Goal: Task Accomplishment & Management: Use online tool/utility

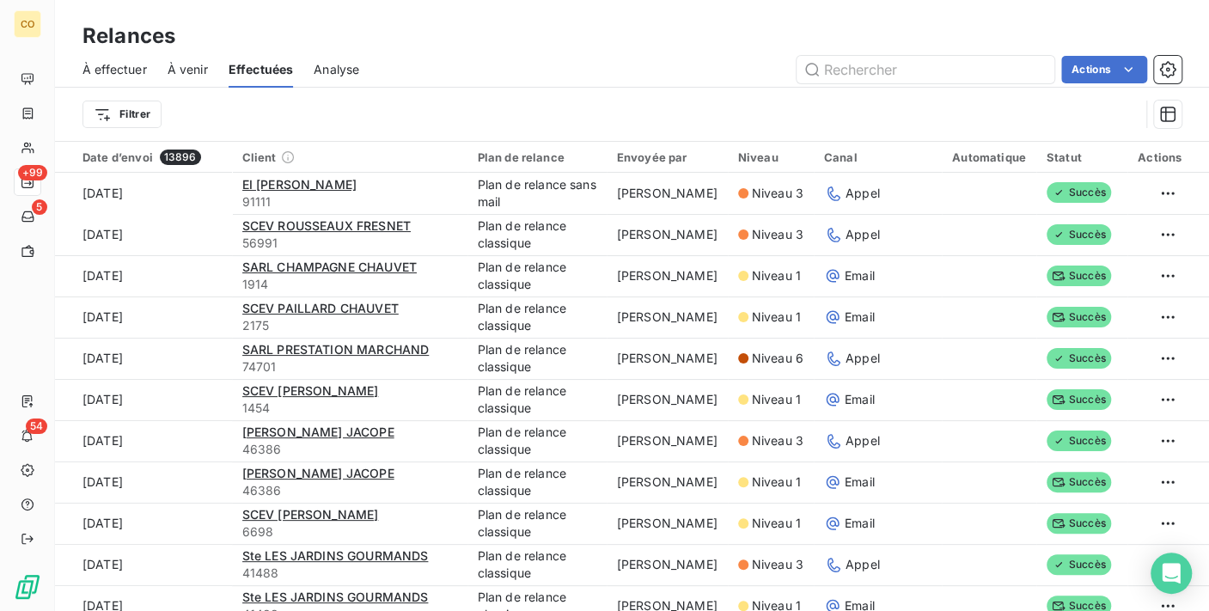
click at [118, 63] on span "À effectuer" at bounding box center [115, 69] width 64 height 17
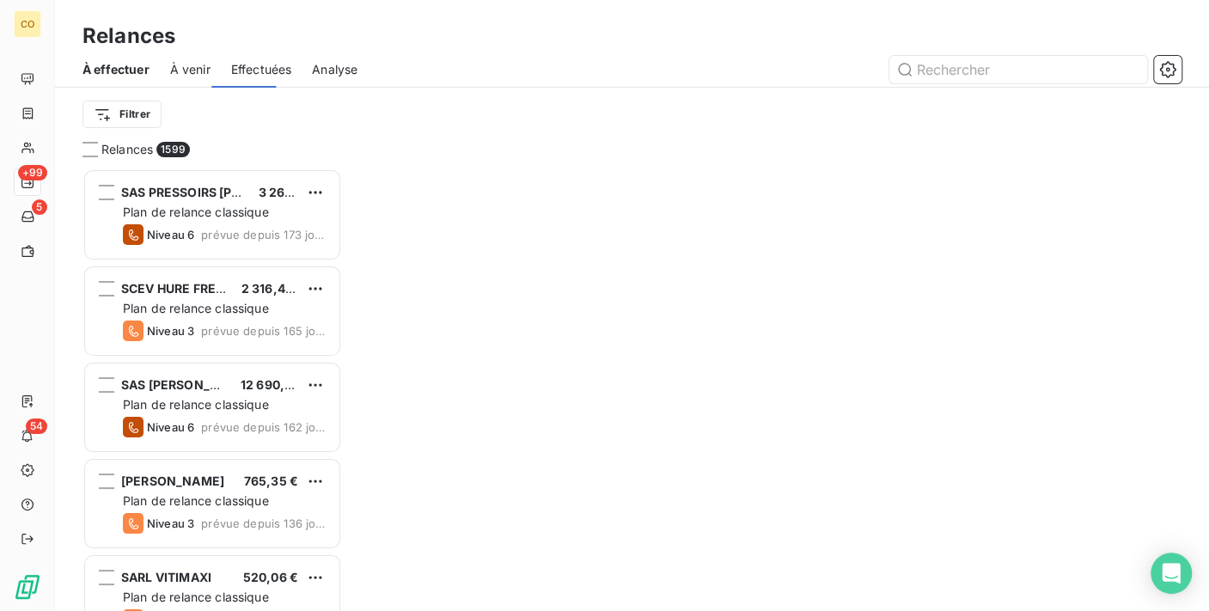
scroll to position [428, 245]
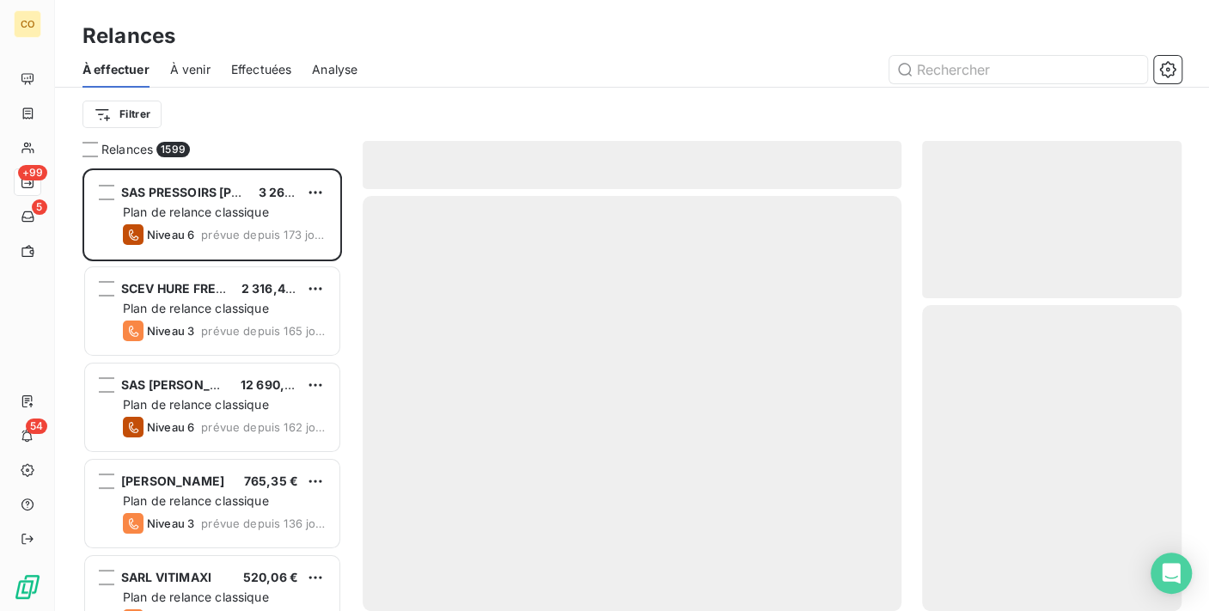
click at [284, 66] on span "Effectuées" at bounding box center [261, 69] width 61 height 17
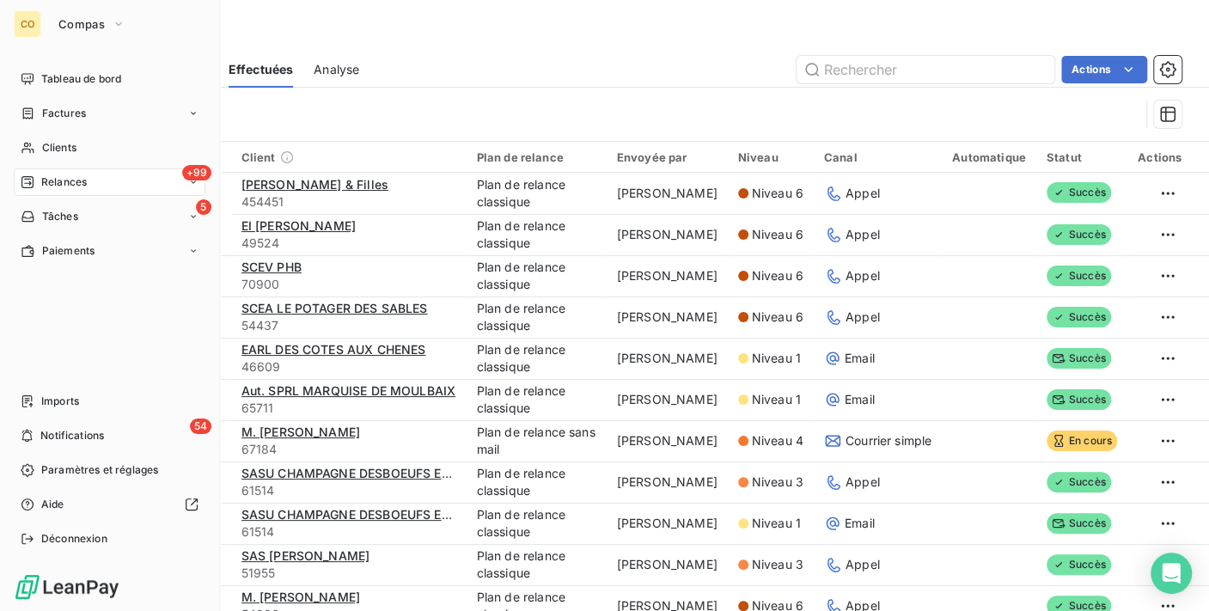
click at [62, 188] on span "Relances" at bounding box center [64, 181] width 46 height 15
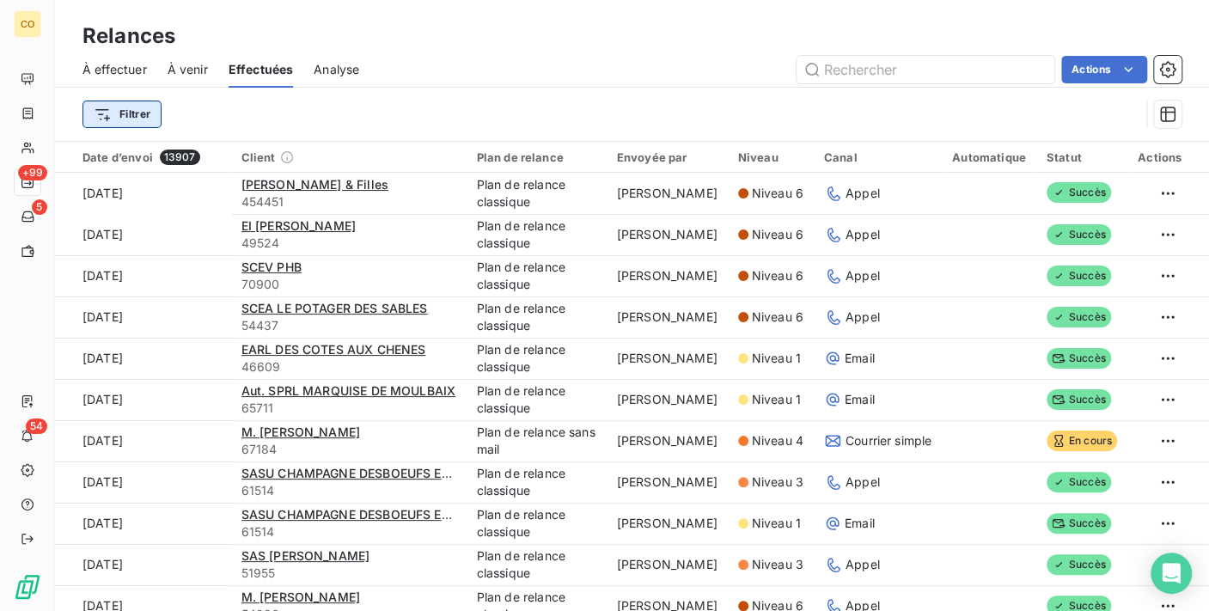
click at [155, 113] on html "CO +99 5 54 Relances À effectuer À venir Effectuées Analyse Actions Filtrer Dat…" at bounding box center [604, 305] width 1209 height 611
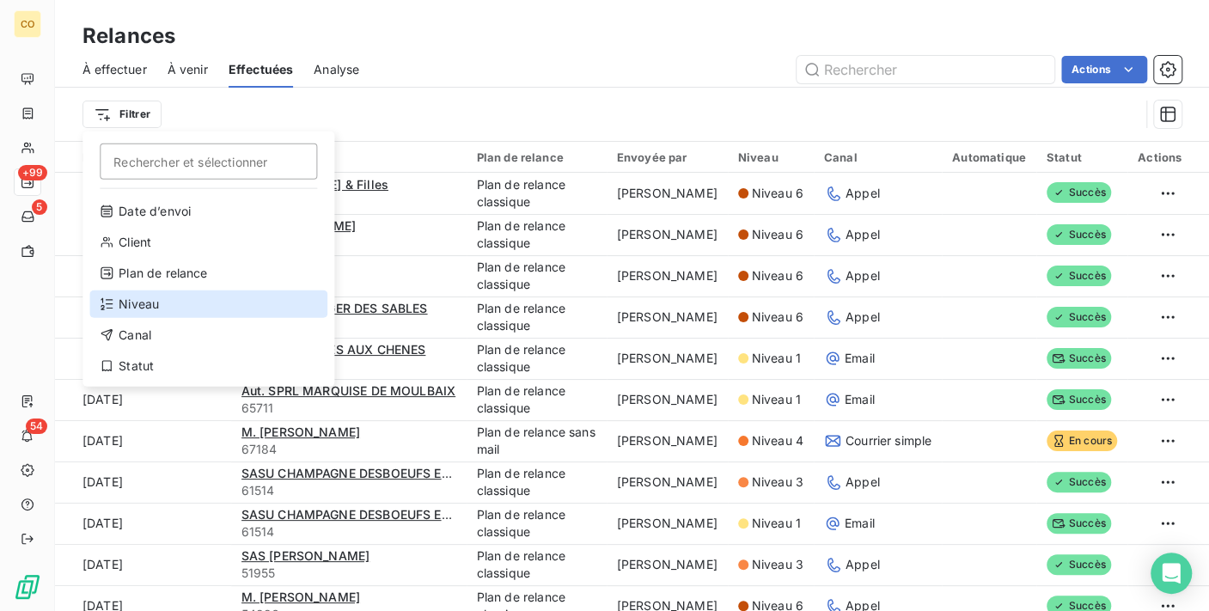
click at [205, 297] on div "Niveau" at bounding box center [208, 304] width 238 height 28
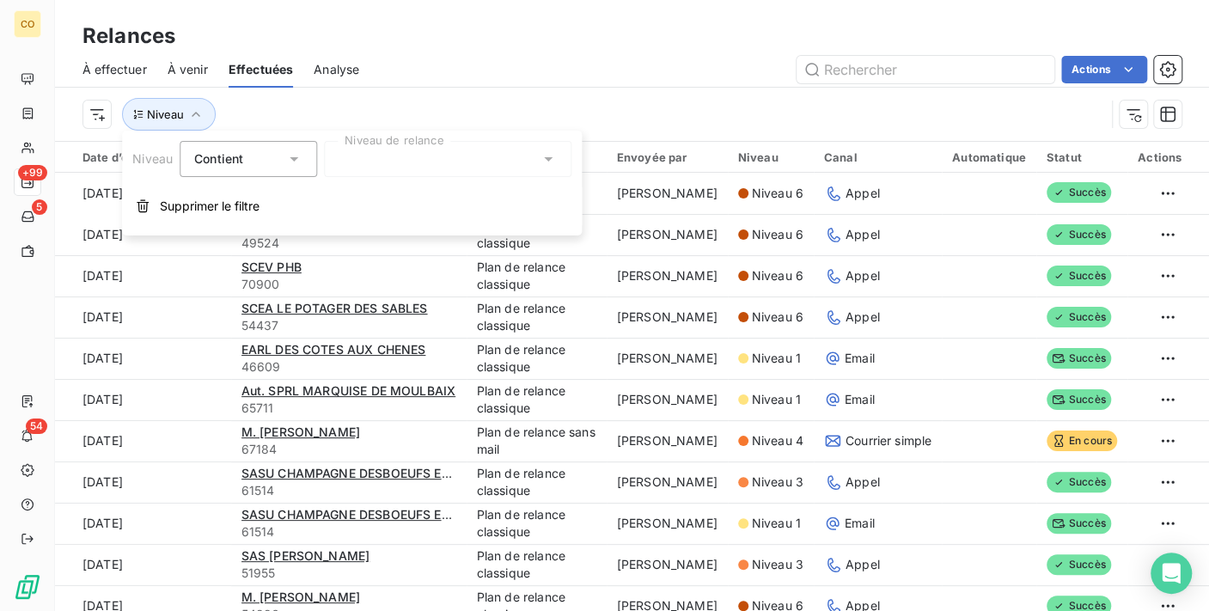
click at [486, 141] on div at bounding box center [448, 159] width 248 height 36
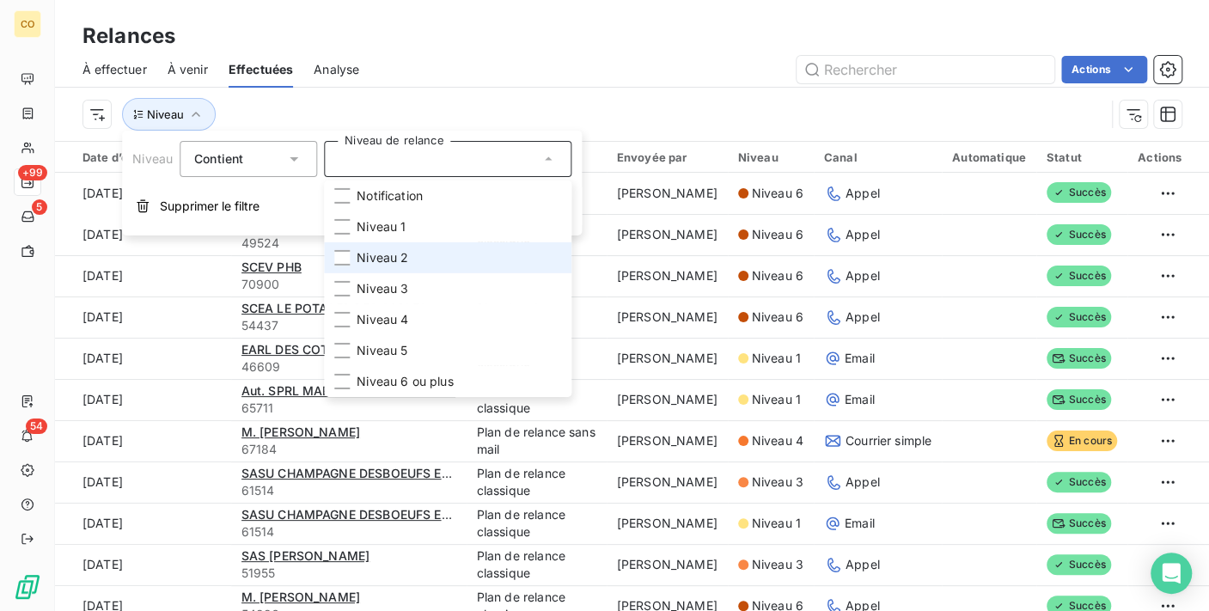
click at [397, 254] on span "Niveau 2" at bounding box center [383, 257] width 52 height 17
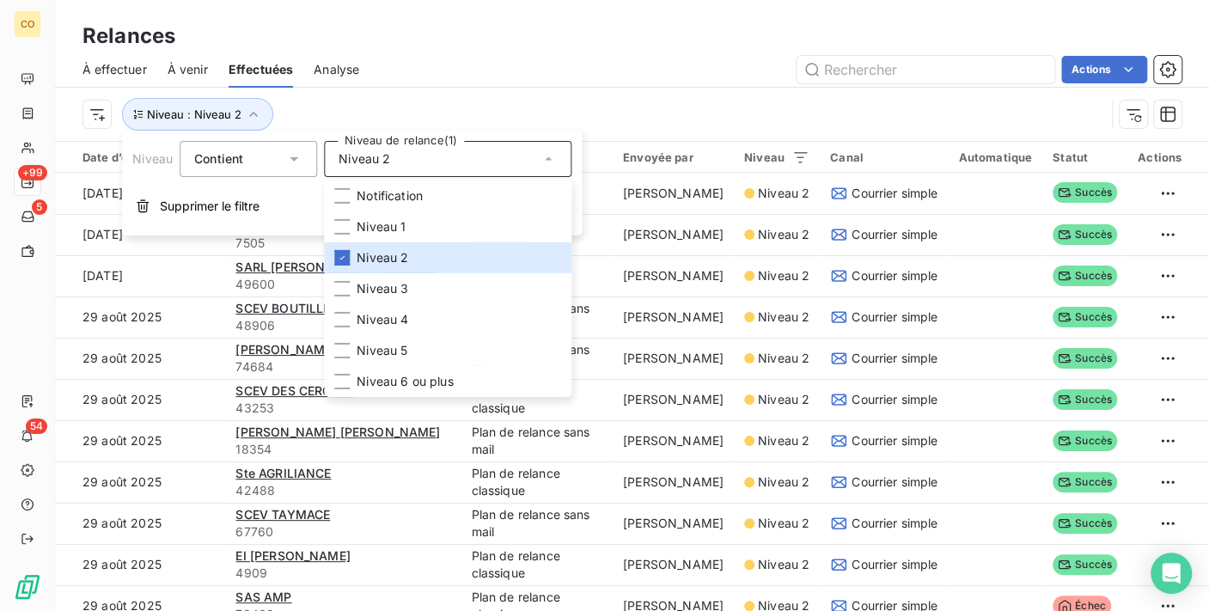
click at [558, 57] on div "Actions" at bounding box center [781, 70] width 802 height 28
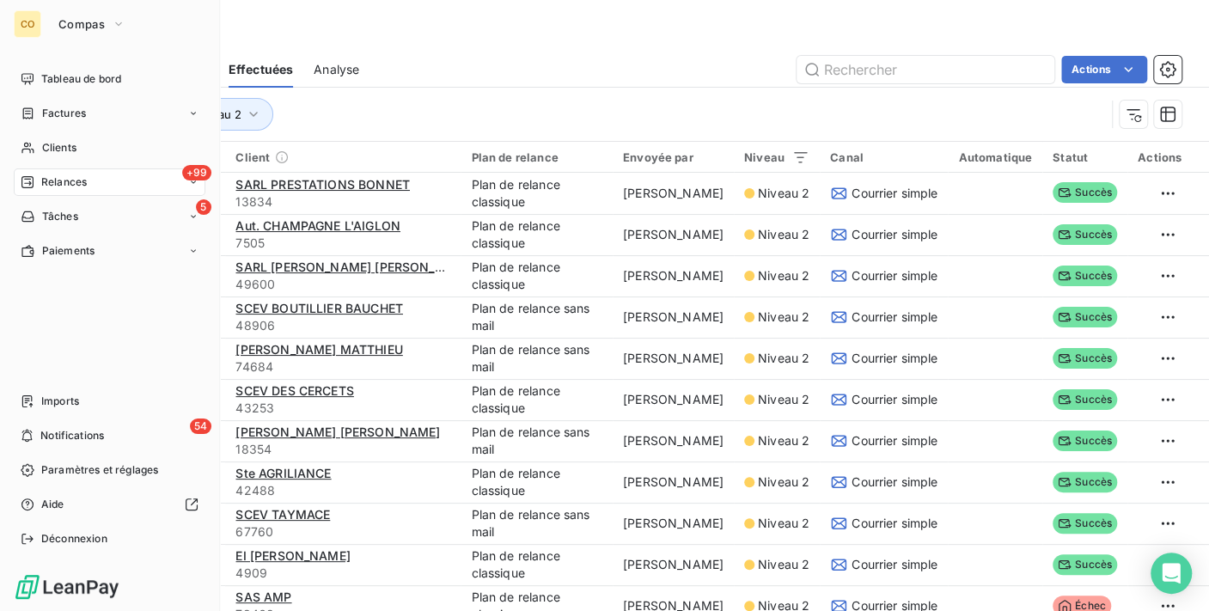
click at [55, 181] on span "Relances" at bounding box center [64, 181] width 46 height 15
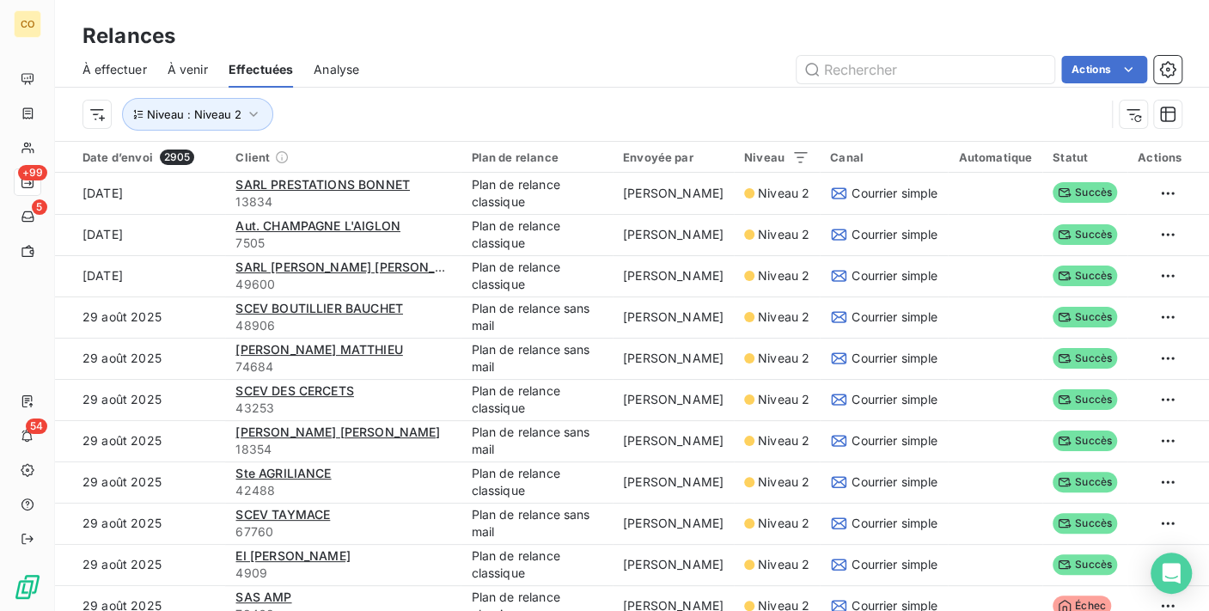
click at [112, 72] on span "À effectuer" at bounding box center [115, 69] width 64 height 17
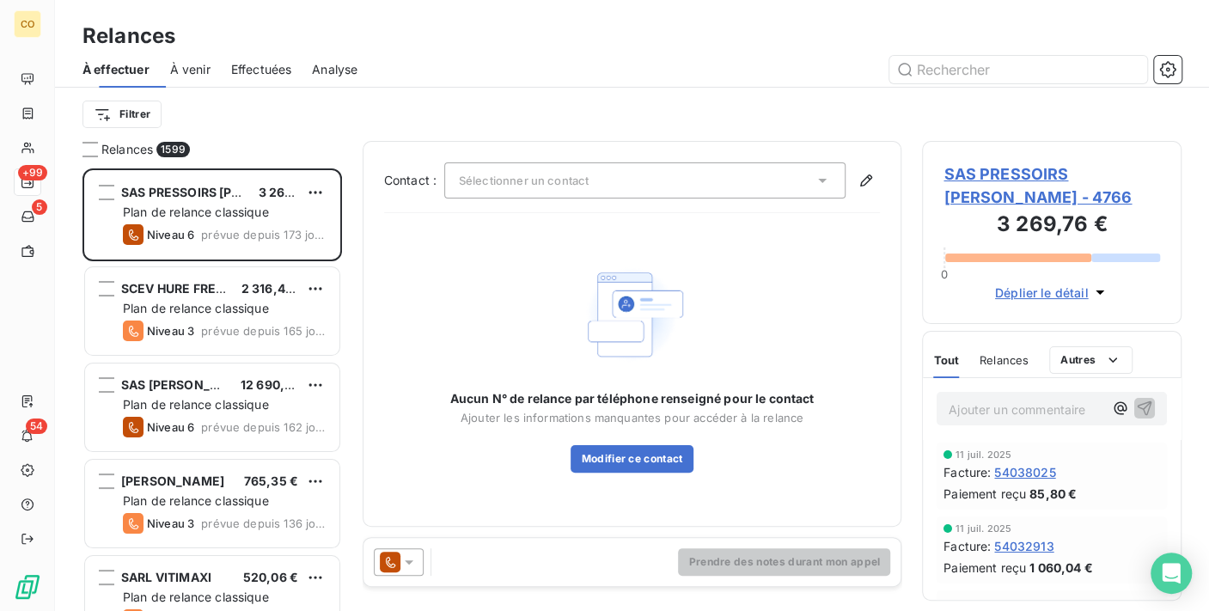
scroll to position [428, 245]
click at [115, 110] on html "CO +99 5 54 Relances À effectuer À venir Effectuées Analyse Filtrer Relances 15…" at bounding box center [604, 305] width 1209 height 611
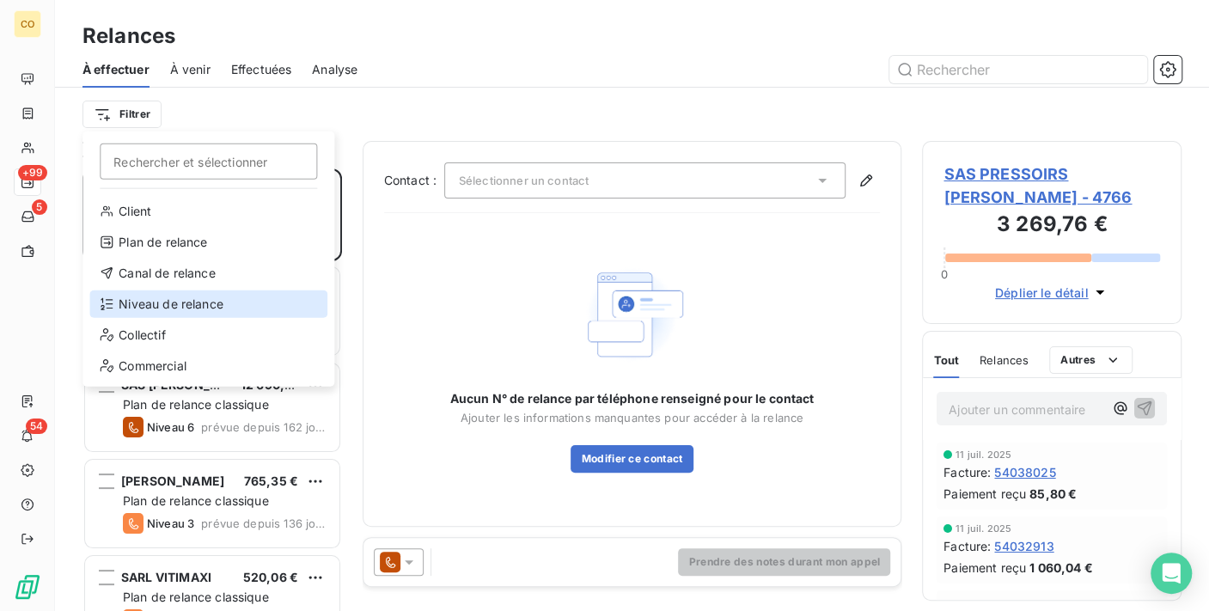
click at [193, 303] on div "Niveau de relance" at bounding box center [208, 304] width 238 height 28
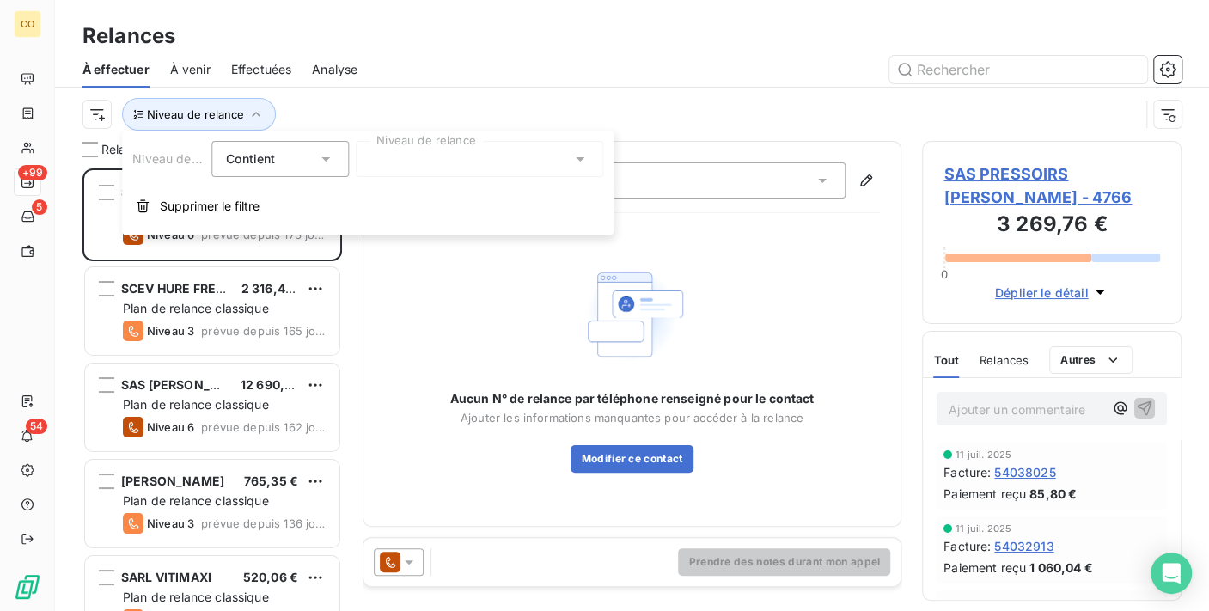
click at [479, 145] on div at bounding box center [480, 159] width 248 height 36
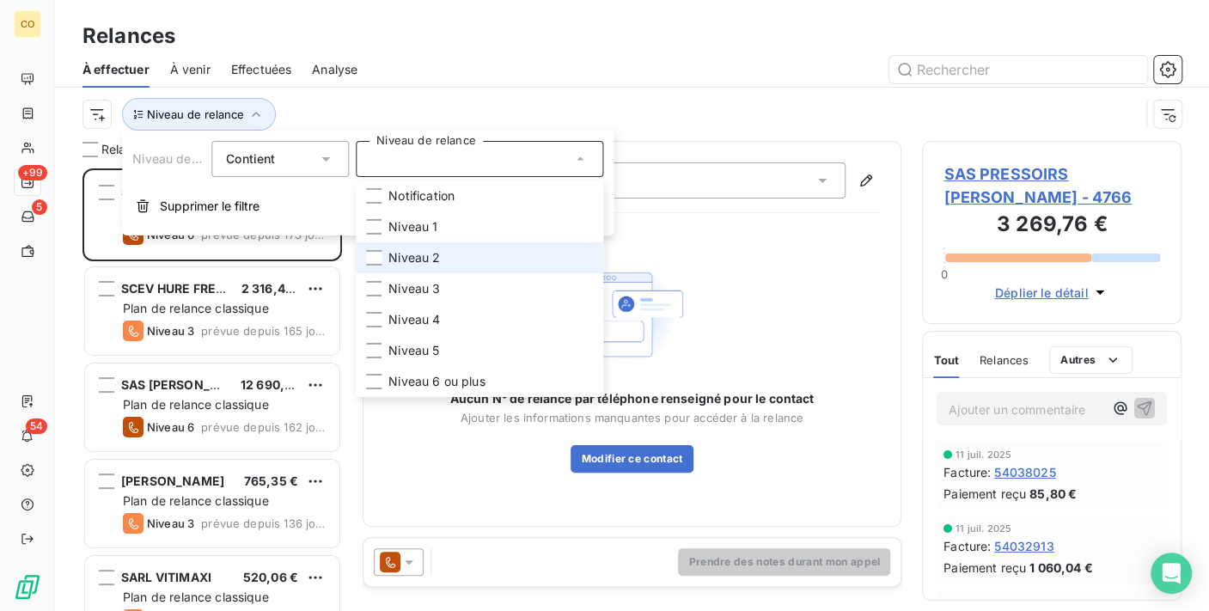
click at [437, 251] on span "Niveau 2" at bounding box center [414, 257] width 52 height 17
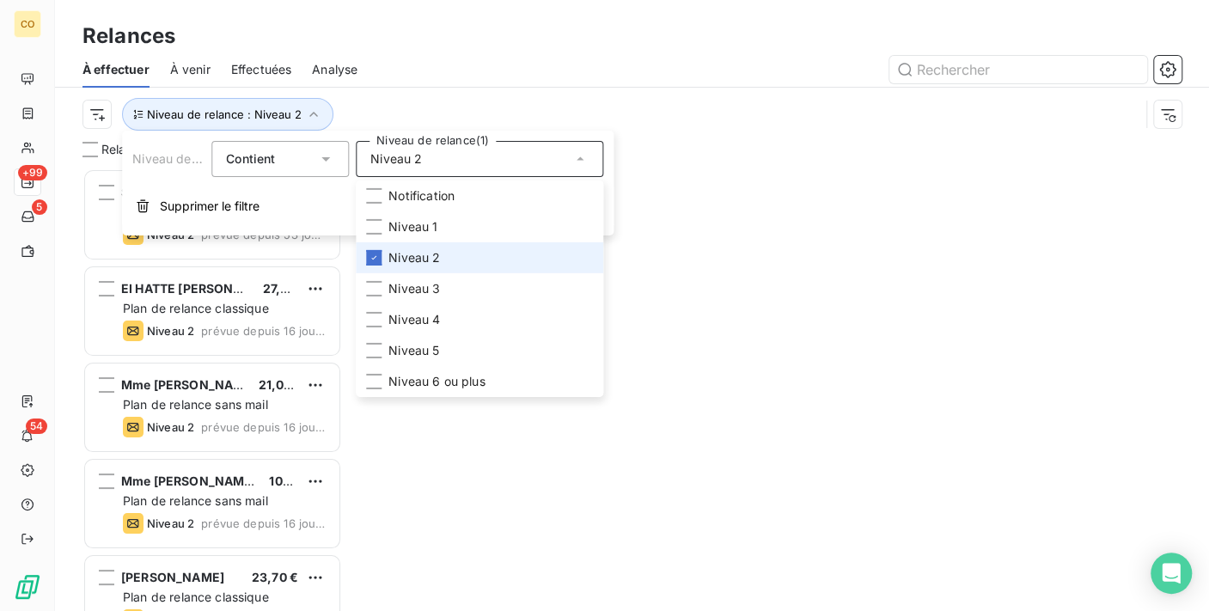
scroll to position [428, 245]
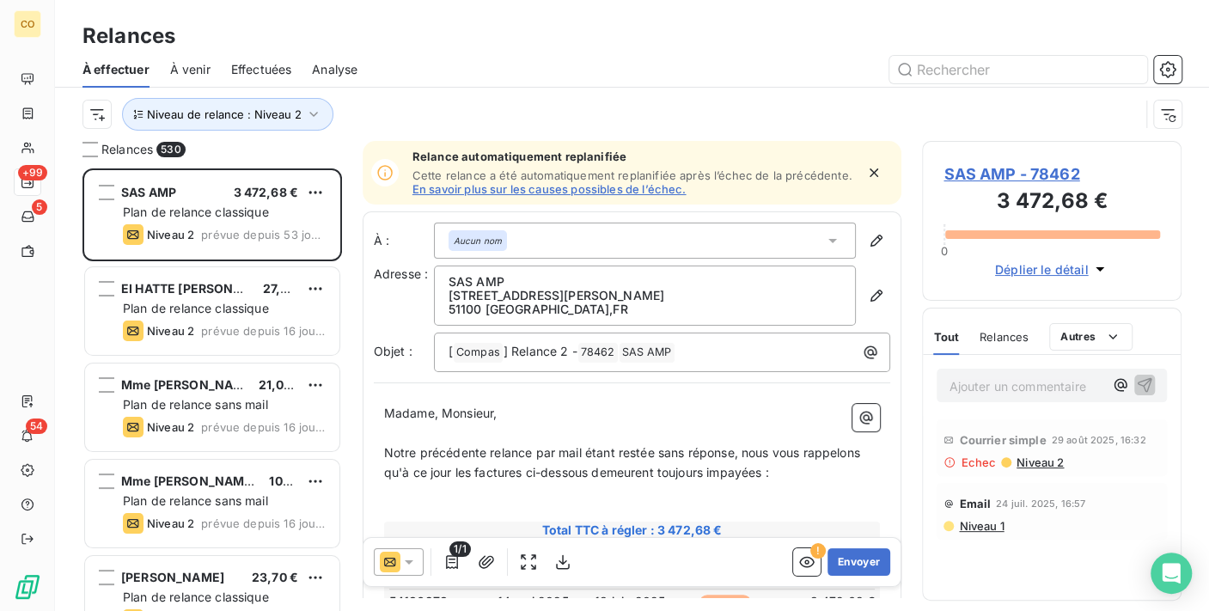
click at [479, 93] on div "Niveau de relance : Niveau 2" at bounding box center [632, 114] width 1099 height 53
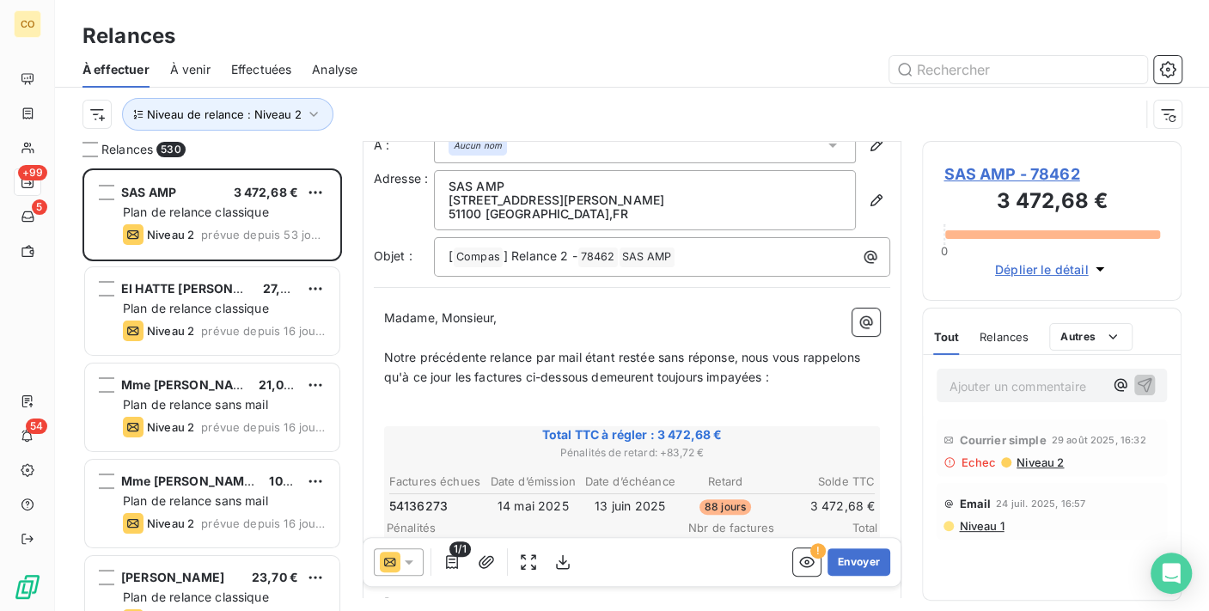
scroll to position [97, 0]
click at [871, 567] on button "Envoyer" at bounding box center [859, 562] width 63 height 28
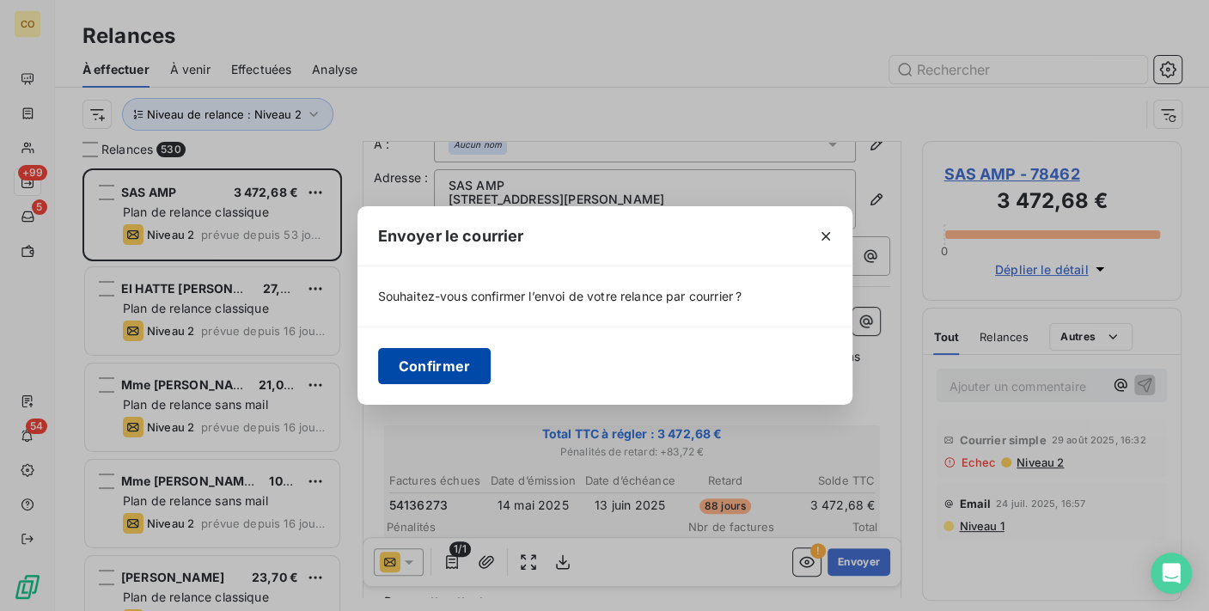
click at [458, 362] on button "Confirmer" at bounding box center [434, 366] width 113 height 36
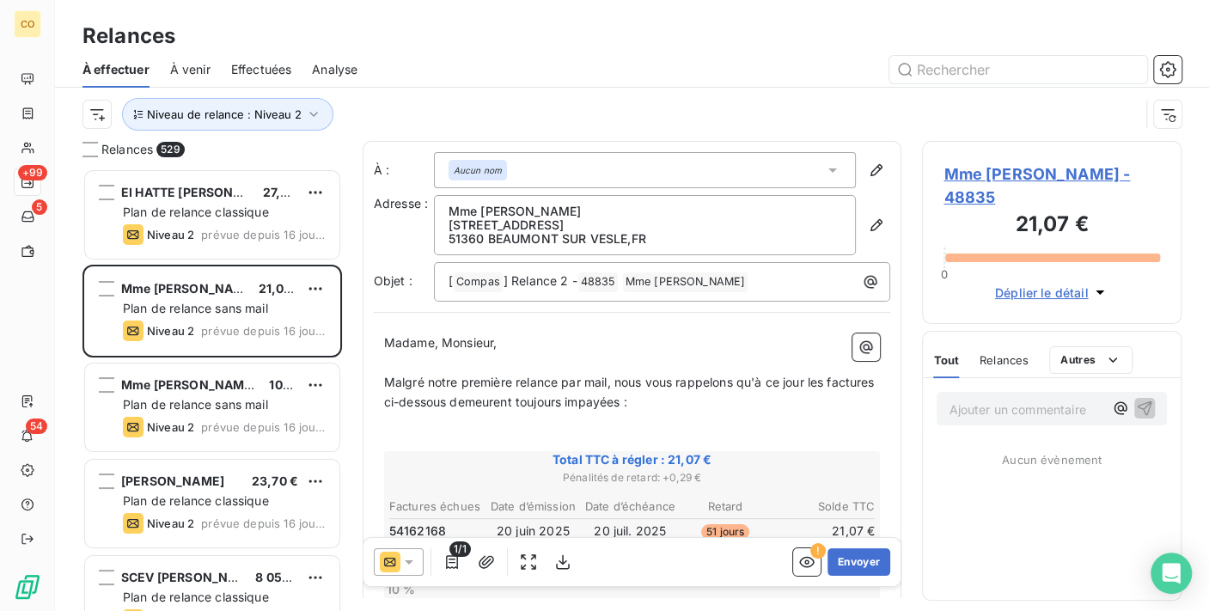
click at [270, 56] on div "Effectuées" at bounding box center [261, 70] width 61 height 36
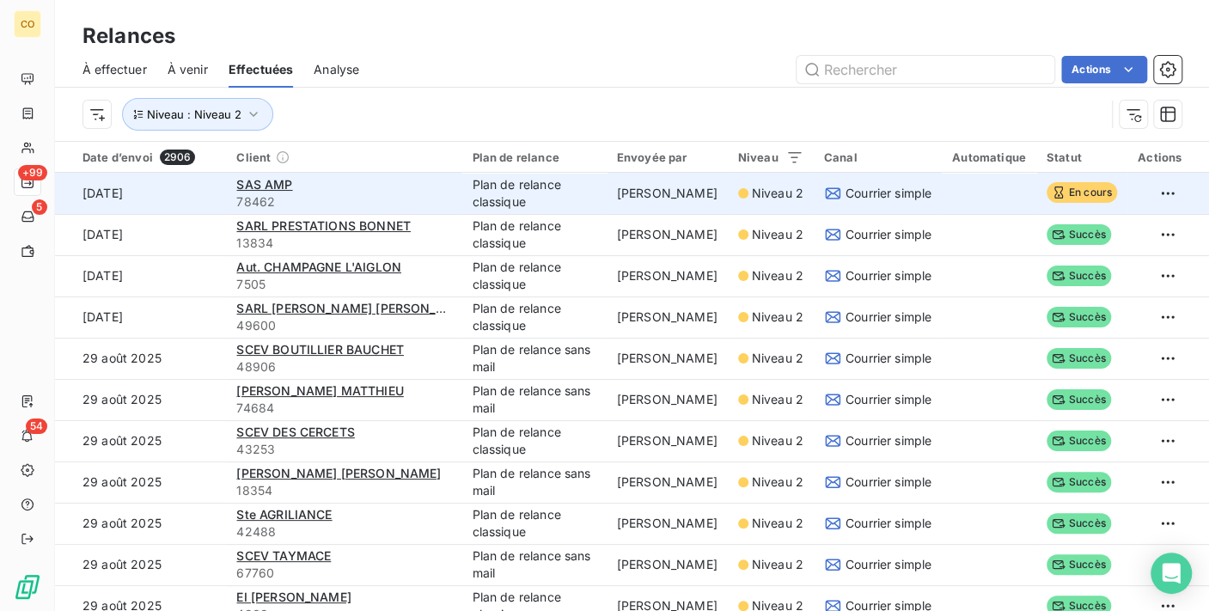
click at [462, 204] on td "Plan de relance classique" at bounding box center [534, 193] width 144 height 41
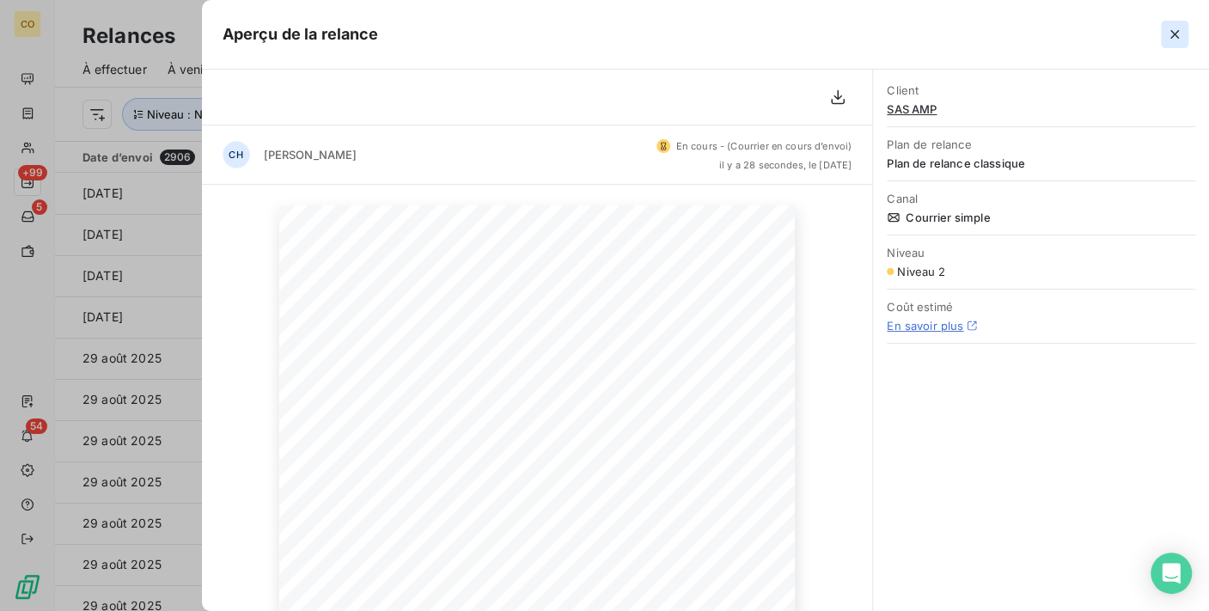
click at [1181, 33] on icon "button" at bounding box center [1174, 34] width 17 height 17
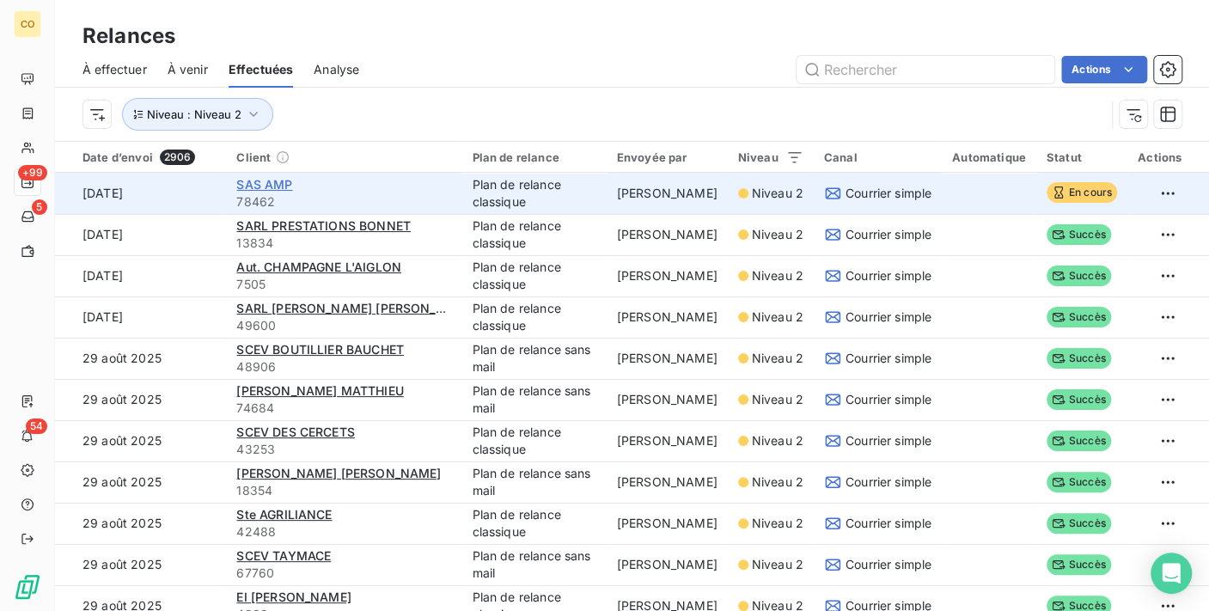
click at [259, 183] on span "SAS AMP" at bounding box center [264, 184] width 56 height 15
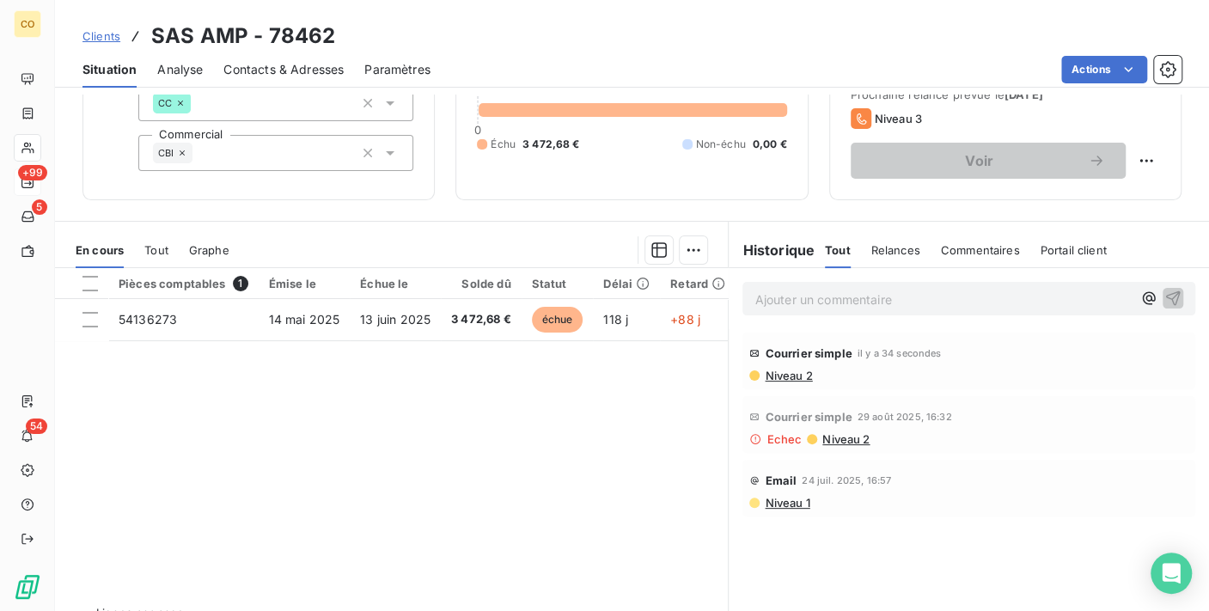
scroll to position [167, 0]
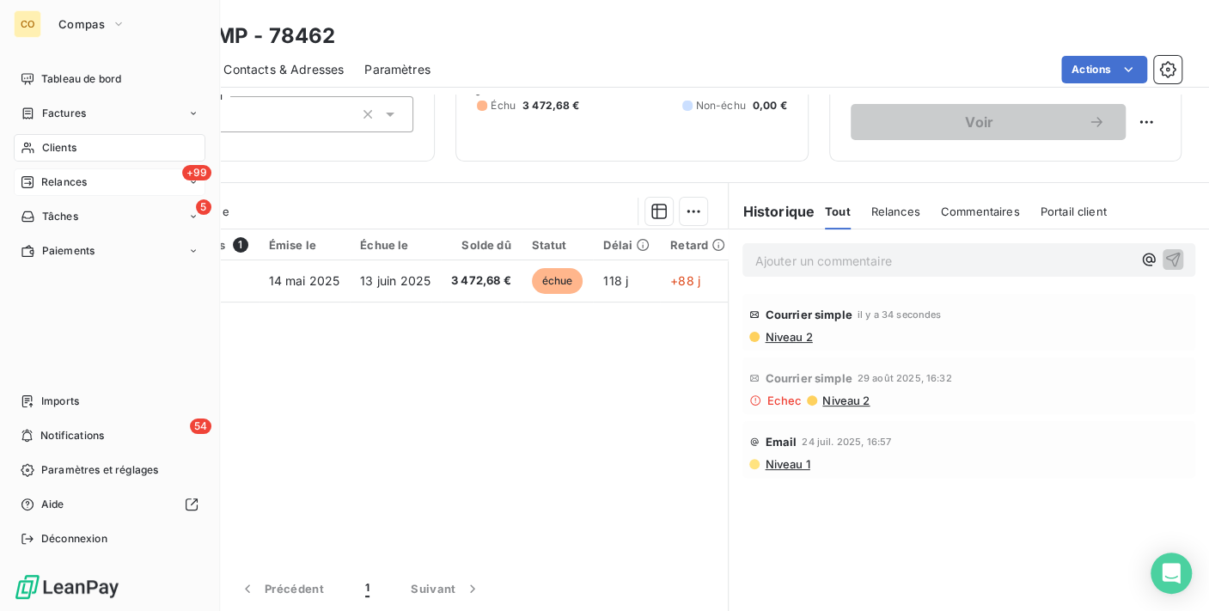
click at [62, 173] on div "+99 Relances" at bounding box center [110, 182] width 192 height 28
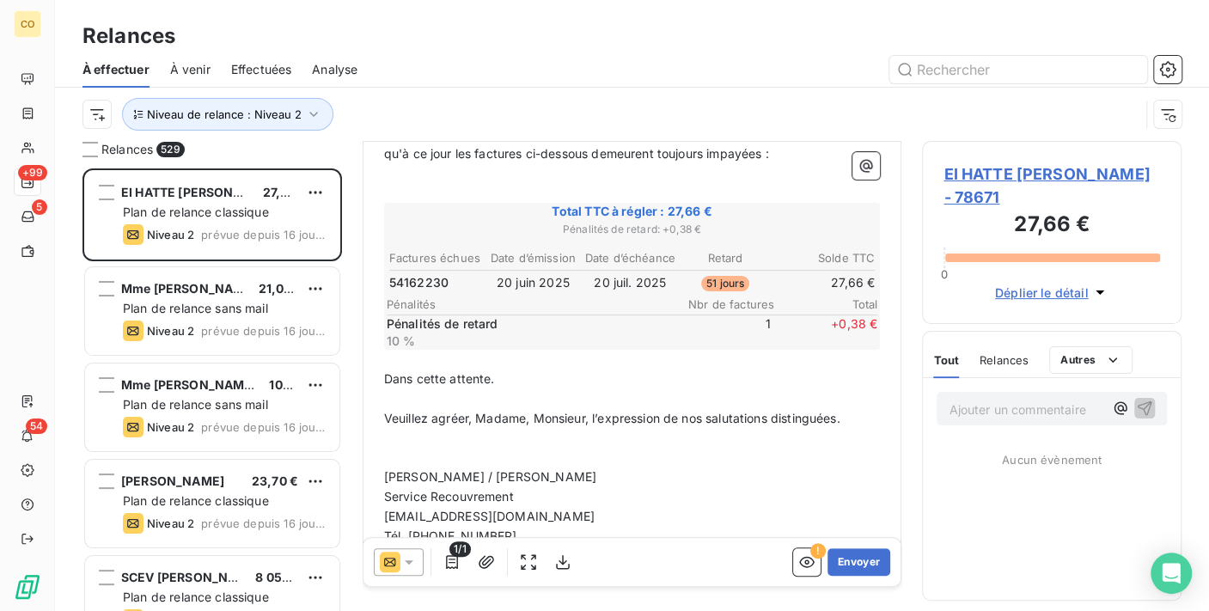
scroll to position [264, 0]
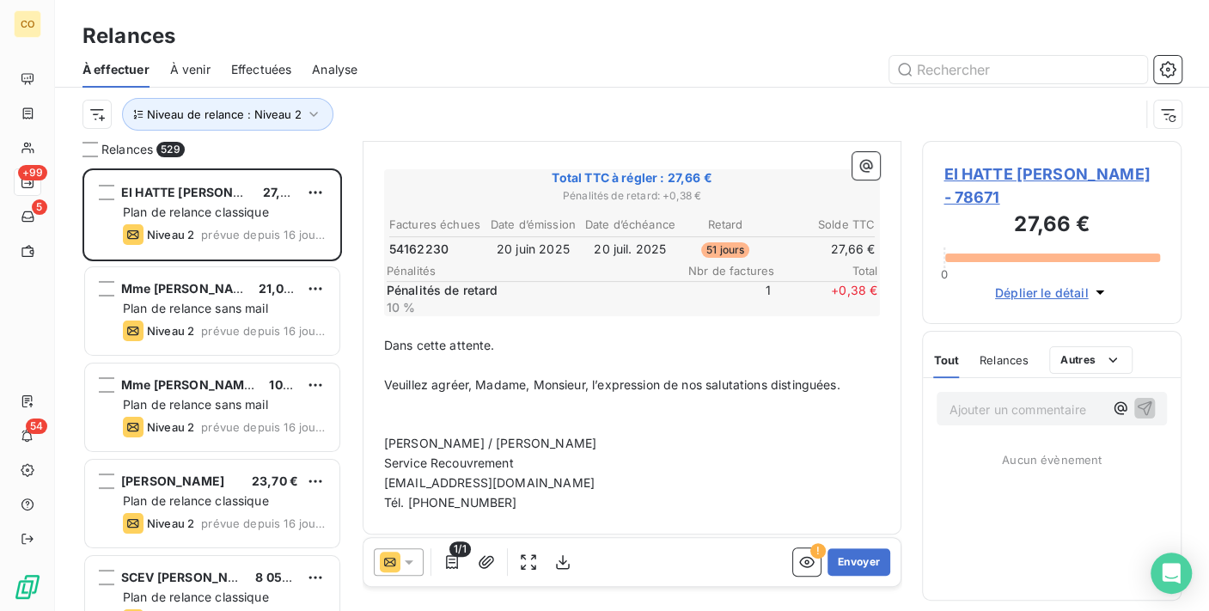
click at [414, 567] on icon at bounding box center [409, 561] width 17 height 17
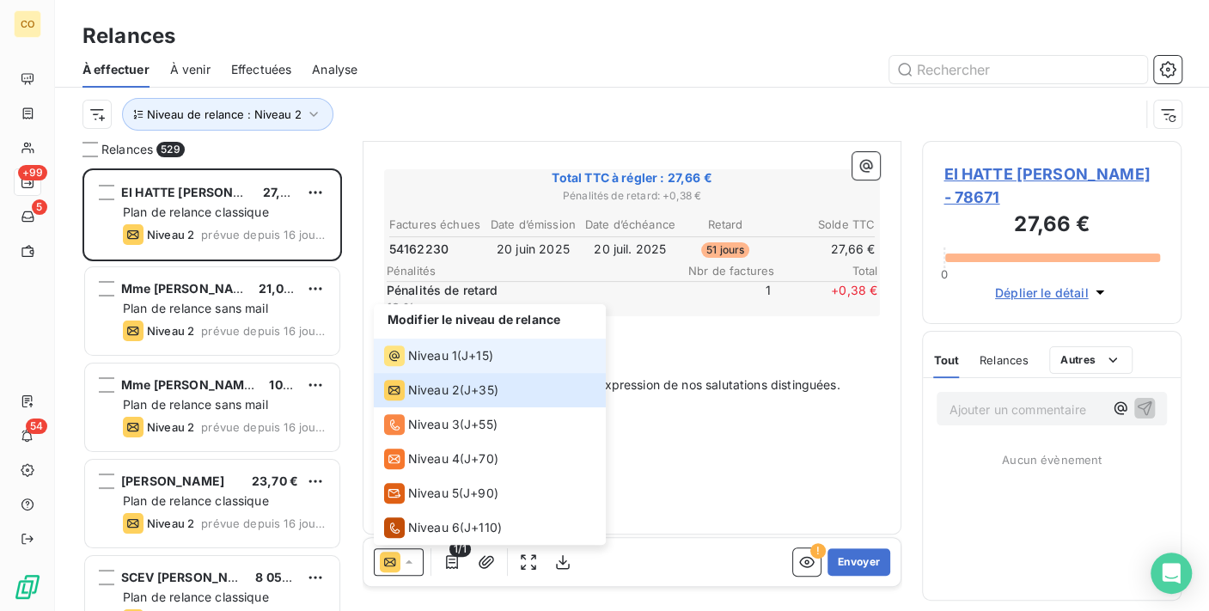
click at [401, 356] on icon at bounding box center [394, 355] width 21 height 21
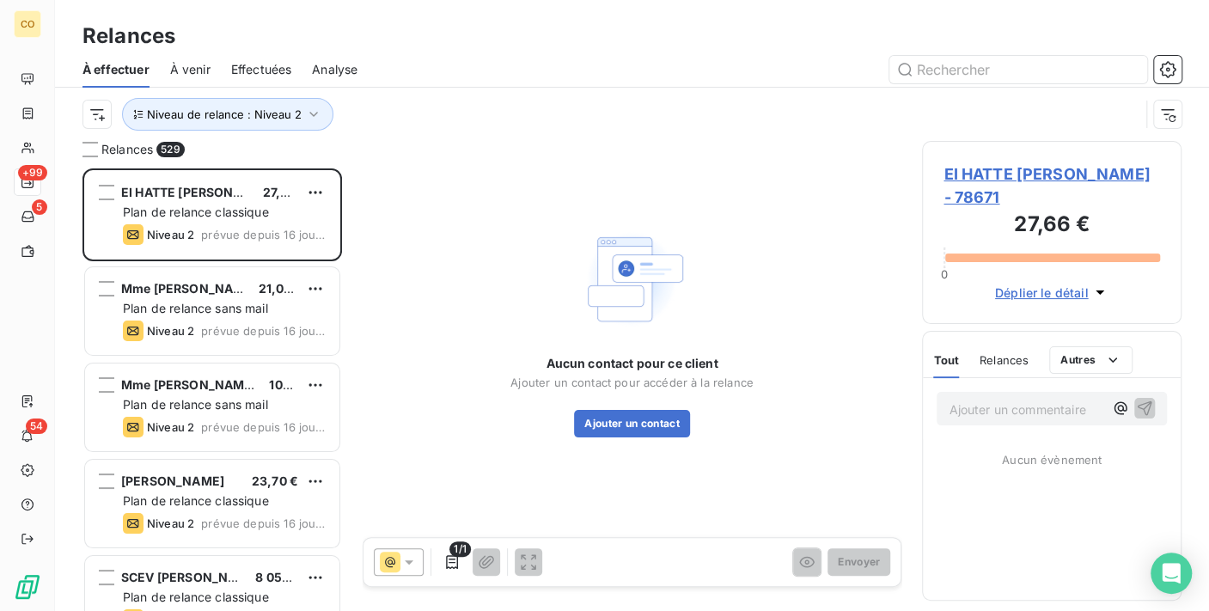
click at [1058, 163] on span "EI HATTE [PERSON_NAME] - 78671" at bounding box center [1052, 185] width 217 height 46
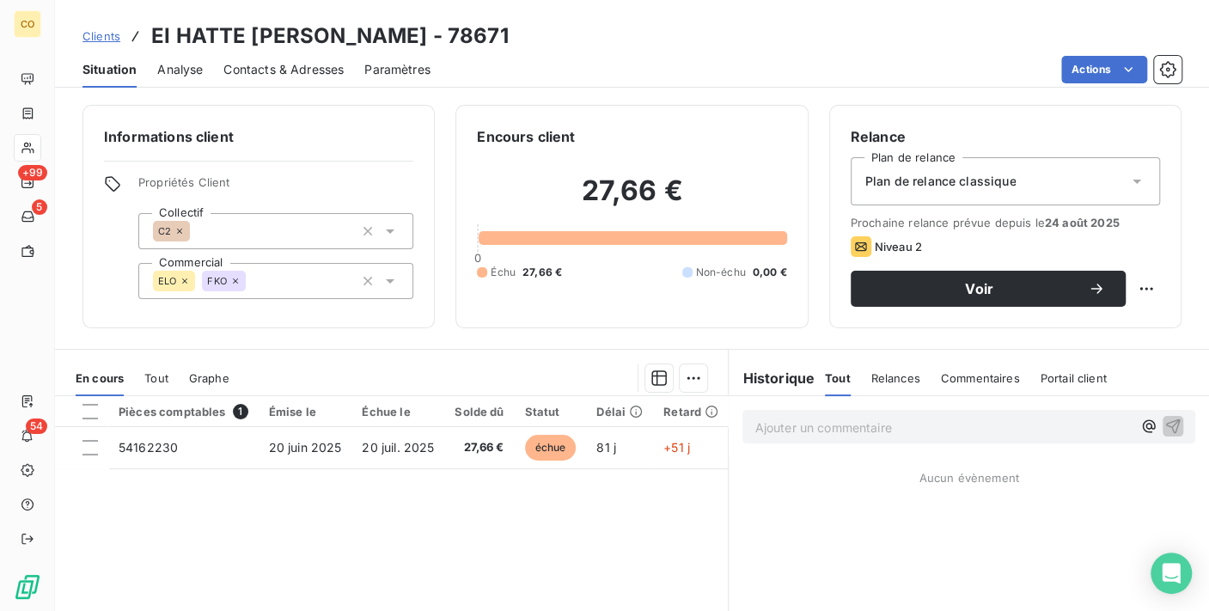
click at [1031, 199] on div "Plan de relance classique" at bounding box center [1005, 181] width 309 height 48
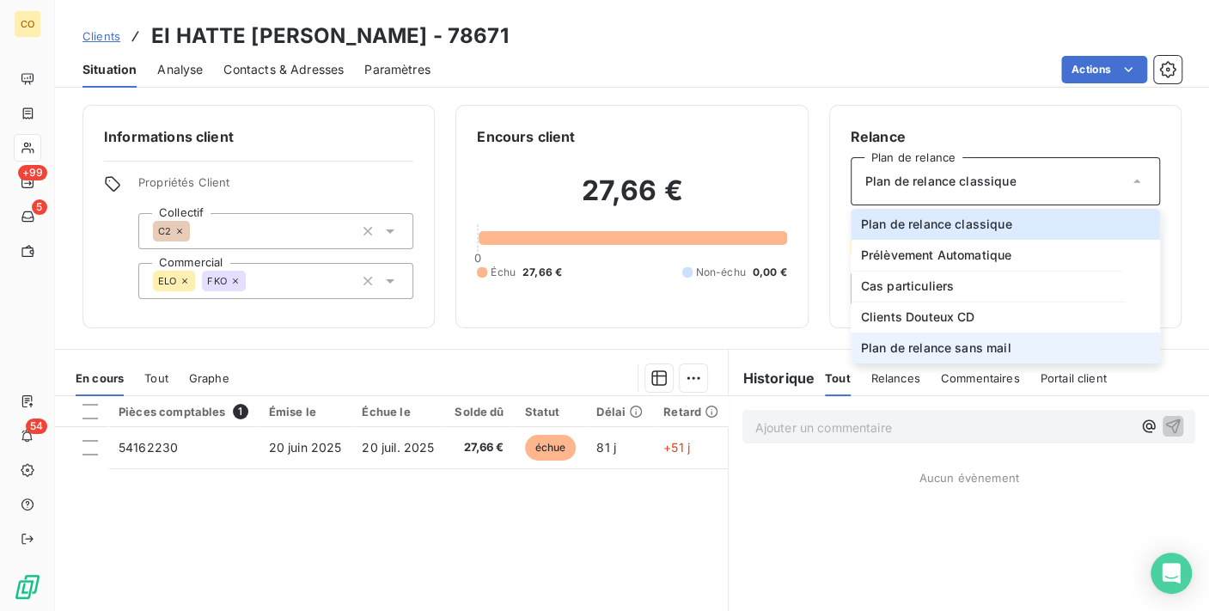
click at [992, 350] on span "Plan de relance sans mail" at bounding box center [936, 347] width 150 height 17
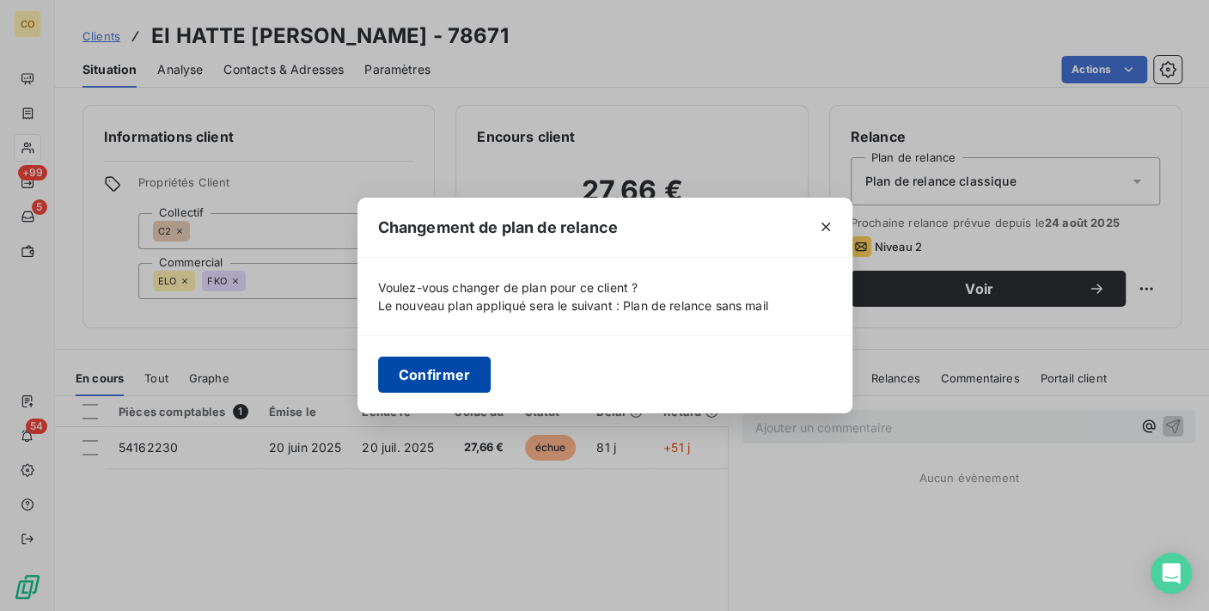
click at [447, 376] on button "Confirmer" at bounding box center [434, 375] width 113 height 36
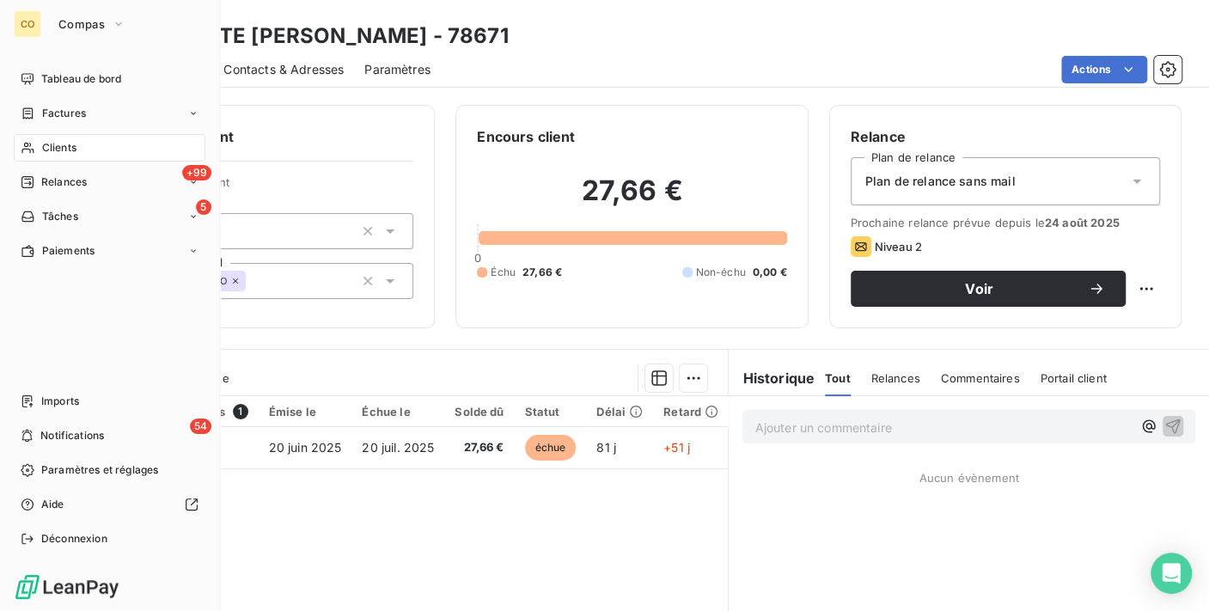
click at [53, 182] on span "Relances" at bounding box center [64, 181] width 46 height 15
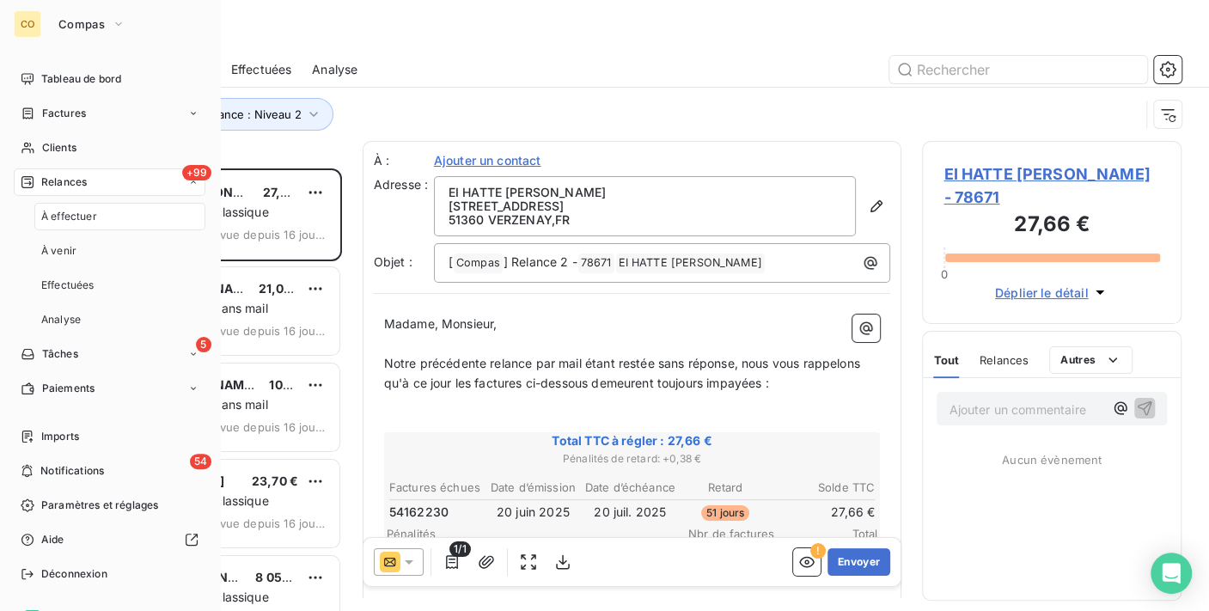
scroll to position [428, 245]
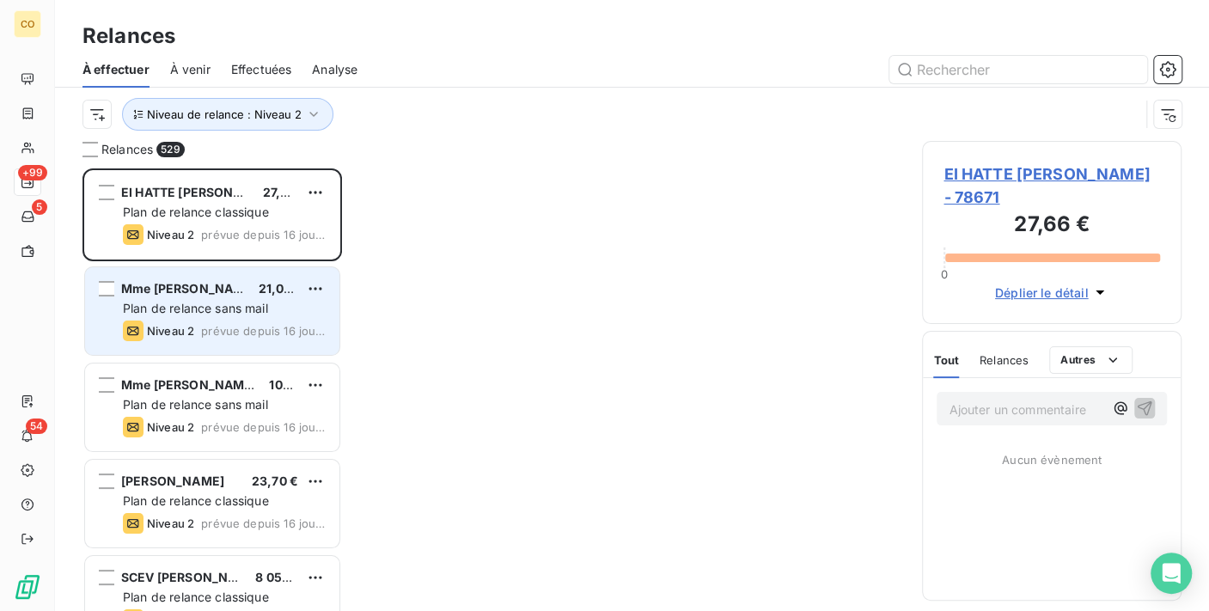
click at [186, 310] on span "Plan de relance sans mail" at bounding box center [195, 308] width 145 height 15
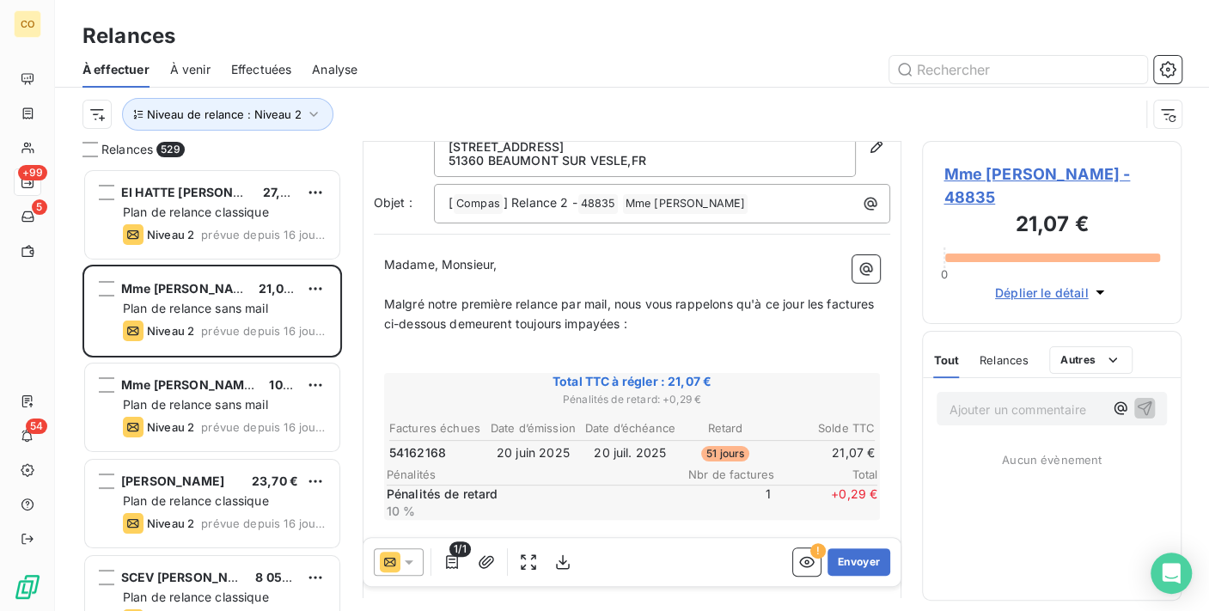
scroll to position [98, 0]
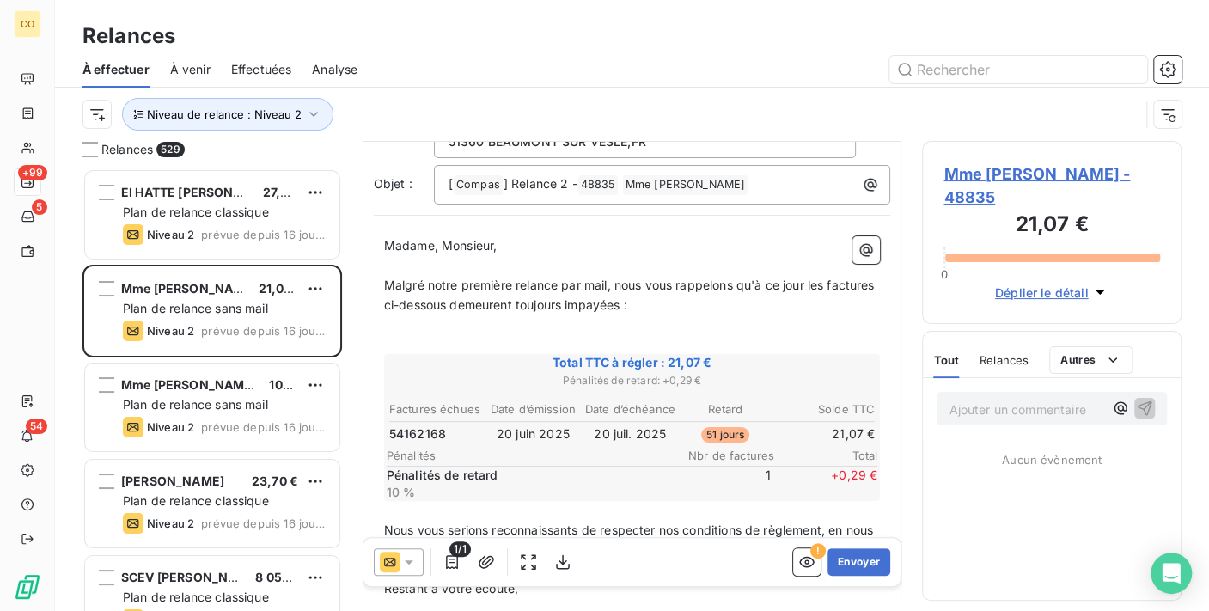
click at [410, 565] on icon at bounding box center [409, 561] width 17 height 17
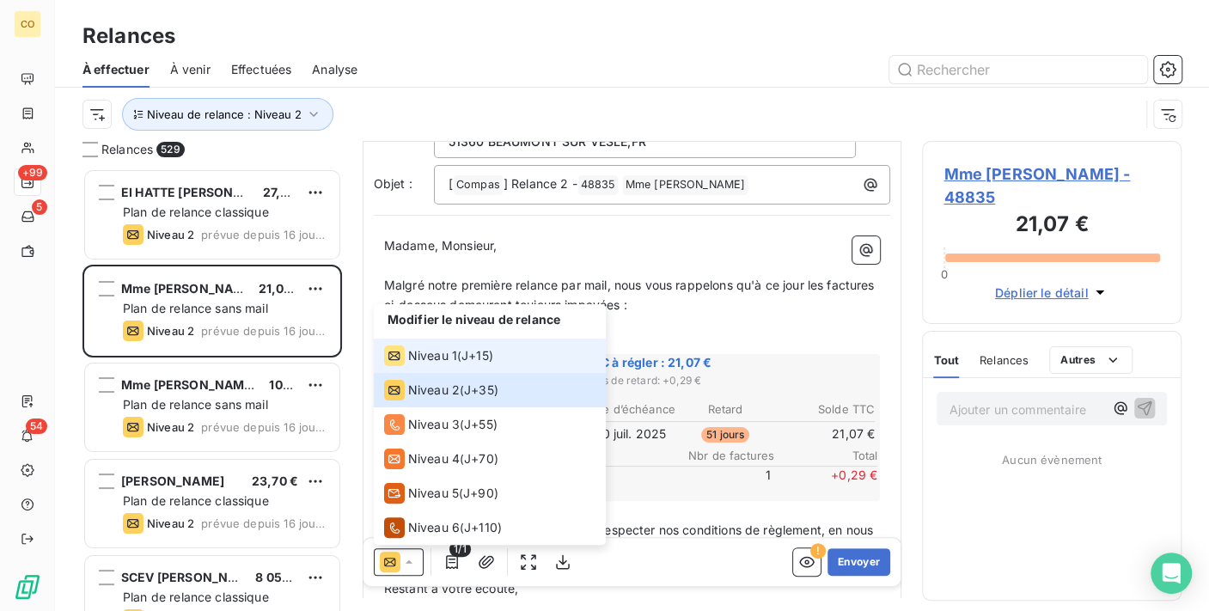
click at [428, 363] on span "Niveau 1" at bounding box center [432, 355] width 49 height 17
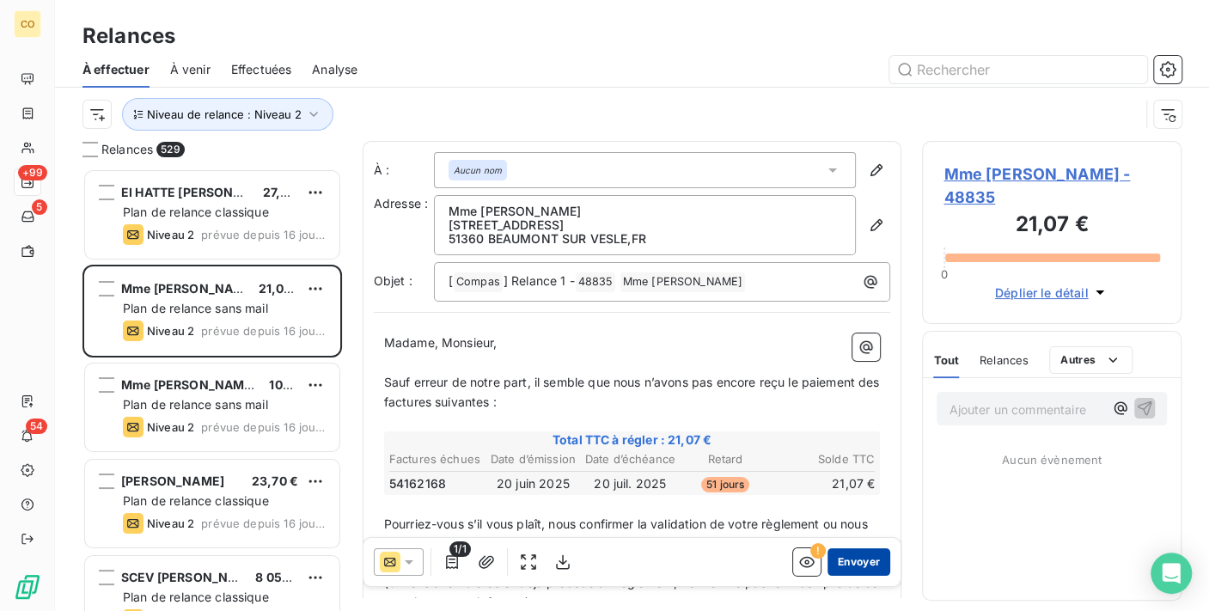
click at [848, 559] on button "Envoyer" at bounding box center [859, 562] width 63 height 28
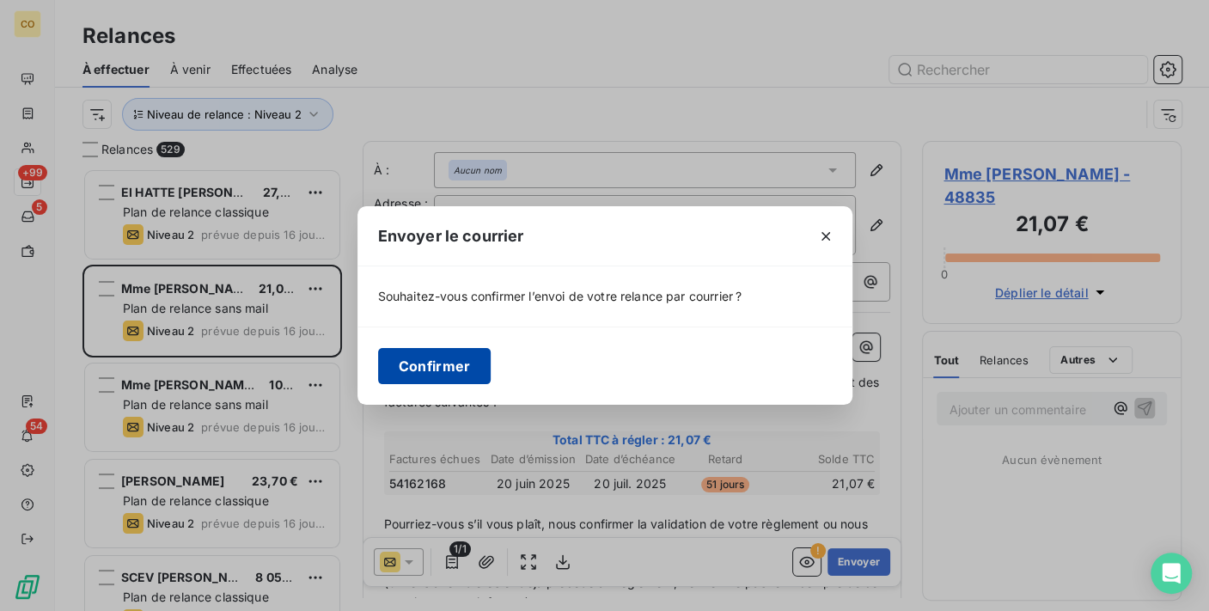
click at [444, 371] on button "Confirmer" at bounding box center [434, 366] width 113 height 36
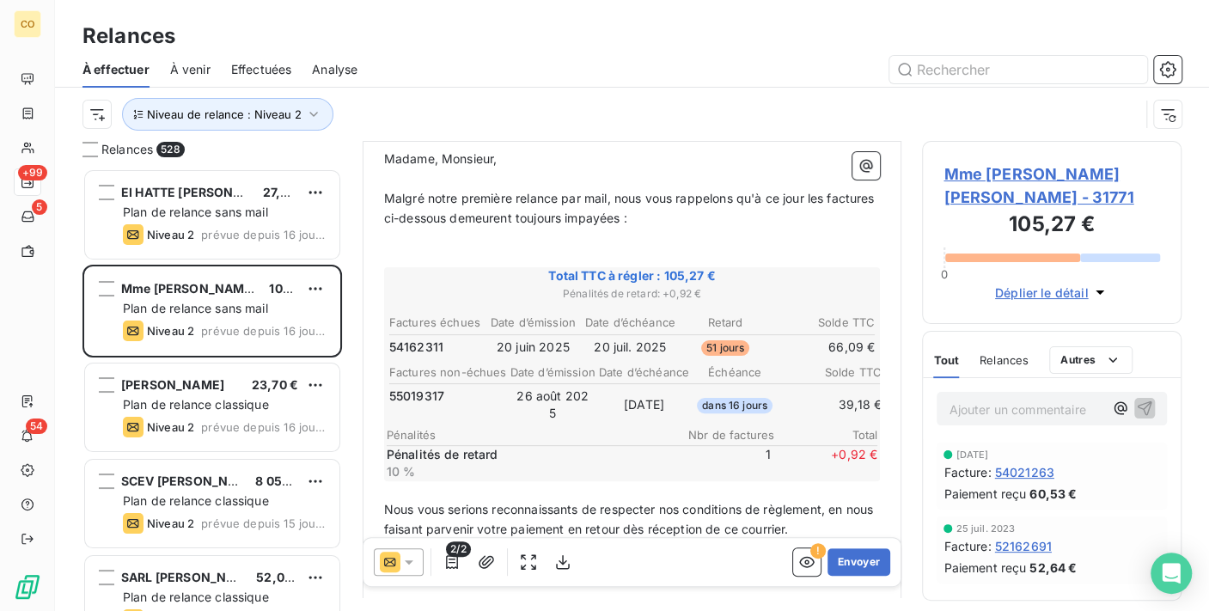
scroll to position [191, 0]
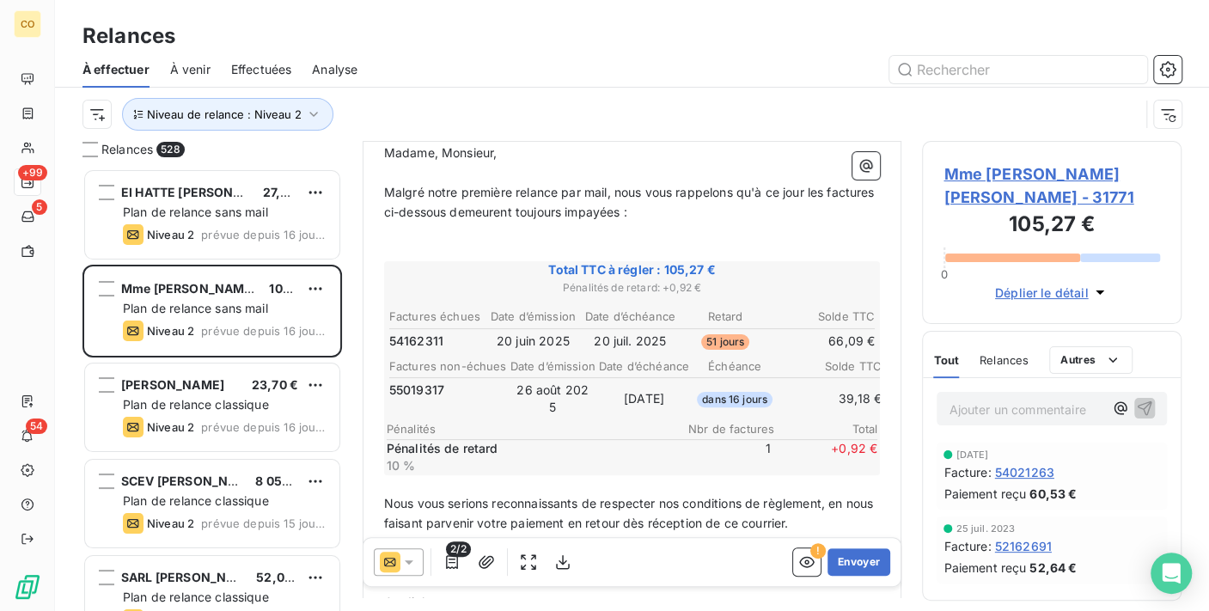
click at [416, 564] on icon at bounding box center [409, 561] width 17 height 17
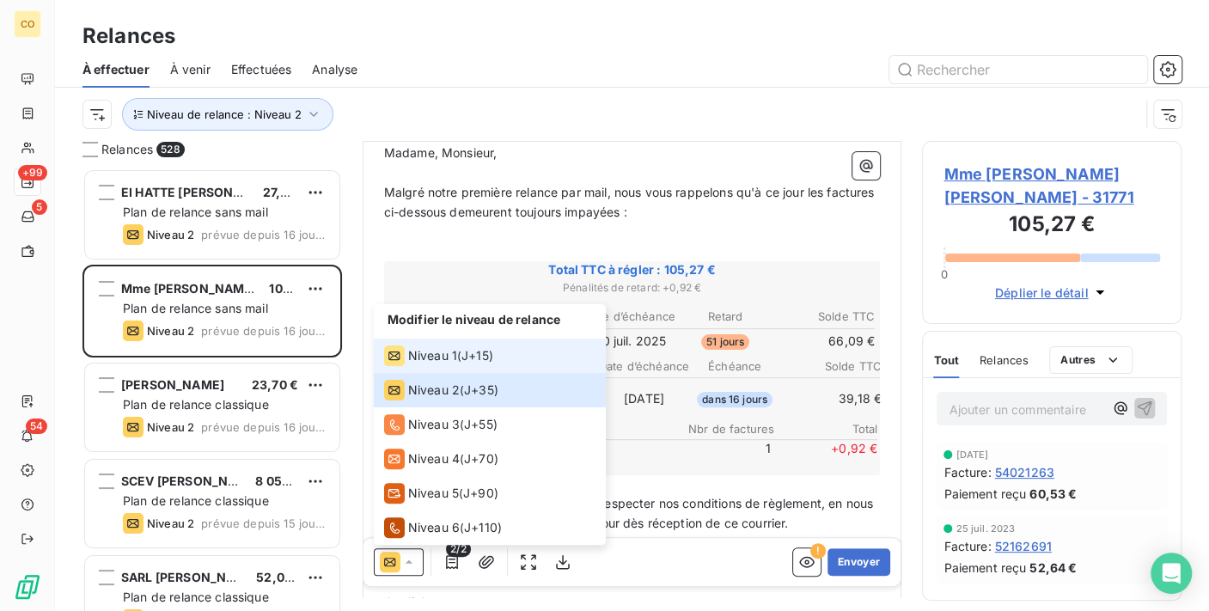
click at [406, 352] on div "Niveau 1" at bounding box center [420, 355] width 73 height 21
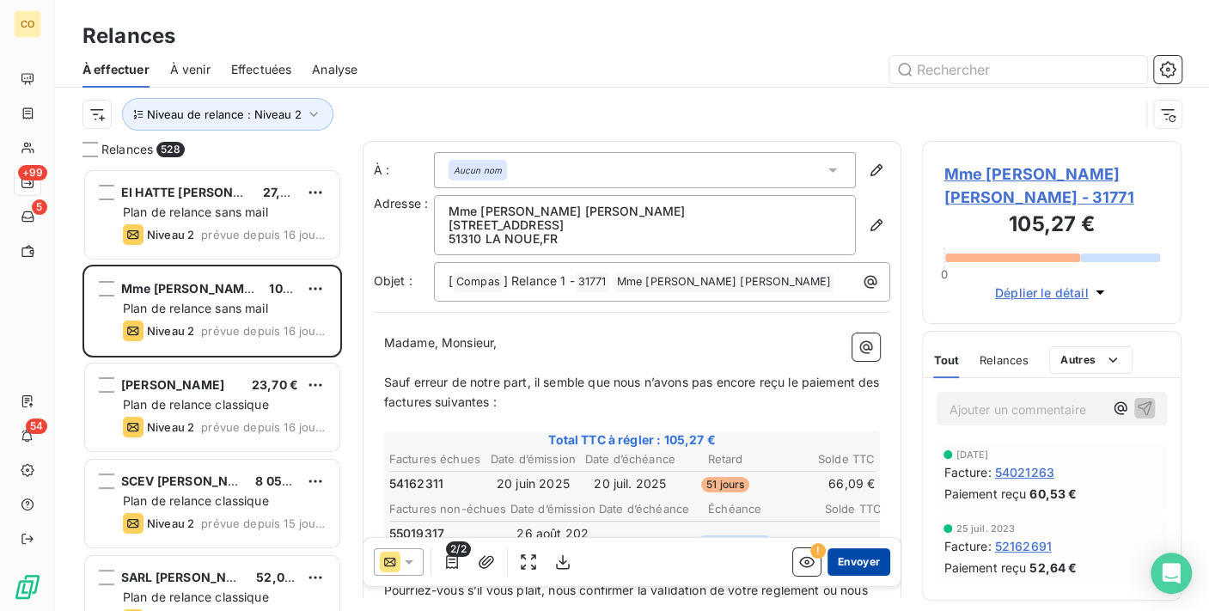
click at [837, 559] on button "Envoyer" at bounding box center [859, 562] width 63 height 28
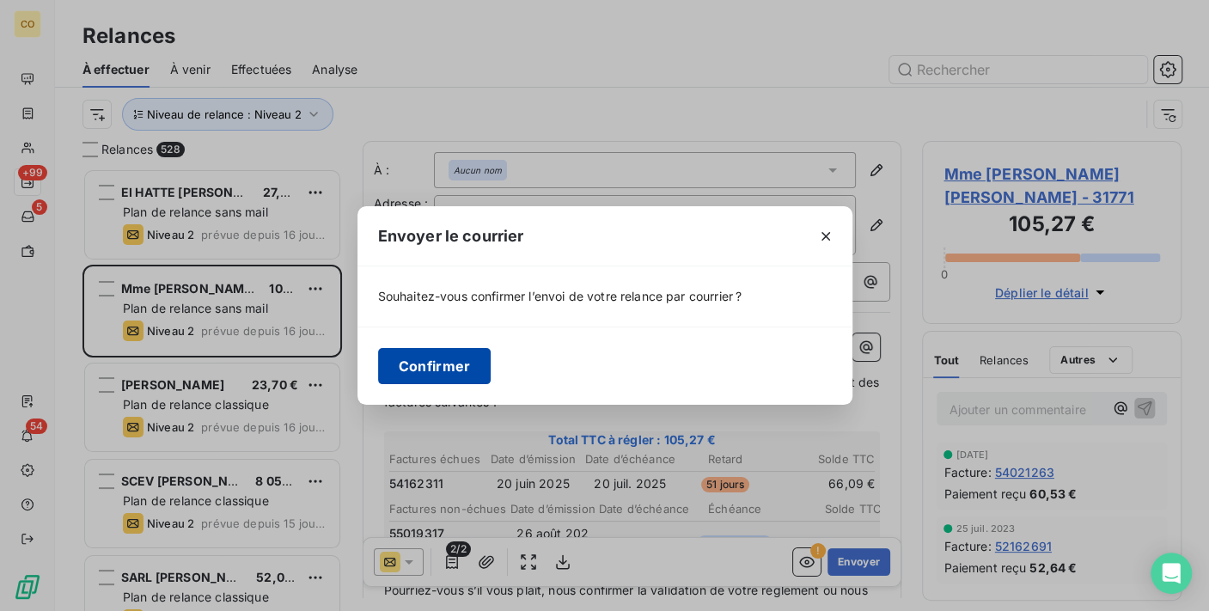
click at [463, 375] on button "Confirmer" at bounding box center [434, 366] width 113 height 36
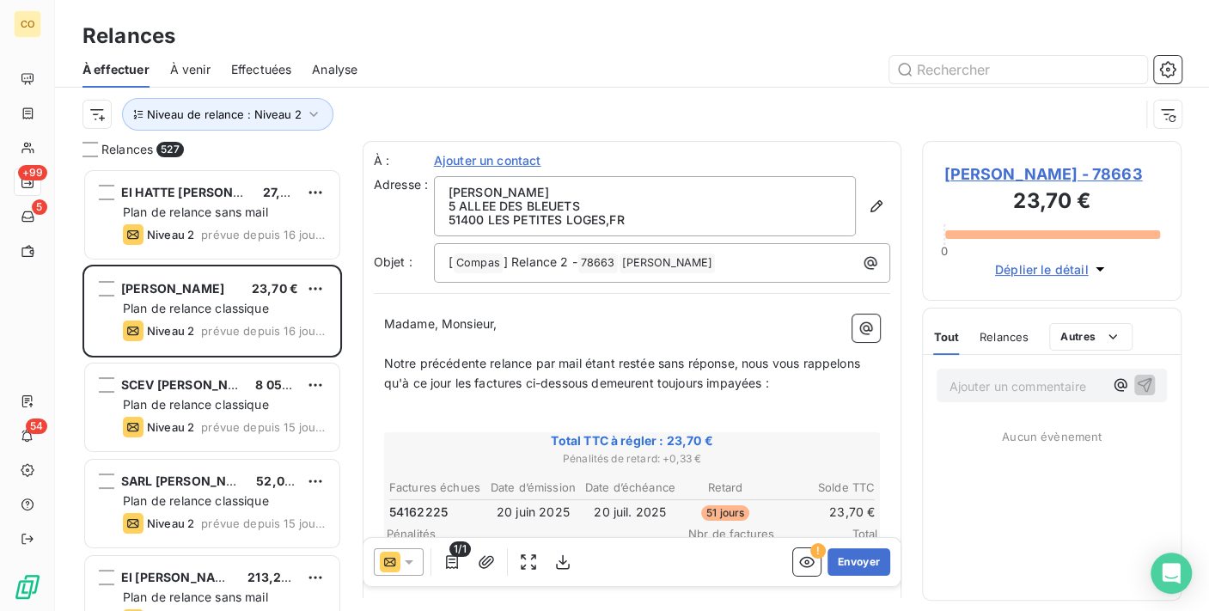
click at [421, 566] on div at bounding box center [399, 562] width 50 height 28
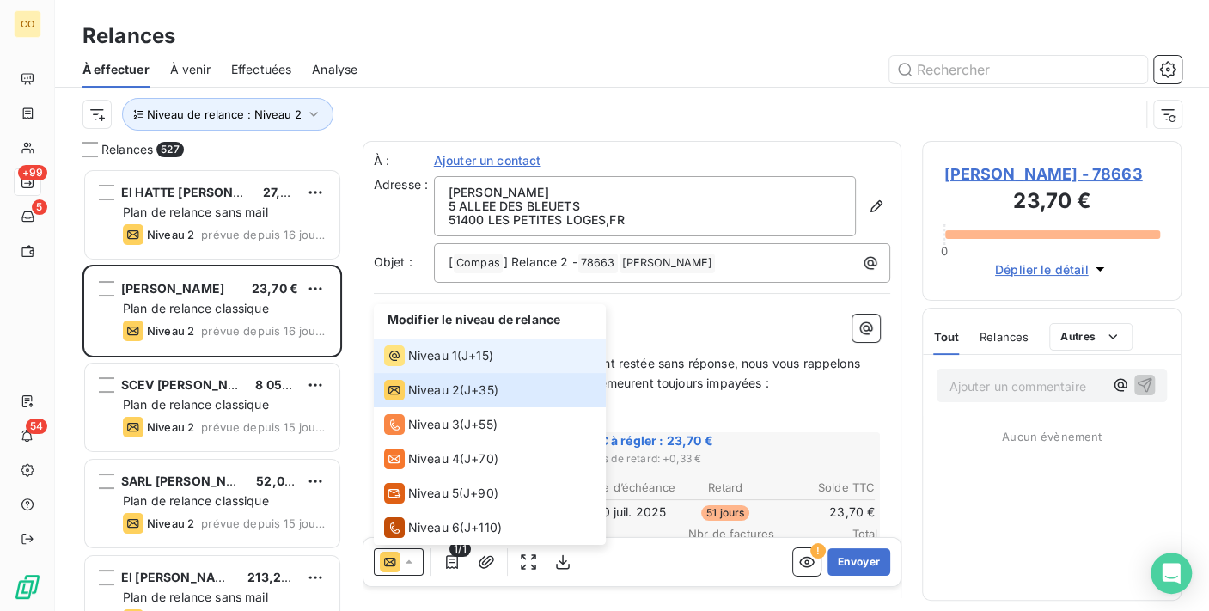
click at [434, 356] on span "Niveau 1" at bounding box center [432, 355] width 49 height 17
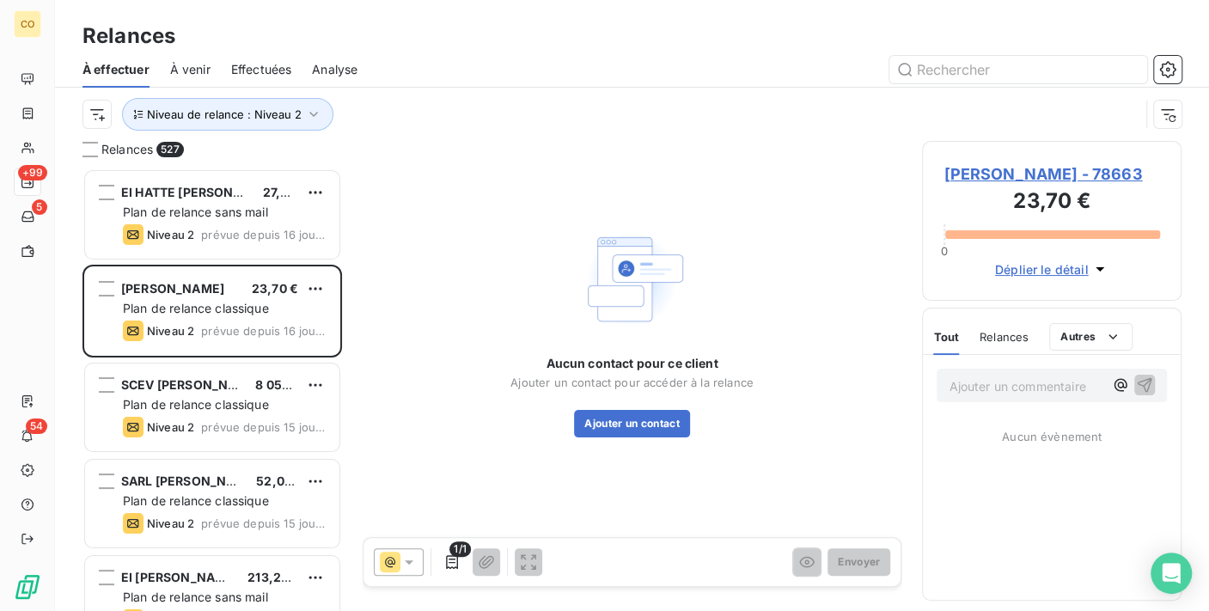
click at [1044, 175] on span "[PERSON_NAME] - 78663" at bounding box center [1052, 173] width 217 height 23
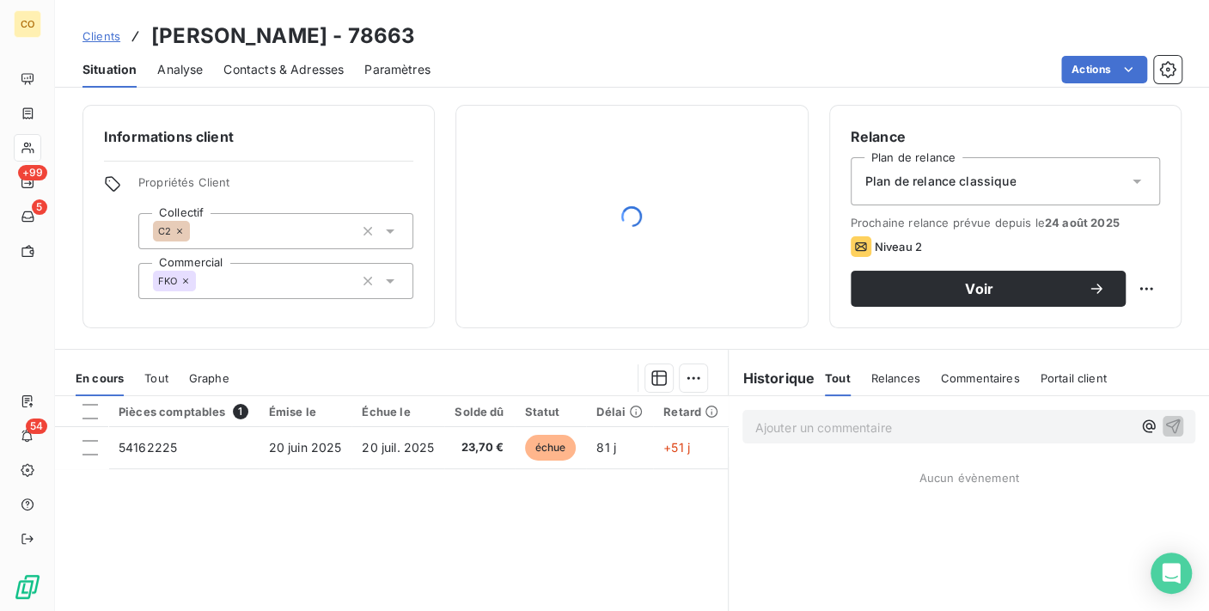
click at [1031, 199] on div "Plan de relance classique" at bounding box center [1005, 181] width 309 height 48
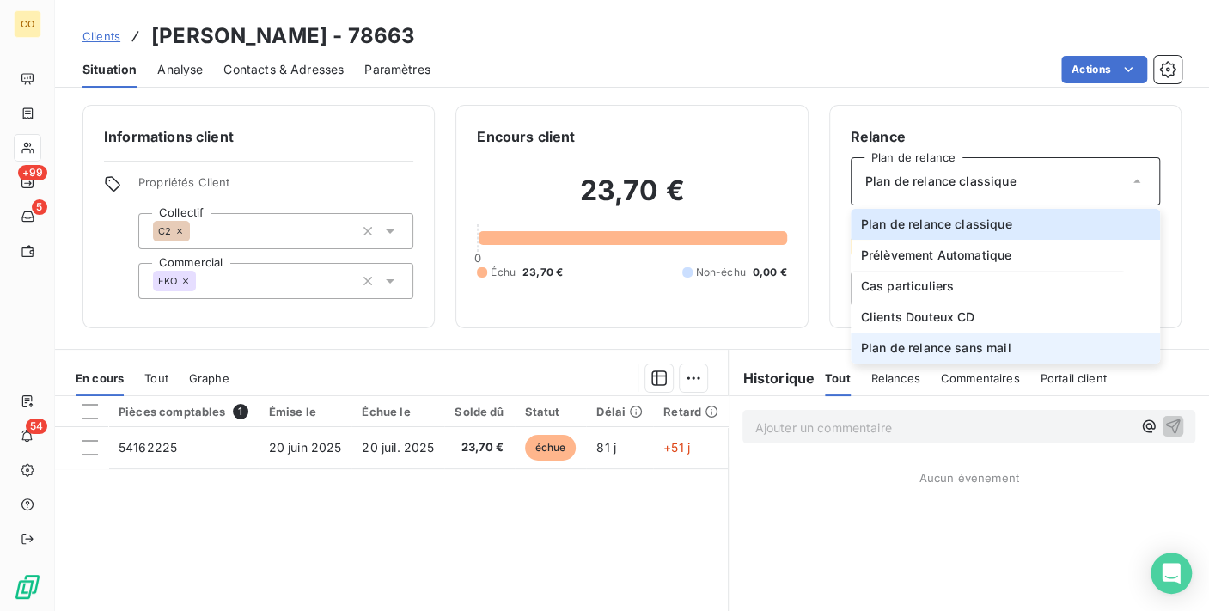
click at [1011, 339] on li "Plan de relance sans mail" at bounding box center [1005, 348] width 309 height 31
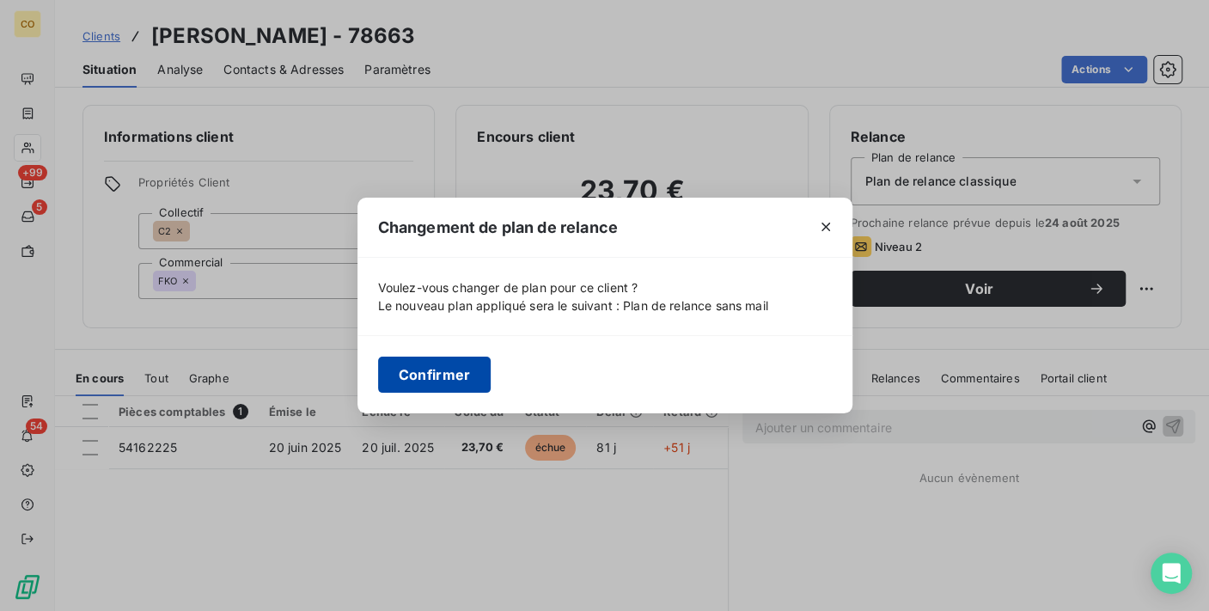
click at [416, 381] on button "Confirmer" at bounding box center [434, 375] width 113 height 36
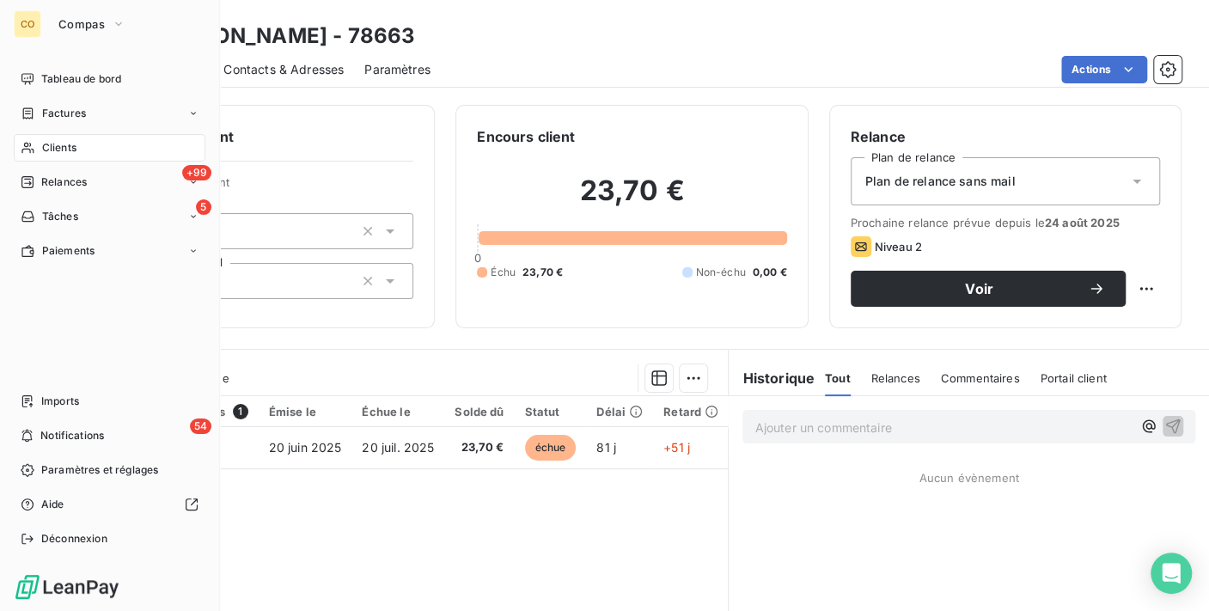
click at [53, 179] on span "Relances" at bounding box center [64, 181] width 46 height 15
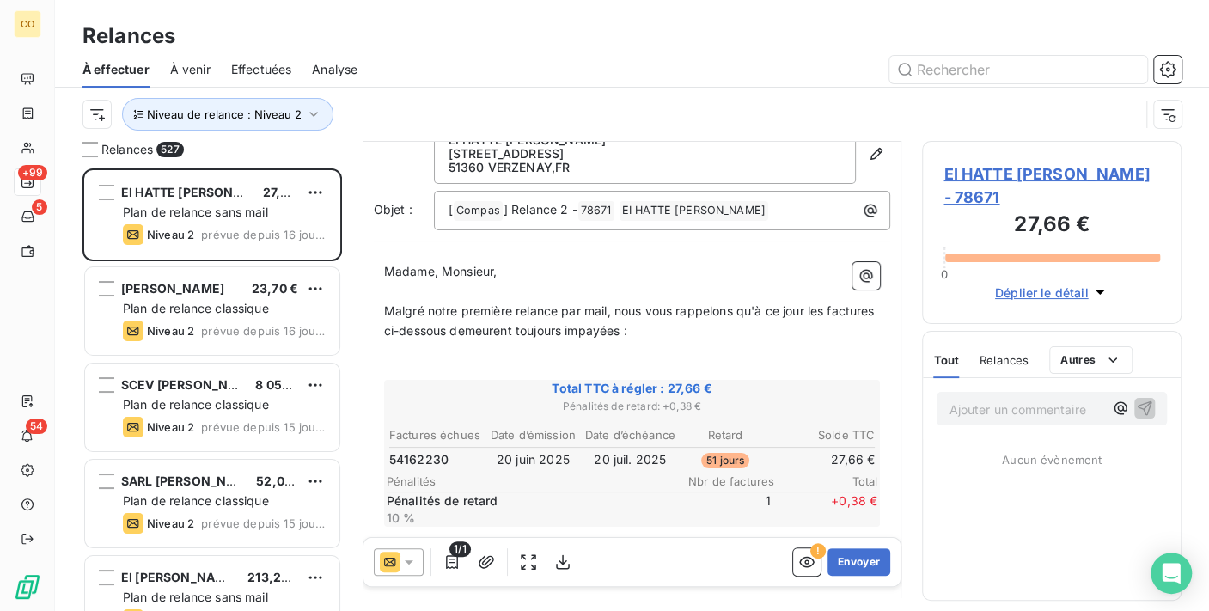
scroll to position [95, 0]
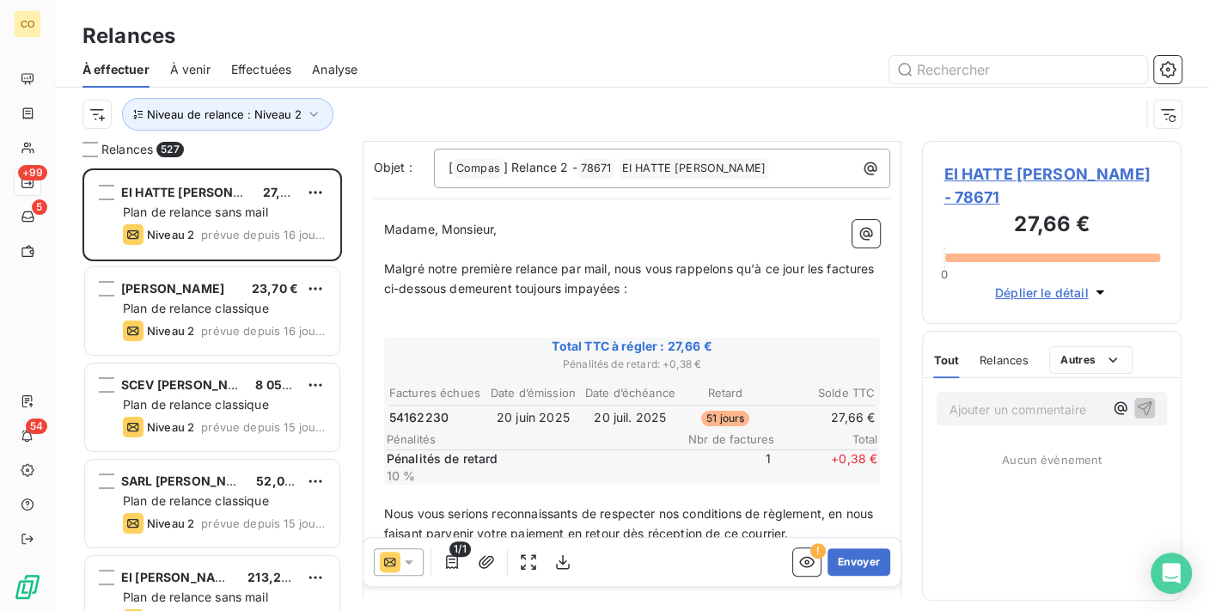
click at [405, 563] on icon at bounding box center [409, 561] width 17 height 17
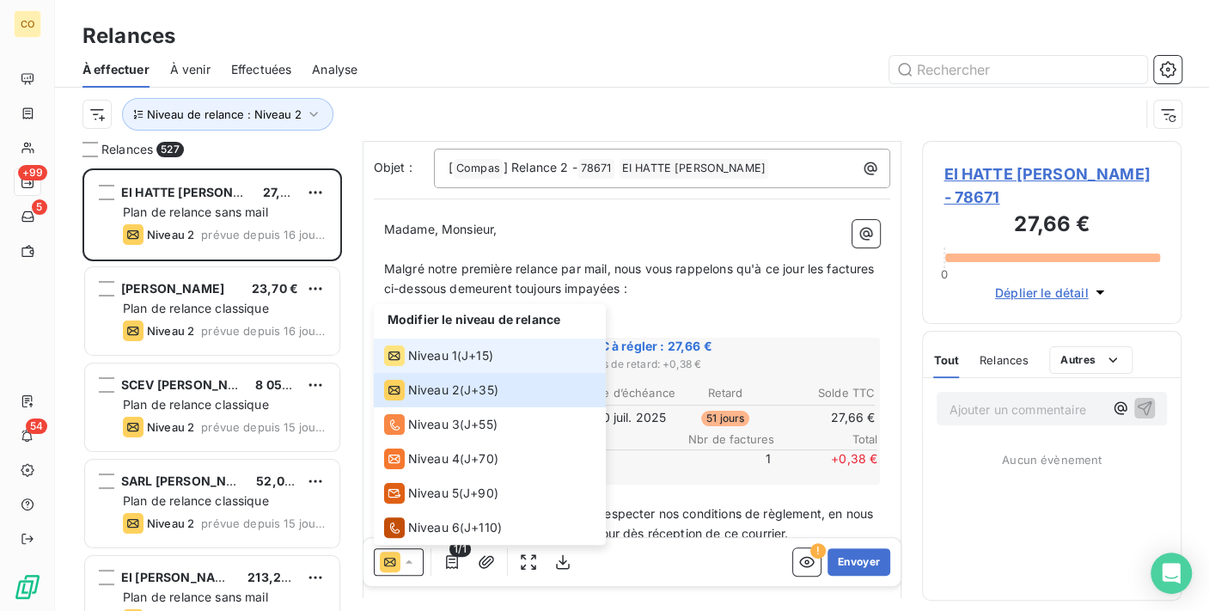
click at [419, 355] on span "Niveau 1" at bounding box center [432, 355] width 49 height 17
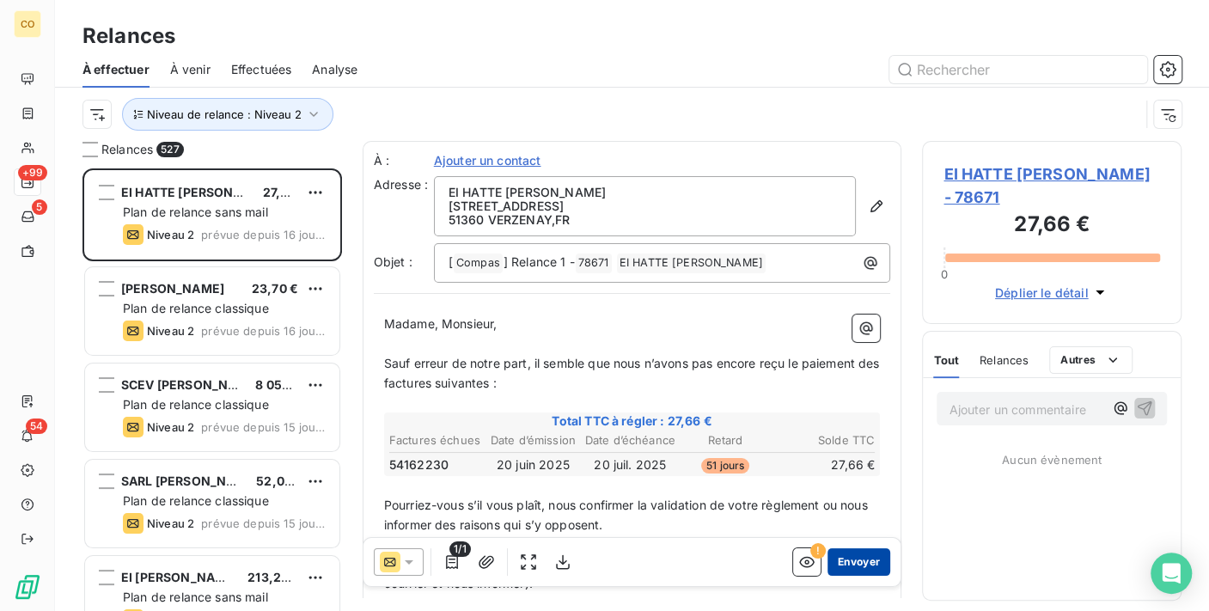
click at [830, 553] on button "Envoyer" at bounding box center [859, 562] width 63 height 28
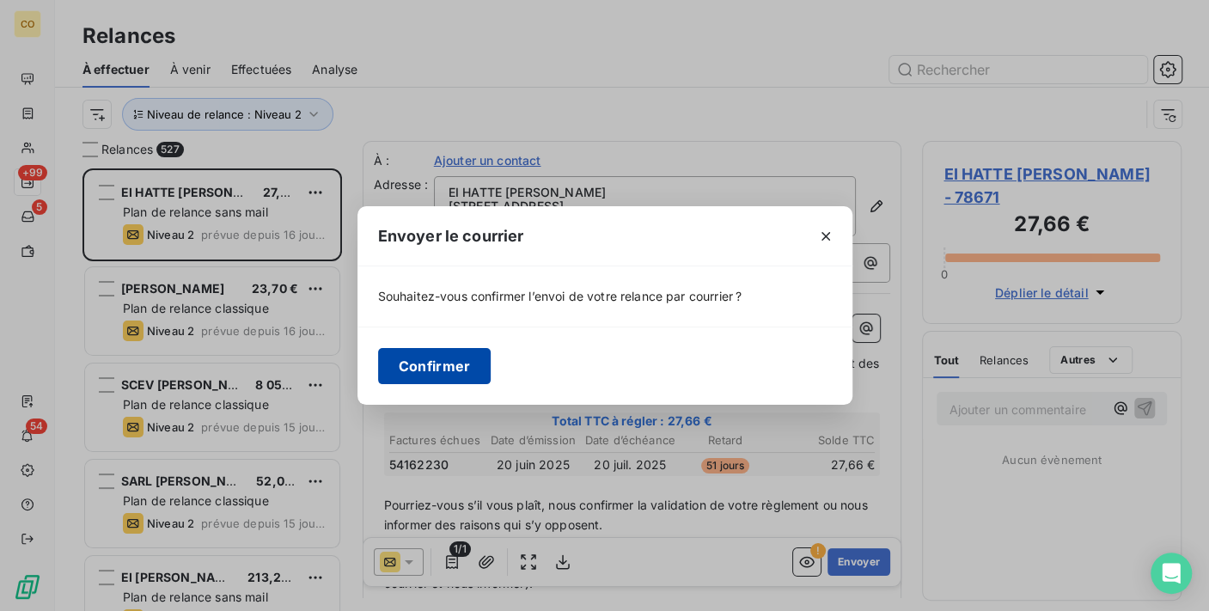
click at [459, 357] on button "Confirmer" at bounding box center [434, 366] width 113 height 36
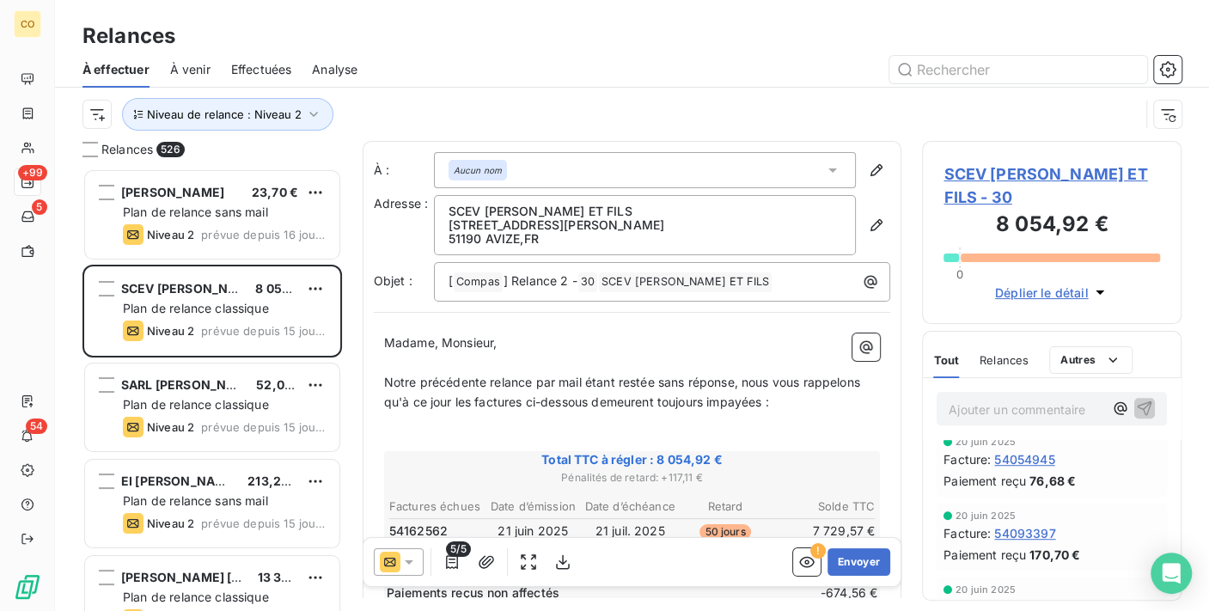
scroll to position [572, 0]
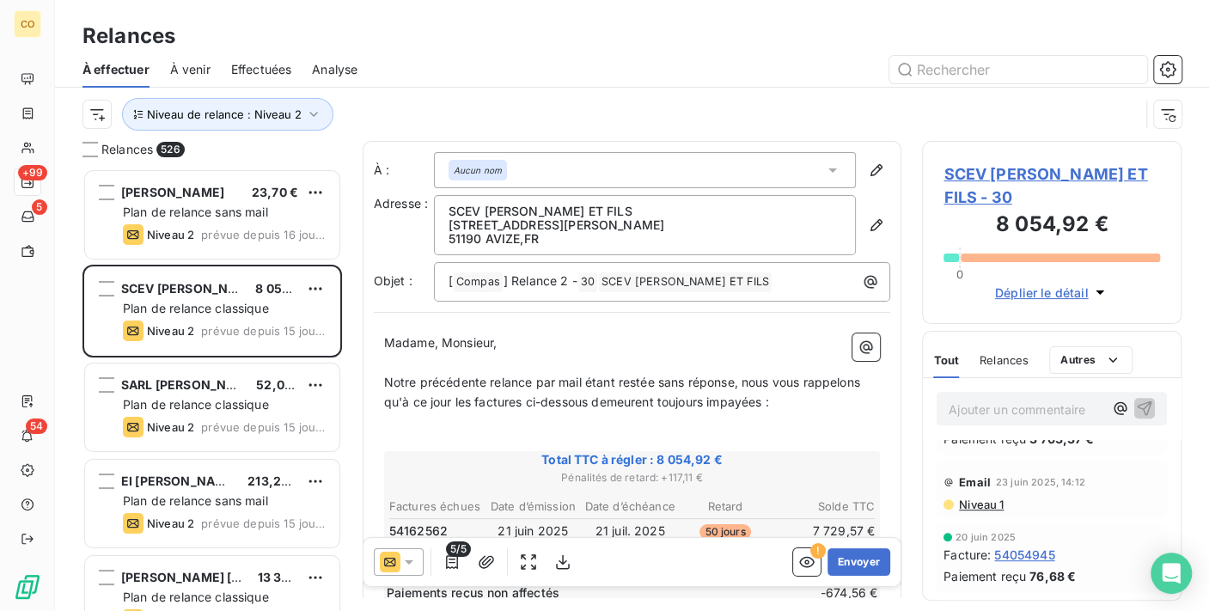
click at [986, 500] on span "Niveau 1" at bounding box center [980, 505] width 46 height 14
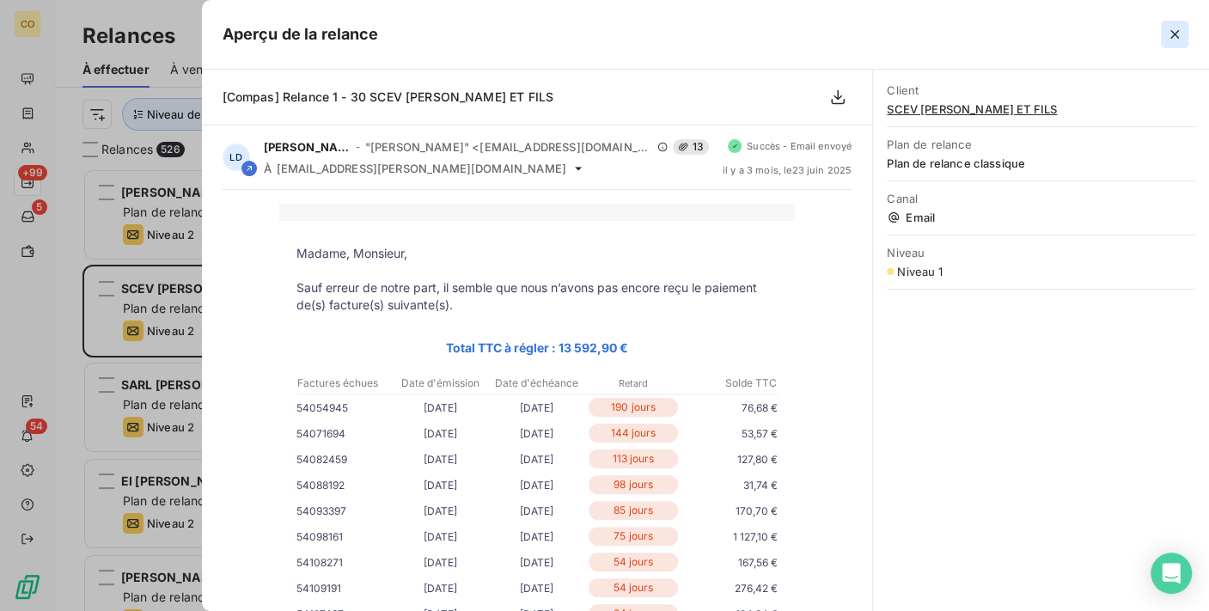
click at [1173, 38] on icon "button" at bounding box center [1174, 34] width 17 height 17
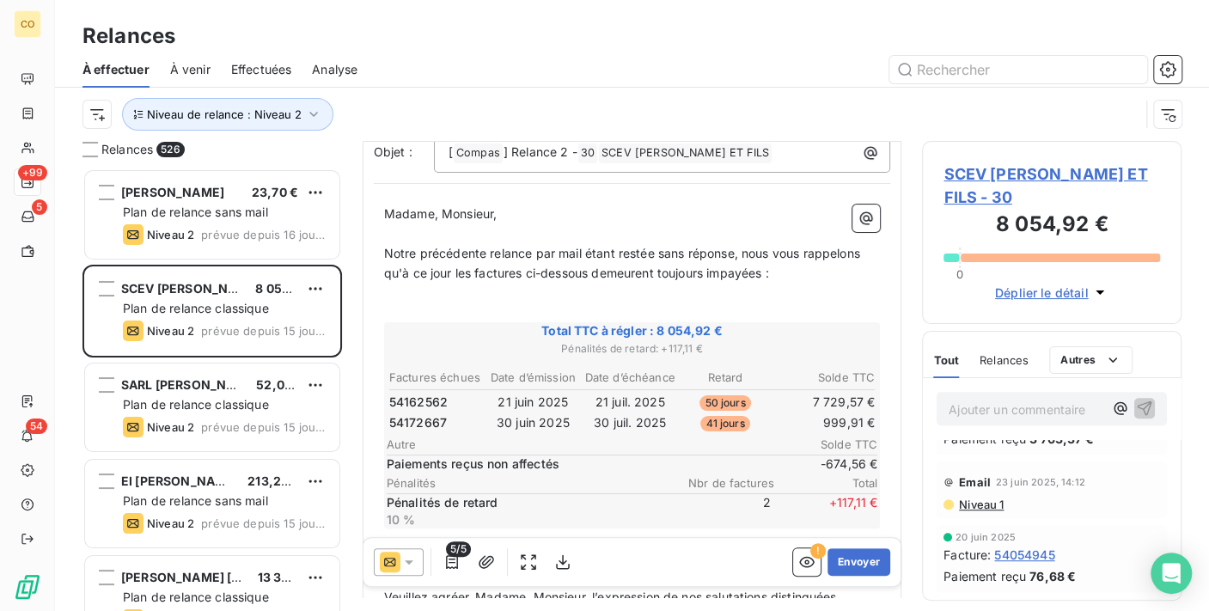
scroll to position [191, 0]
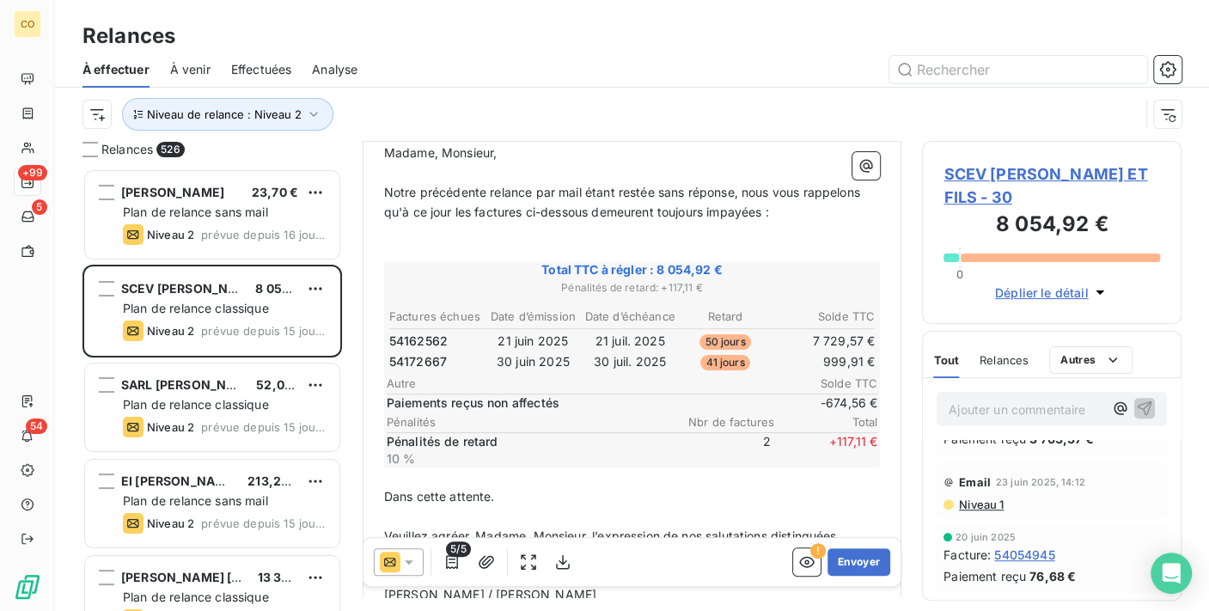
click at [414, 565] on icon at bounding box center [409, 561] width 17 height 17
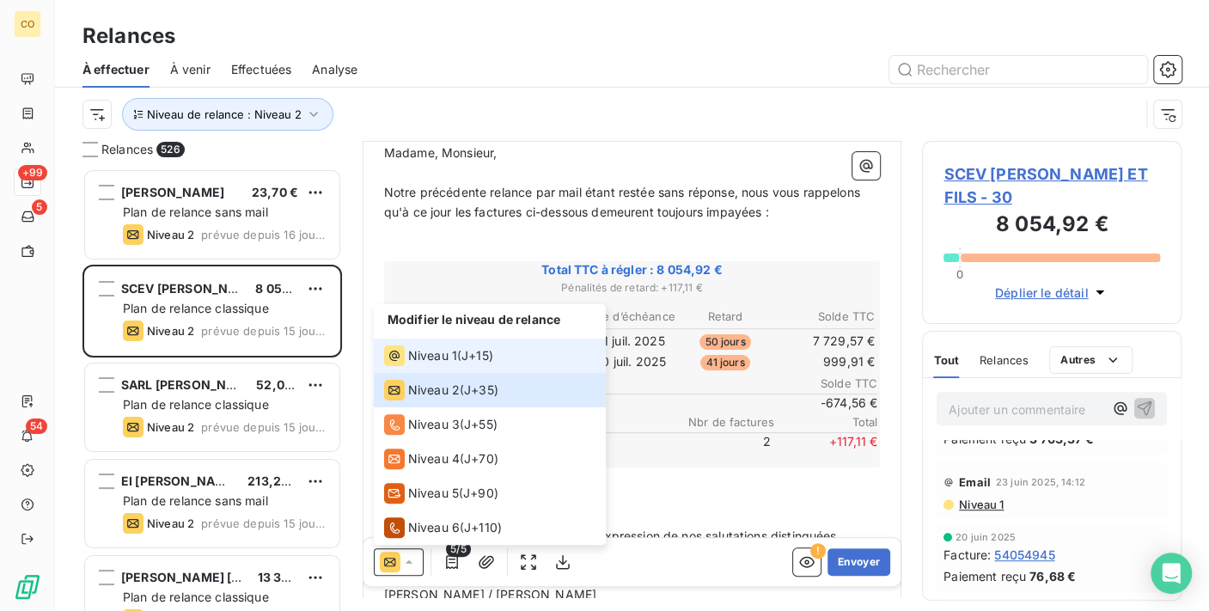
click at [442, 349] on span "Niveau 1" at bounding box center [432, 355] width 49 height 17
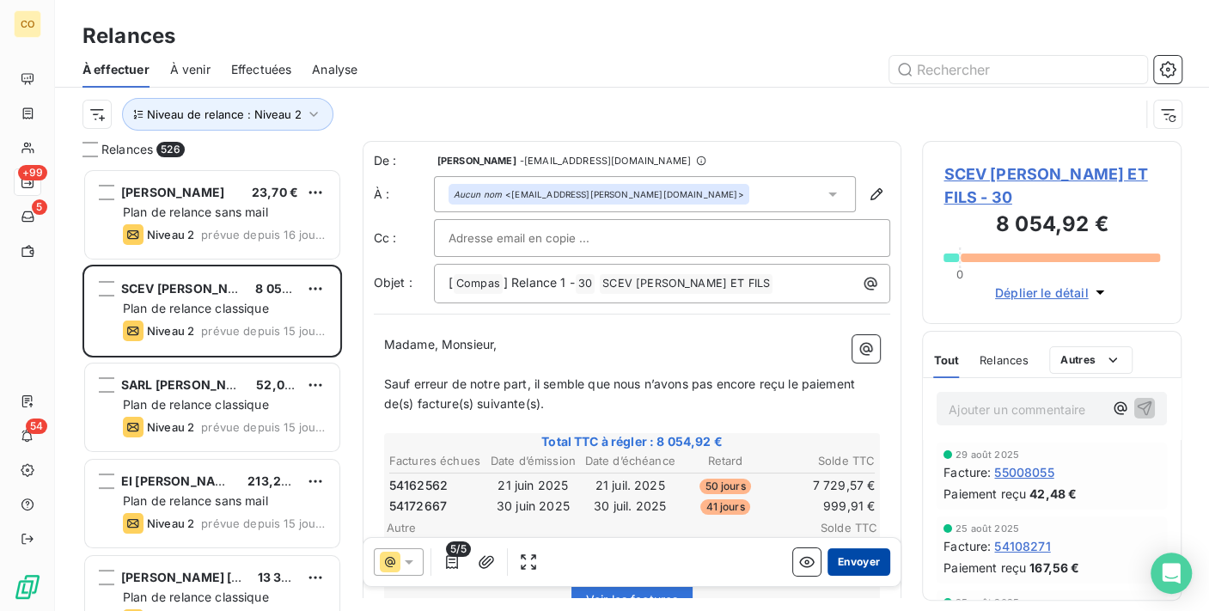
click at [864, 566] on button "Envoyer" at bounding box center [859, 562] width 63 height 28
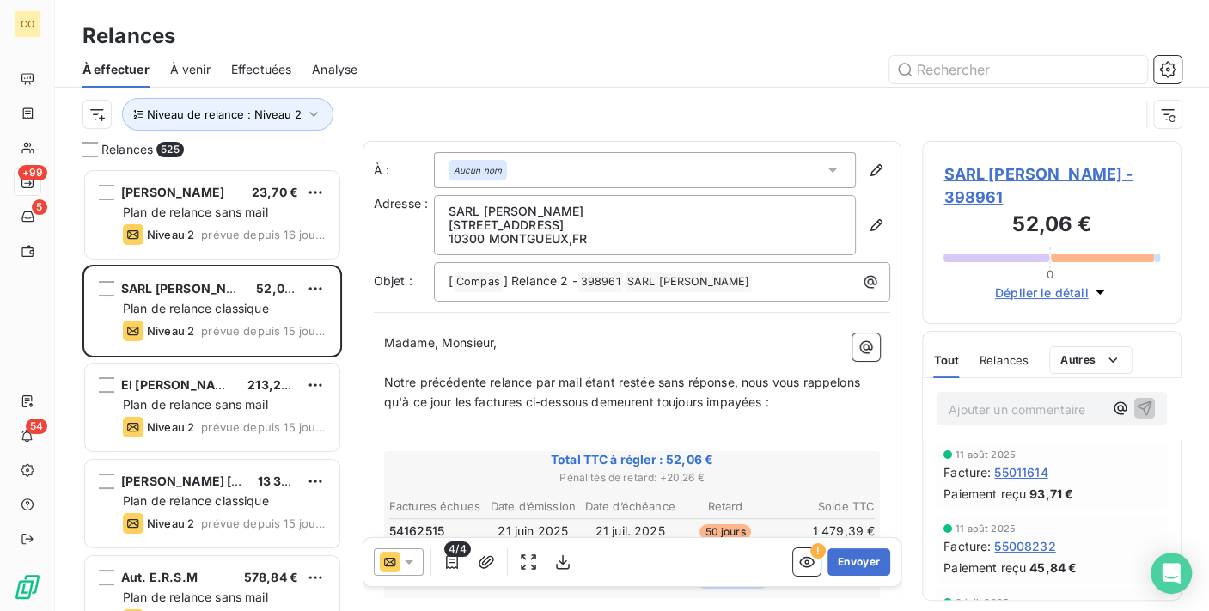
click at [260, 63] on span "Effectuées" at bounding box center [261, 69] width 61 height 17
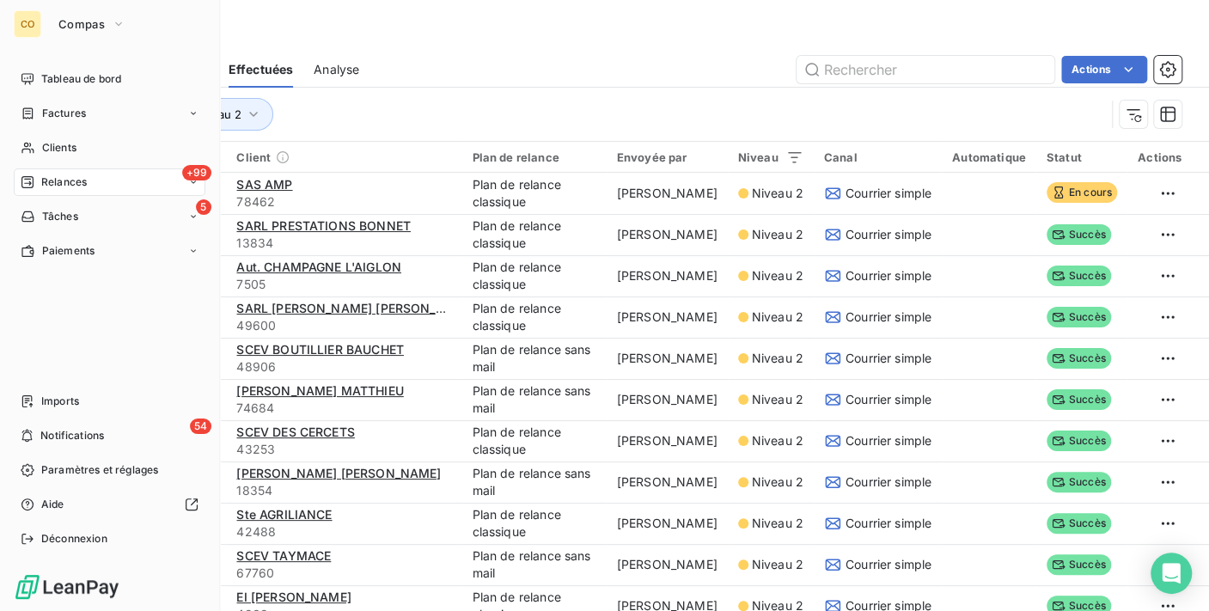
click at [61, 183] on span "Relances" at bounding box center [64, 181] width 46 height 15
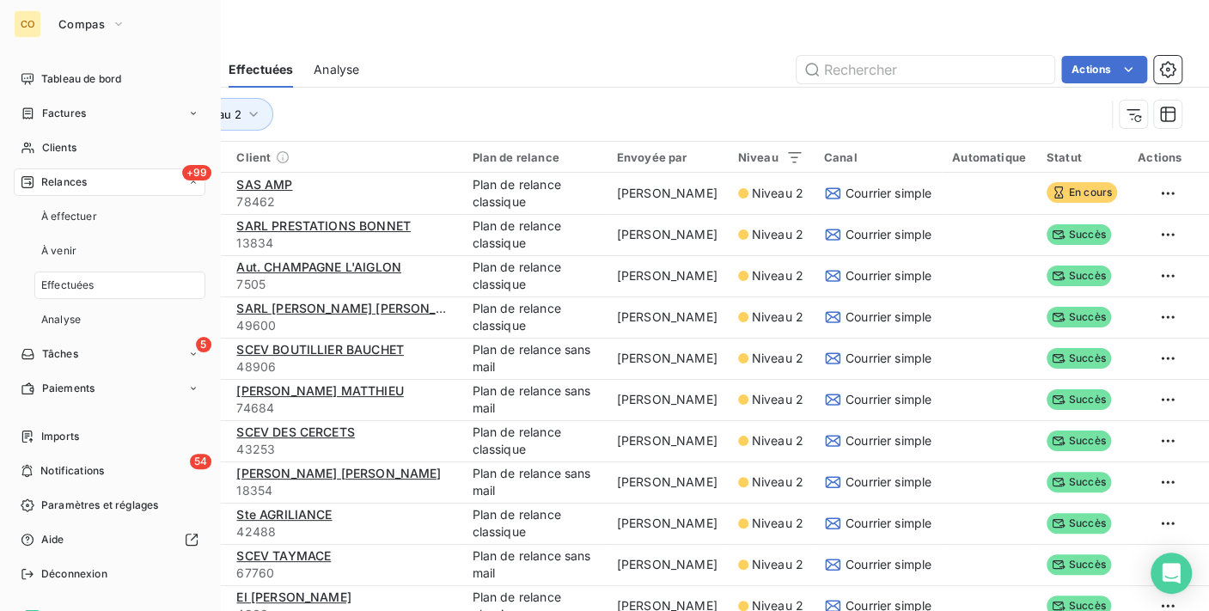
click at [46, 179] on span "Relances" at bounding box center [64, 181] width 46 height 15
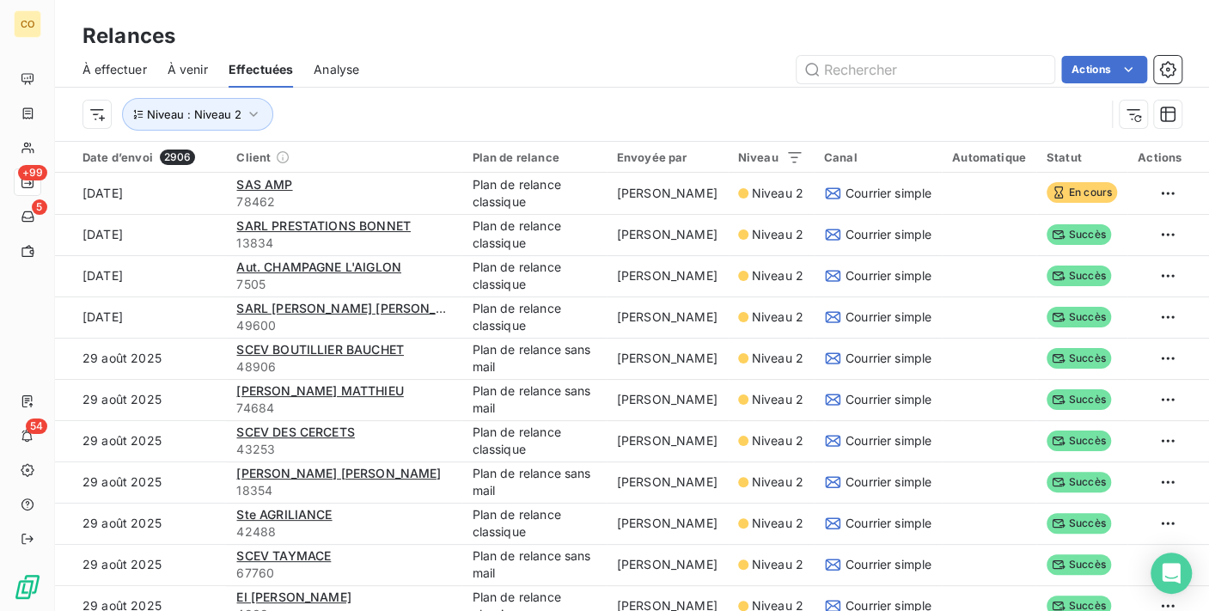
click at [110, 67] on span "À effectuer" at bounding box center [115, 69] width 64 height 17
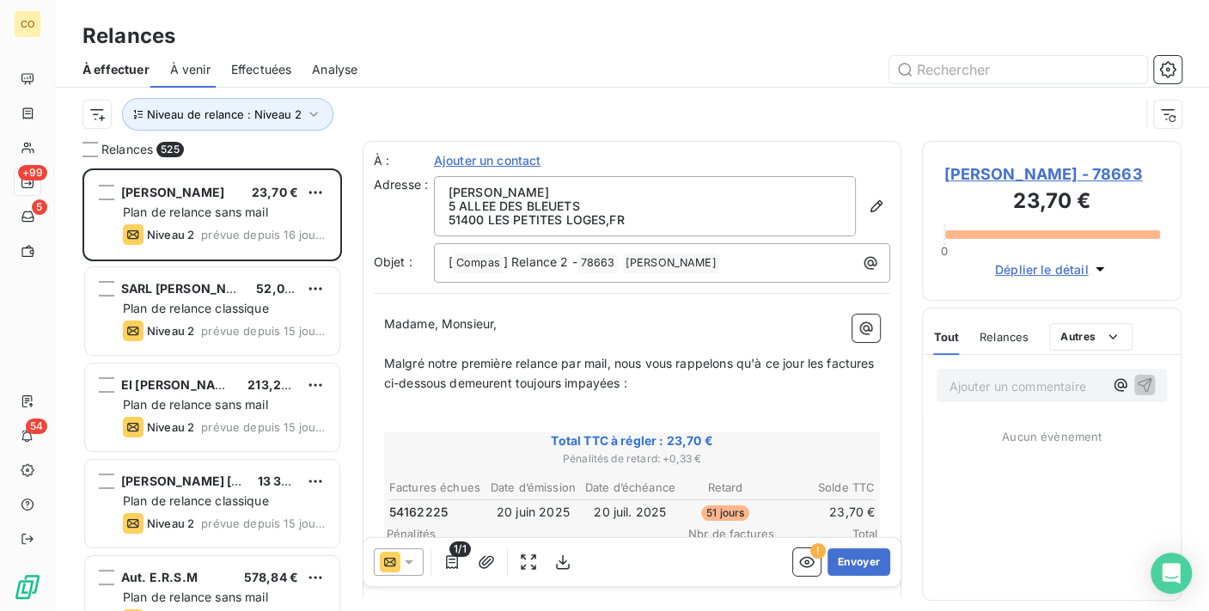
scroll to position [428, 245]
click at [419, 563] on div at bounding box center [399, 562] width 50 height 28
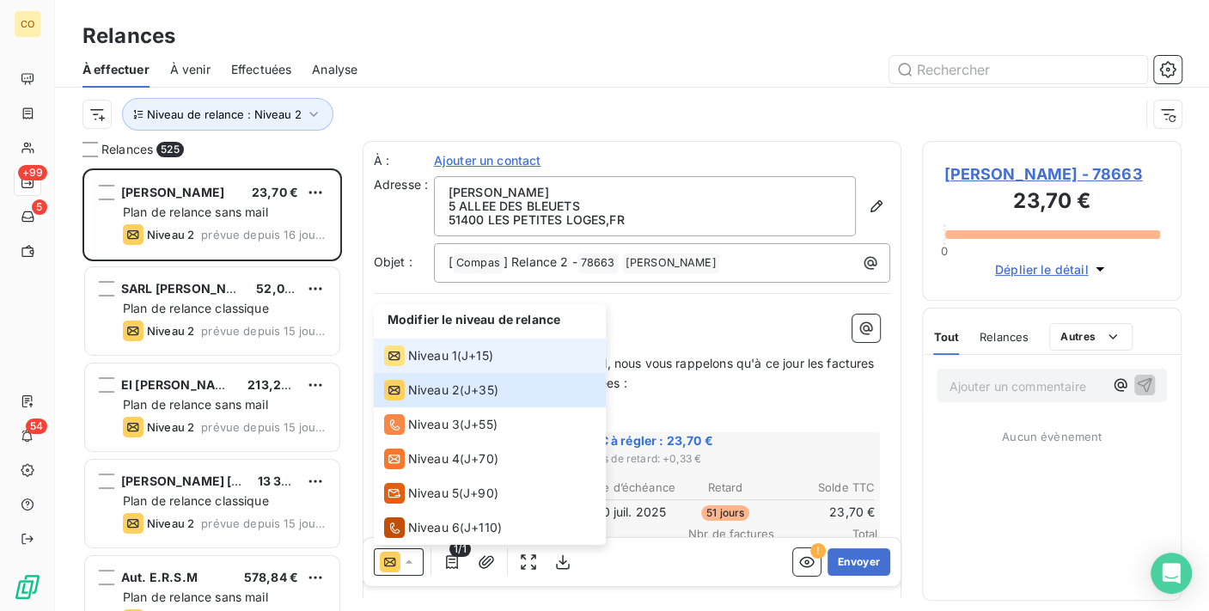
click at [413, 358] on span "Niveau 1" at bounding box center [432, 355] width 49 height 17
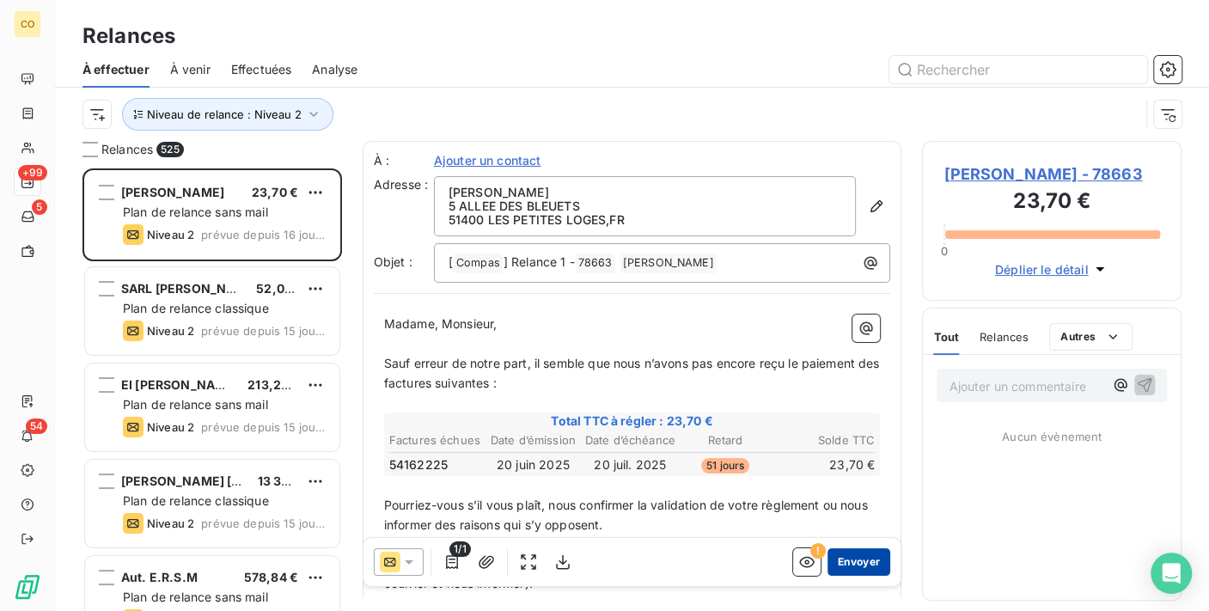
click at [841, 559] on button "Envoyer" at bounding box center [859, 562] width 63 height 28
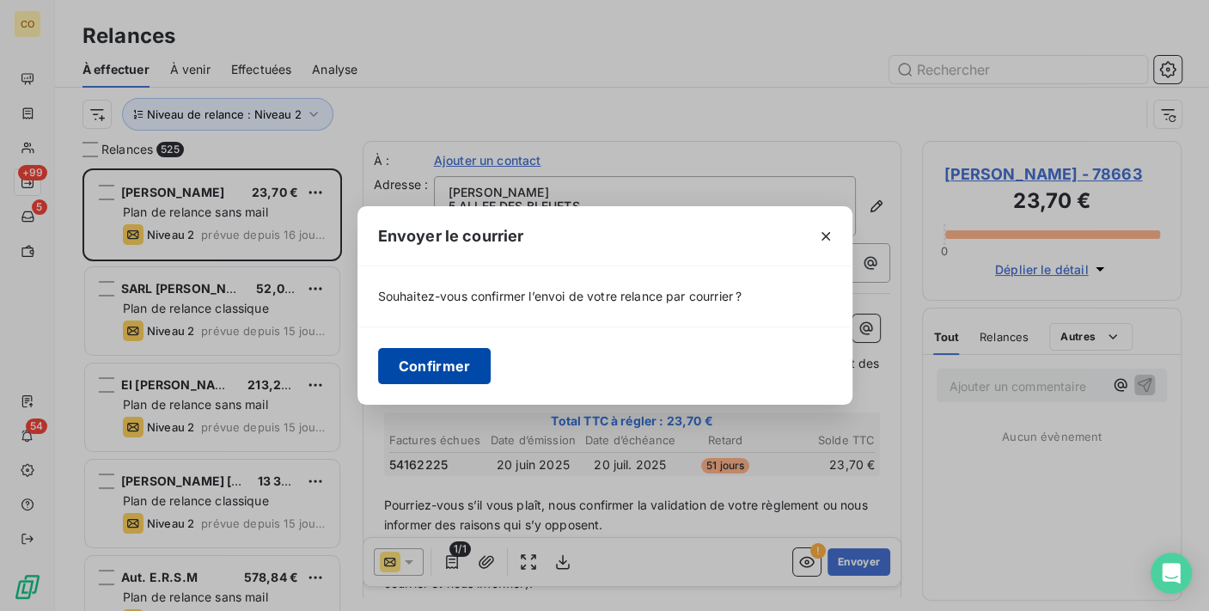
click at [462, 369] on button "Confirmer" at bounding box center [434, 366] width 113 height 36
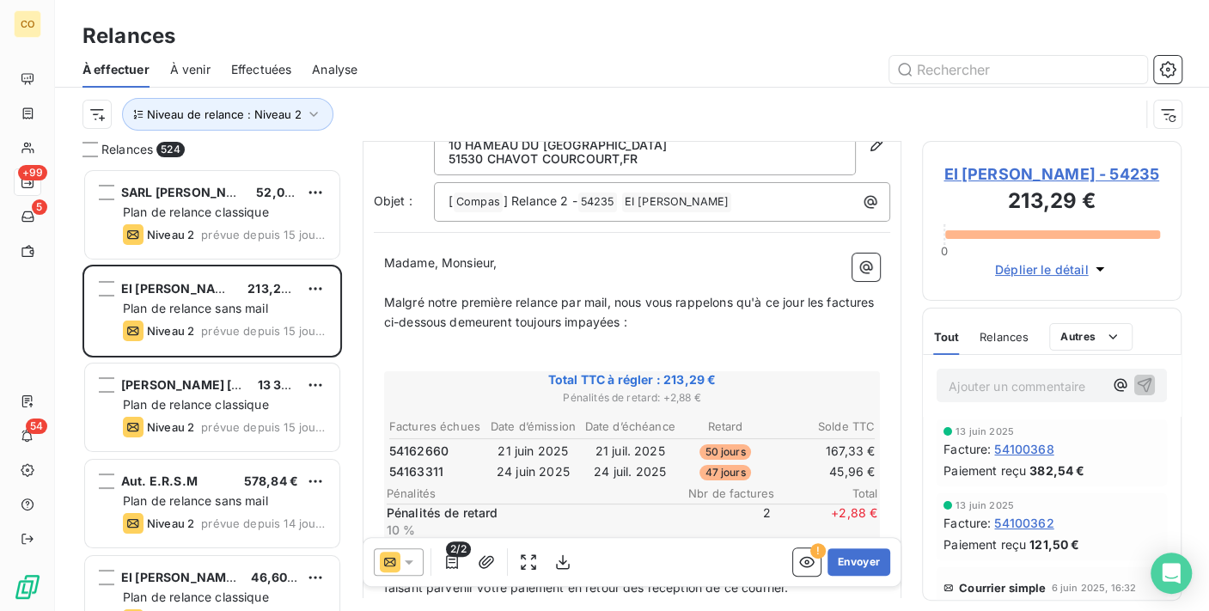
scroll to position [97, 0]
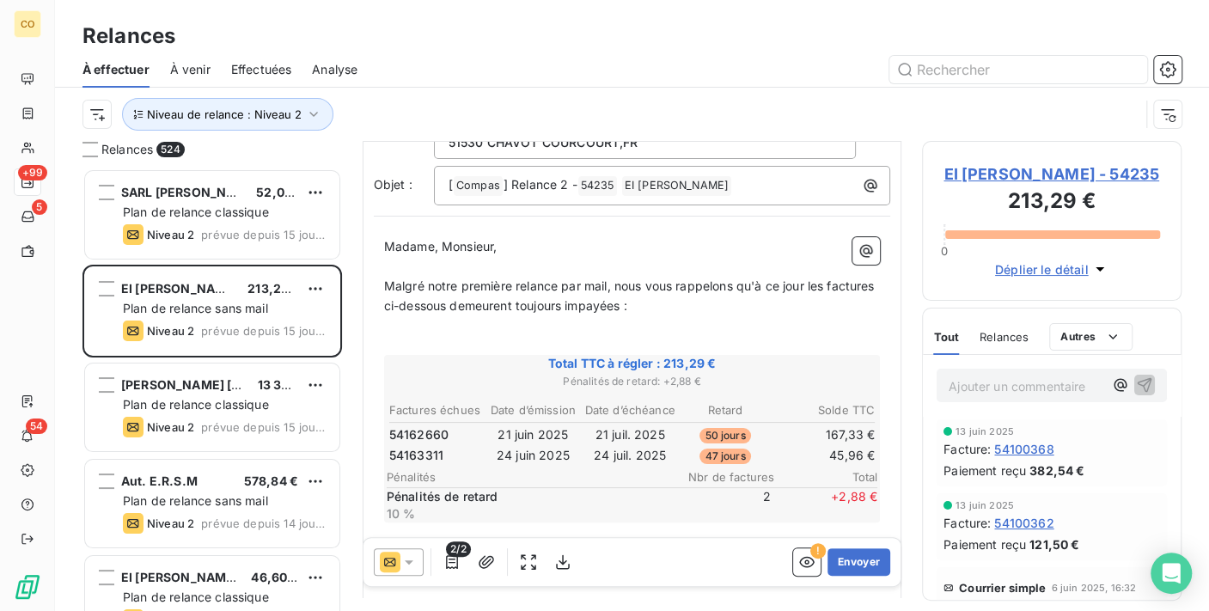
click at [414, 560] on icon at bounding box center [409, 561] width 17 height 17
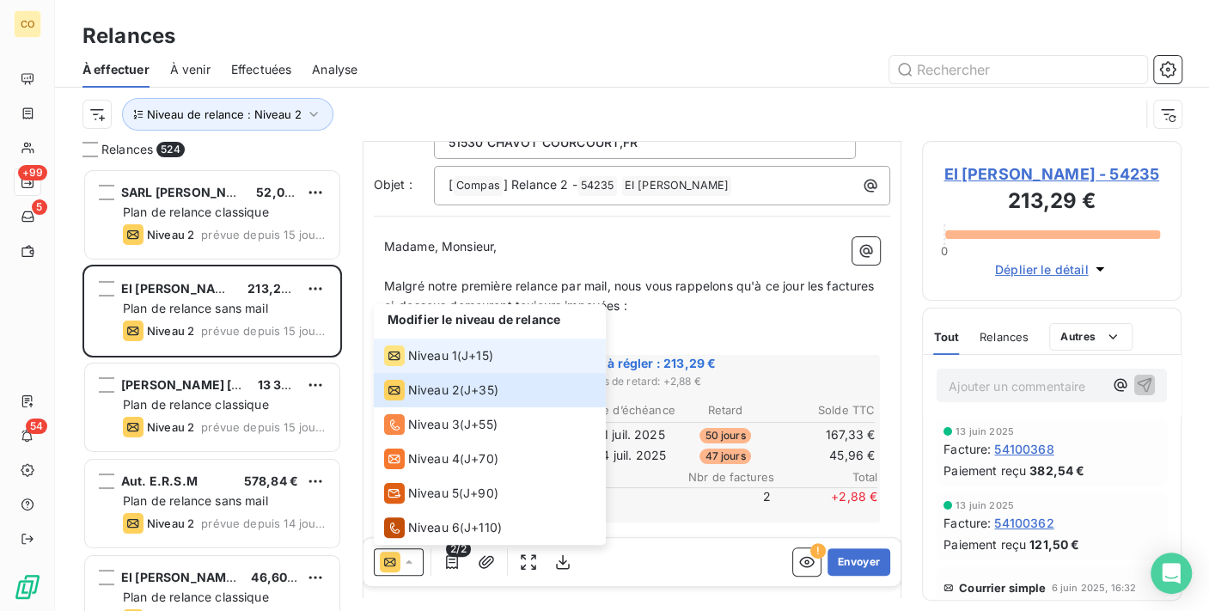
click at [413, 352] on span "Niveau 1" at bounding box center [432, 355] width 49 height 17
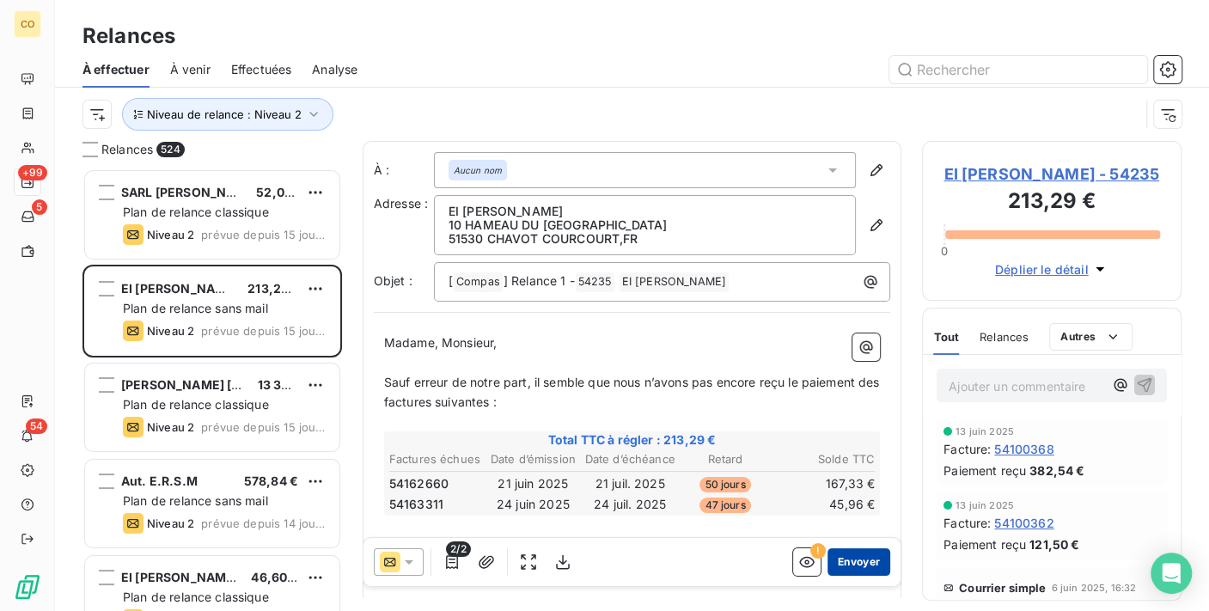
click at [851, 566] on button "Envoyer" at bounding box center [859, 562] width 63 height 28
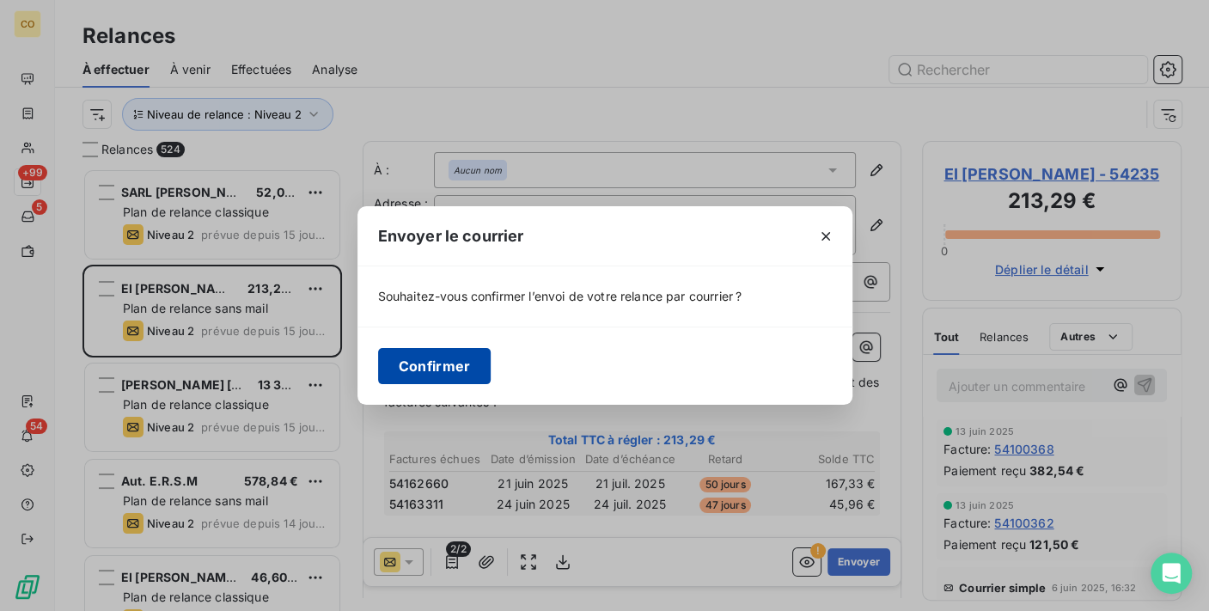
click at [439, 362] on button "Confirmer" at bounding box center [434, 366] width 113 height 36
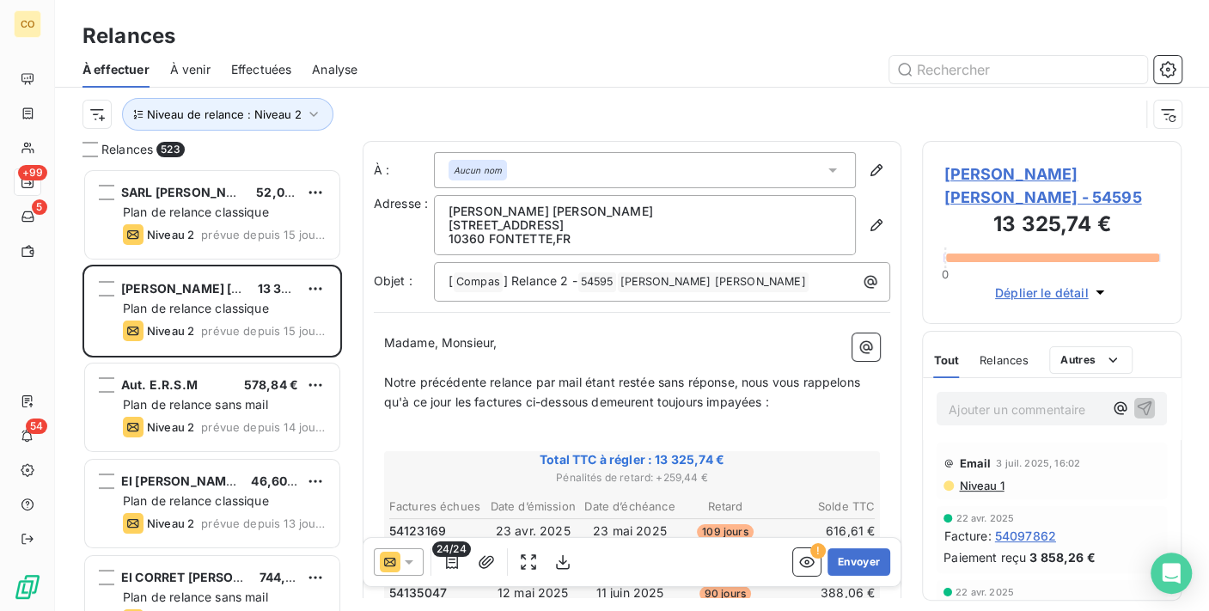
scroll to position [2, 0]
click at [835, 575] on button "Envoyer" at bounding box center [859, 562] width 63 height 28
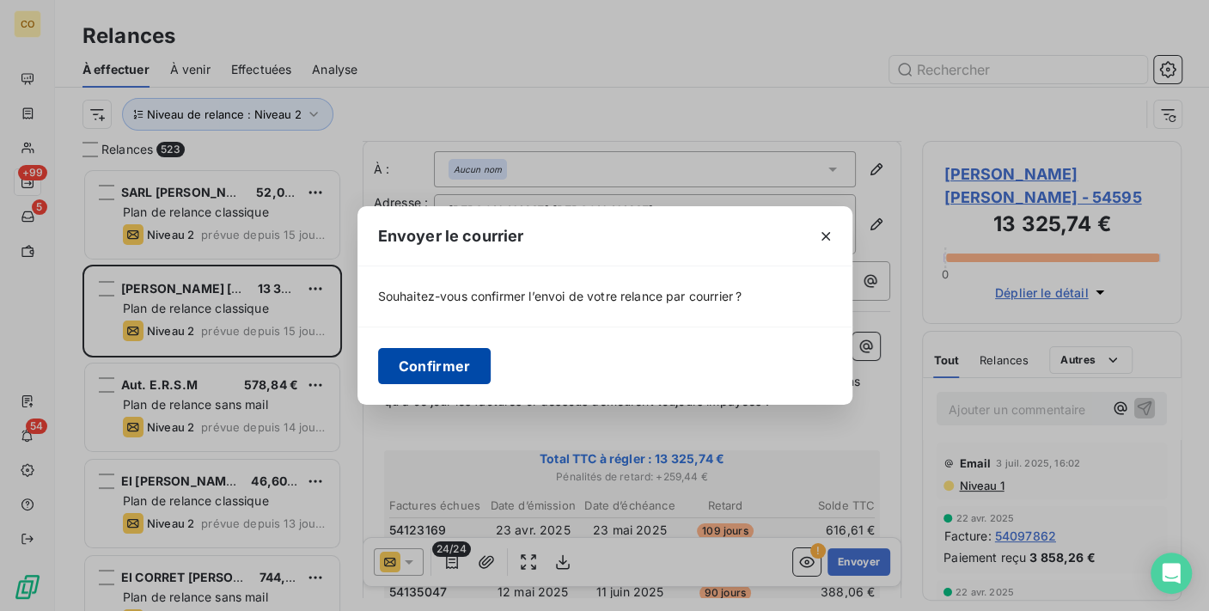
click at [465, 355] on button "Confirmer" at bounding box center [434, 366] width 113 height 36
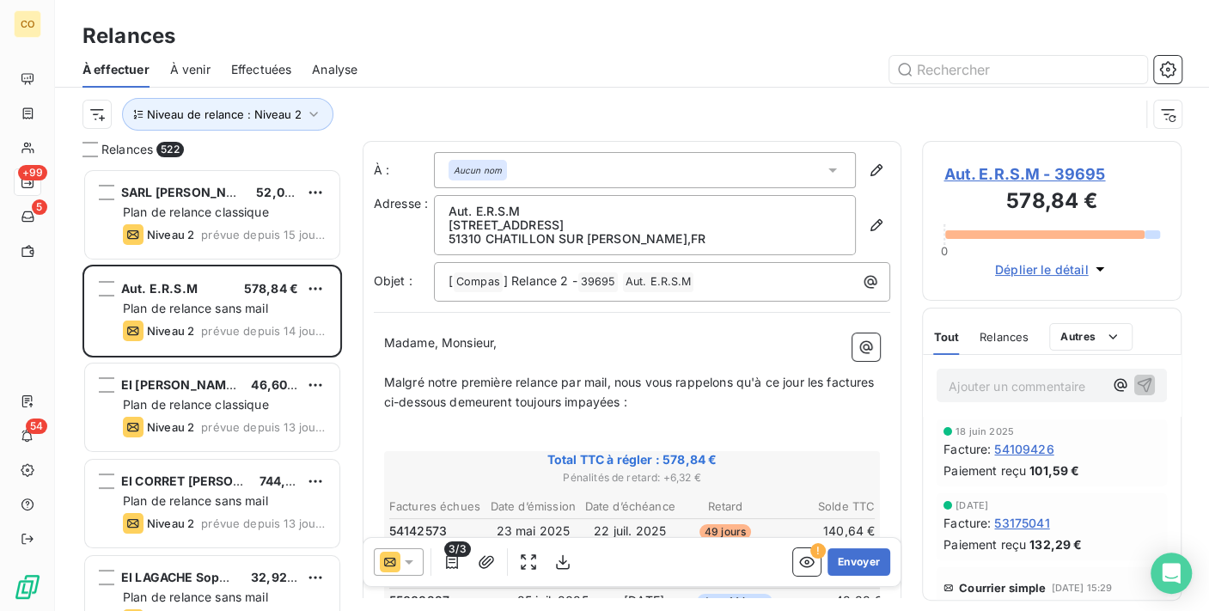
click at [705, 391] on p "Malgré notre première relance par mail, nous vous rappelons qu'à ce jour les fa…" at bounding box center [632, 393] width 497 height 40
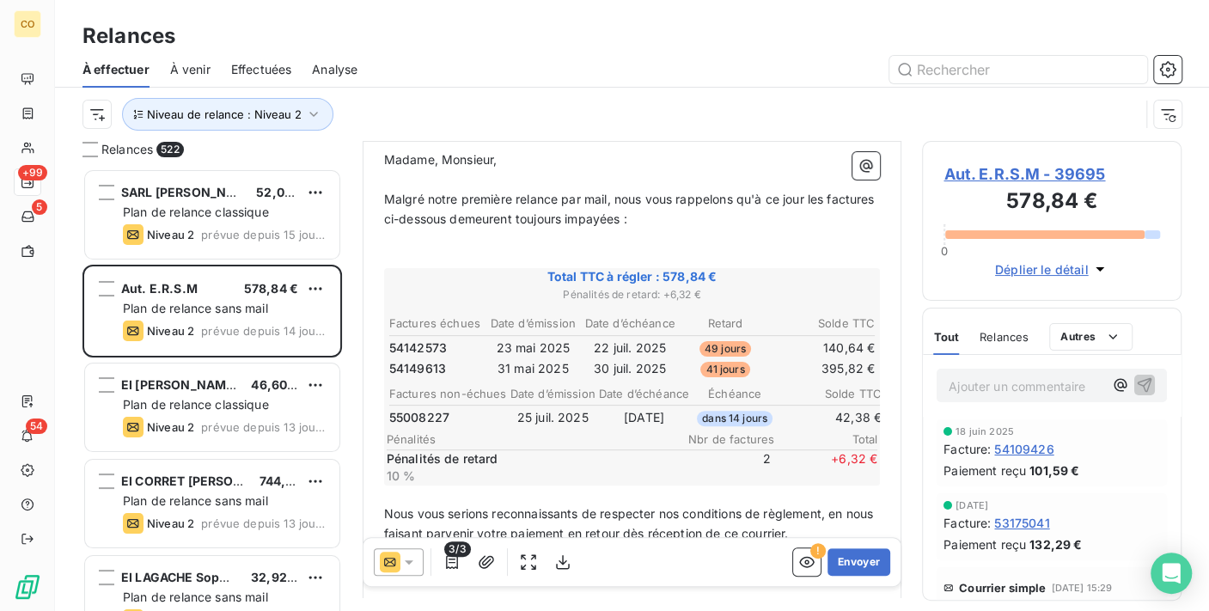
scroll to position [191, 0]
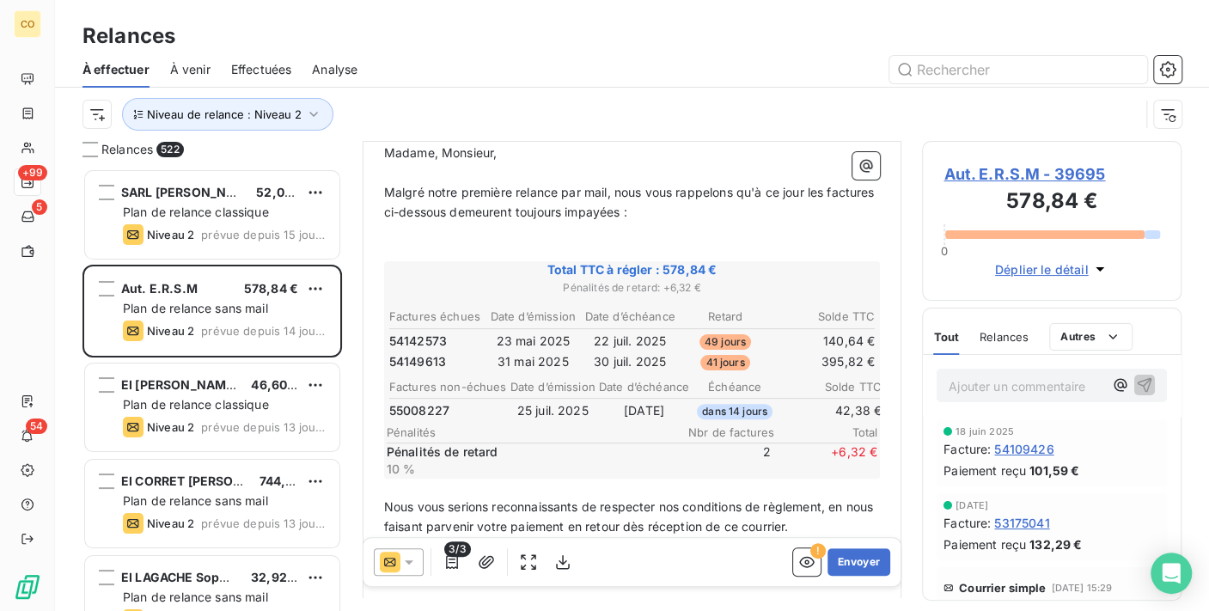
click at [411, 567] on icon at bounding box center [409, 561] width 17 height 17
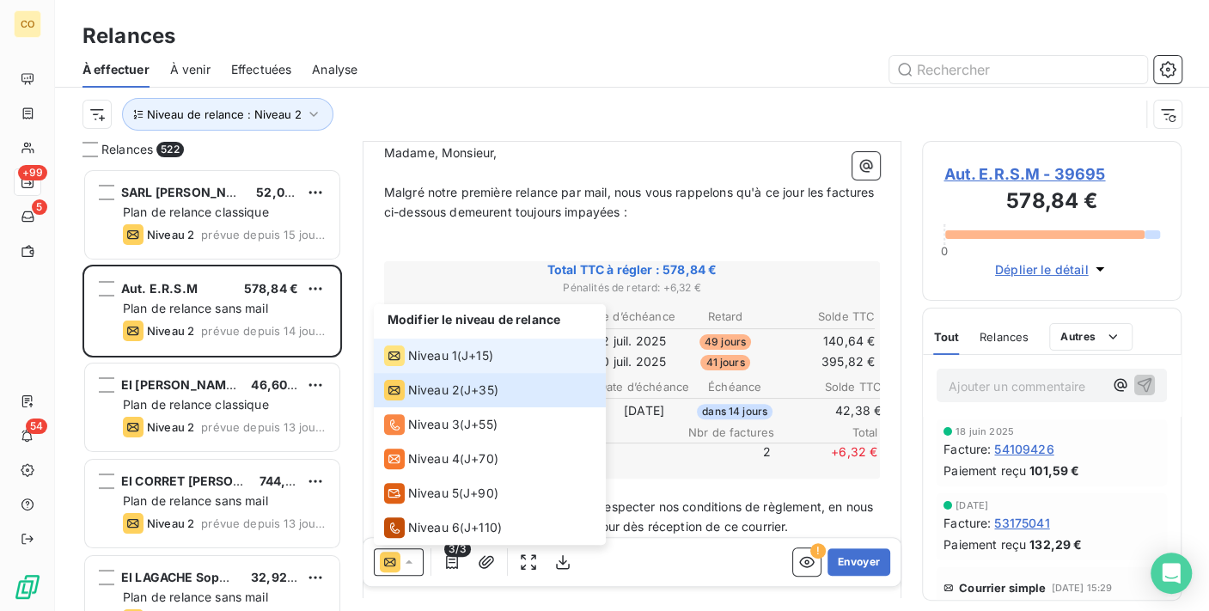
click at [449, 369] on li "Niveau 1 ( J+15 )" at bounding box center [490, 356] width 232 height 34
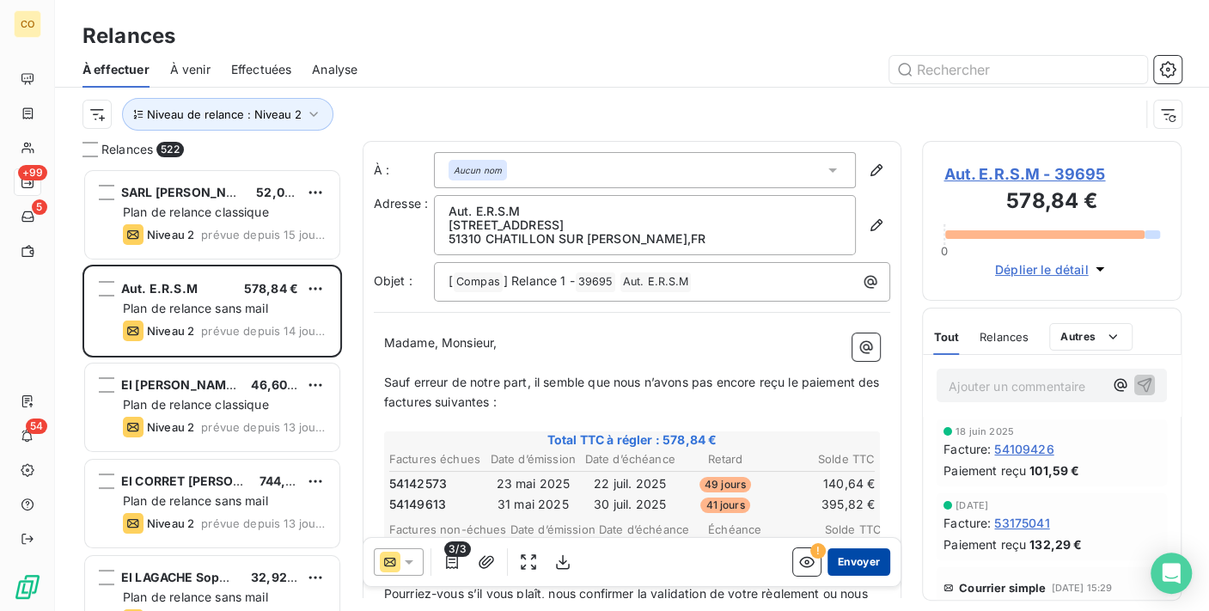
click at [839, 557] on button "Envoyer" at bounding box center [859, 562] width 63 height 28
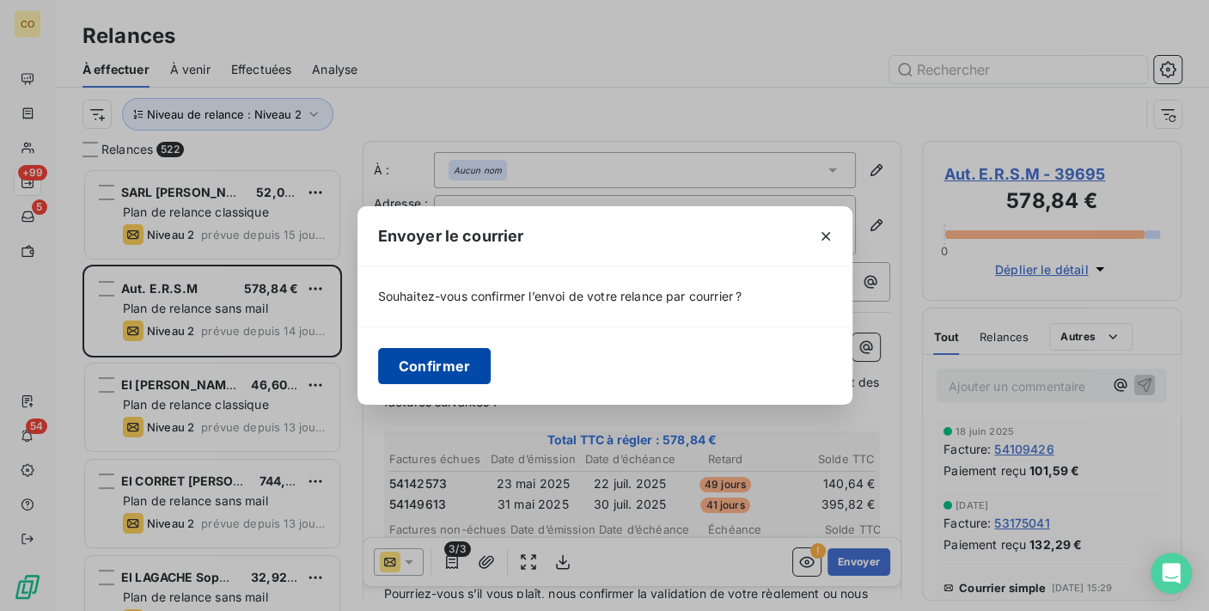
click at [423, 352] on button "Confirmer" at bounding box center [434, 366] width 113 height 36
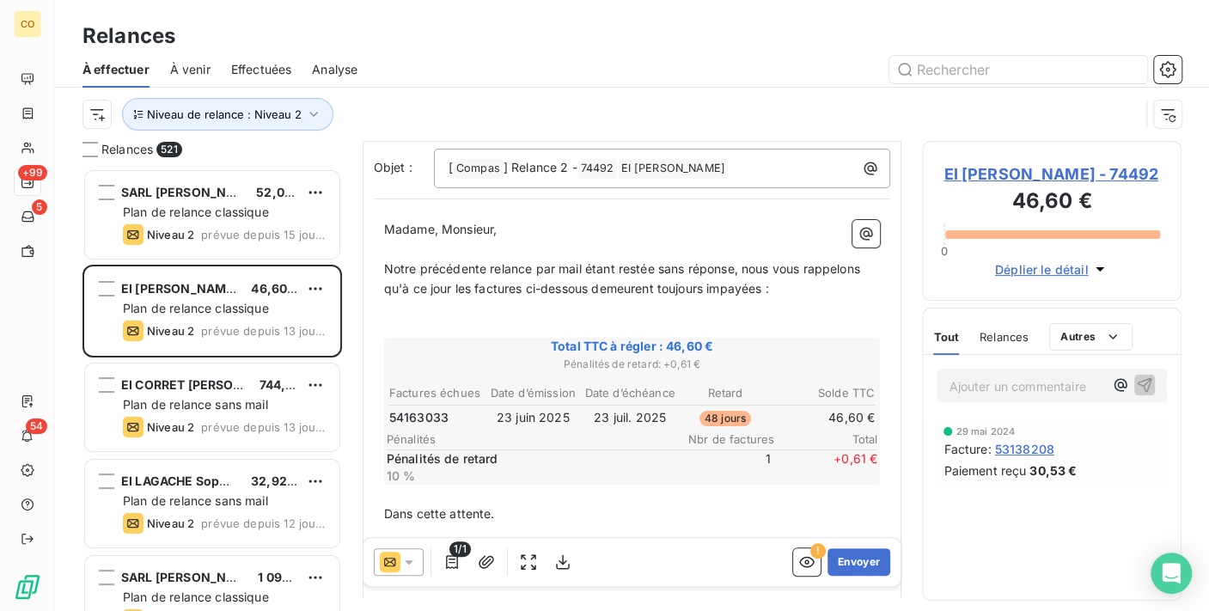
scroll to position [97, 0]
click at [406, 548] on div at bounding box center [399, 562] width 50 height 28
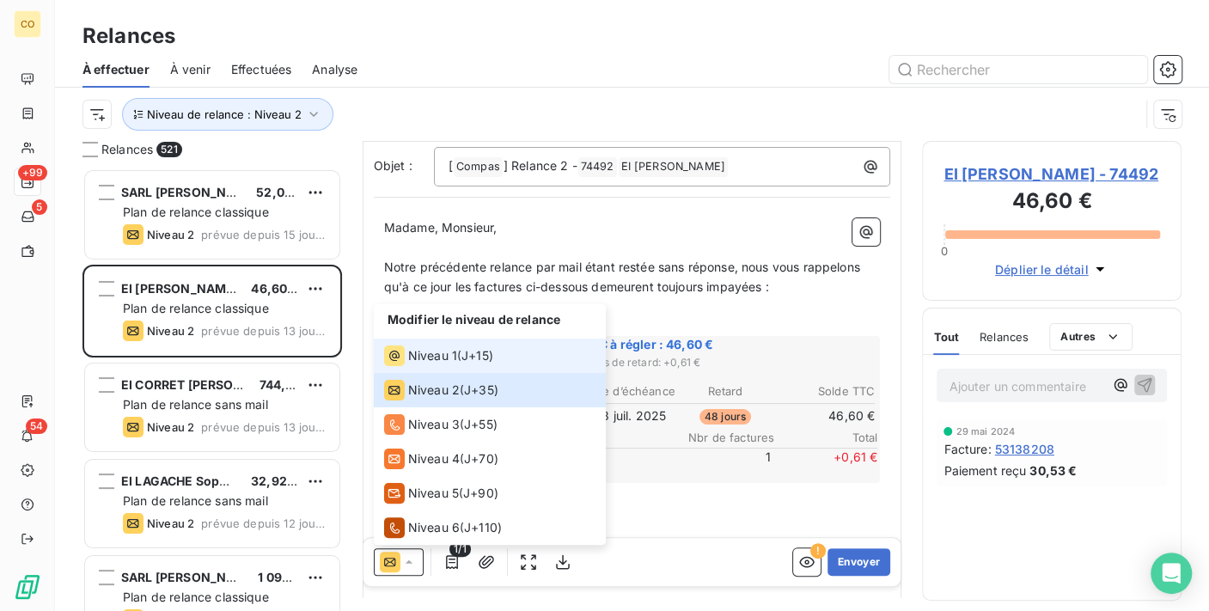
click at [426, 345] on li "Niveau 1 ( J+15 )" at bounding box center [490, 356] width 232 height 34
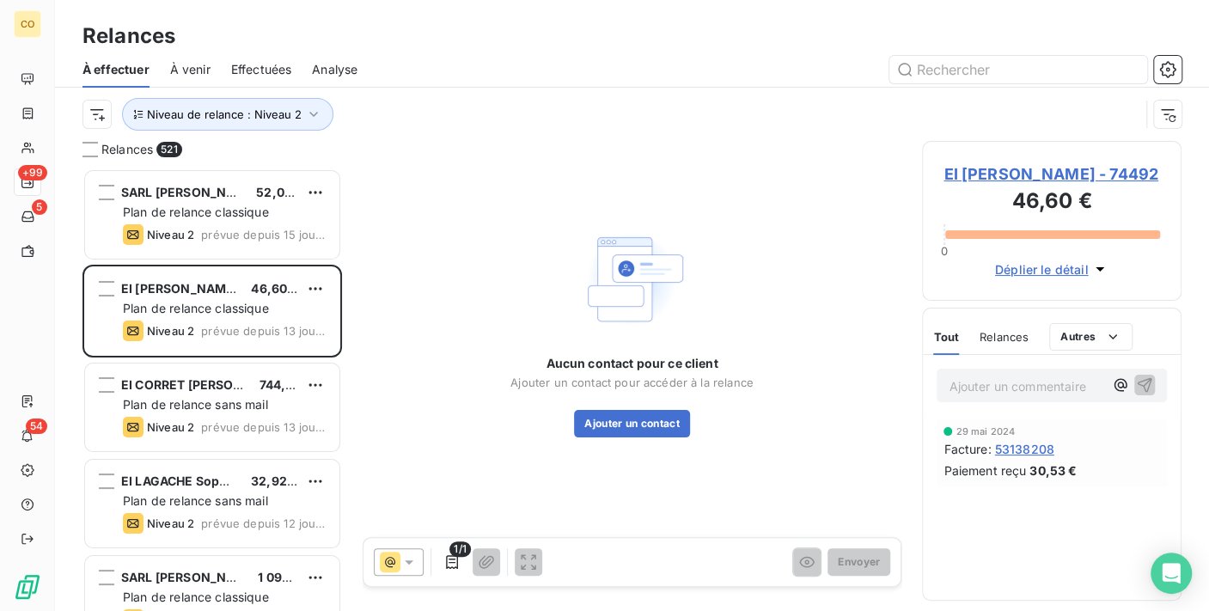
click at [1023, 168] on span "EI [PERSON_NAME] - 74492" at bounding box center [1052, 173] width 217 height 23
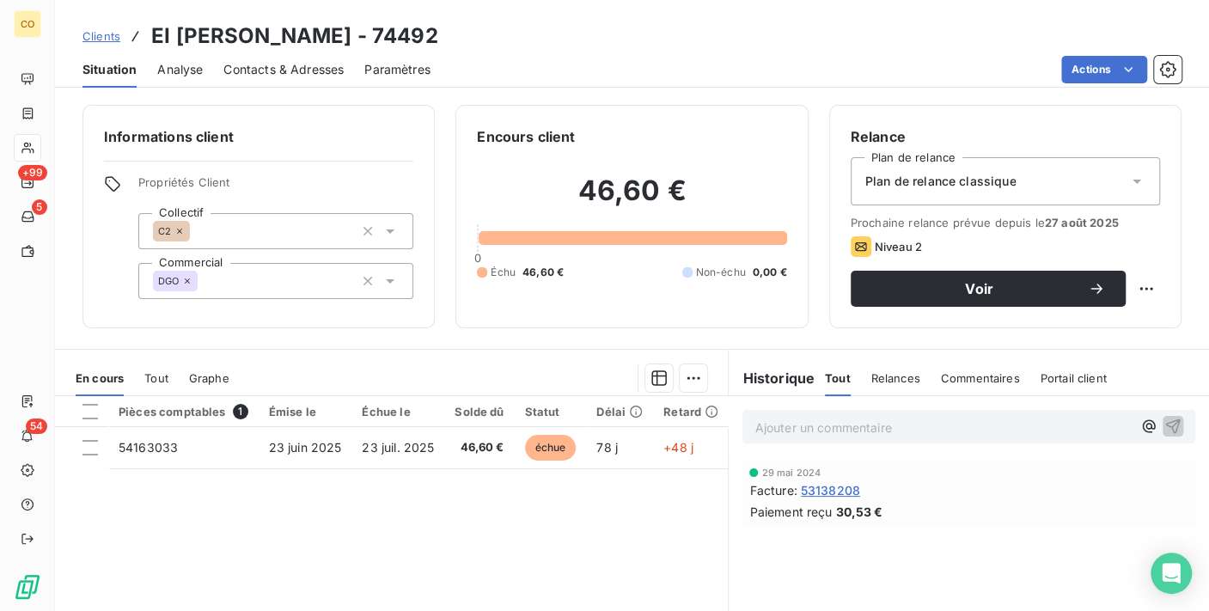
click at [1045, 182] on div "Plan de relance classique" at bounding box center [1005, 181] width 309 height 48
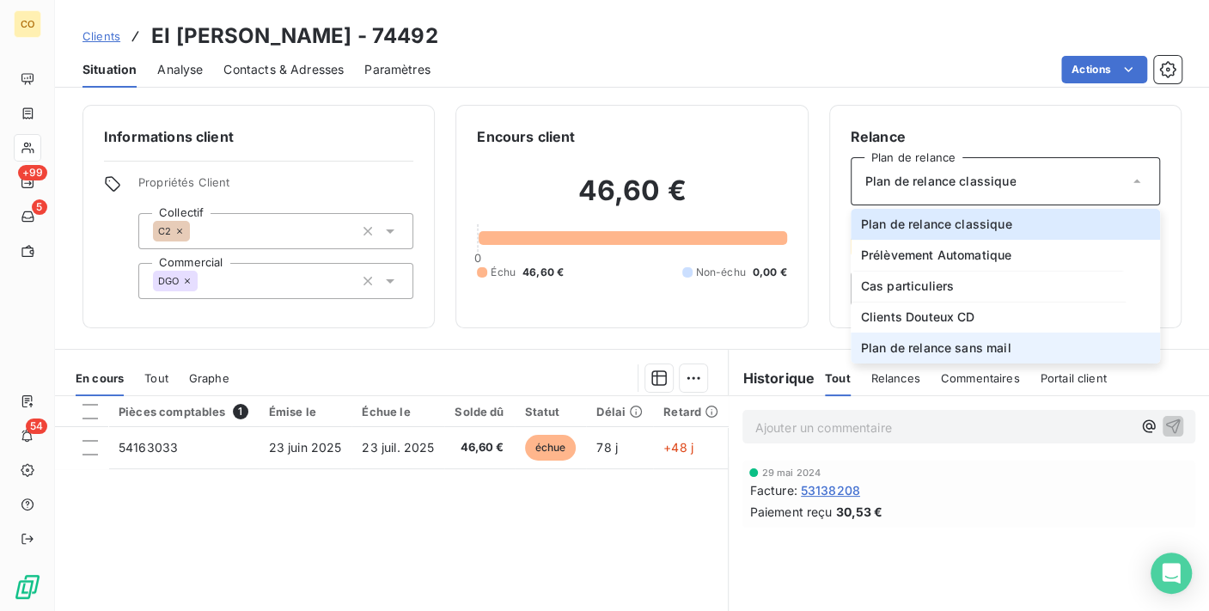
click at [987, 339] on span "Plan de relance sans mail" at bounding box center [936, 347] width 150 height 17
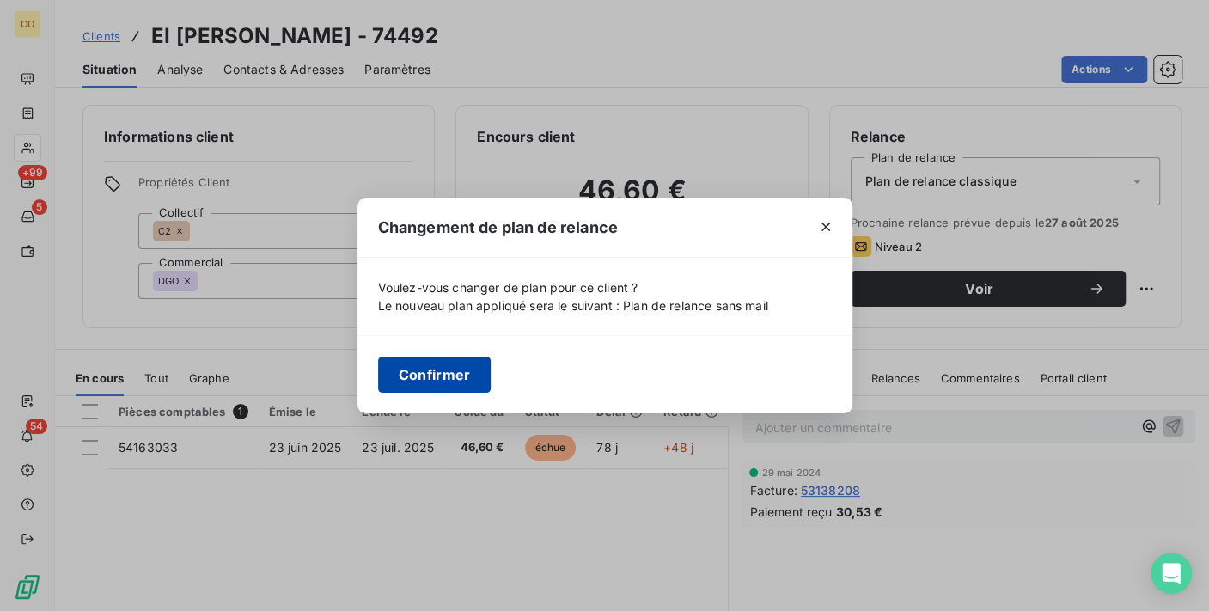
click at [447, 376] on button "Confirmer" at bounding box center [434, 375] width 113 height 36
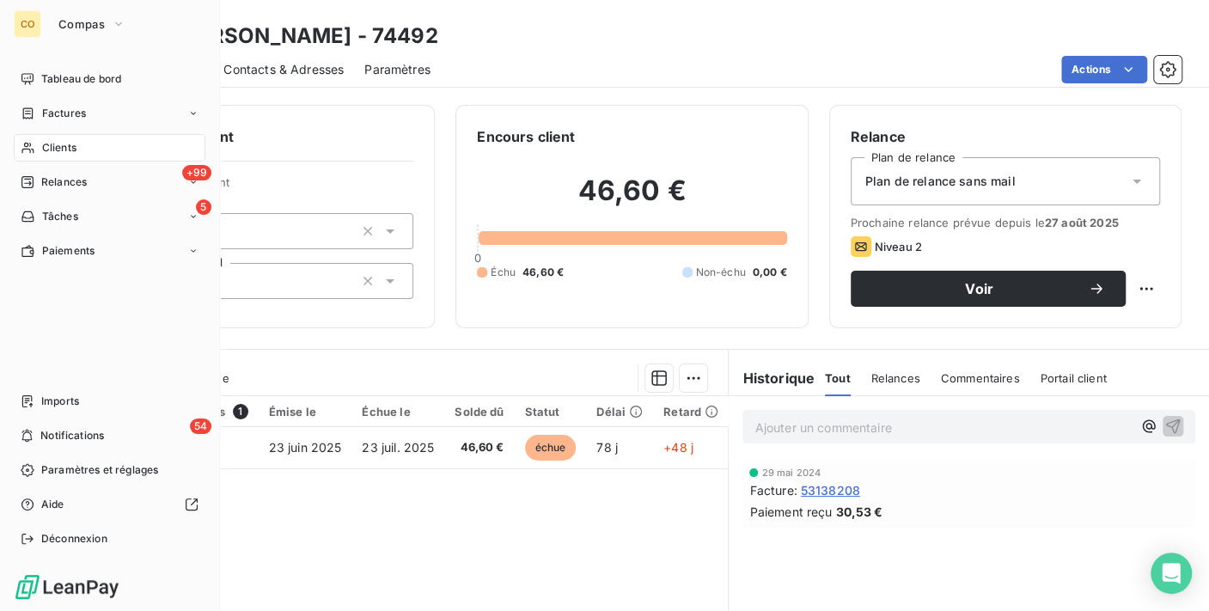
click at [69, 189] on span "Relances" at bounding box center [64, 181] width 46 height 15
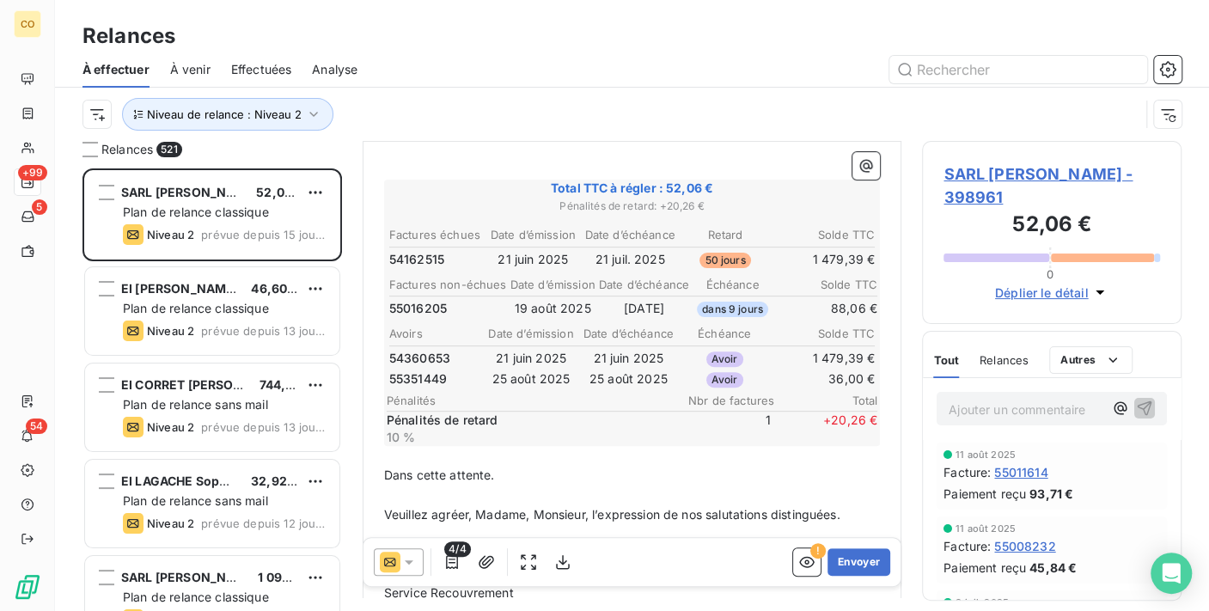
scroll to position [288, 0]
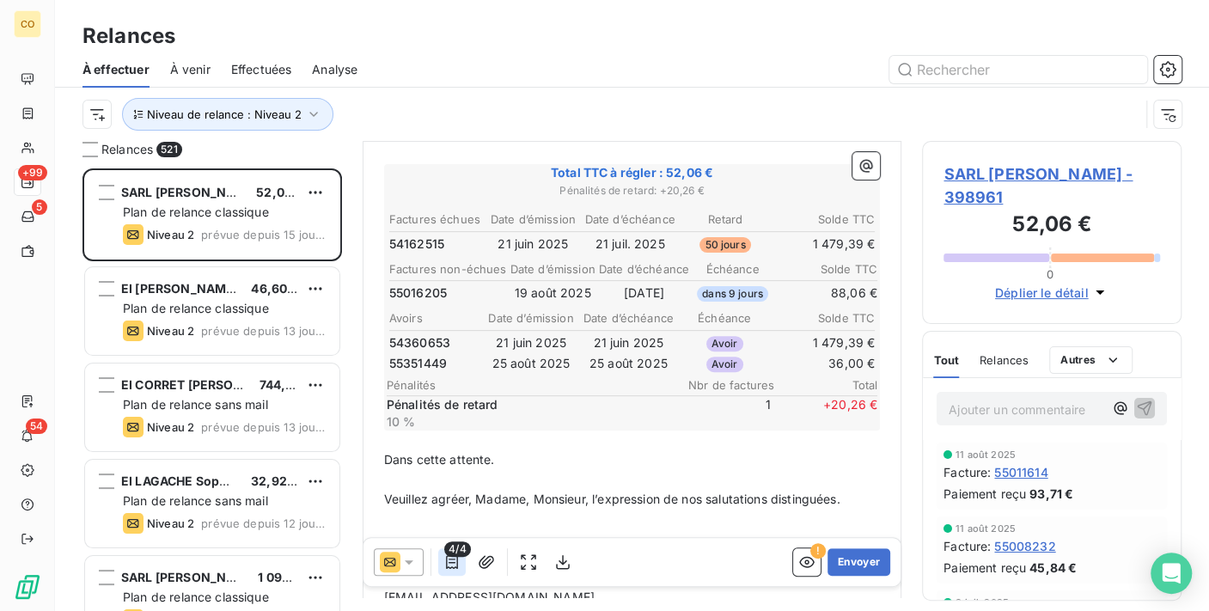
click at [456, 561] on icon "button" at bounding box center [452, 562] width 12 height 14
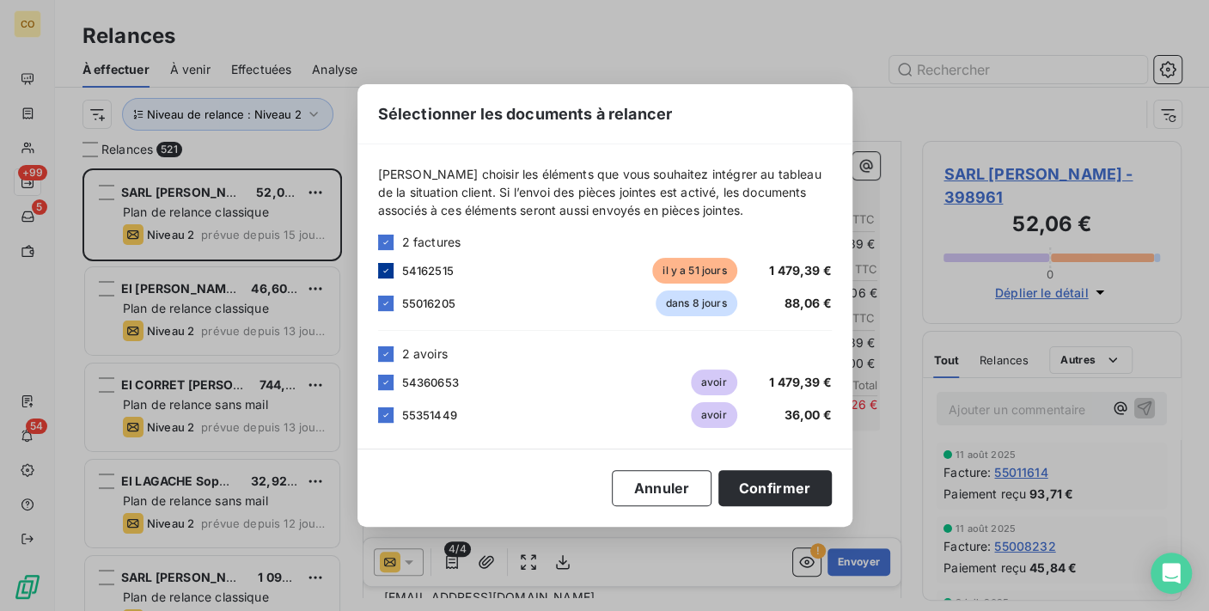
click at [379, 268] on div at bounding box center [385, 270] width 15 height 15
click at [382, 380] on icon at bounding box center [386, 382] width 10 height 10
click at [786, 482] on button "Confirmer" at bounding box center [774, 488] width 113 height 36
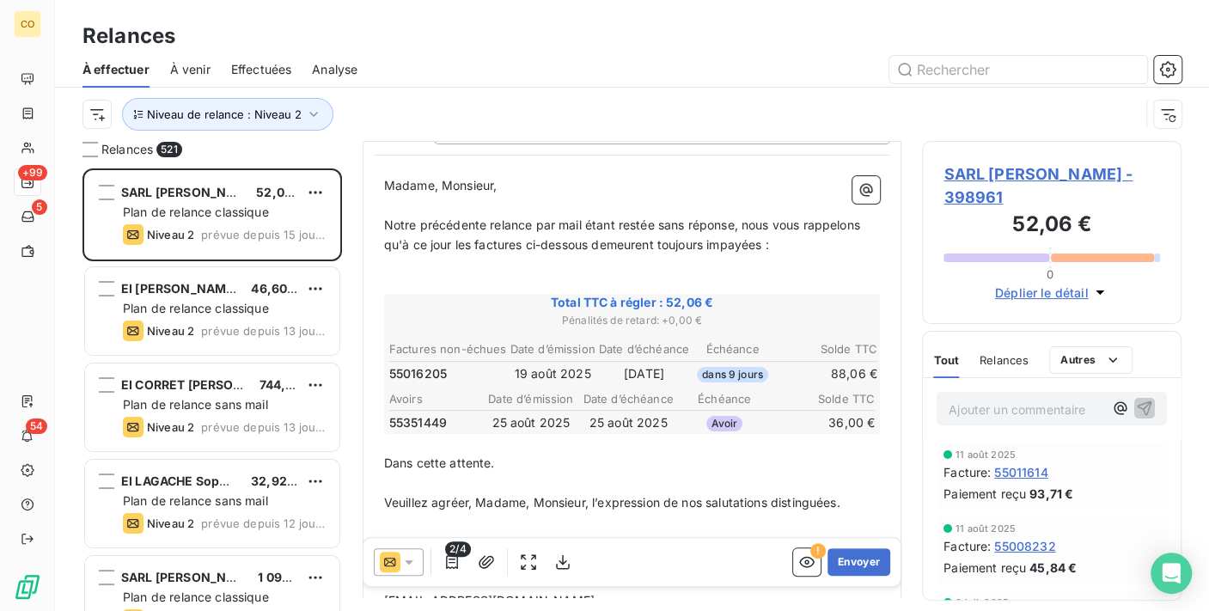
scroll to position [191, 0]
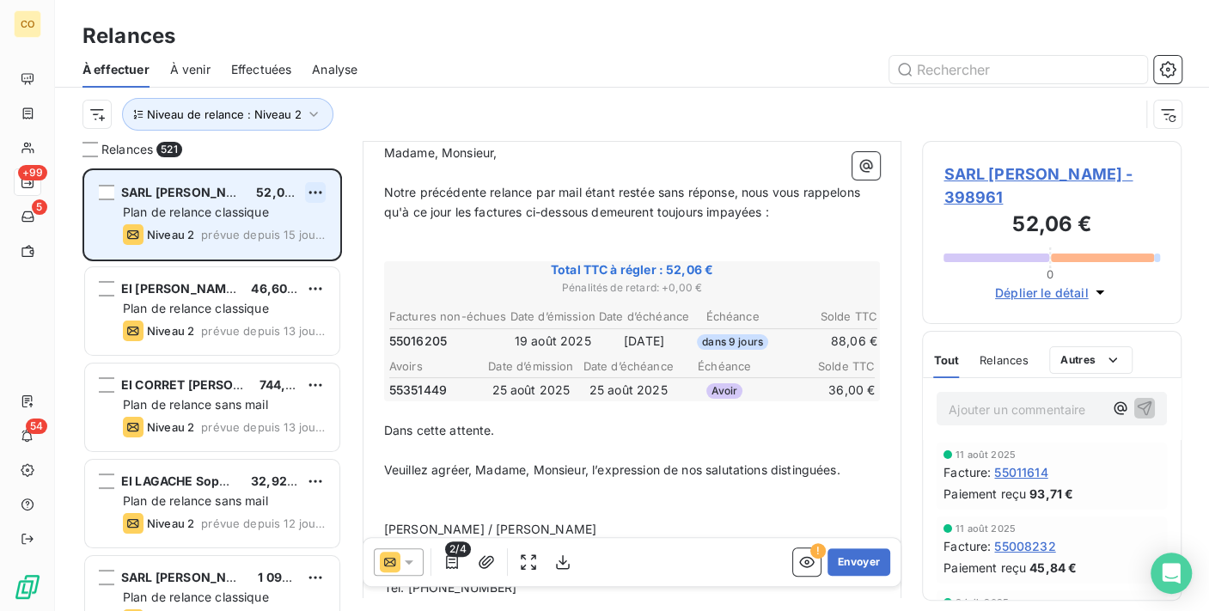
click at [318, 188] on html "CO +99 5 54 Relances À effectuer À venir Effectuées Analyse Niveau de relance :…" at bounding box center [604, 305] width 1209 height 611
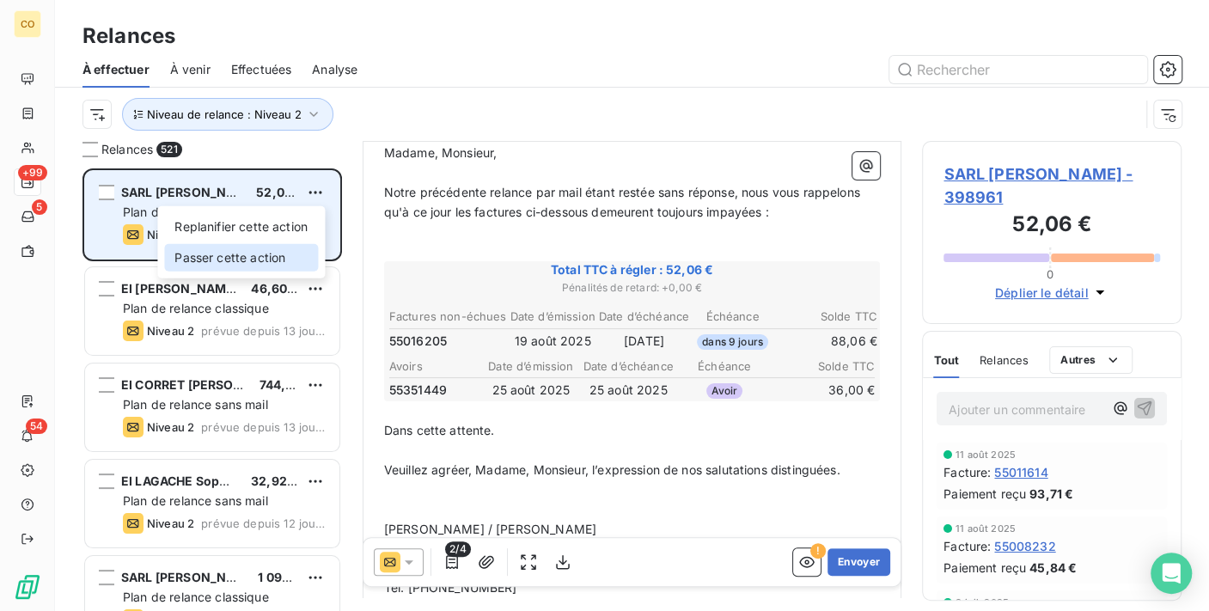
click at [262, 251] on div "Passer cette action" at bounding box center [241, 258] width 154 height 28
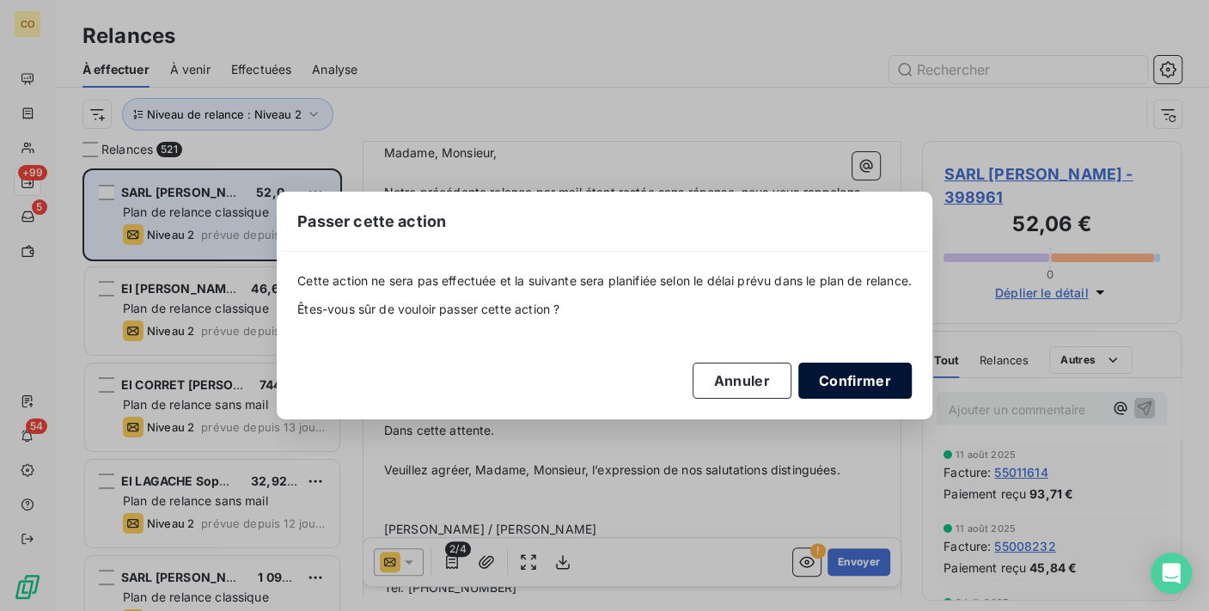
click at [877, 379] on button "Confirmer" at bounding box center [854, 381] width 113 height 36
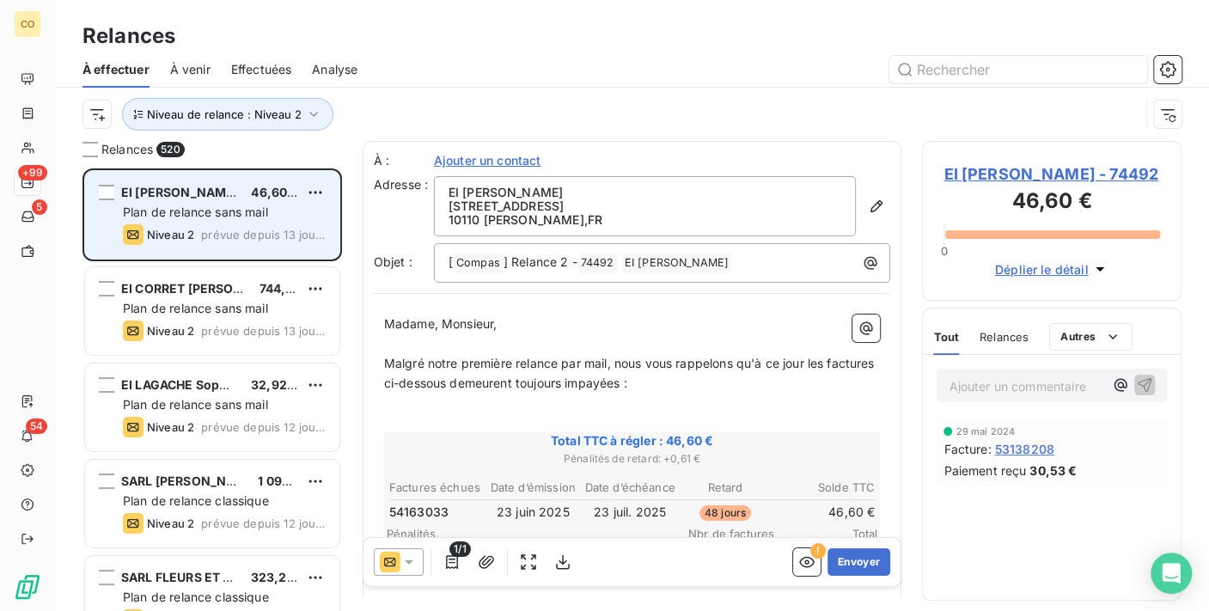
click at [402, 546] on div "1/1 ! Envoyer" at bounding box center [633, 562] width 538 height 48
click at [412, 566] on icon at bounding box center [409, 561] width 17 height 17
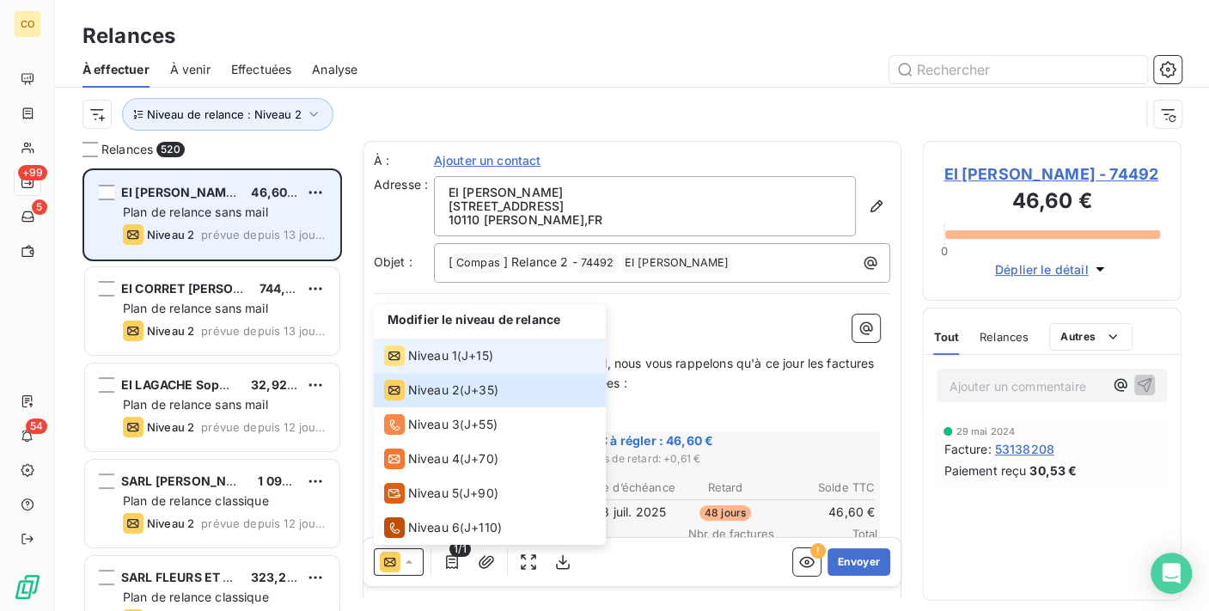
click at [427, 356] on span "Niveau 1" at bounding box center [432, 355] width 49 height 17
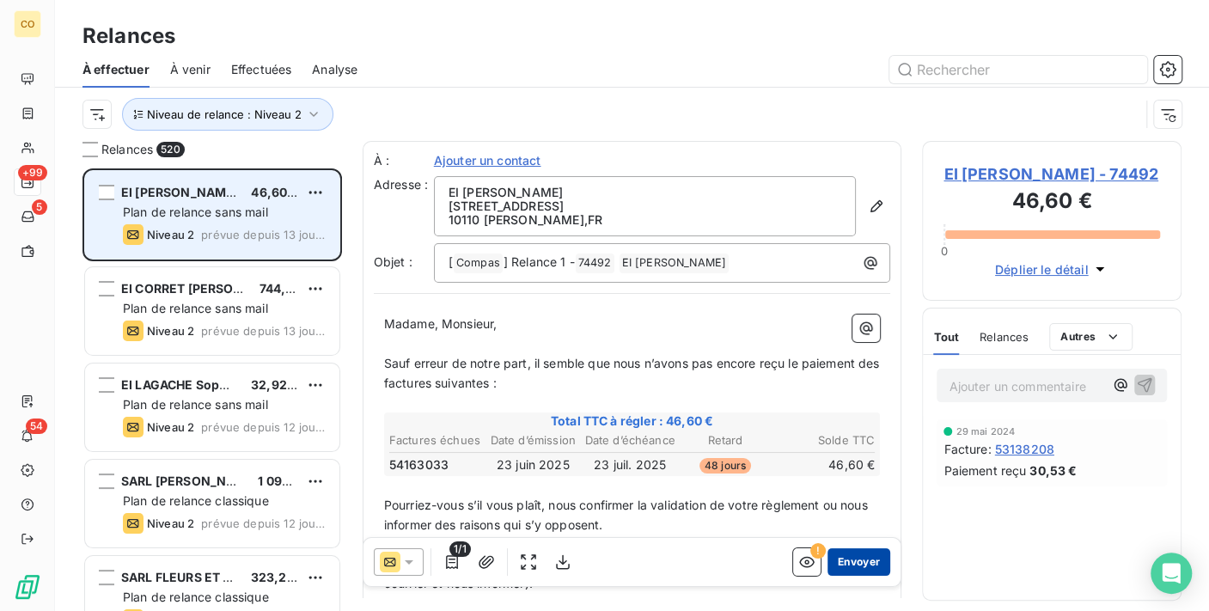
click at [840, 563] on button "Envoyer" at bounding box center [859, 562] width 63 height 28
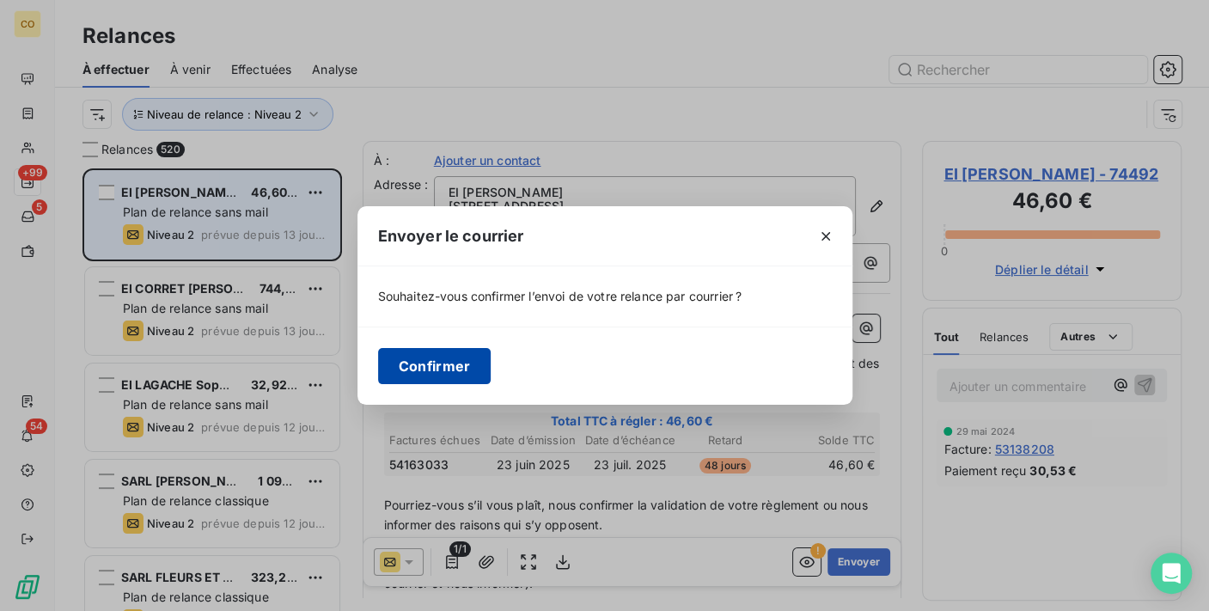
click at [429, 375] on button "Confirmer" at bounding box center [434, 366] width 113 height 36
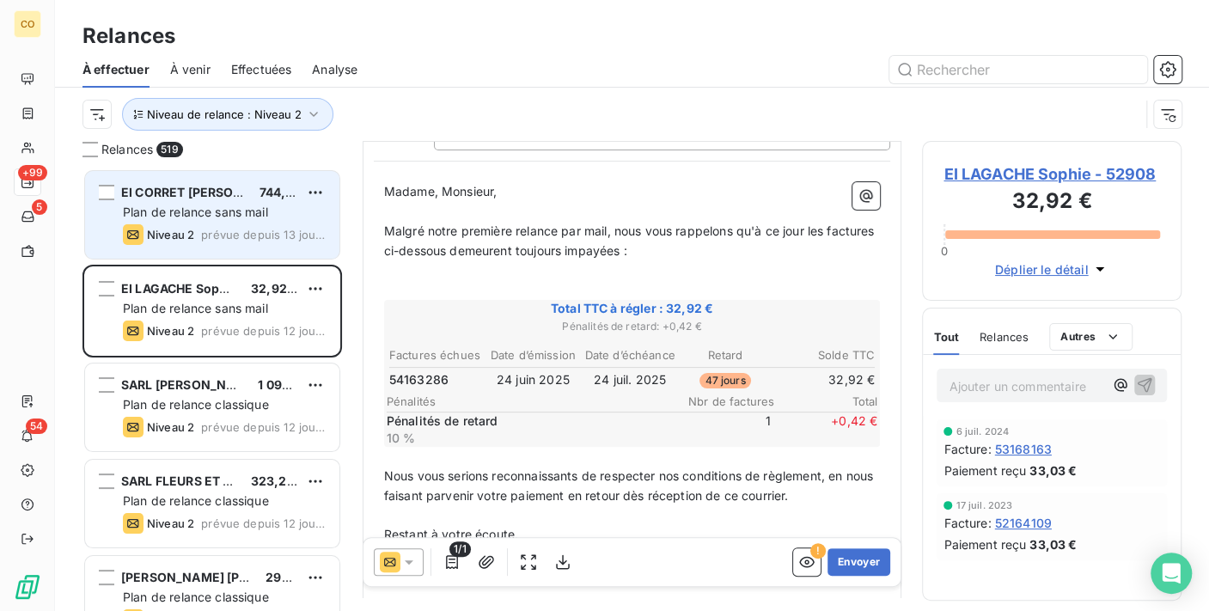
scroll to position [193, 0]
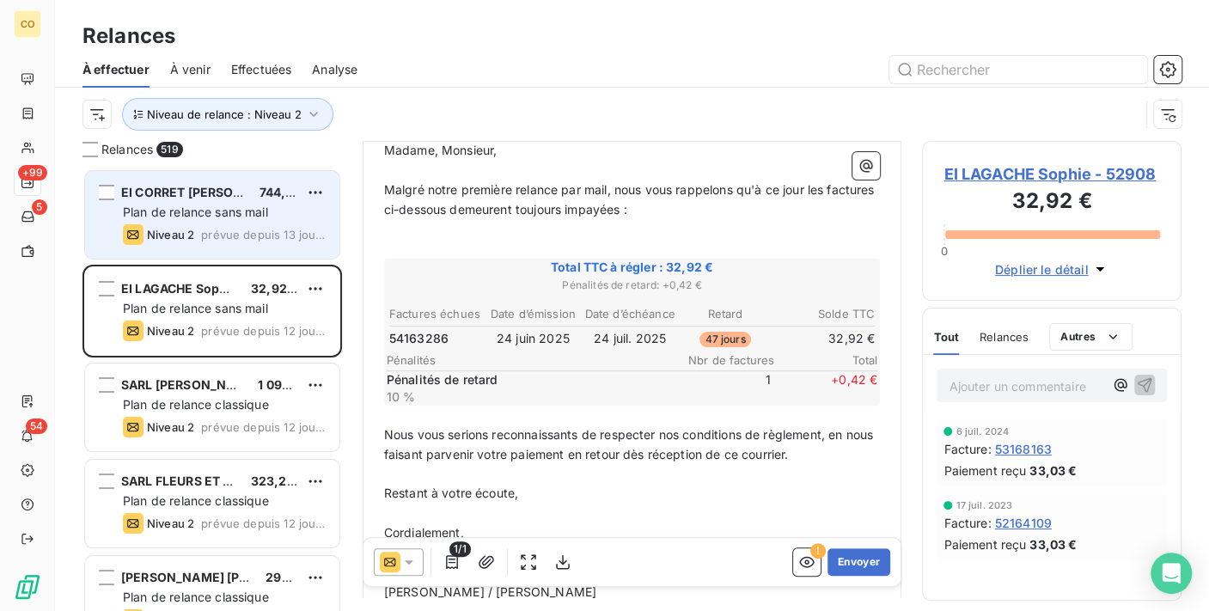
click at [412, 563] on icon at bounding box center [409, 561] width 17 height 17
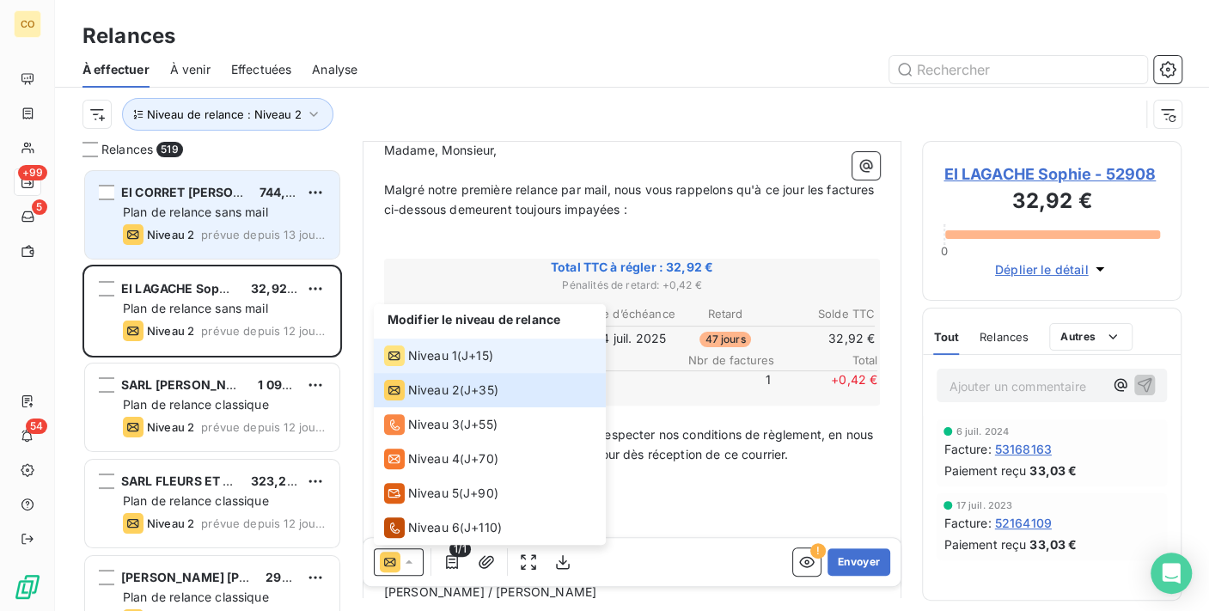
click at [437, 357] on span "Niveau 1" at bounding box center [432, 355] width 49 height 17
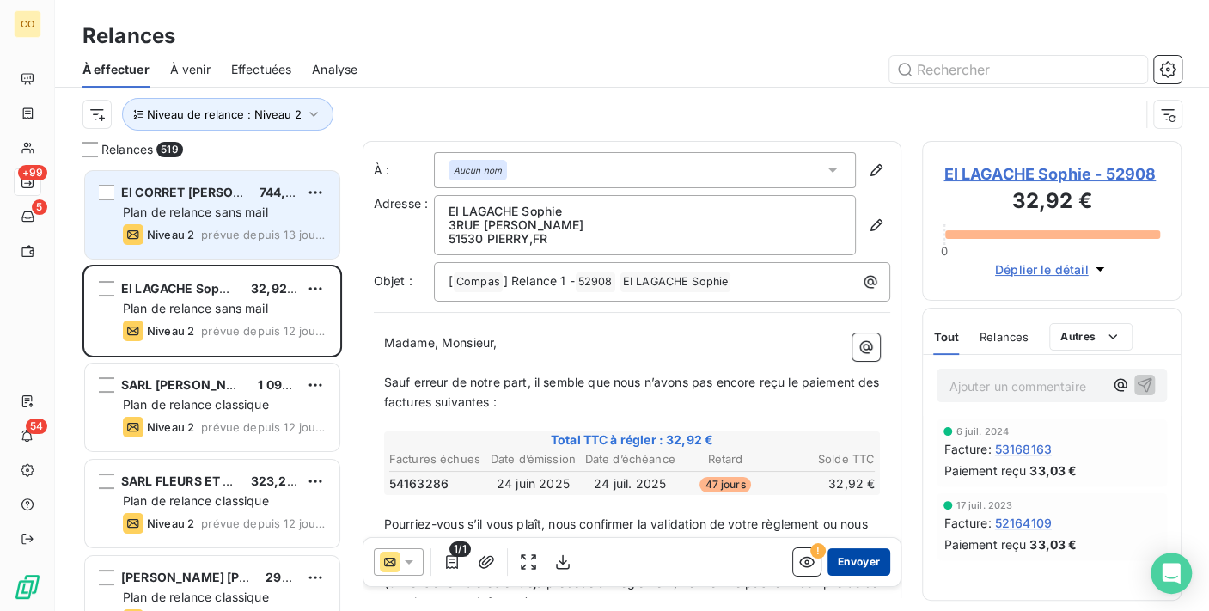
click at [840, 558] on button "Envoyer" at bounding box center [859, 562] width 63 height 28
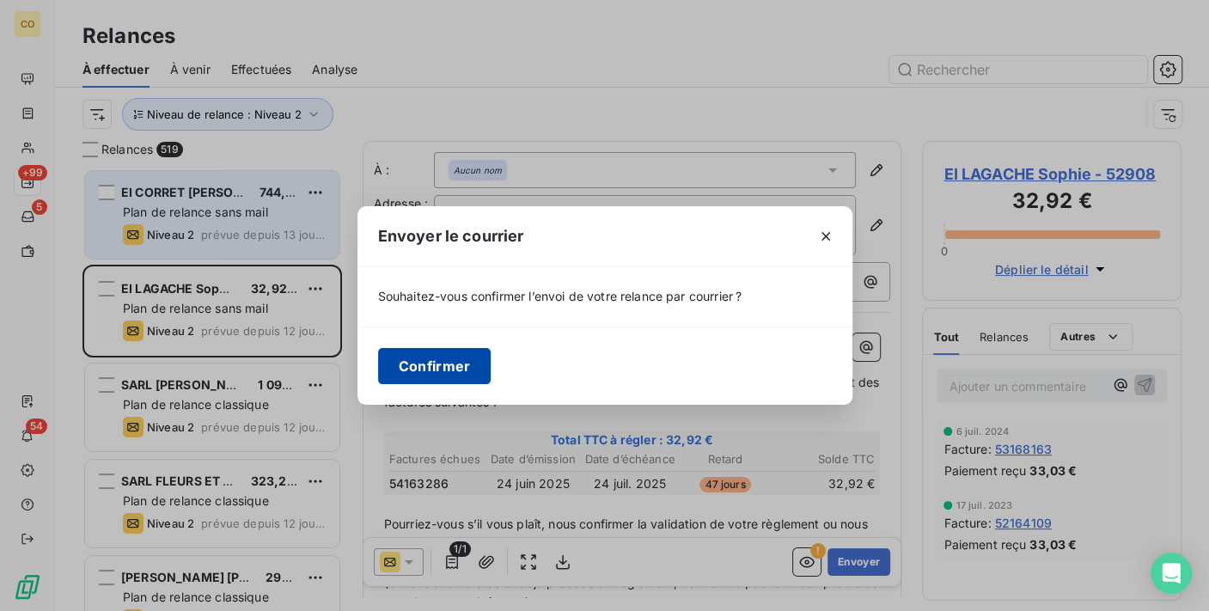
click at [437, 357] on button "Confirmer" at bounding box center [434, 366] width 113 height 36
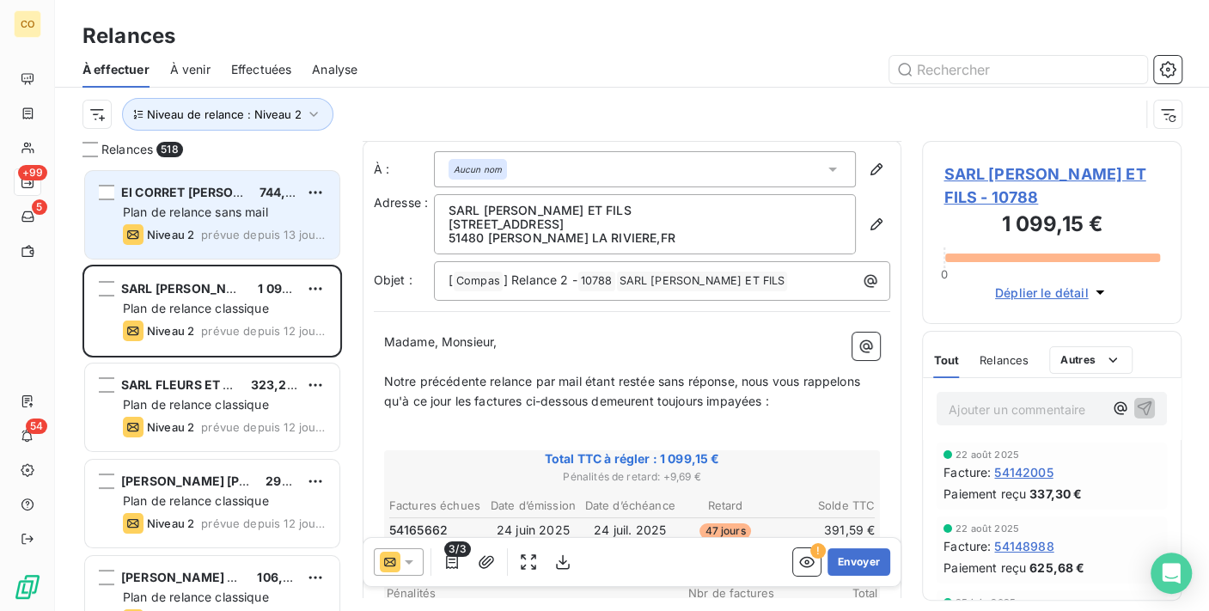
scroll to position [98, 0]
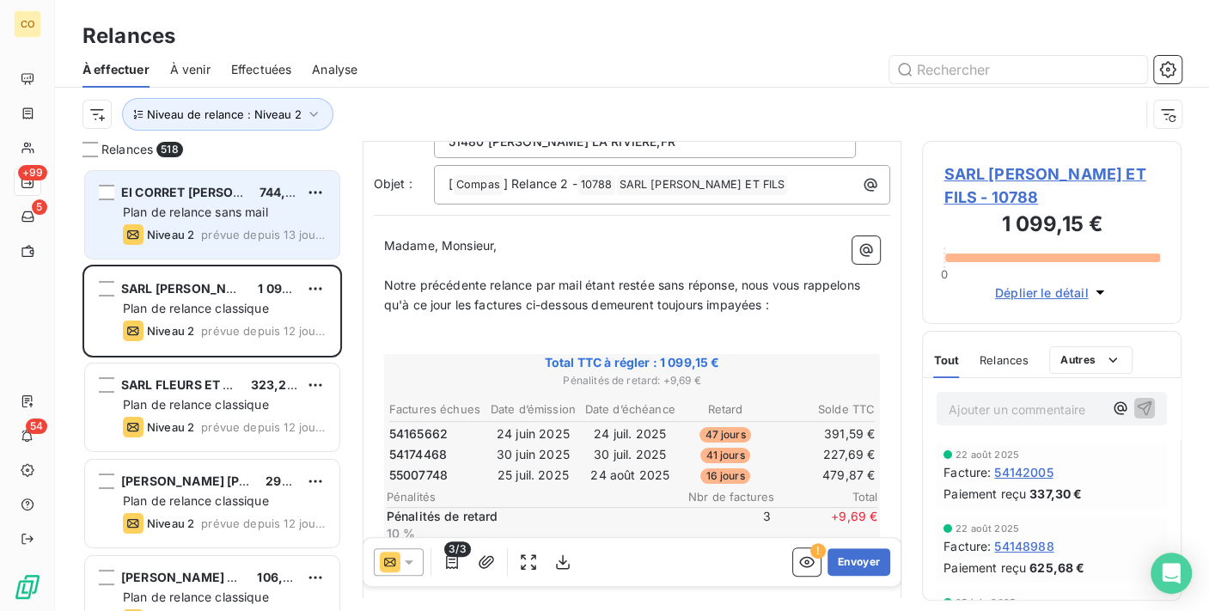
click at [419, 560] on div at bounding box center [399, 562] width 50 height 28
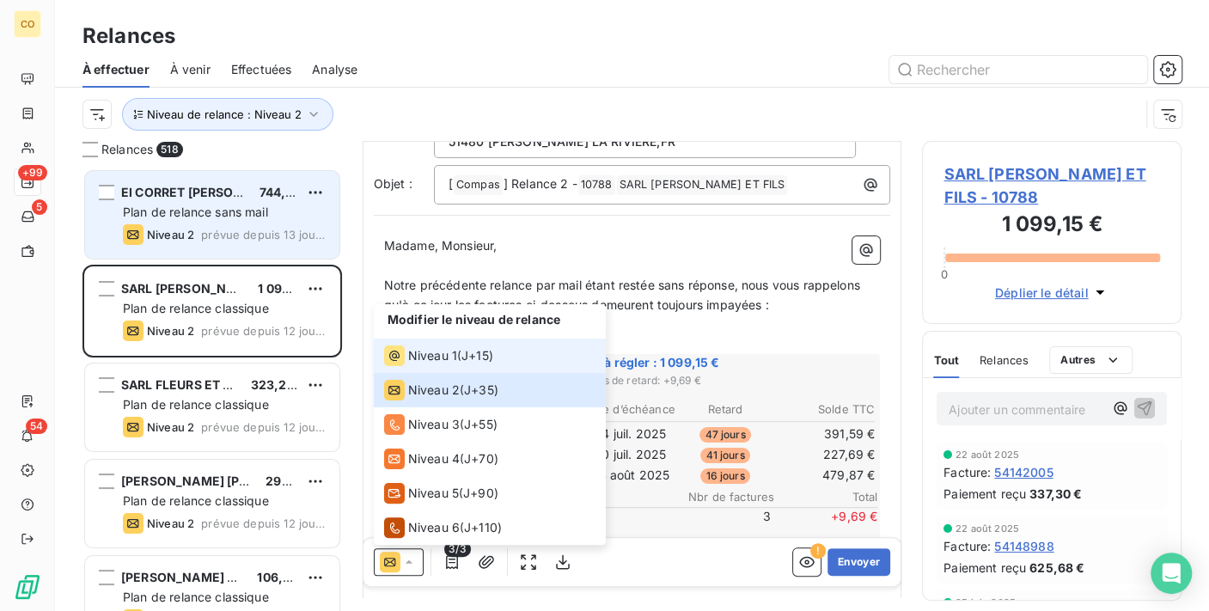
click at [401, 358] on icon at bounding box center [394, 355] width 21 height 21
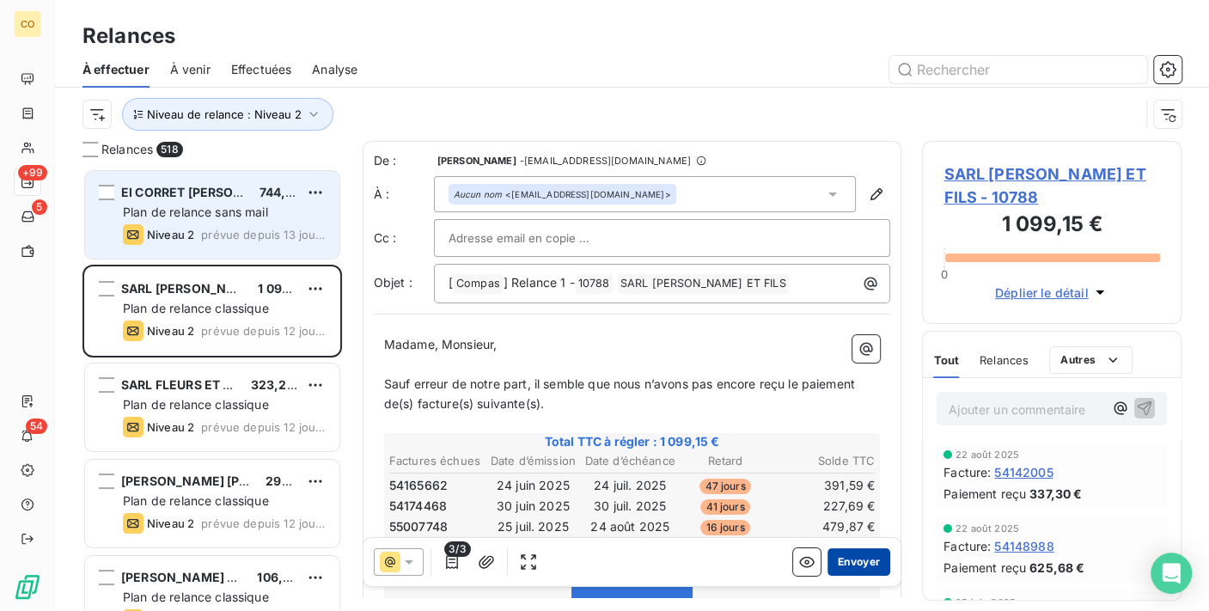
click at [849, 559] on button "Envoyer" at bounding box center [859, 562] width 63 height 28
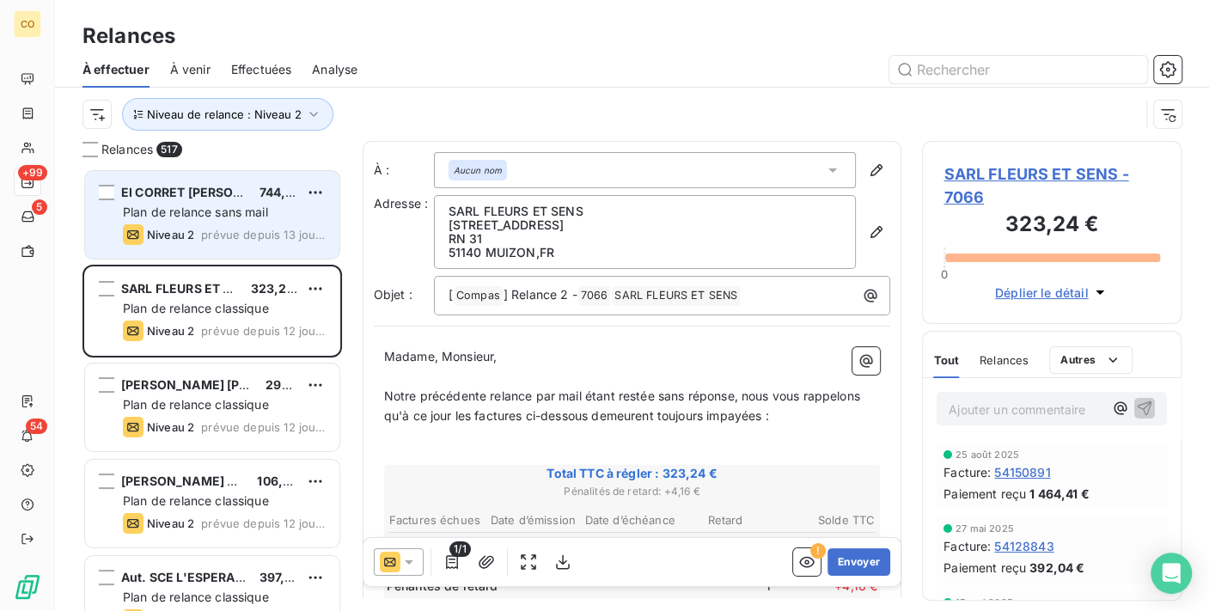
click at [421, 556] on div at bounding box center [399, 562] width 50 height 28
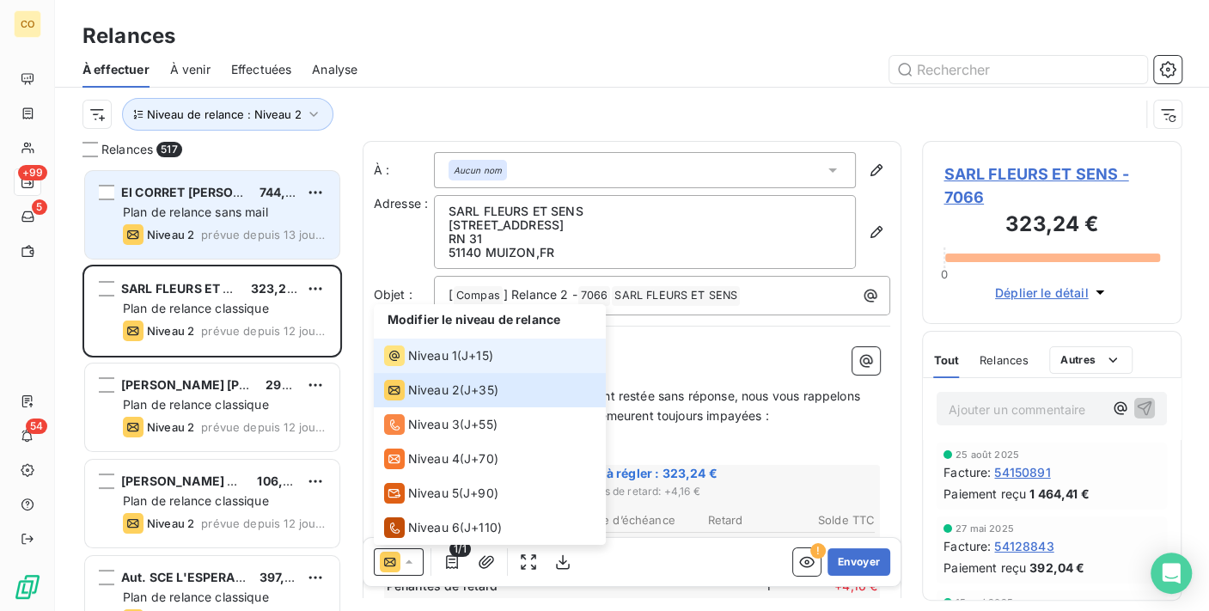
click at [414, 360] on span "Niveau 1" at bounding box center [432, 355] width 49 height 17
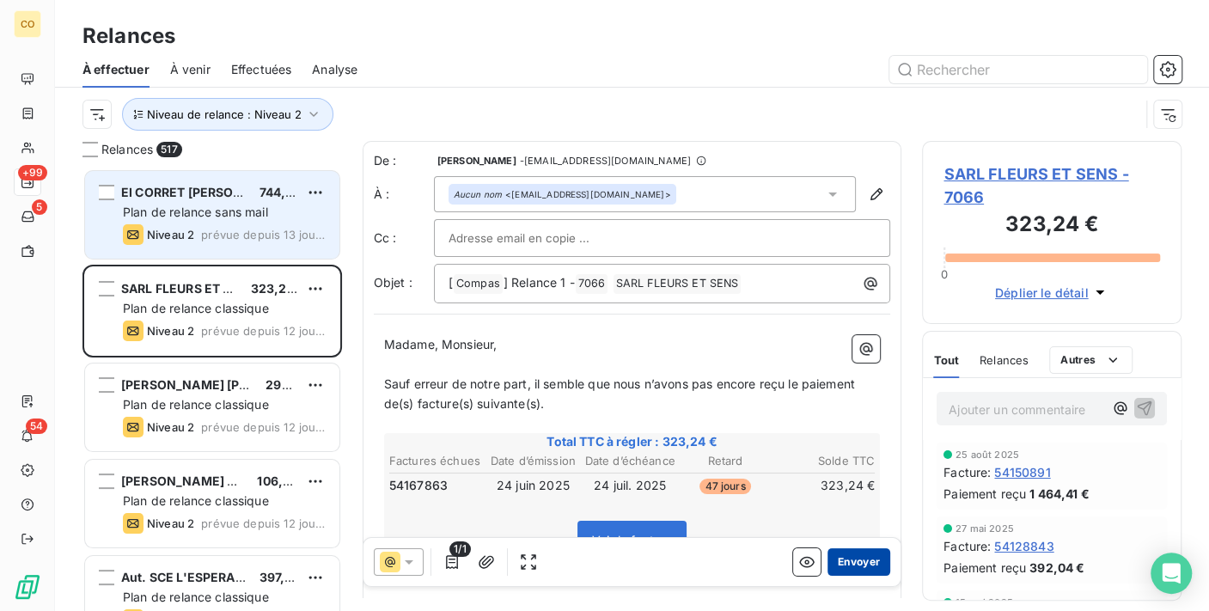
click at [837, 566] on button "Envoyer" at bounding box center [859, 562] width 63 height 28
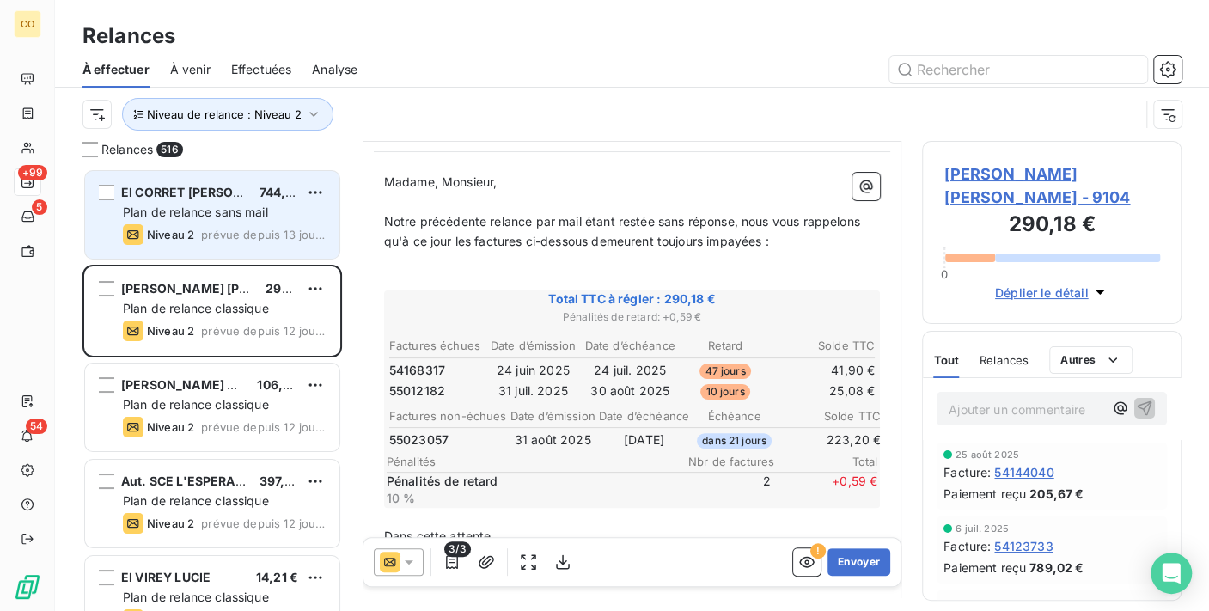
scroll to position [191, 0]
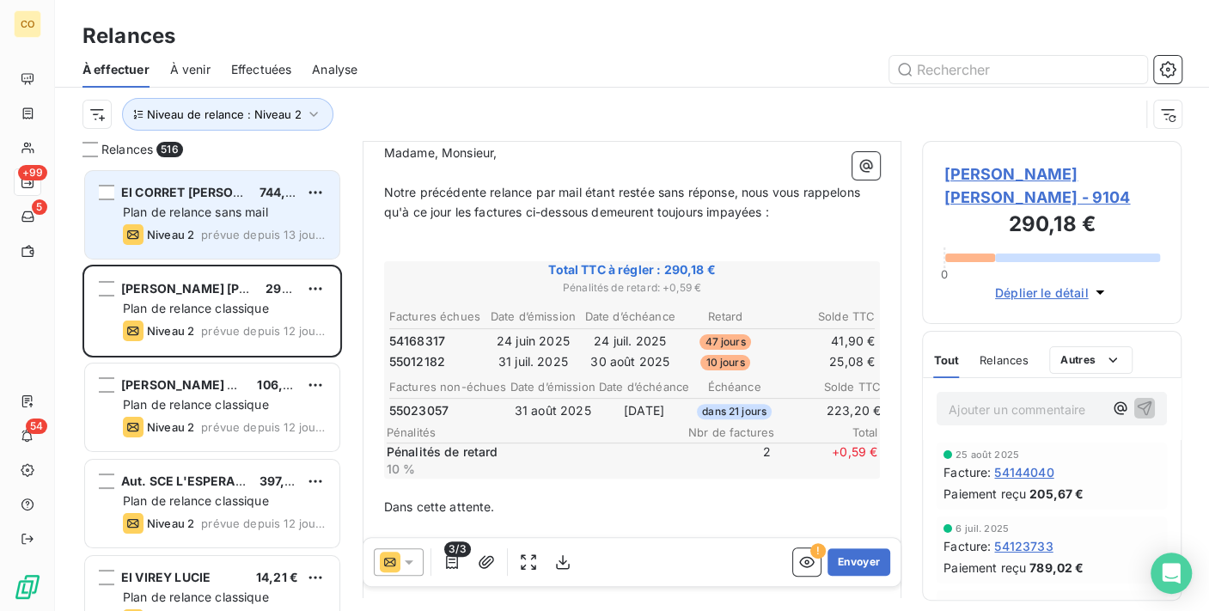
click at [413, 561] on icon at bounding box center [409, 561] width 17 height 17
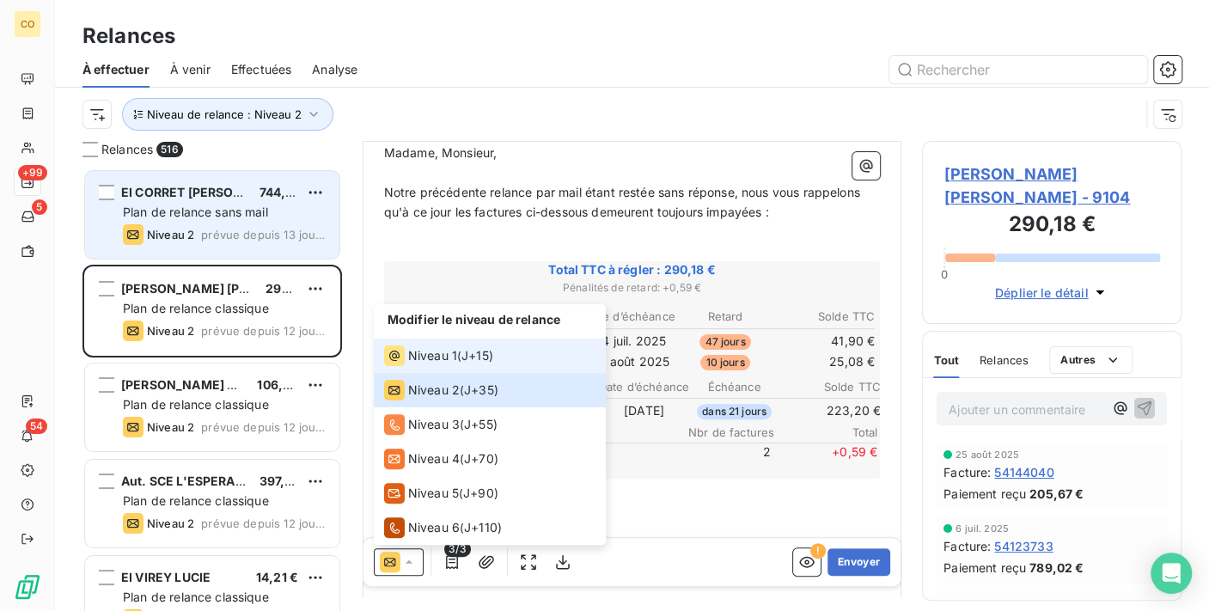
click at [431, 350] on span "Niveau 1" at bounding box center [432, 355] width 49 height 17
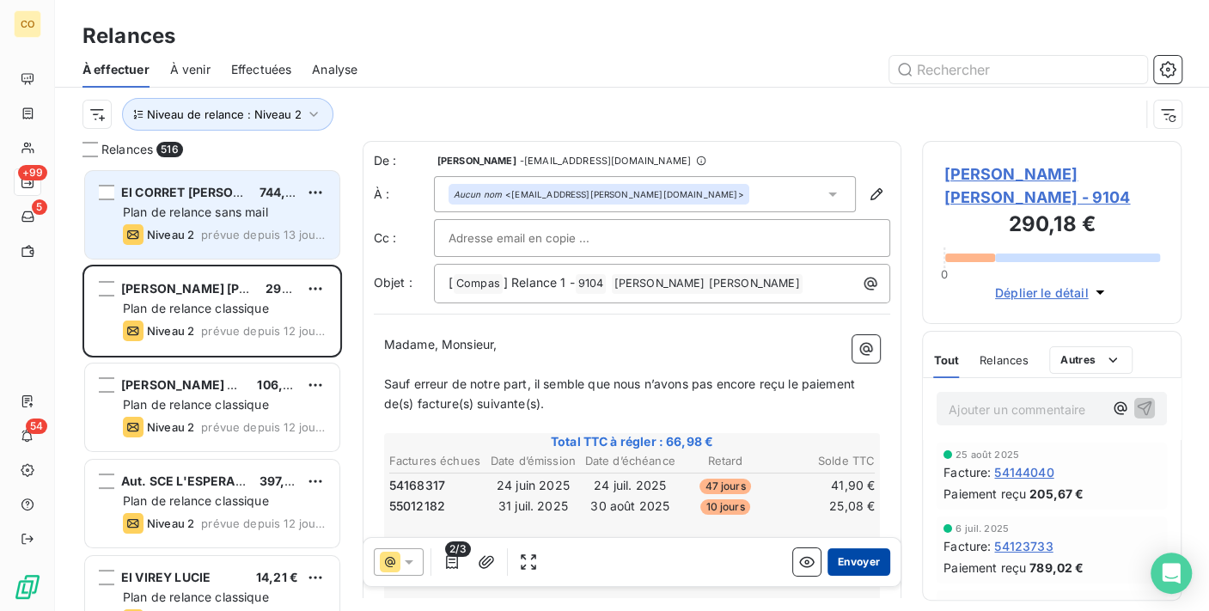
click at [837, 556] on button "Envoyer" at bounding box center [859, 562] width 63 height 28
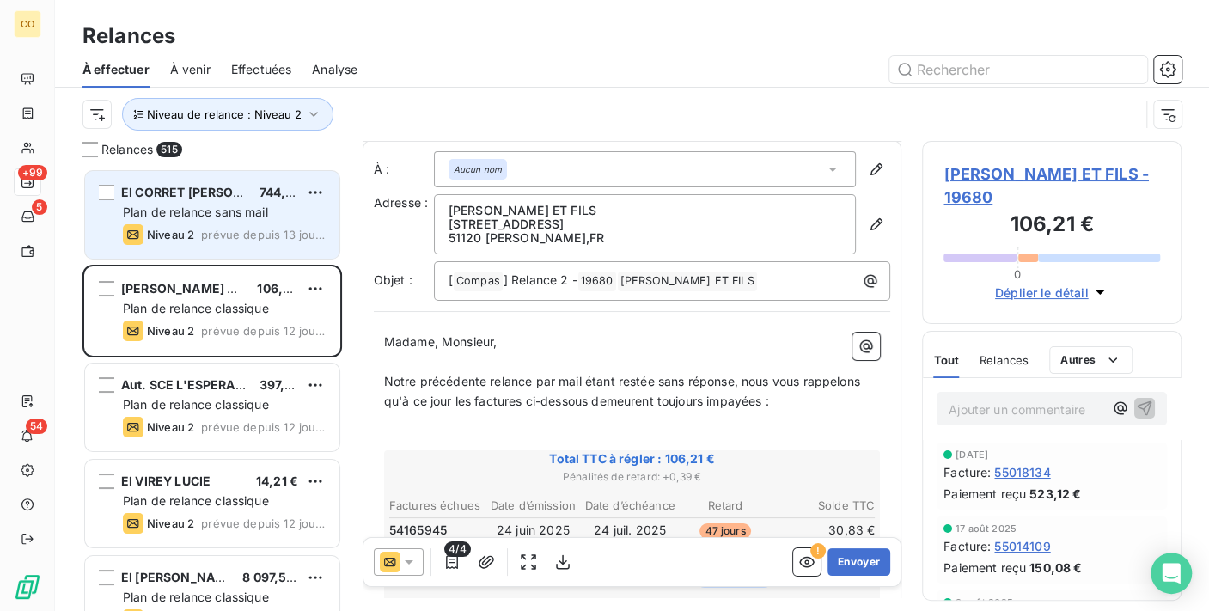
scroll to position [193, 0]
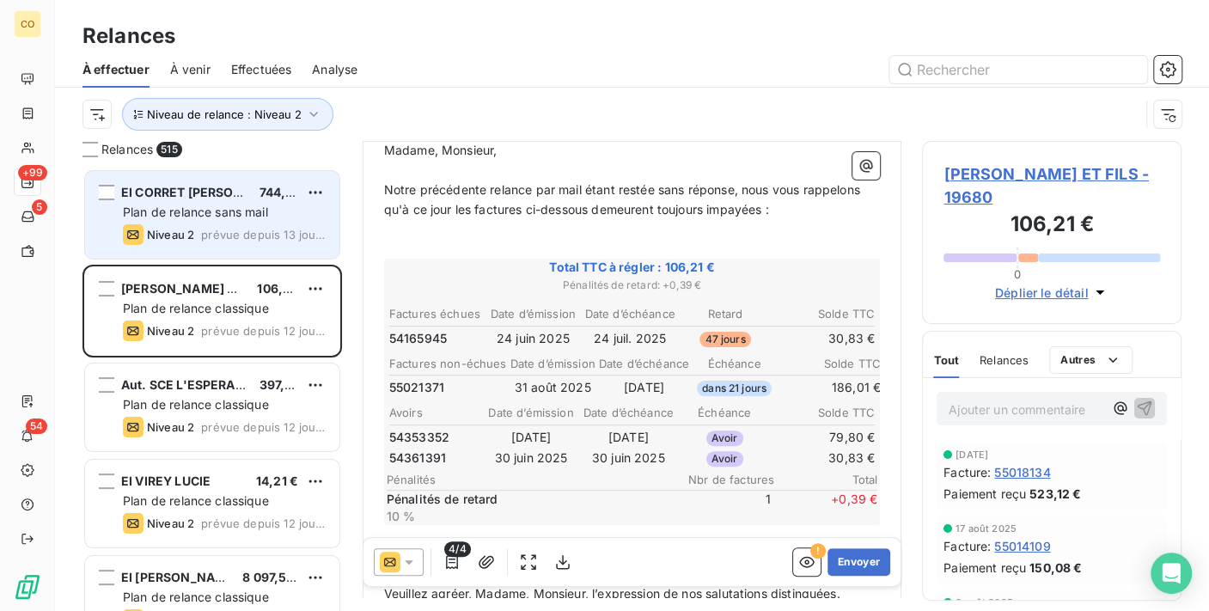
click at [410, 567] on icon at bounding box center [409, 561] width 17 height 17
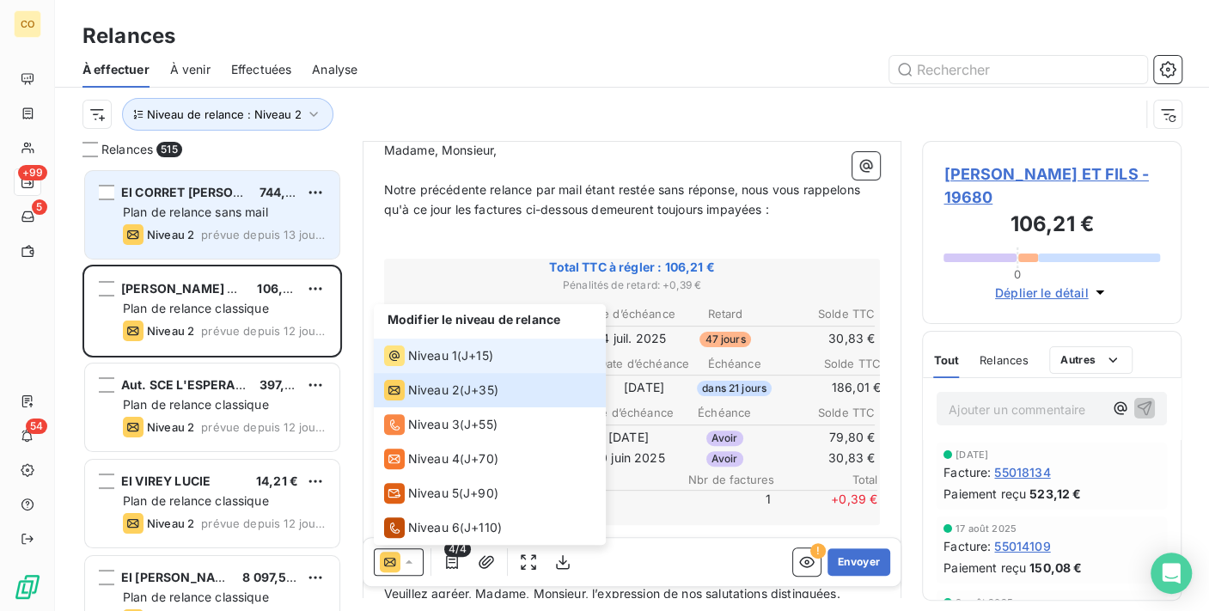
click at [450, 347] on span "Niveau 1" at bounding box center [432, 355] width 49 height 17
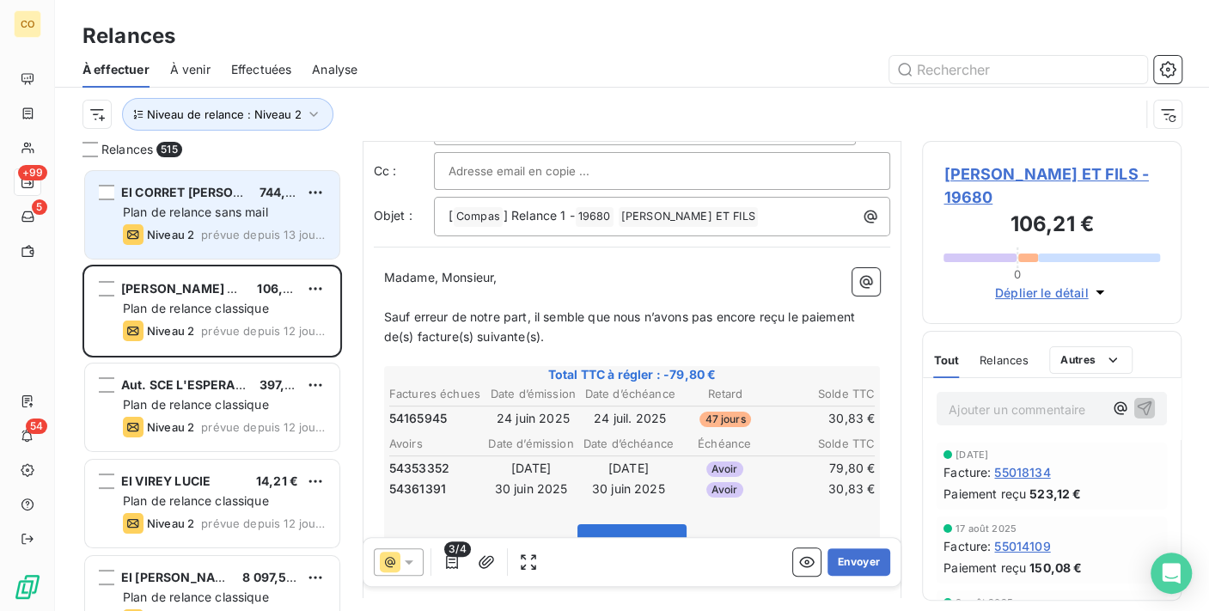
scroll to position [98, 0]
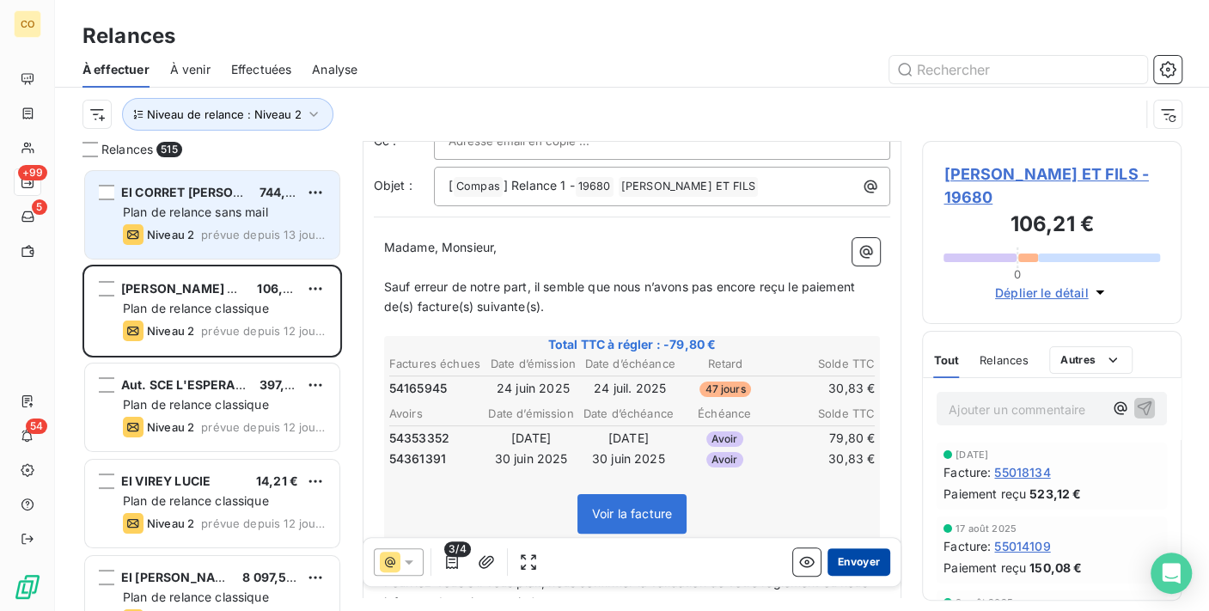
click at [829, 567] on button "Envoyer" at bounding box center [859, 562] width 63 height 28
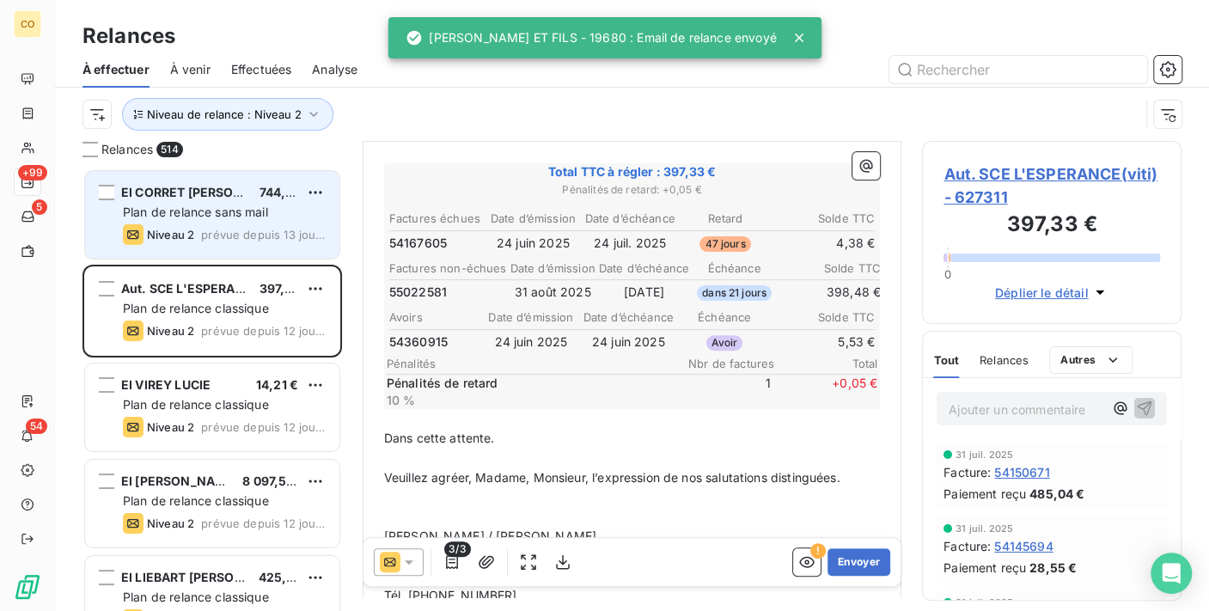
scroll to position [193, 0]
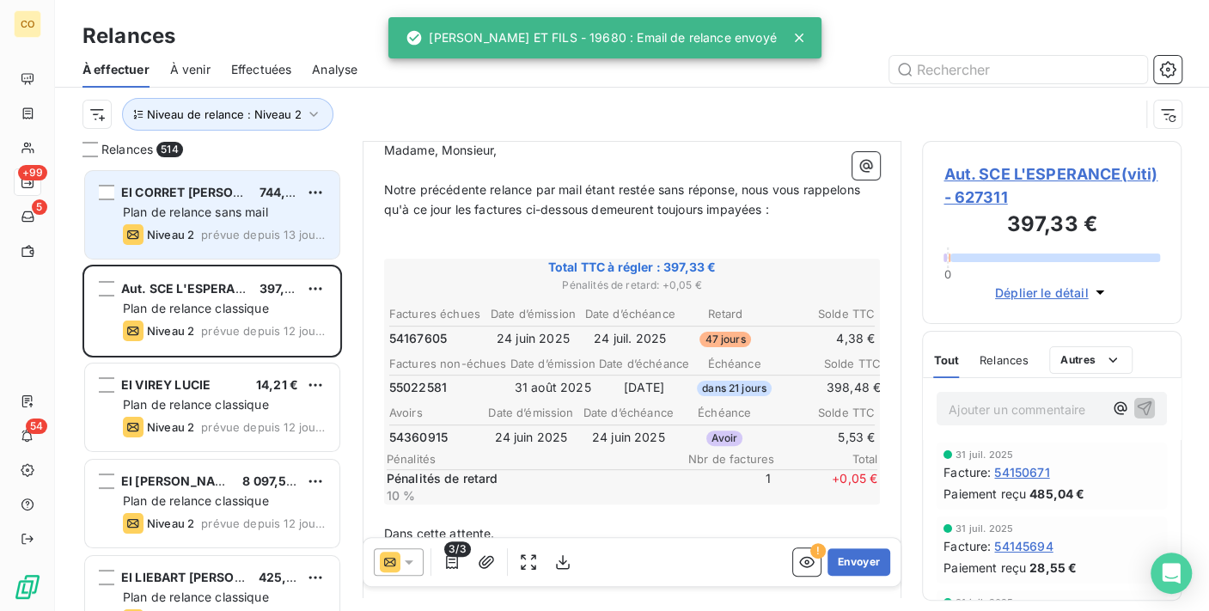
click at [425, 564] on div "3/3" at bounding box center [475, 562] width 203 height 28
click at [413, 556] on icon at bounding box center [409, 561] width 17 height 17
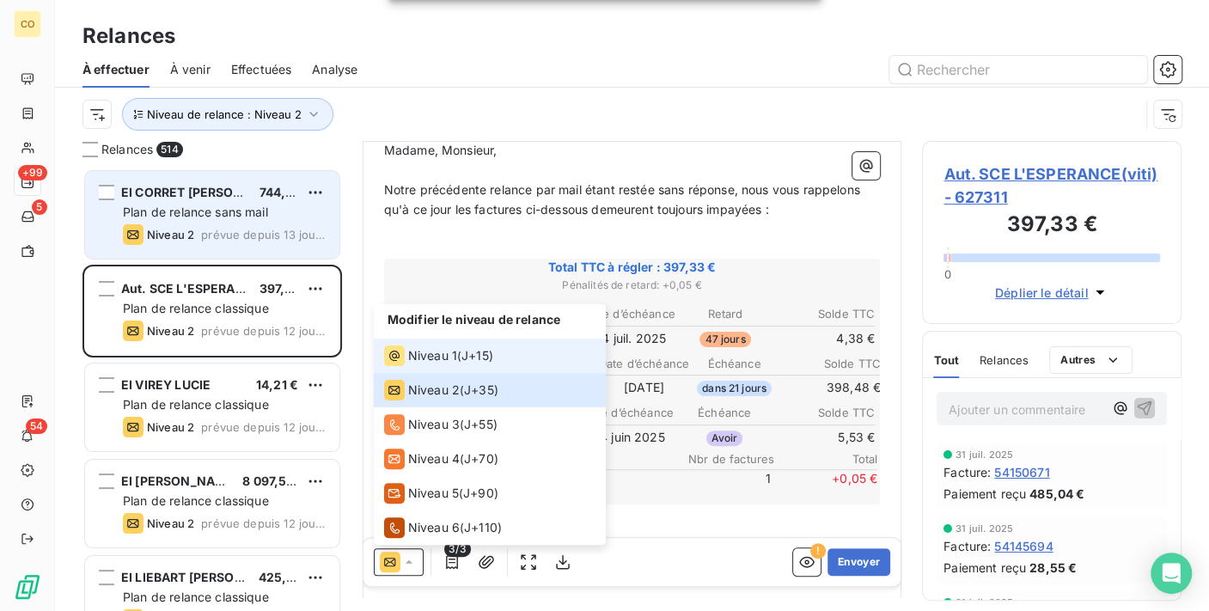
click at [443, 359] on span "Niveau 1" at bounding box center [432, 355] width 49 height 17
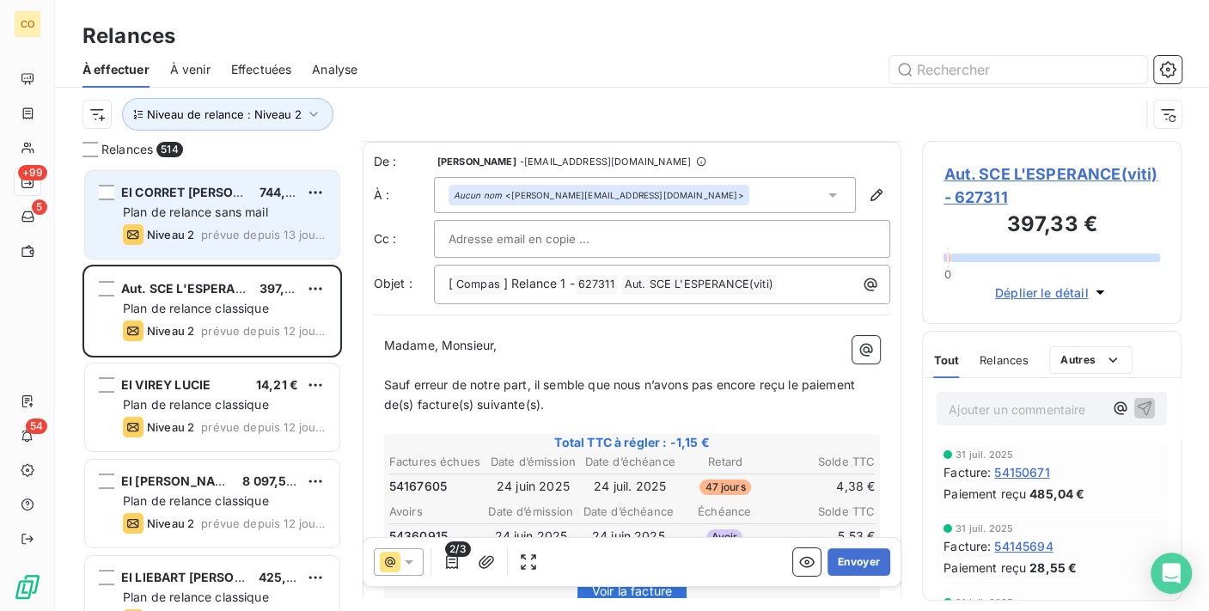
scroll to position [191, 0]
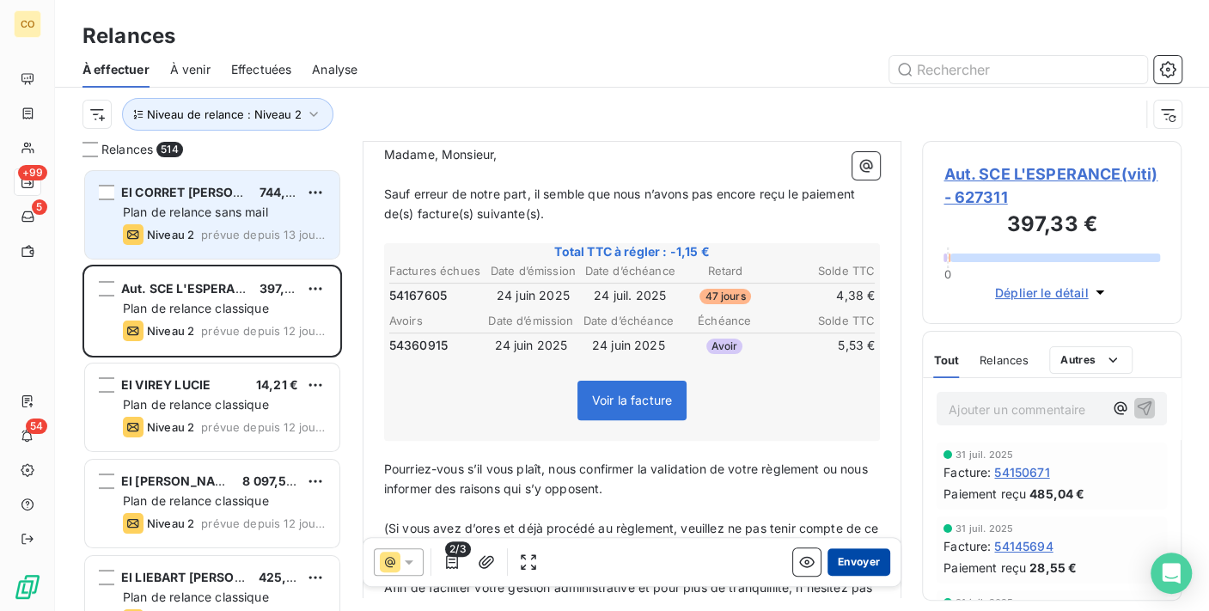
click at [859, 562] on button "Envoyer" at bounding box center [859, 562] width 63 height 28
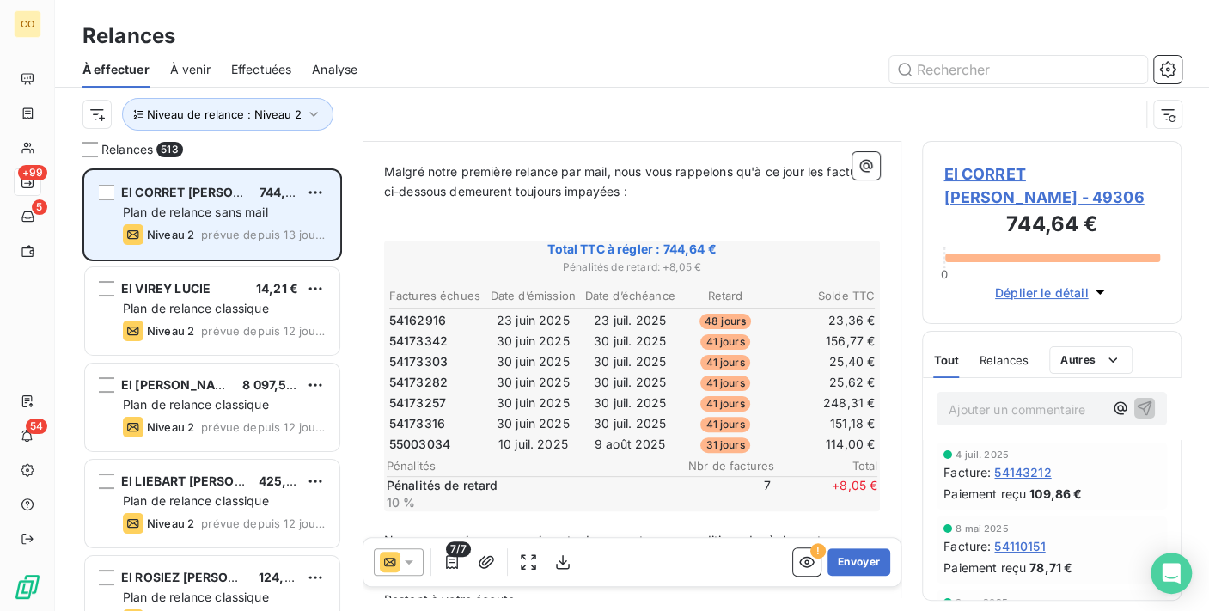
scroll to position [193, 0]
click at [419, 561] on div at bounding box center [399, 562] width 50 height 28
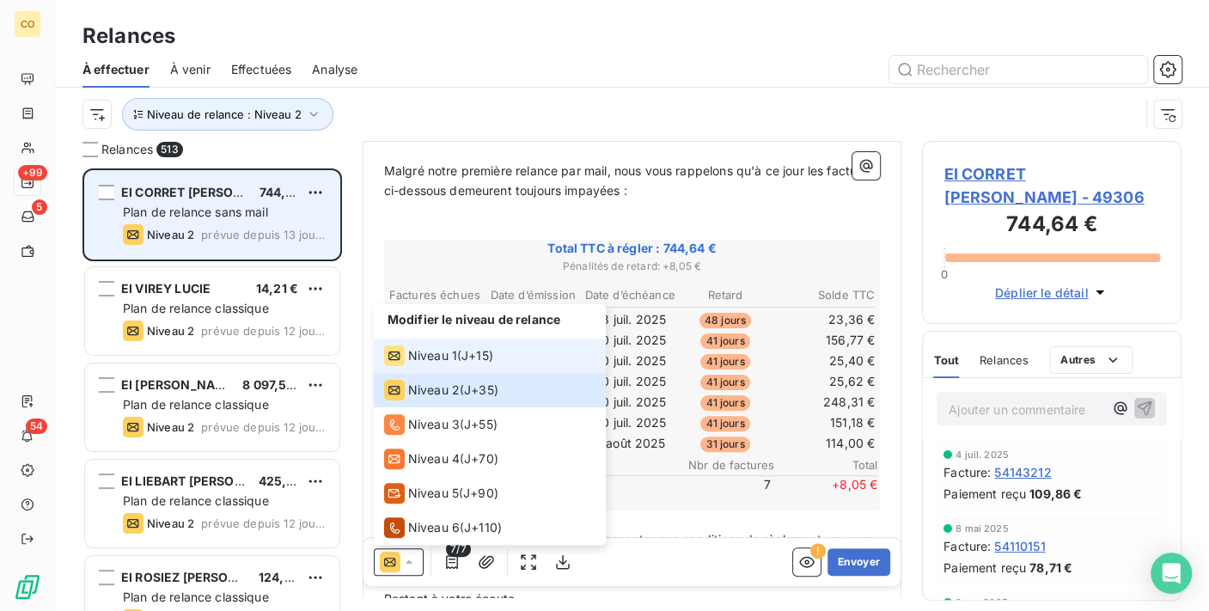
click at [425, 366] on div "Niveau 1" at bounding box center [420, 355] width 73 height 21
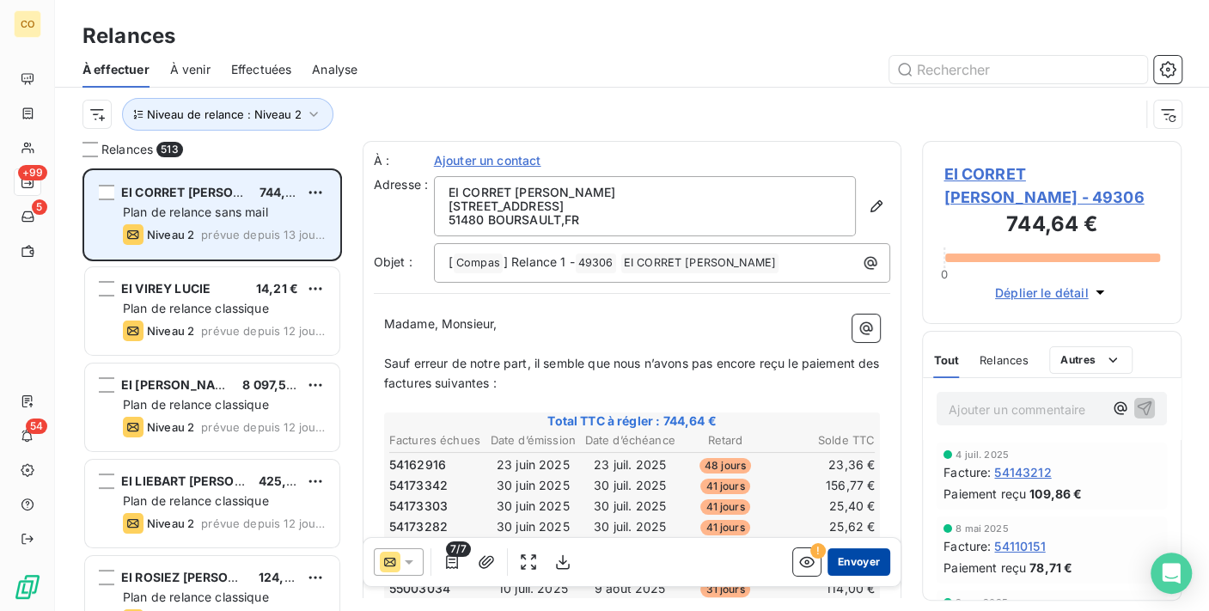
click at [852, 558] on button "Envoyer" at bounding box center [859, 562] width 63 height 28
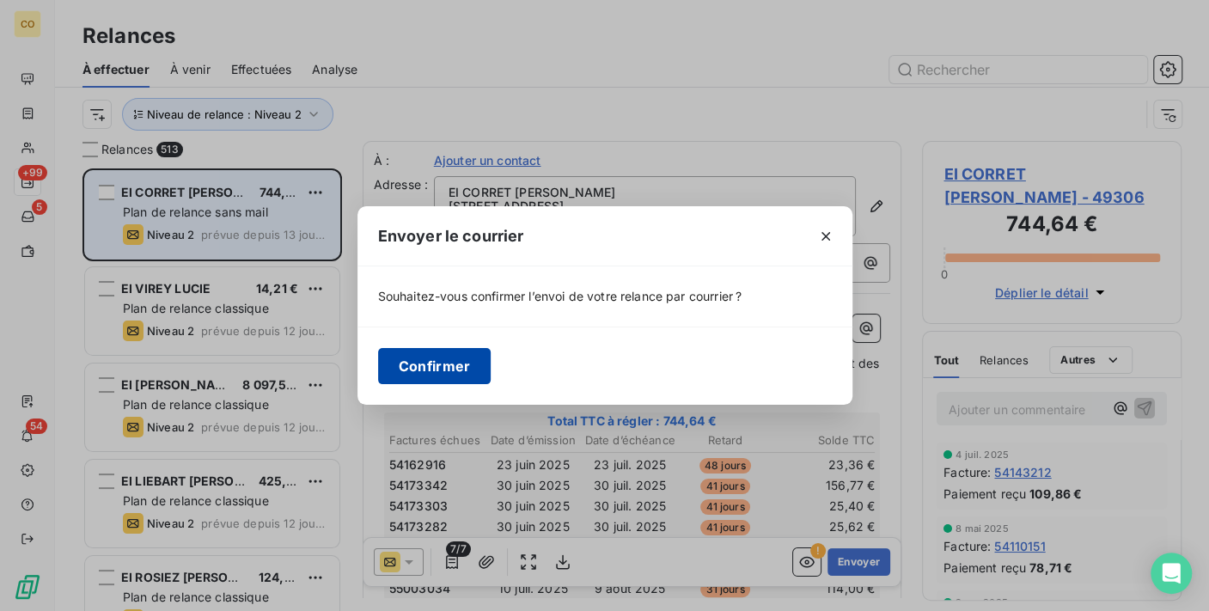
click at [447, 370] on button "Confirmer" at bounding box center [434, 366] width 113 height 36
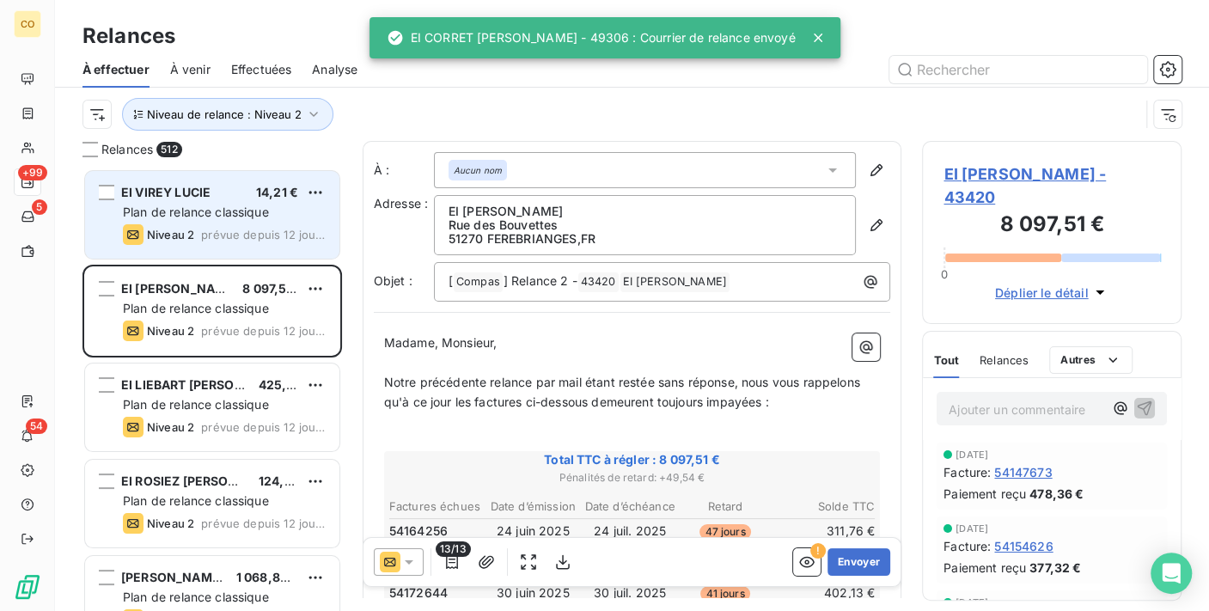
click at [224, 185] on div "EI VIREY [PERSON_NAME] 14,21 €" at bounding box center [224, 192] width 203 height 15
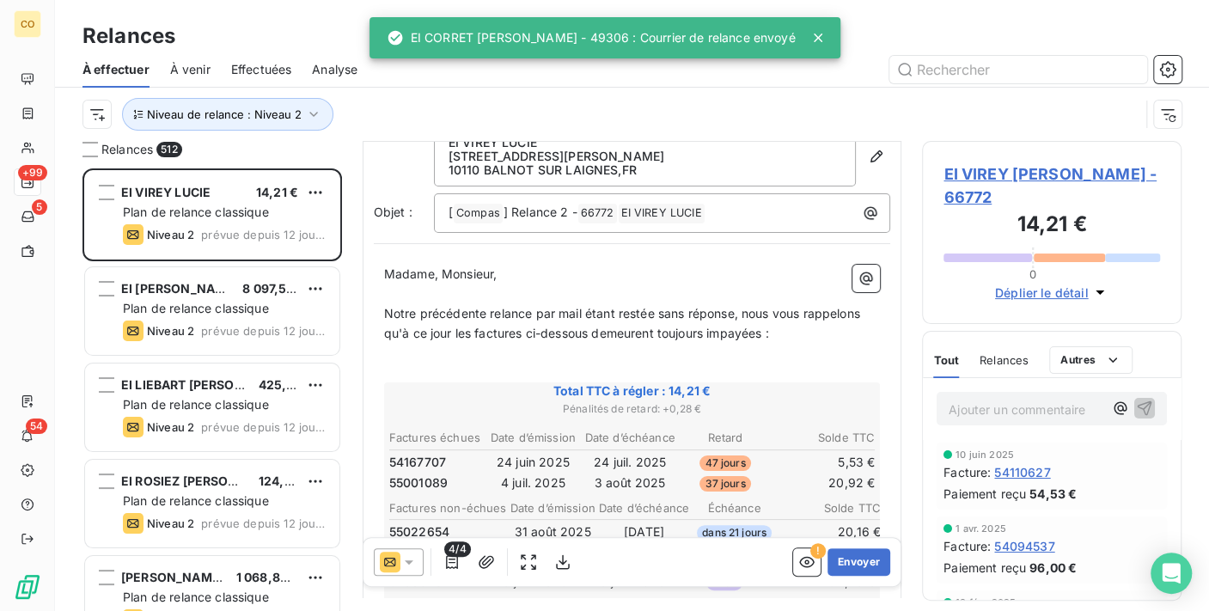
scroll to position [191, 0]
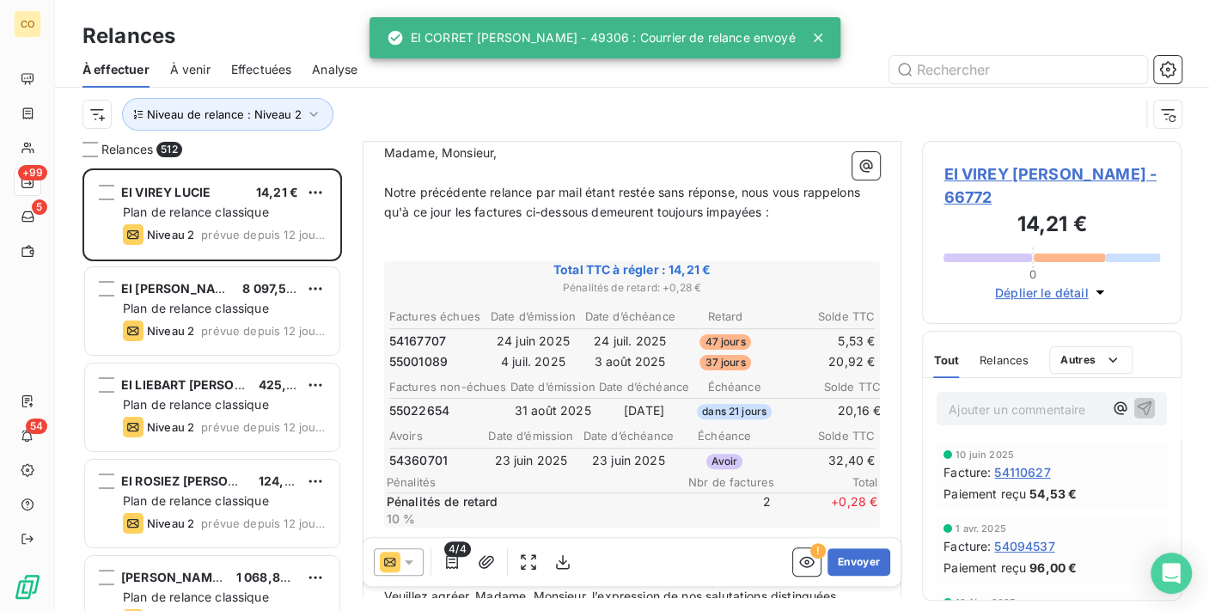
click at [413, 554] on icon at bounding box center [409, 561] width 17 height 17
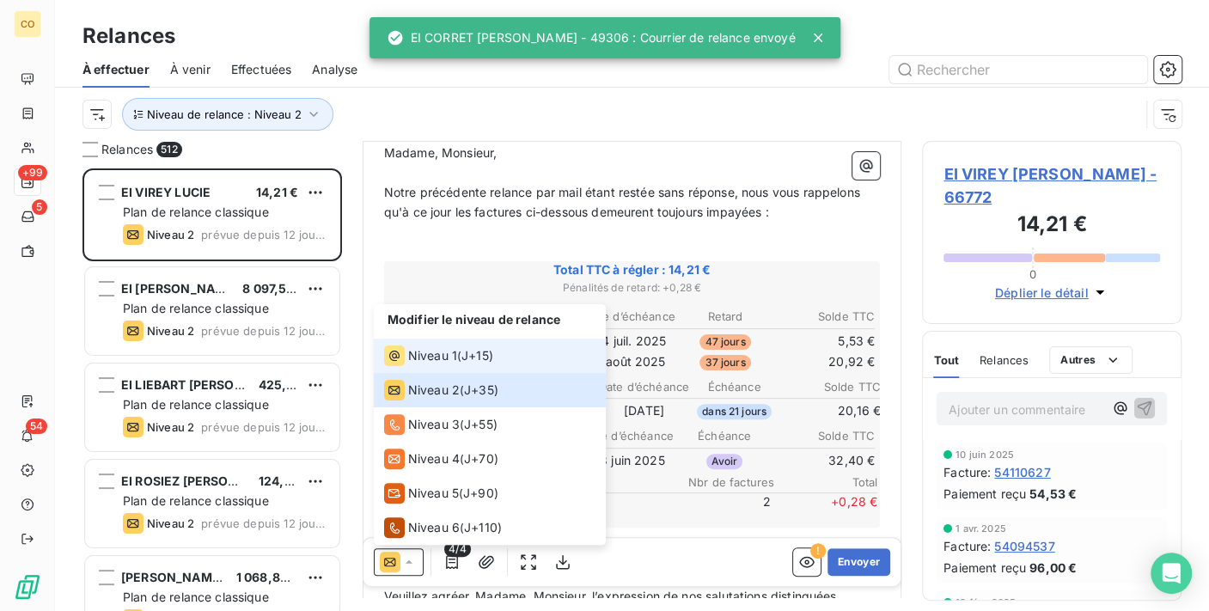
click at [436, 352] on span "Niveau 1" at bounding box center [432, 355] width 49 height 17
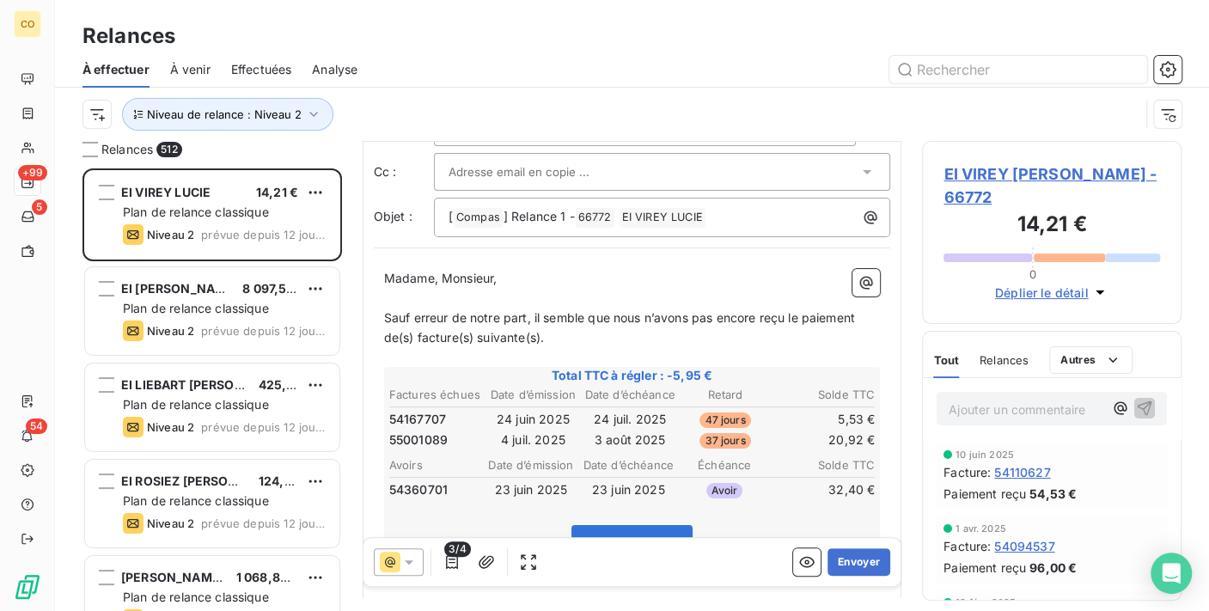
scroll to position [98, 0]
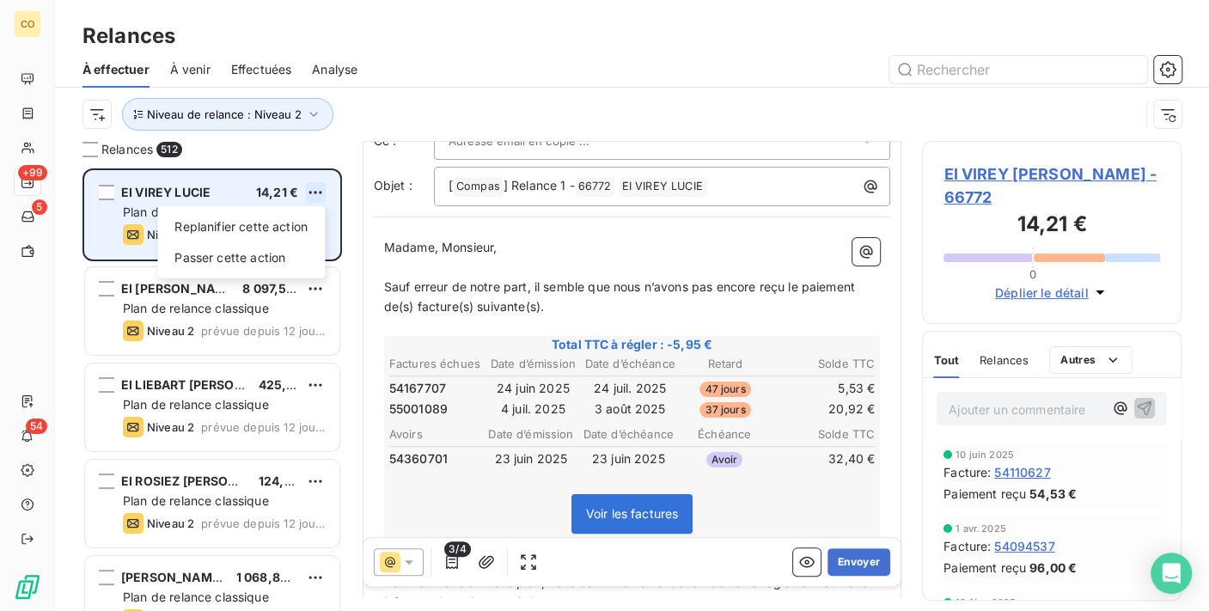
click at [321, 187] on html "CO +99 5 54 Relances À effectuer À venir Effectuées Analyse Niveau de relance :…" at bounding box center [604, 305] width 1209 height 611
click at [257, 266] on div "Passer cette action" at bounding box center [241, 258] width 154 height 28
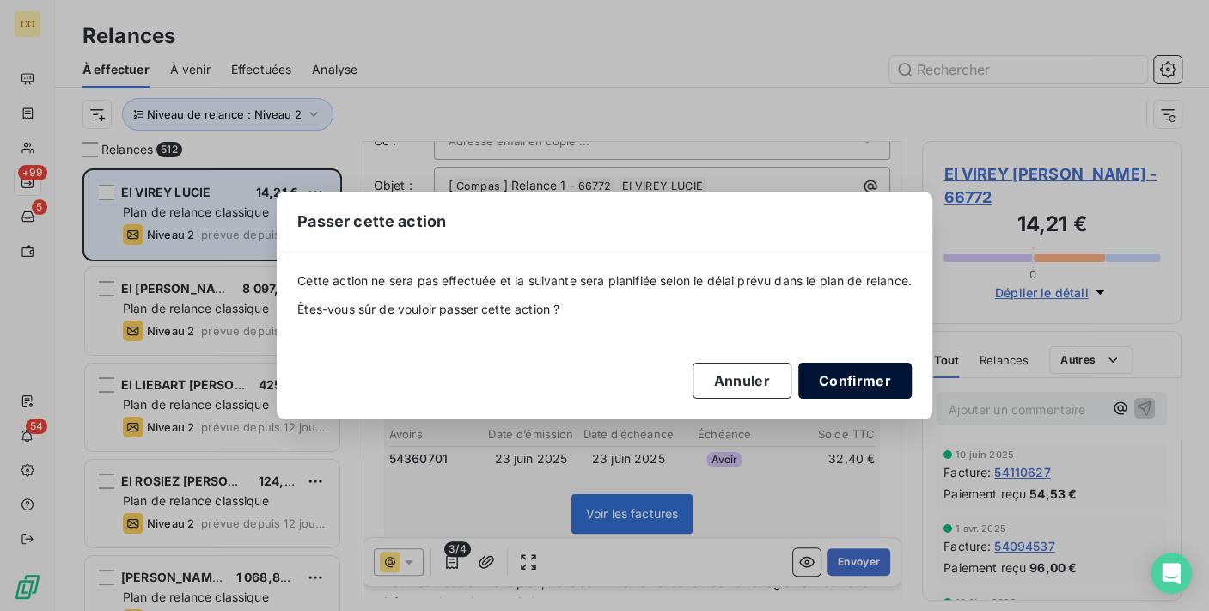
click at [869, 381] on button "Confirmer" at bounding box center [854, 381] width 113 height 36
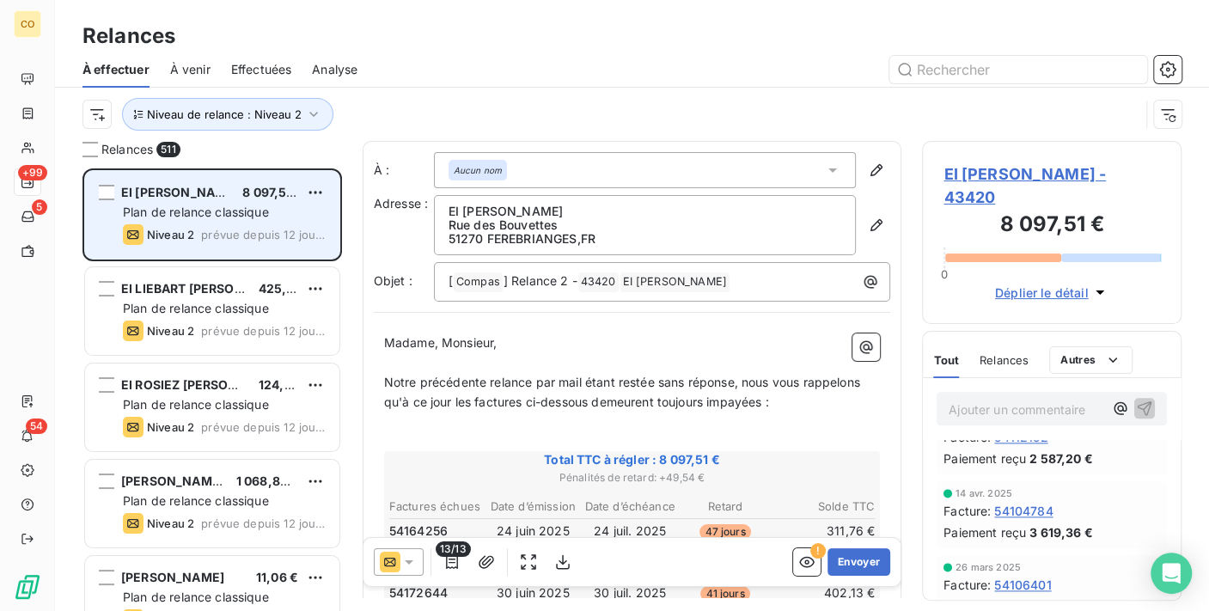
scroll to position [1336, 0]
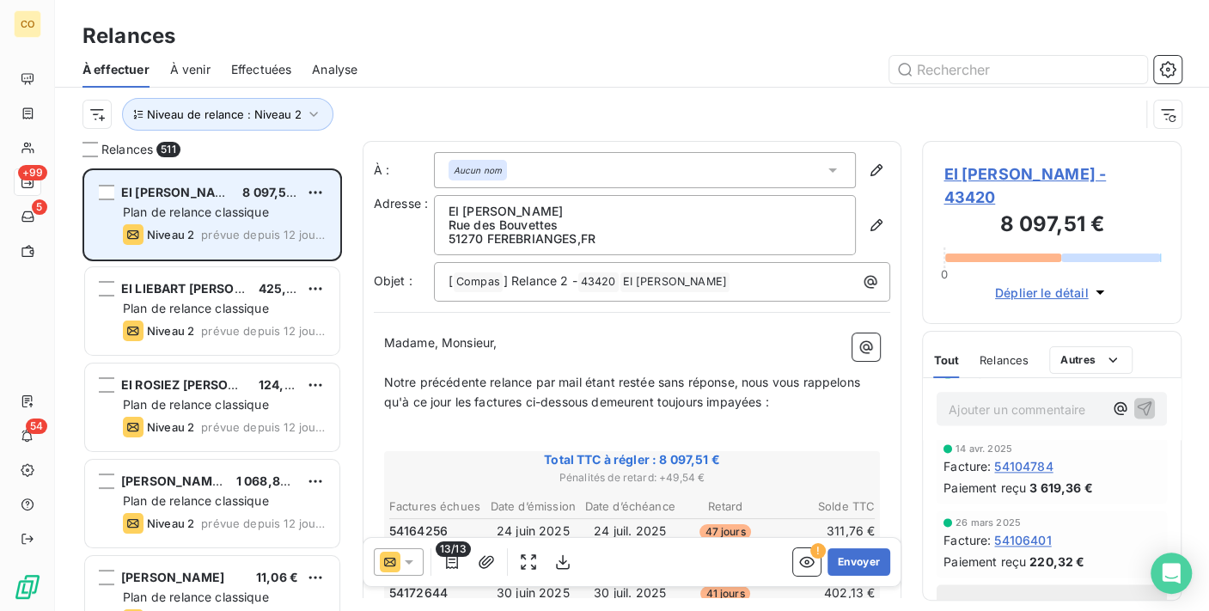
click at [417, 566] on div at bounding box center [399, 562] width 50 height 28
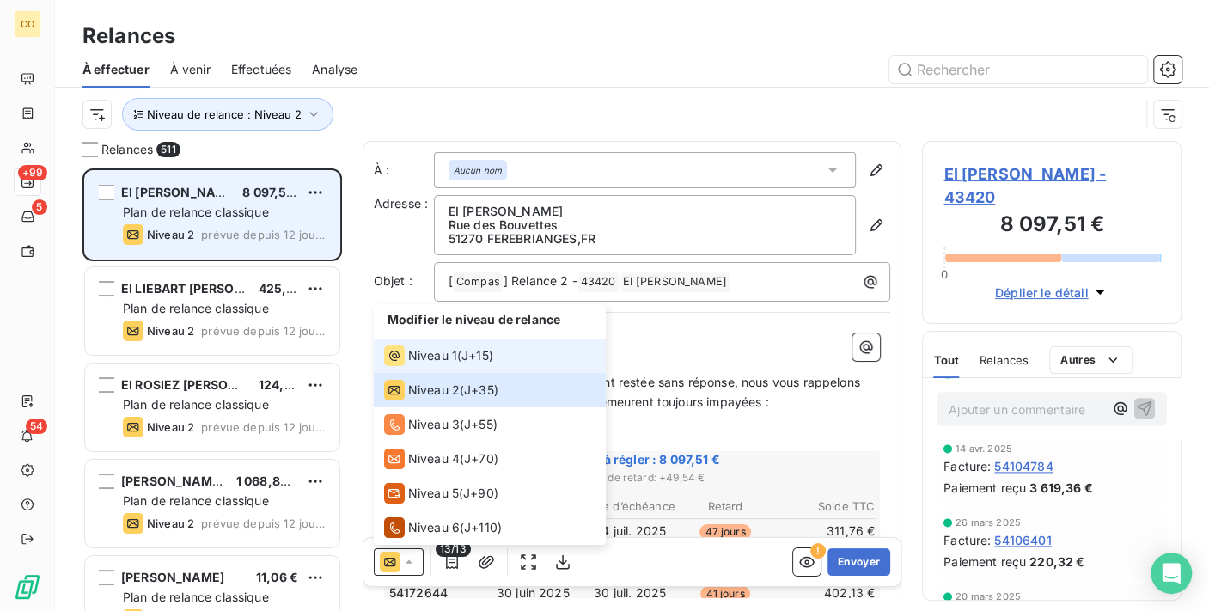
click at [429, 345] on li "Niveau 1 ( J+15 )" at bounding box center [490, 356] width 232 height 34
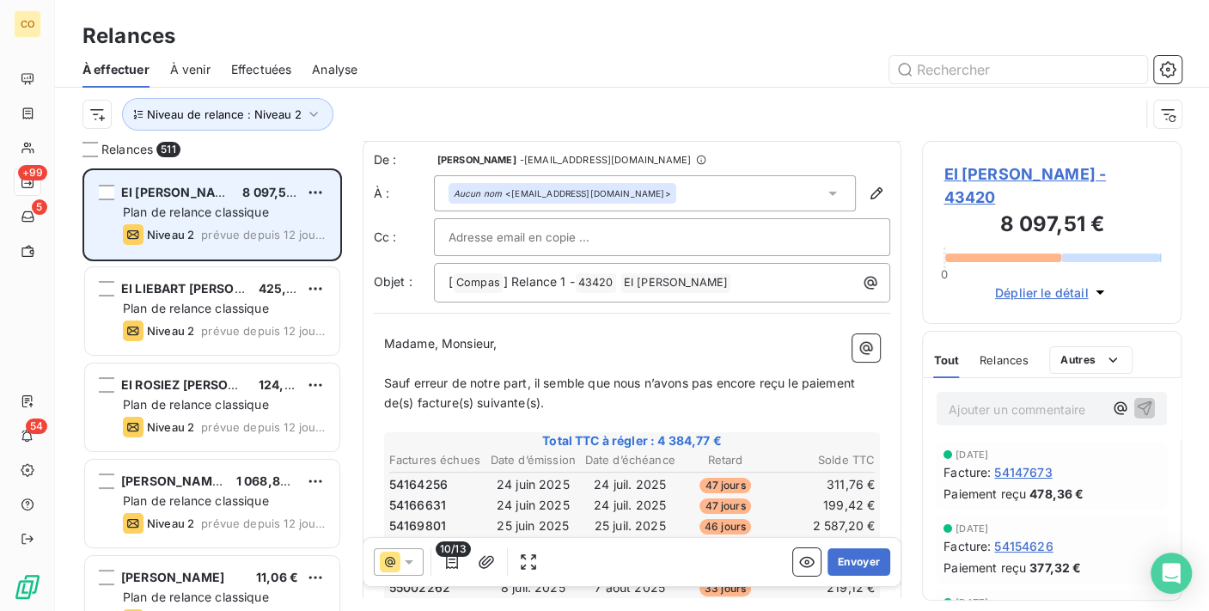
scroll to position [98, 0]
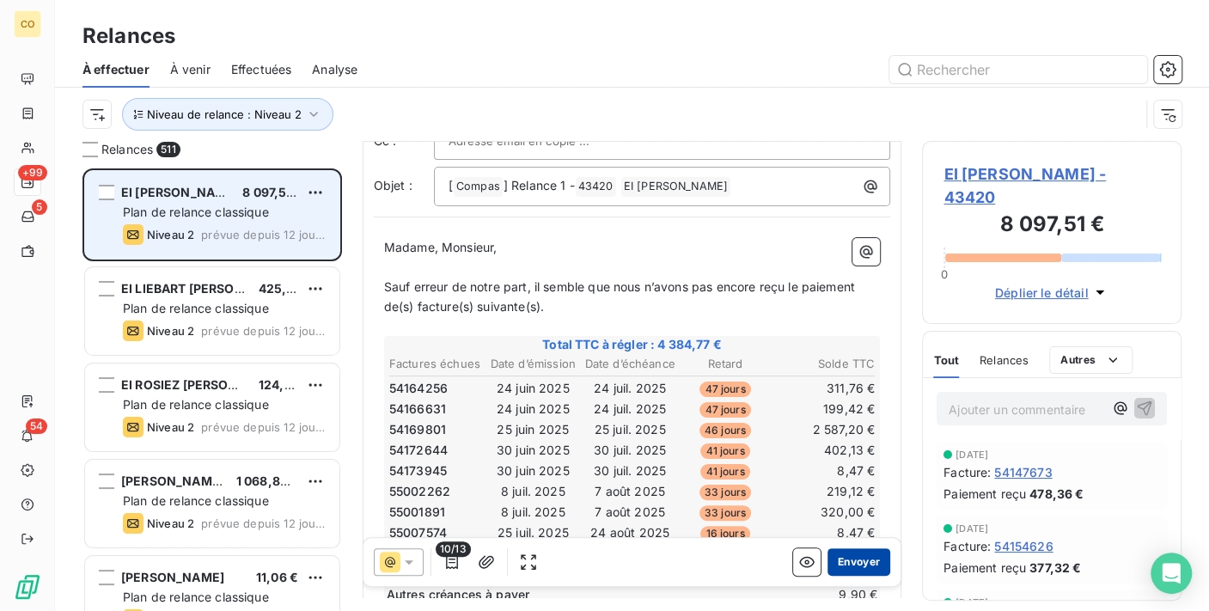
click at [863, 557] on button "Envoyer" at bounding box center [859, 562] width 63 height 28
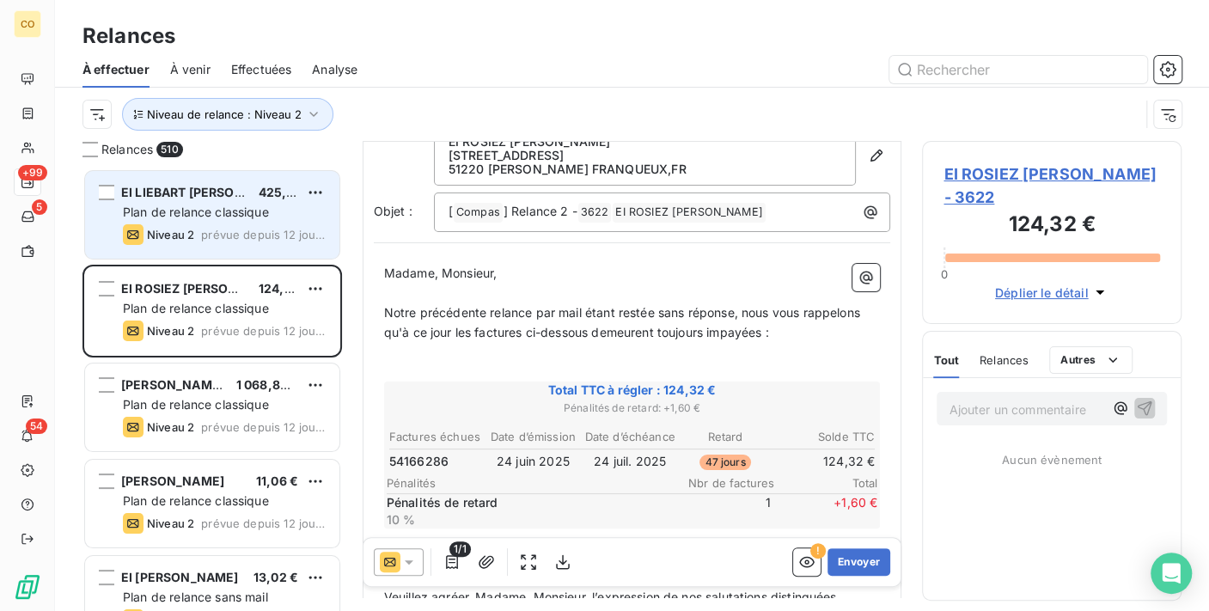
scroll to position [191, 0]
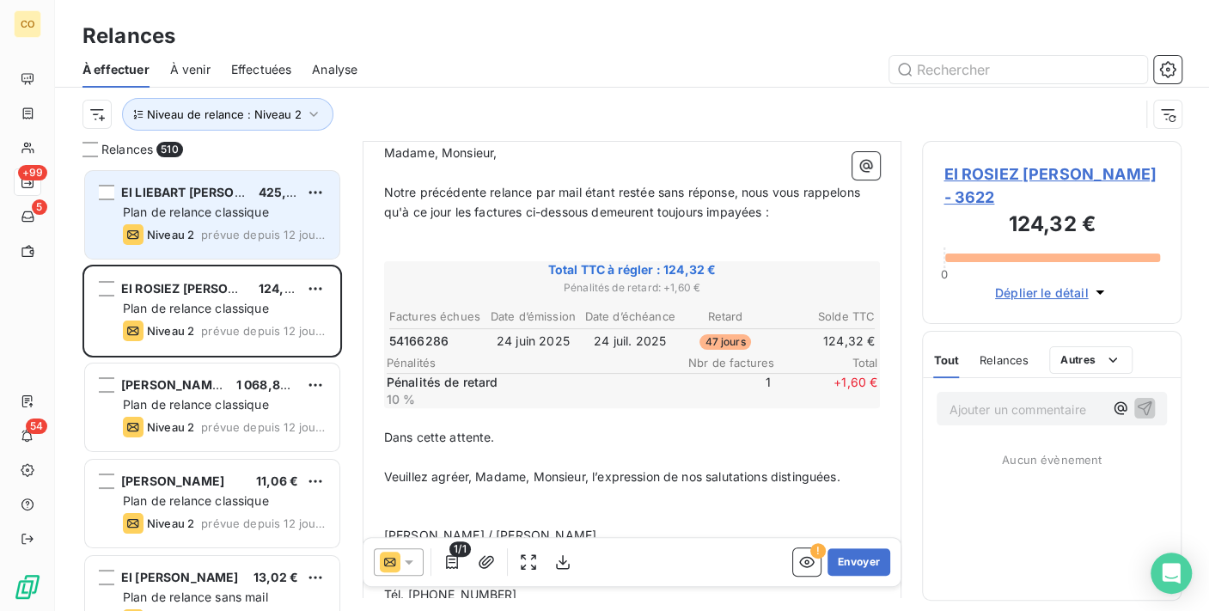
click at [413, 560] on icon at bounding box center [409, 561] width 17 height 17
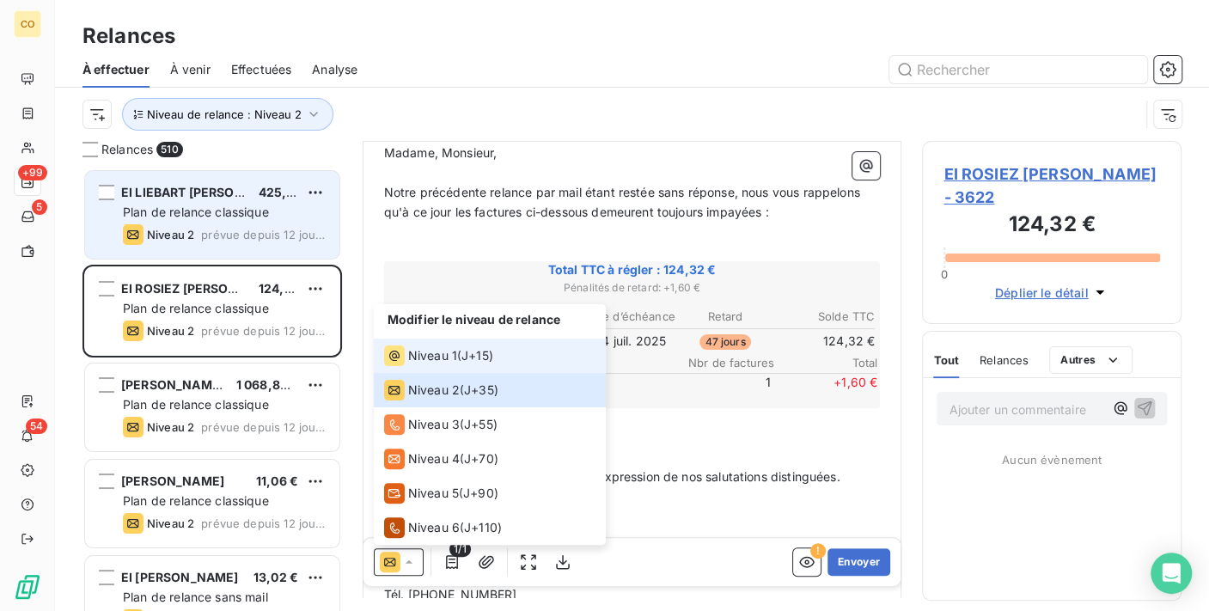
click at [422, 352] on span "Niveau 1" at bounding box center [432, 355] width 49 height 17
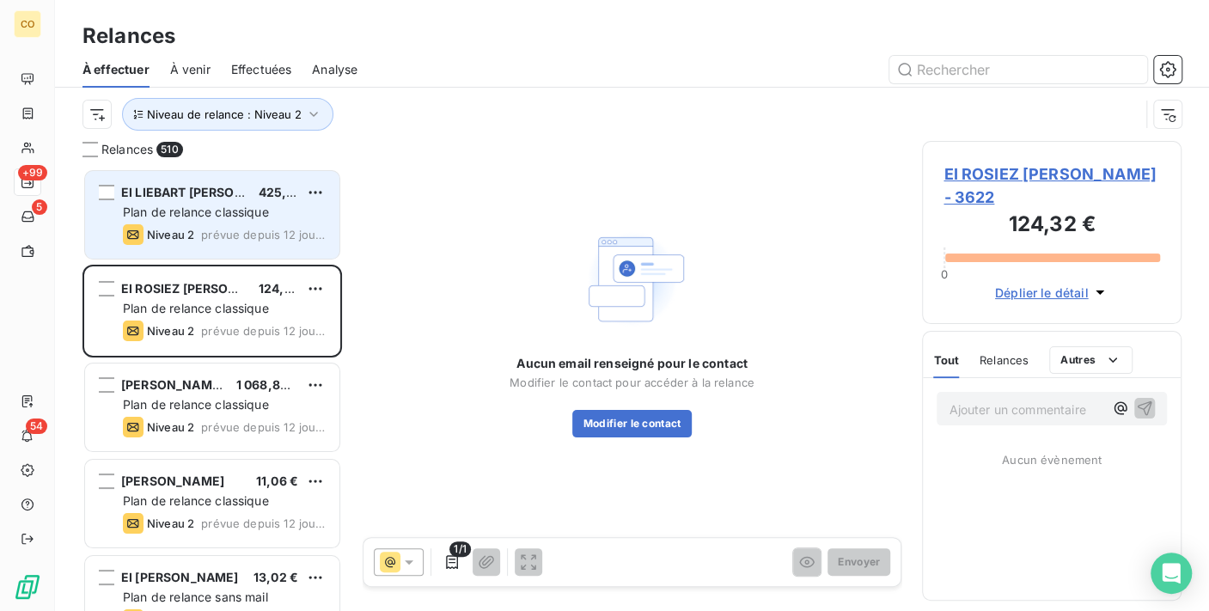
click at [995, 170] on span "EI ROSIEZ [PERSON_NAME] - 3622" at bounding box center [1052, 185] width 217 height 46
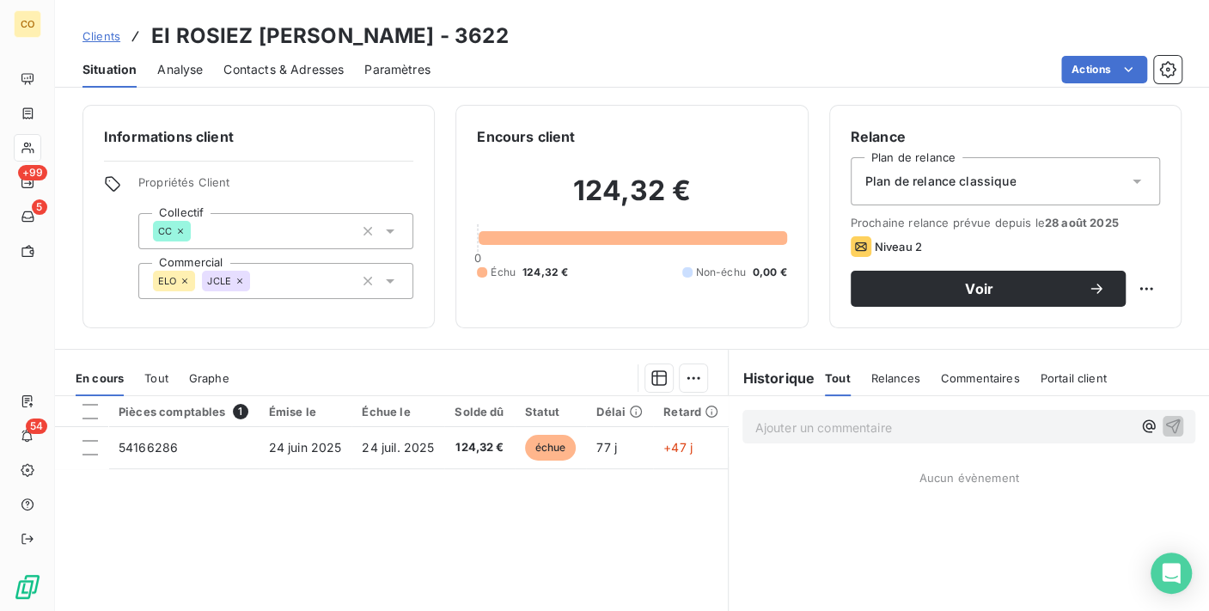
click at [990, 188] on span "Plan de relance classique" at bounding box center [940, 181] width 151 height 17
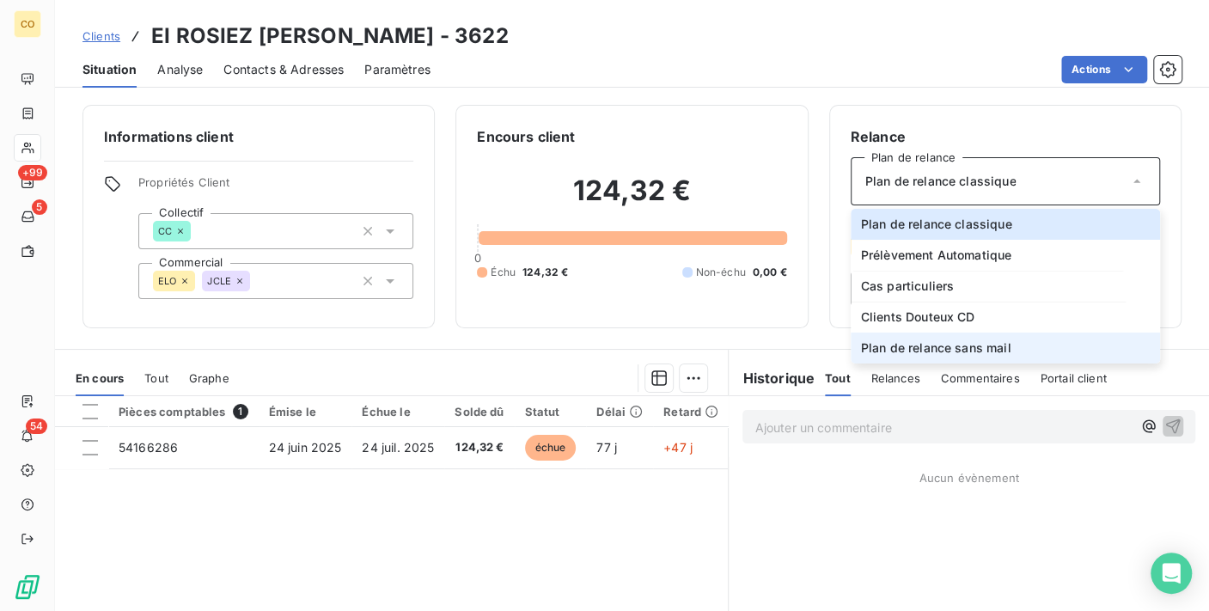
click at [962, 339] on span "Plan de relance sans mail" at bounding box center [936, 347] width 150 height 17
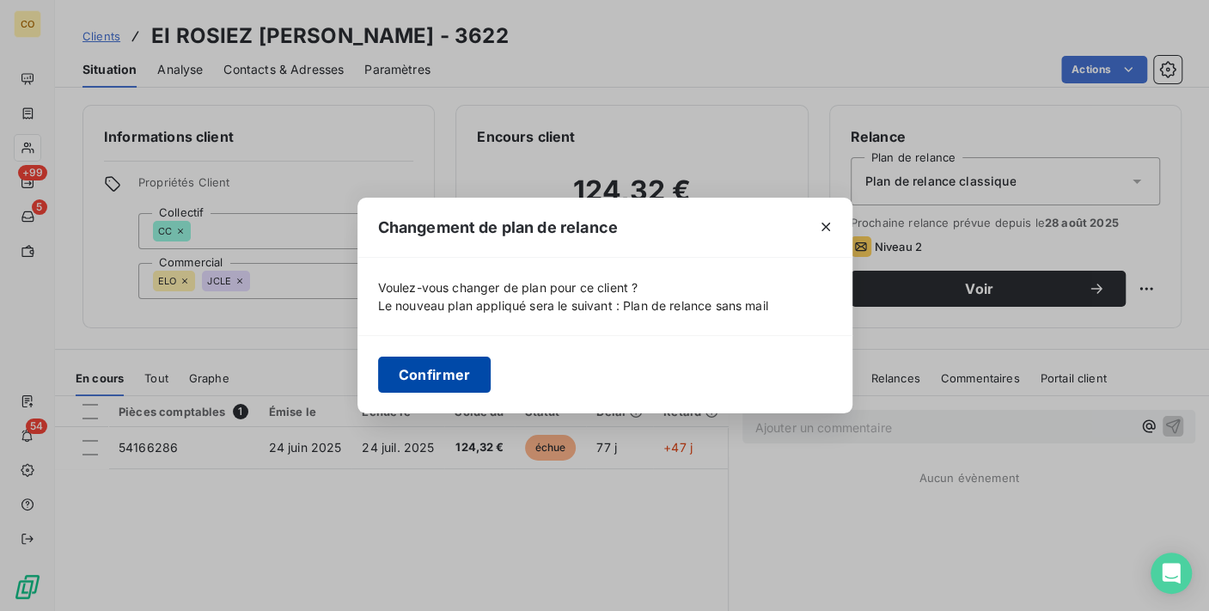
click at [452, 372] on button "Confirmer" at bounding box center [434, 375] width 113 height 36
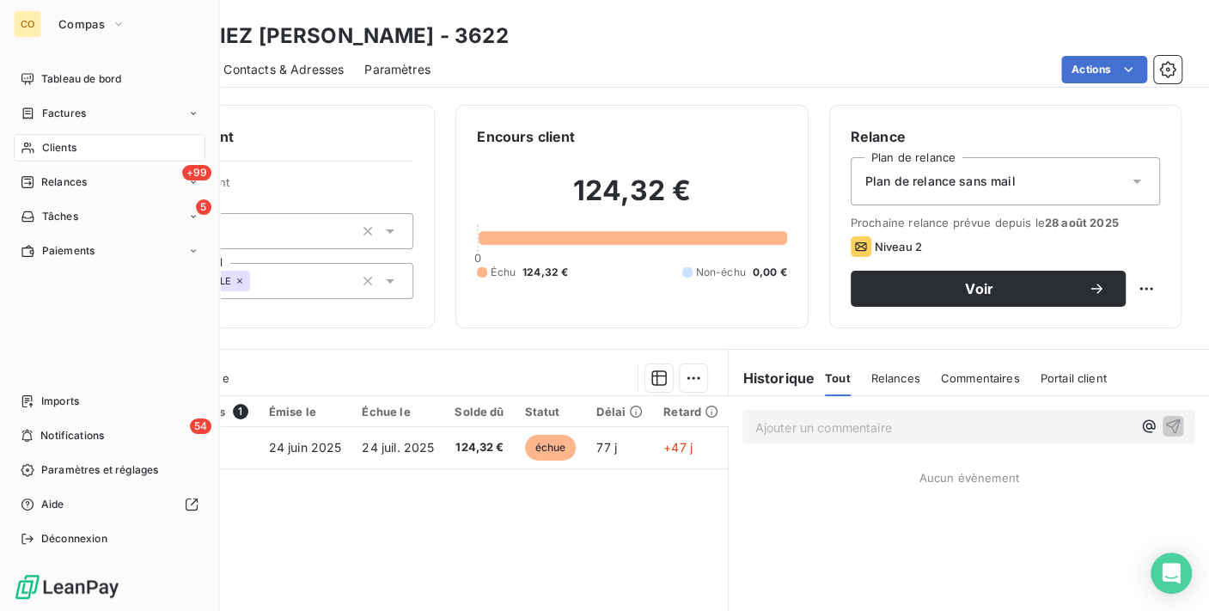
click at [52, 183] on span "Relances" at bounding box center [64, 181] width 46 height 15
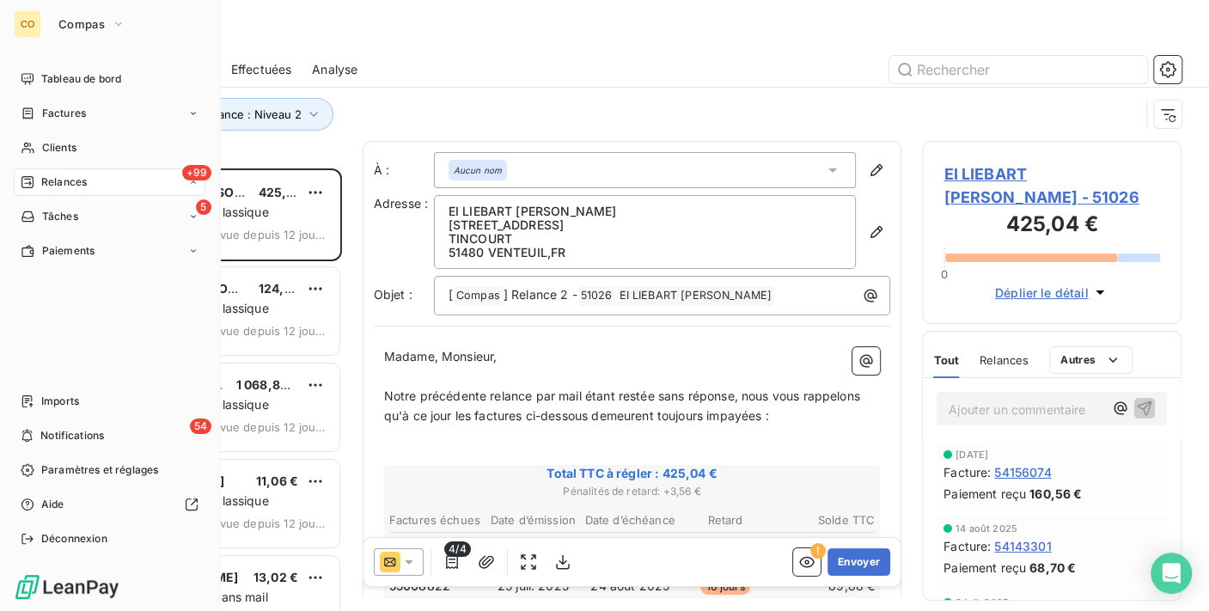
scroll to position [428, 245]
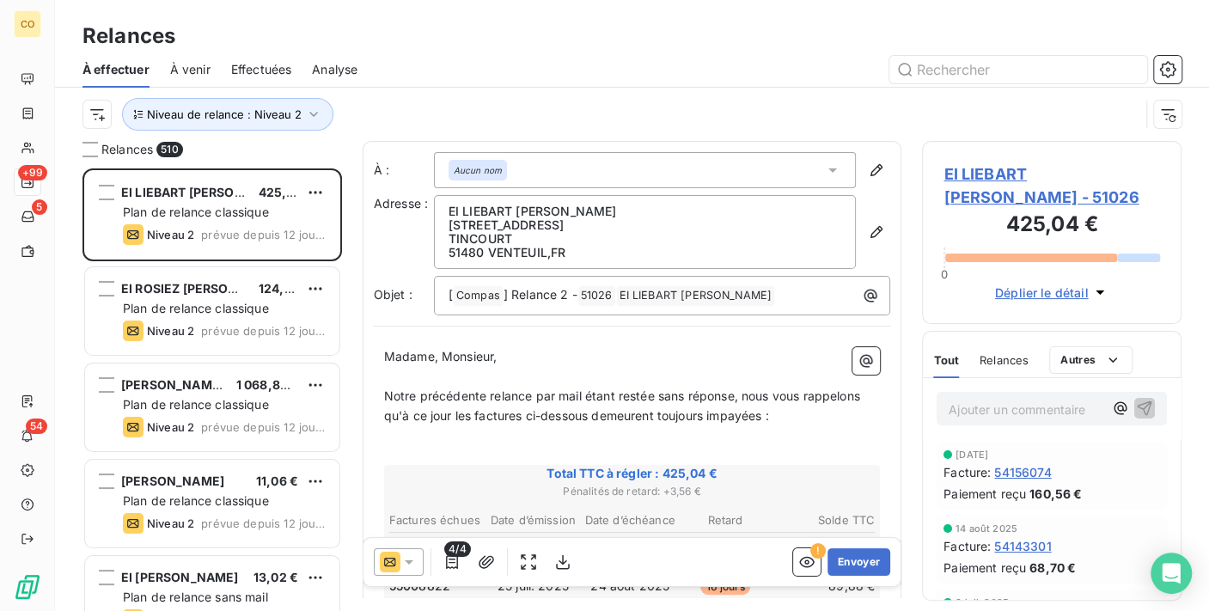
click at [414, 557] on icon at bounding box center [409, 561] width 17 height 17
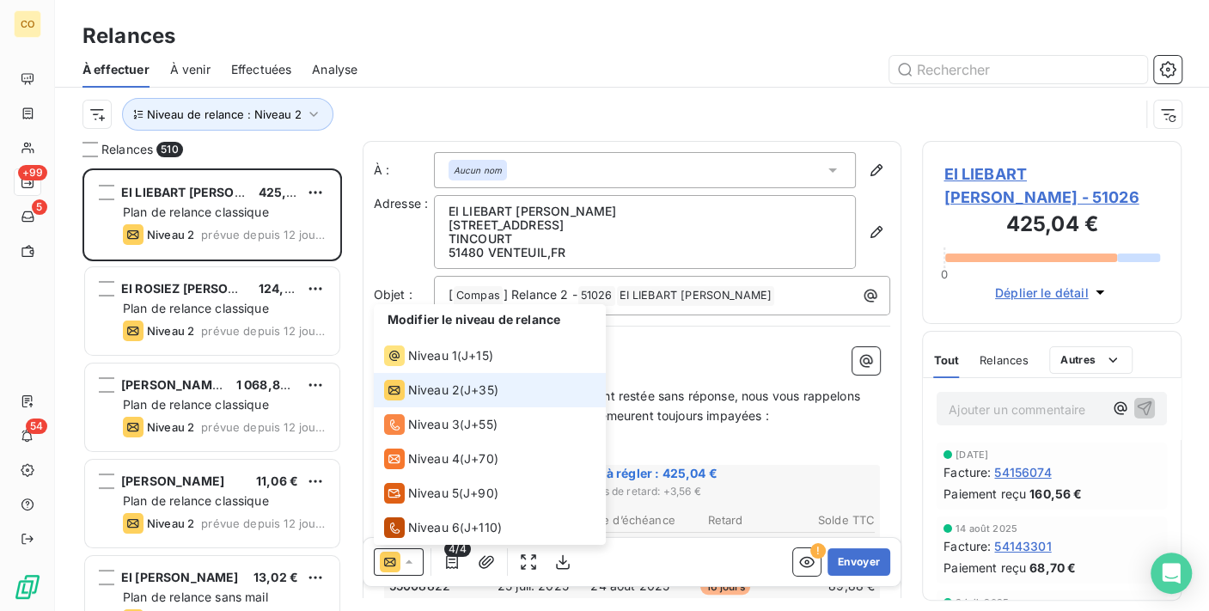
click at [414, 557] on icon at bounding box center [409, 561] width 17 height 17
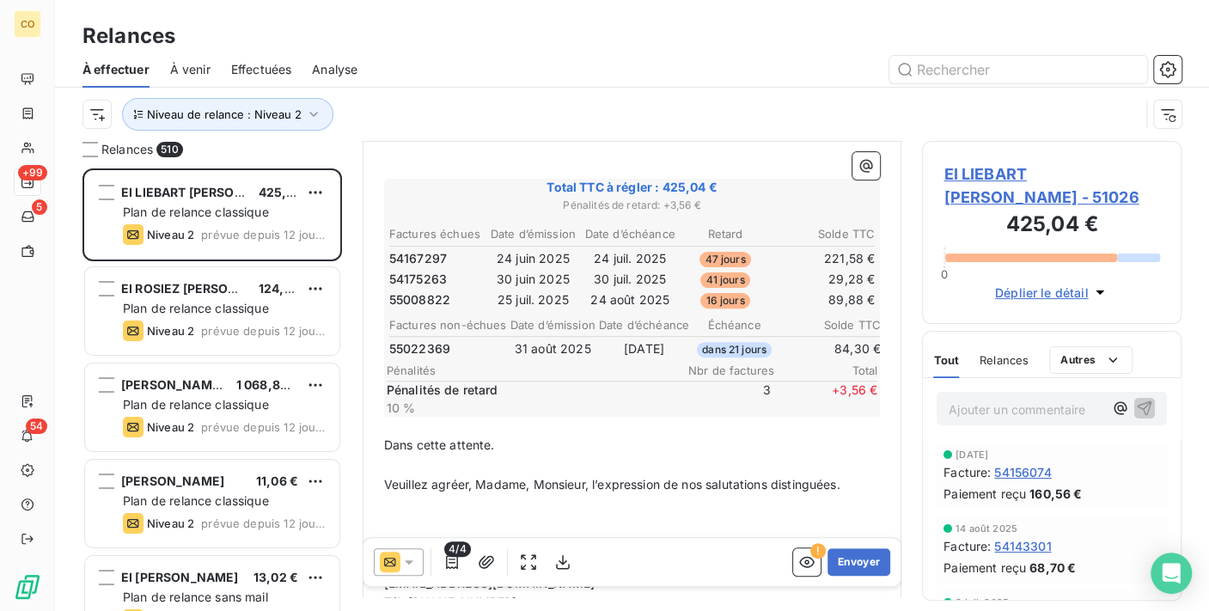
scroll to position [191, 0]
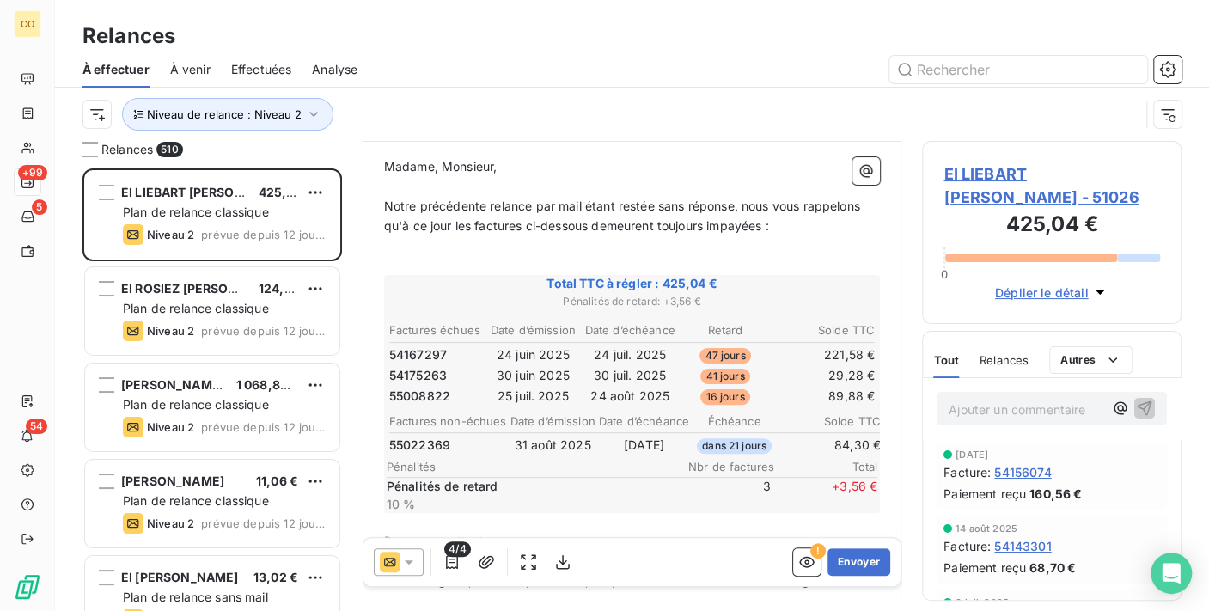
click at [413, 553] on icon at bounding box center [409, 561] width 17 height 17
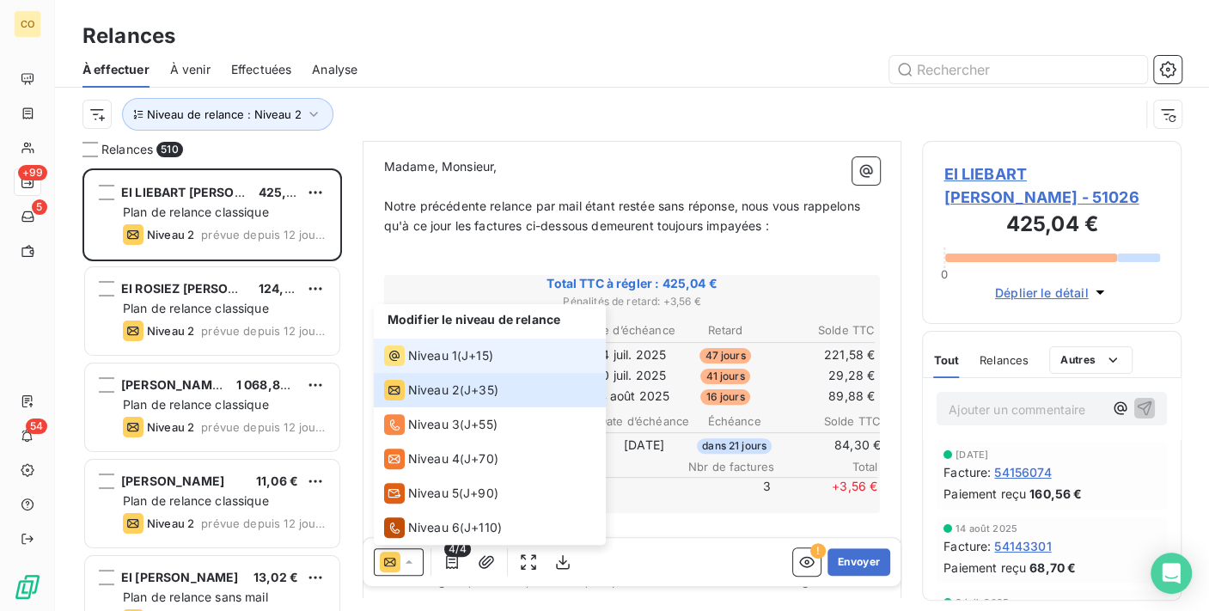
click at [434, 360] on span "Niveau 1" at bounding box center [432, 355] width 49 height 17
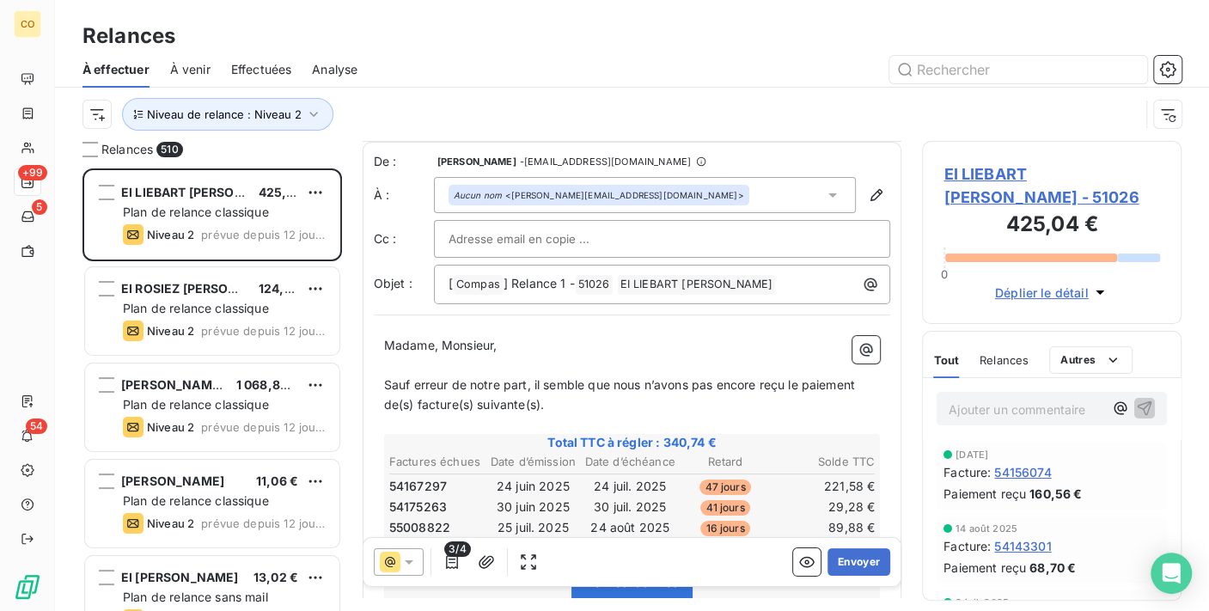
scroll to position [95, 0]
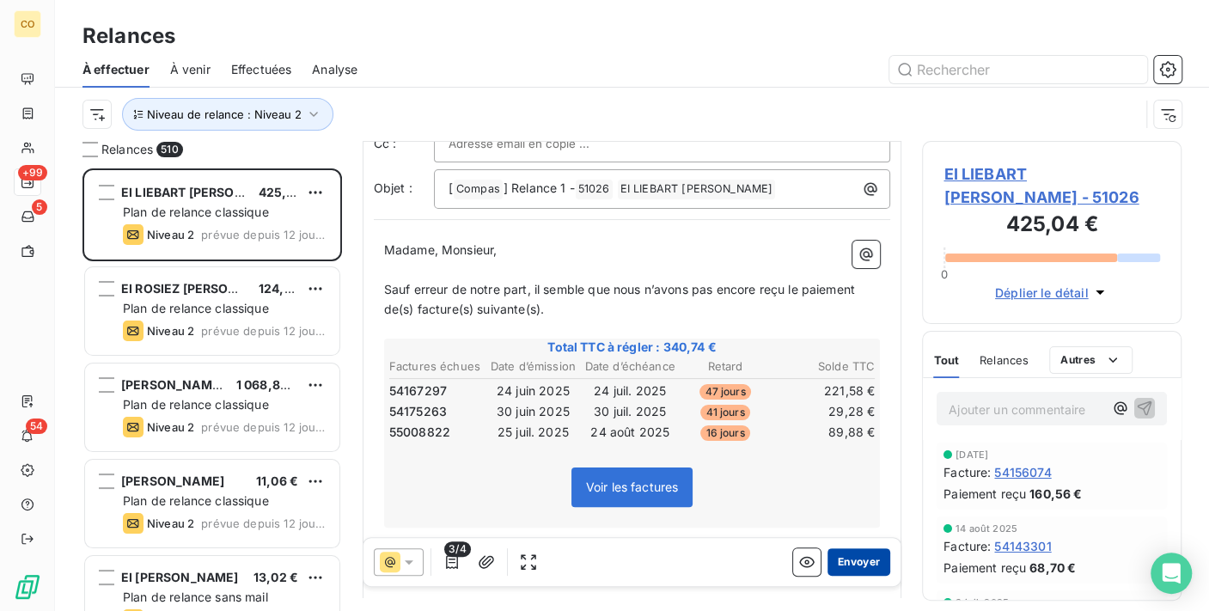
click at [844, 568] on button "Envoyer" at bounding box center [859, 562] width 63 height 28
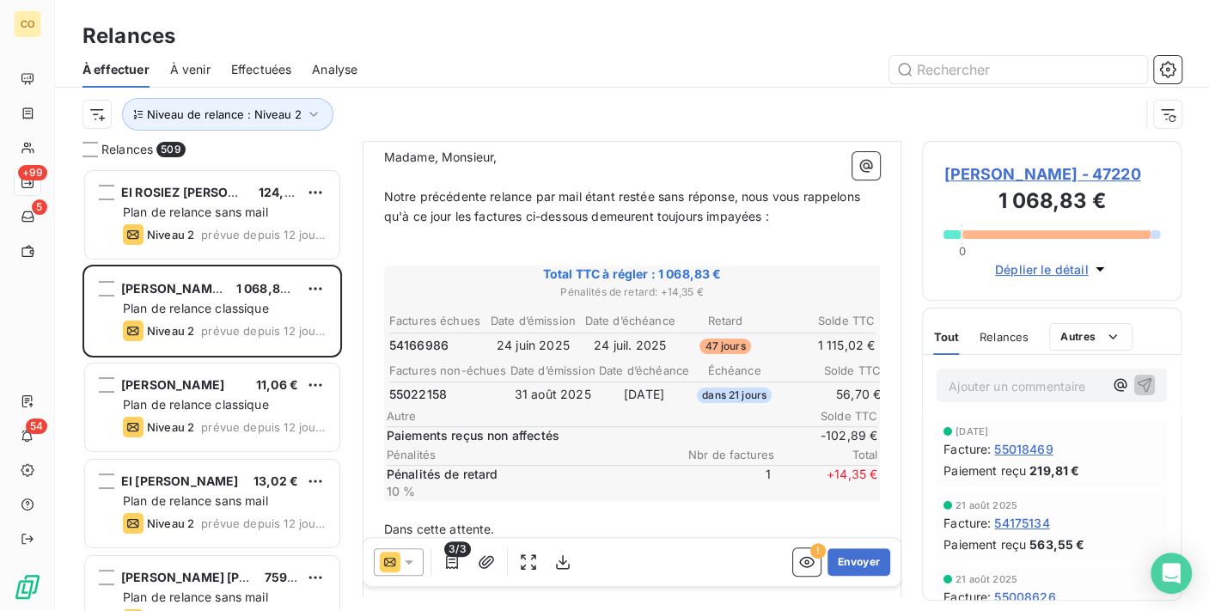
scroll to position [191, 0]
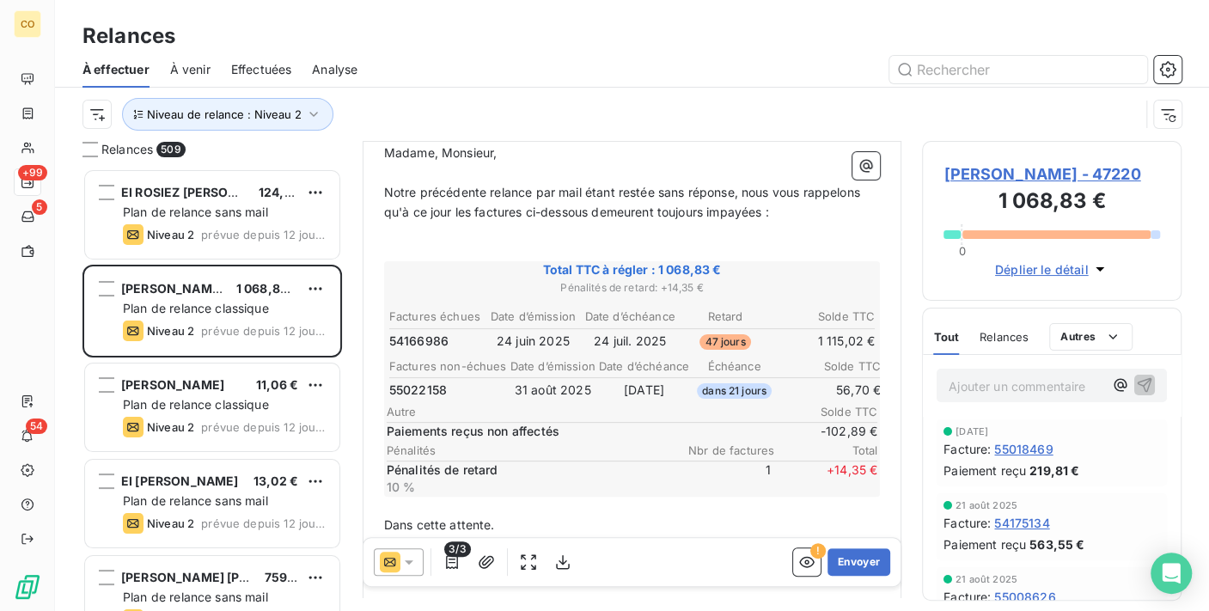
click at [413, 568] on icon at bounding box center [409, 561] width 17 height 17
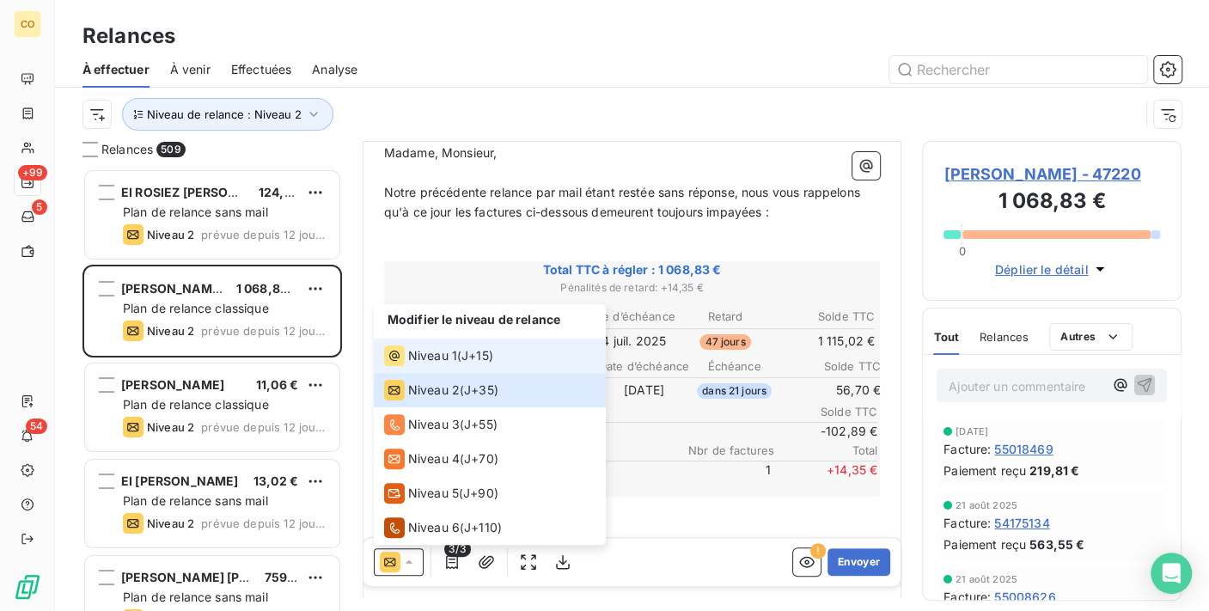
click at [402, 360] on icon at bounding box center [394, 355] width 21 height 21
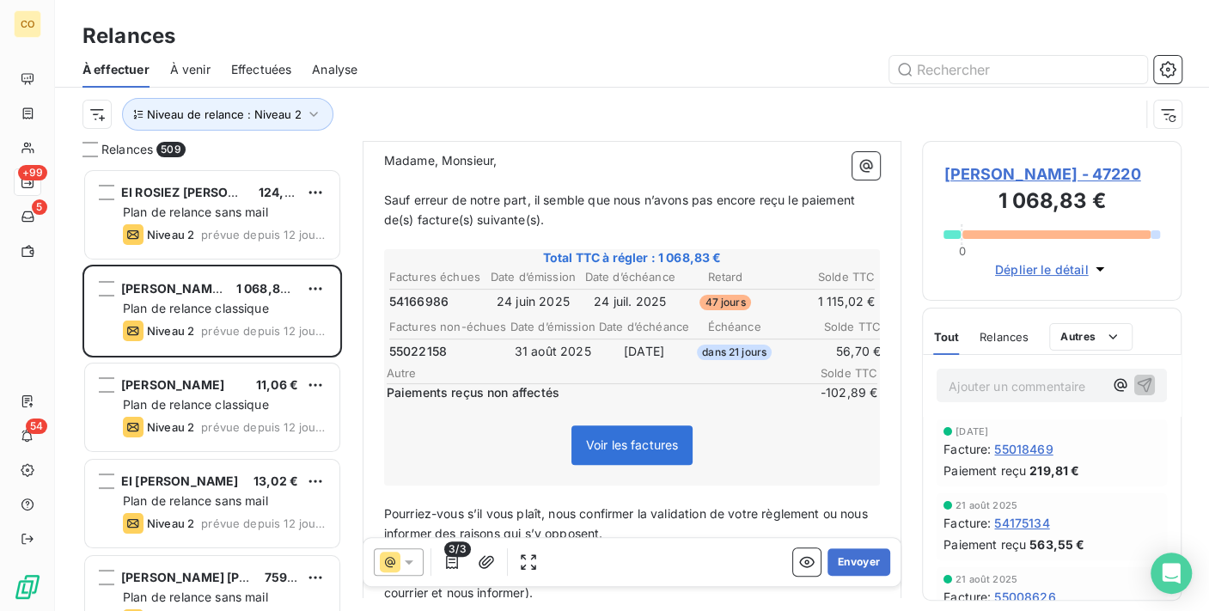
scroll to position [287, 0]
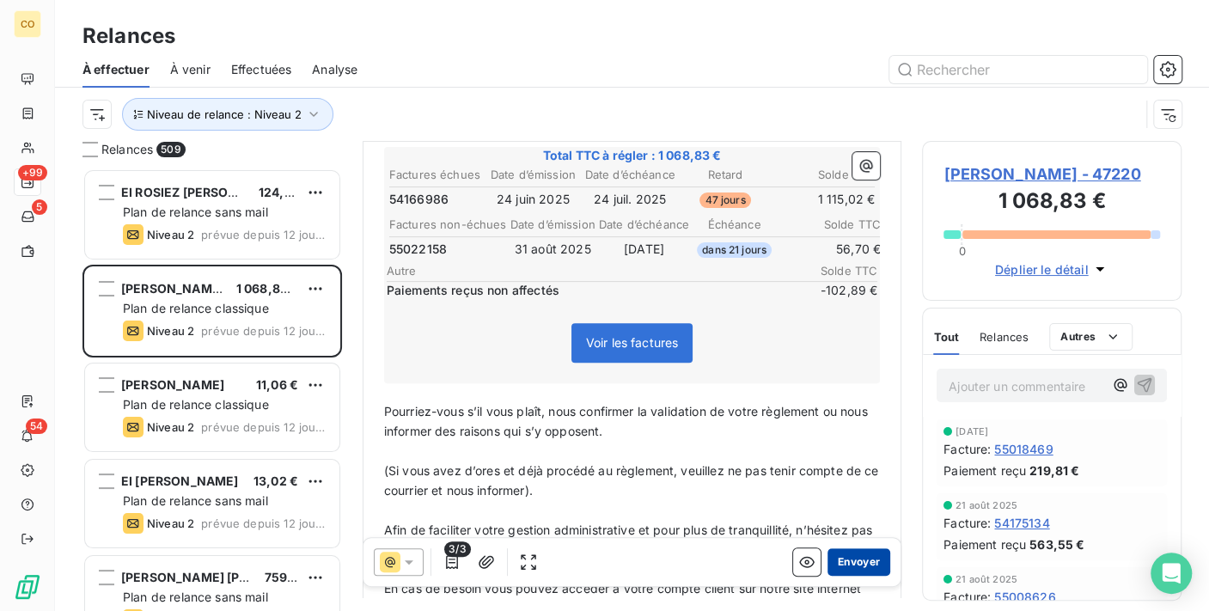
click at [863, 568] on button "Envoyer" at bounding box center [859, 562] width 63 height 28
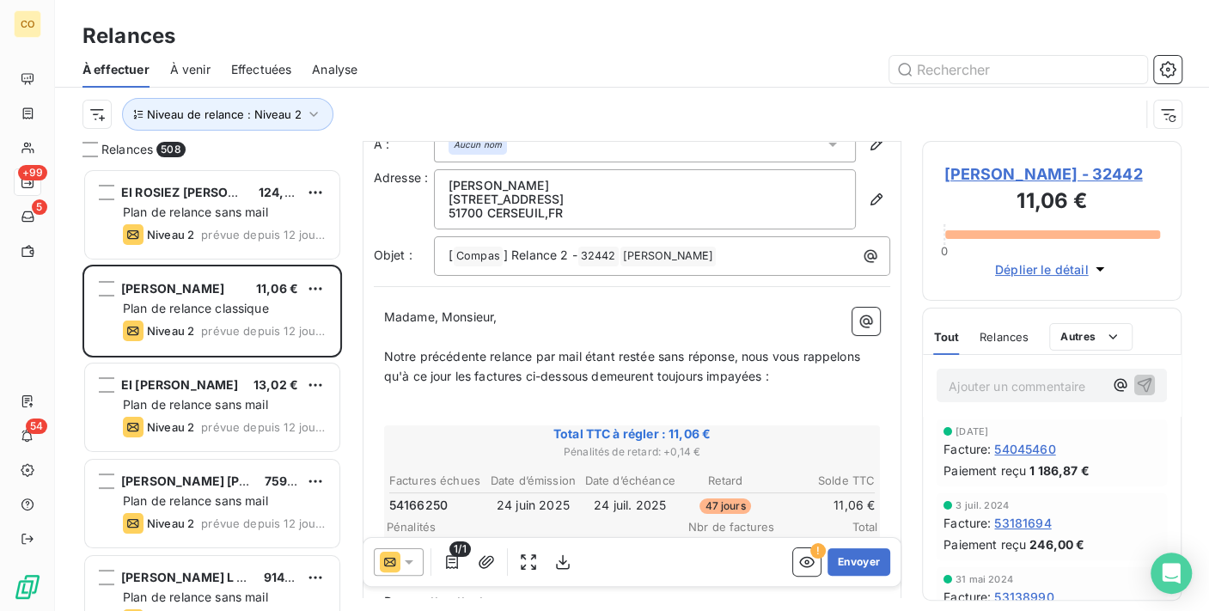
scroll to position [97, 0]
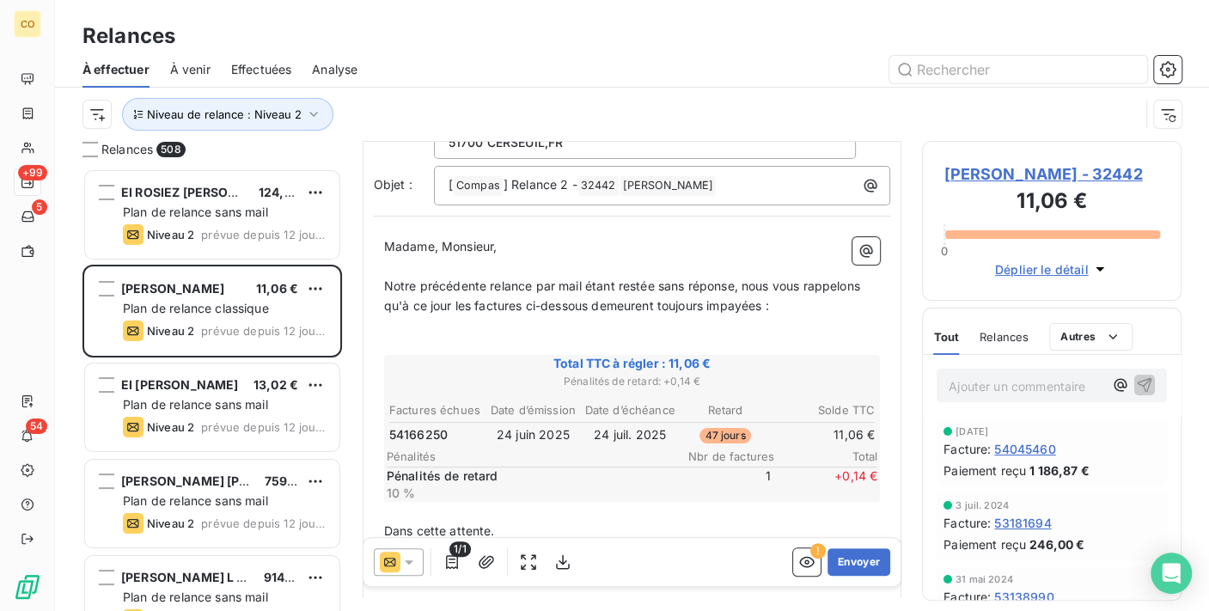
drag, startPoint x: 405, startPoint y: 559, endPoint x: 407, endPoint y: 551, distance: 9.0
click at [407, 559] on icon at bounding box center [409, 561] width 17 height 17
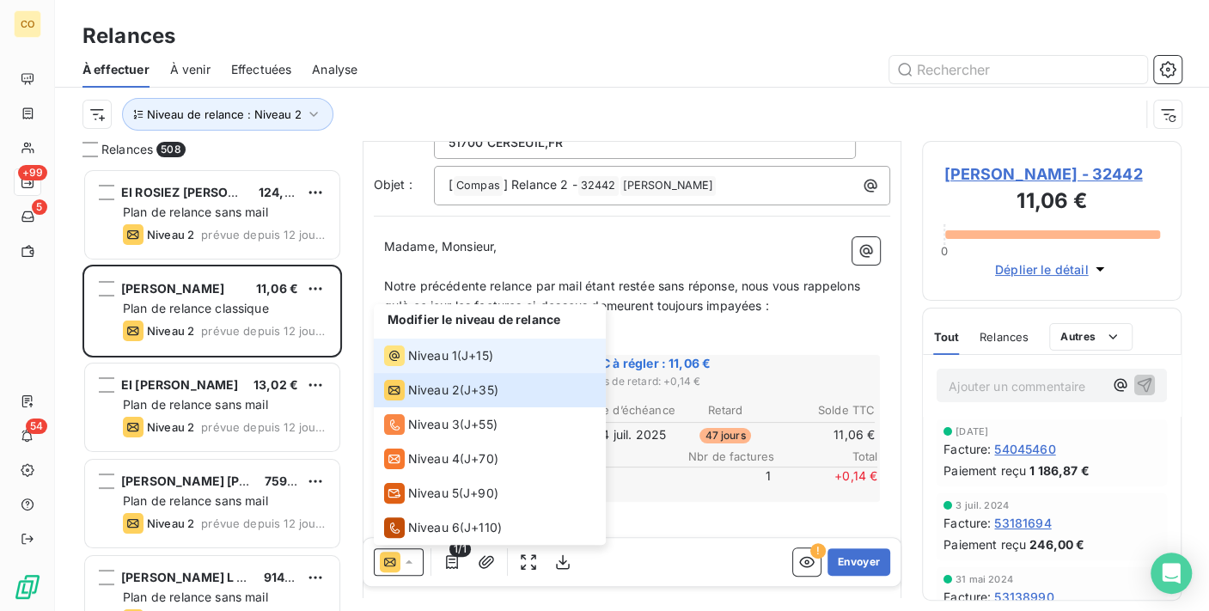
click at [414, 354] on span "Niveau 1" at bounding box center [432, 355] width 49 height 17
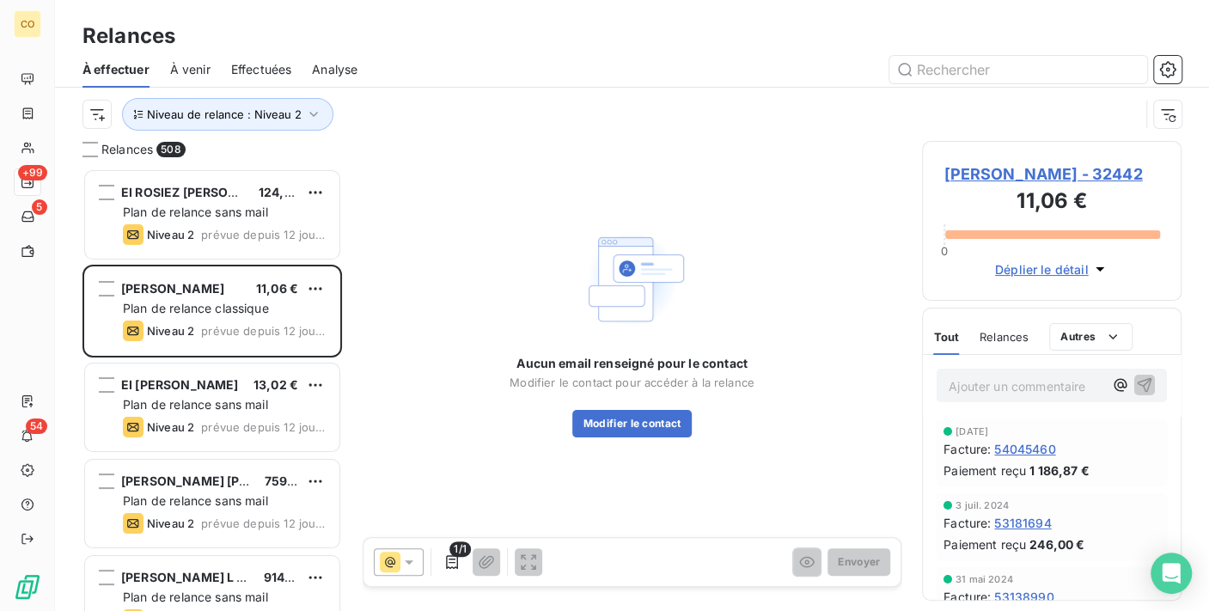
click at [1060, 179] on span "[PERSON_NAME] - 32442" at bounding box center [1052, 173] width 217 height 23
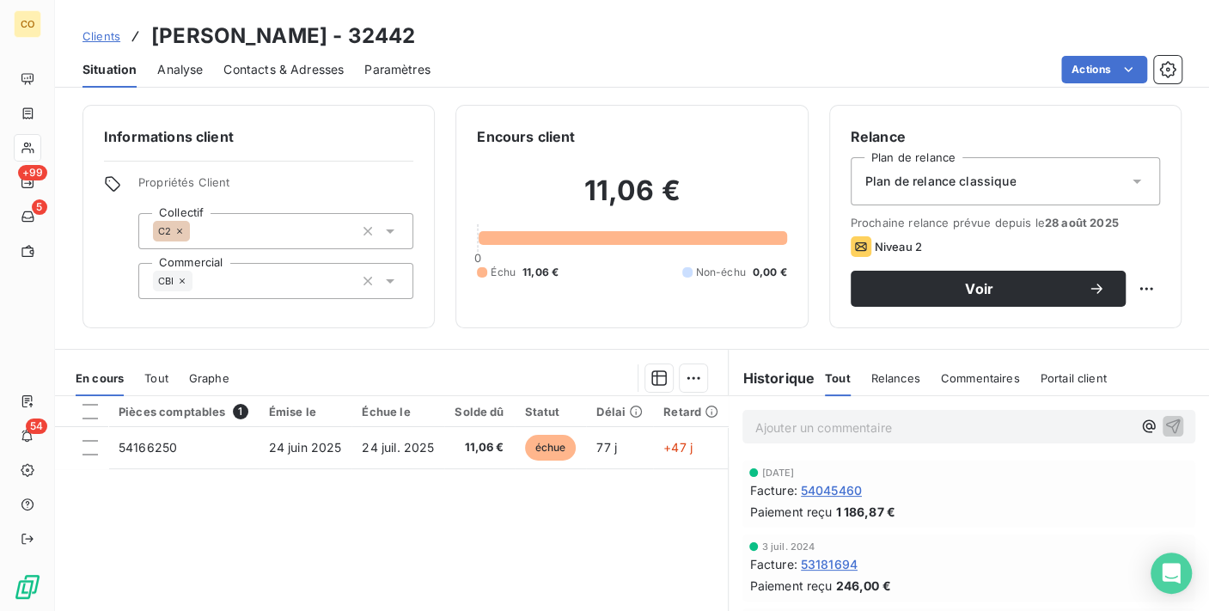
click at [1045, 185] on div "Plan de relance classique" at bounding box center [1005, 181] width 309 height 48
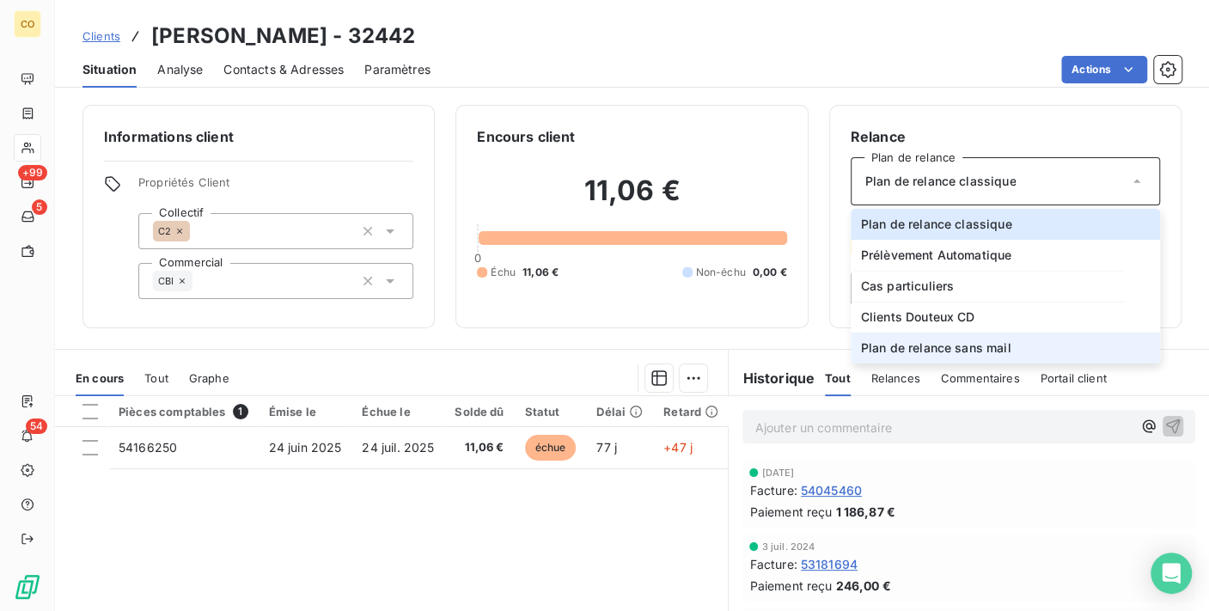
click at [1013, 335] on li "Plan de relance sans mail" at bounding box center [1005, 348] width 309 height 31
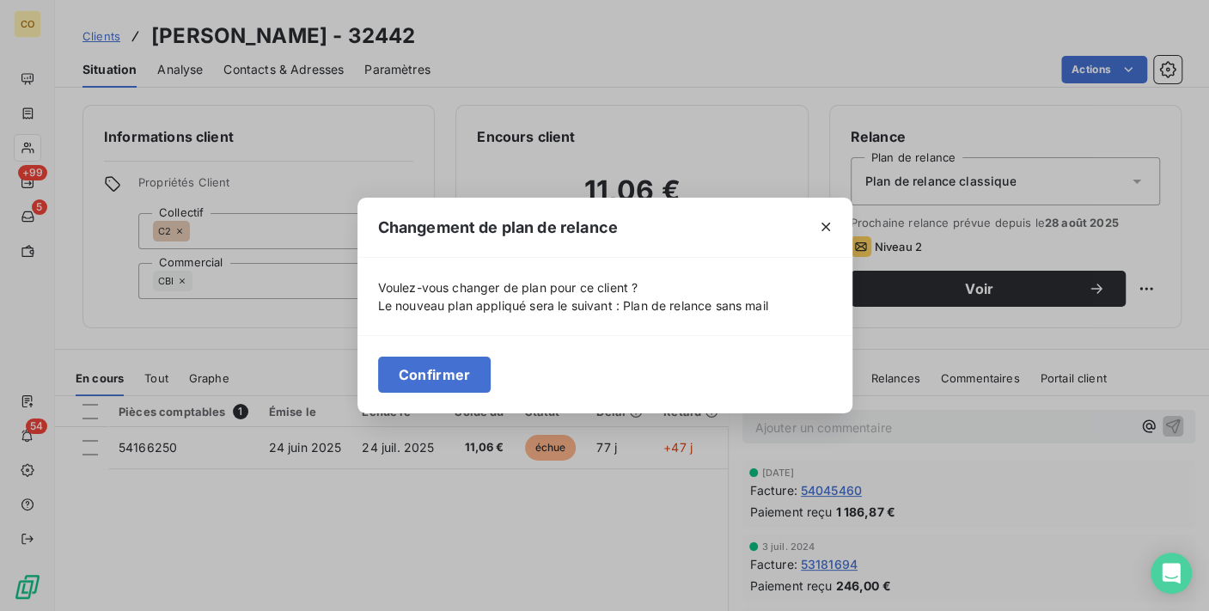
click at [471, 379] on button "Confirmer" at bounding box center [434, 375] width 113 height 36
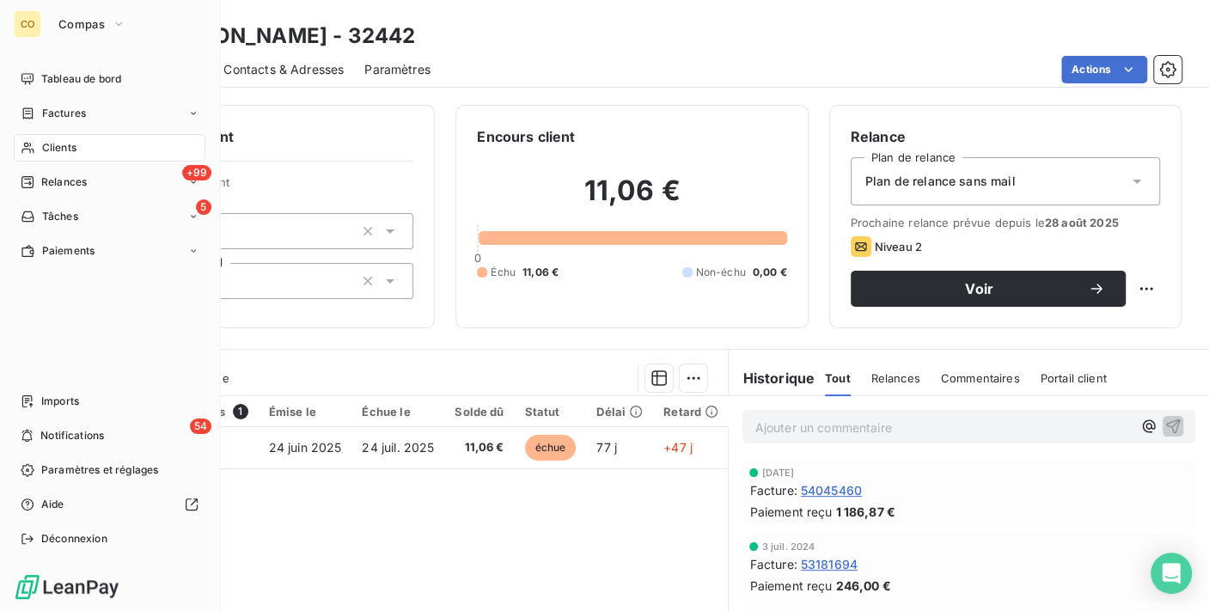
click at [59, 180] on span "Relances" at bounding box center [64, 181] width 46 height 15
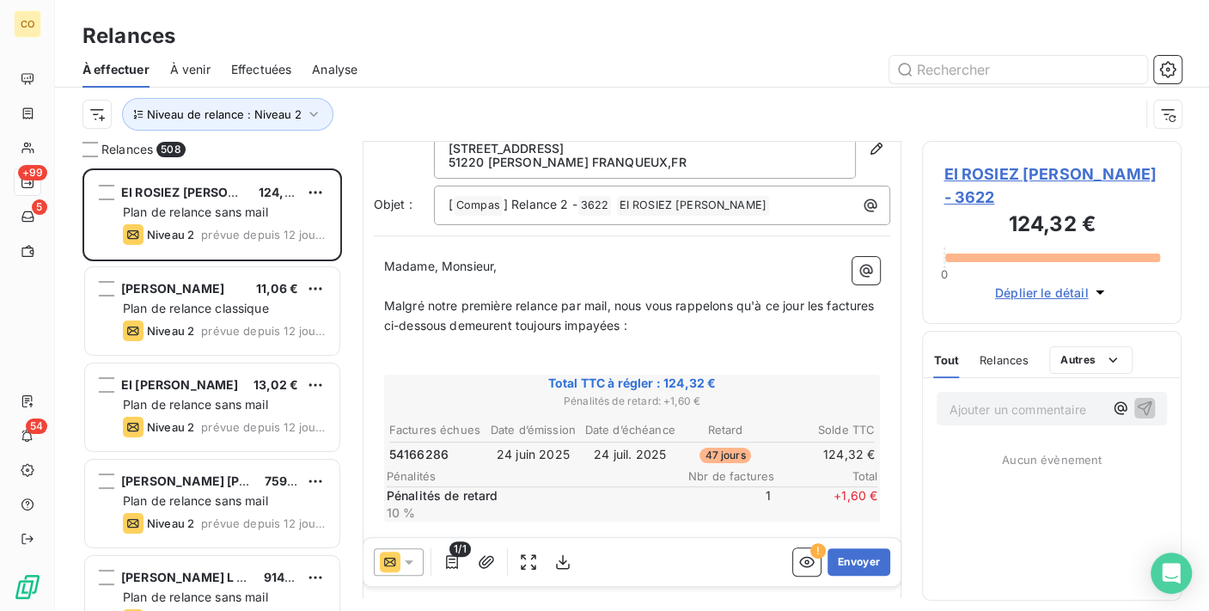
scroll to position [191, 0]
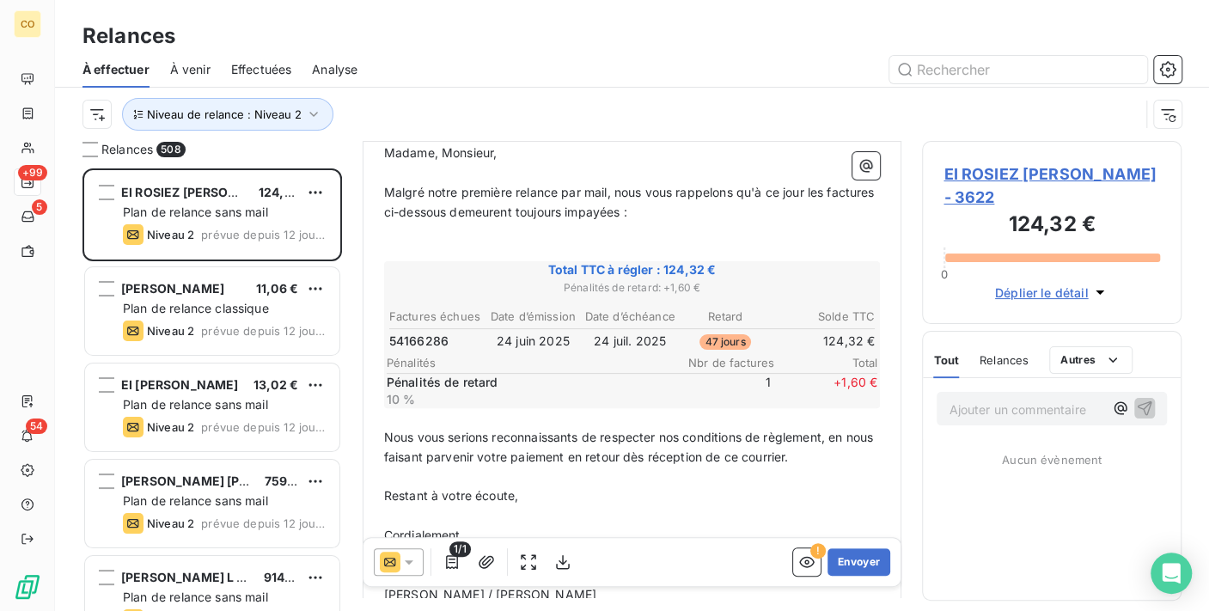
click at [422, 563] on div at bounding box center [399, 562] width 50 height 28
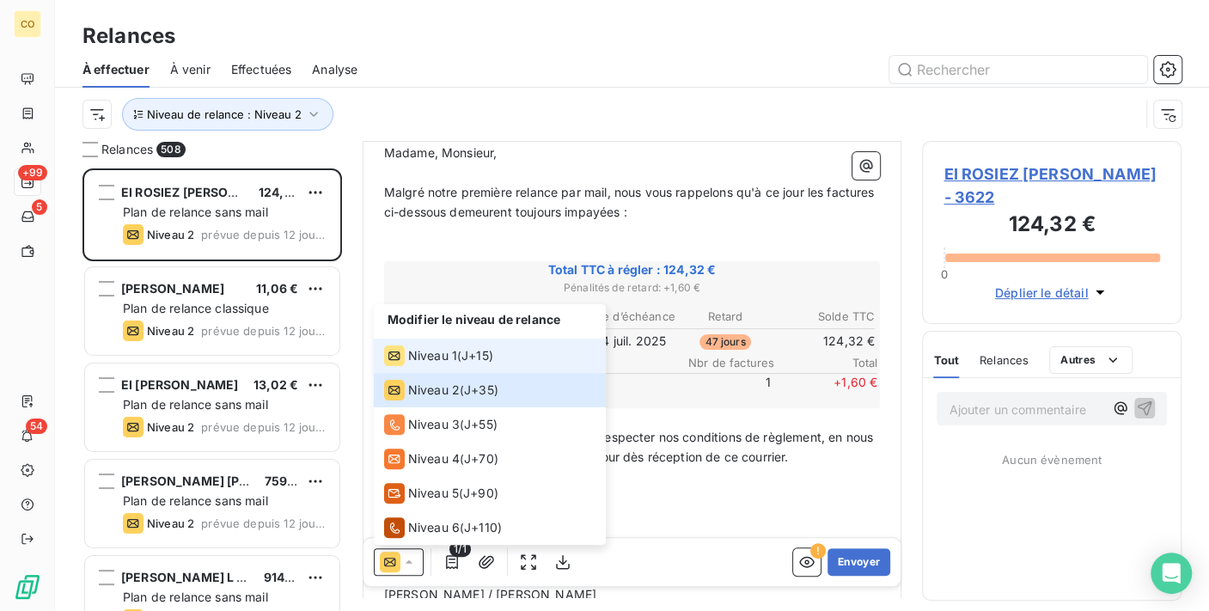
click at [435, 359] on span "Niveau 1" at bounding box center [432, 355] width 49 height 17
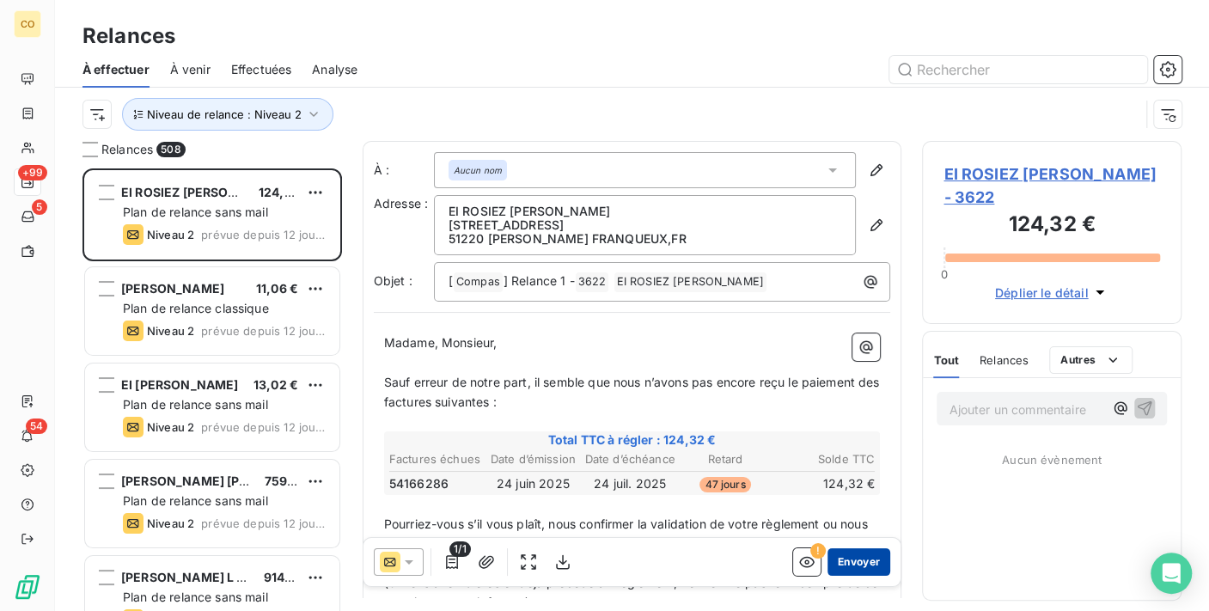
click at [852, 559] on button "Envoyer" at bounding box center [859, 562] width 63 height 28
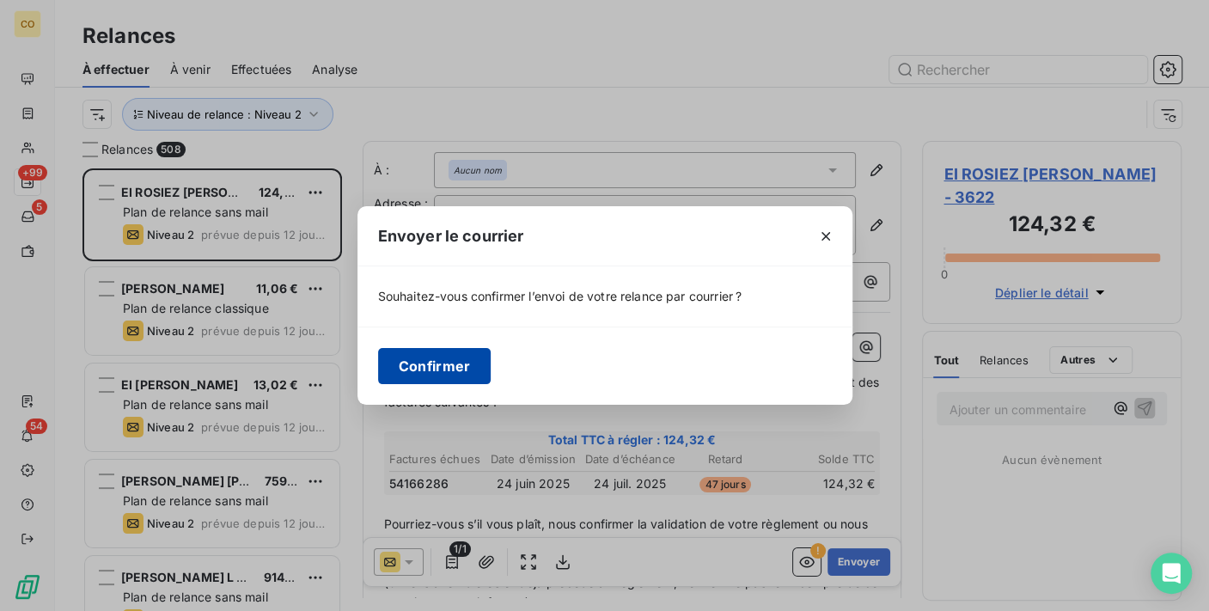
click at [437, 357] on button "Confirmer" at bounding box center [434, 366] width 113 height 36
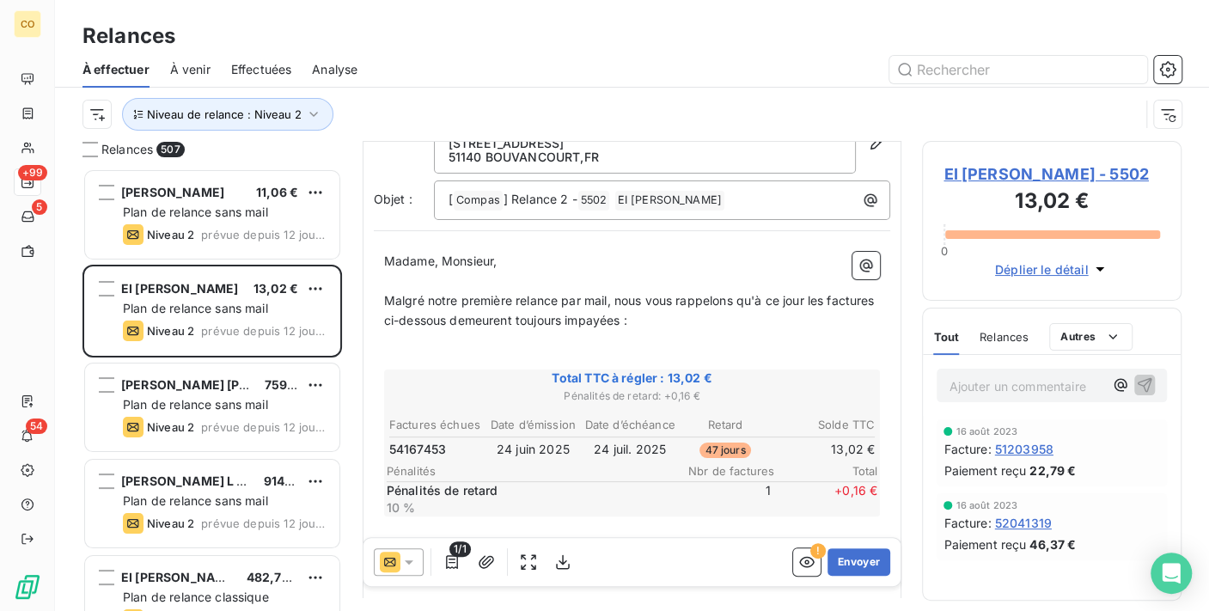
scroll to position [98, 0]
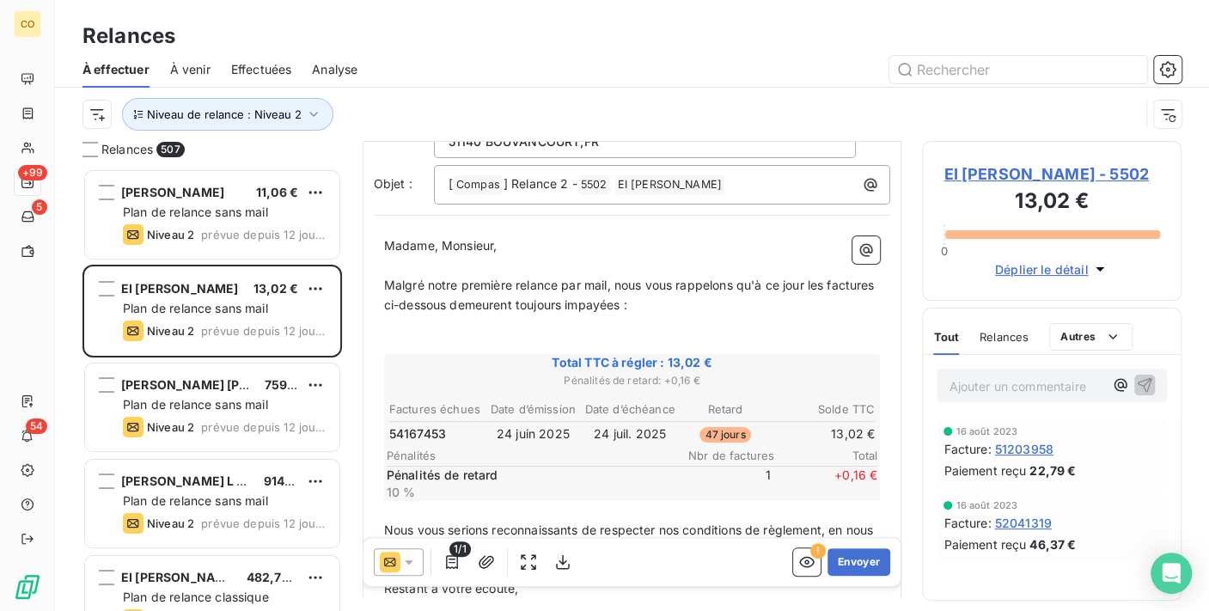
click at [413, 556] on icon at bounding box center [409, 561] width 17 height 17
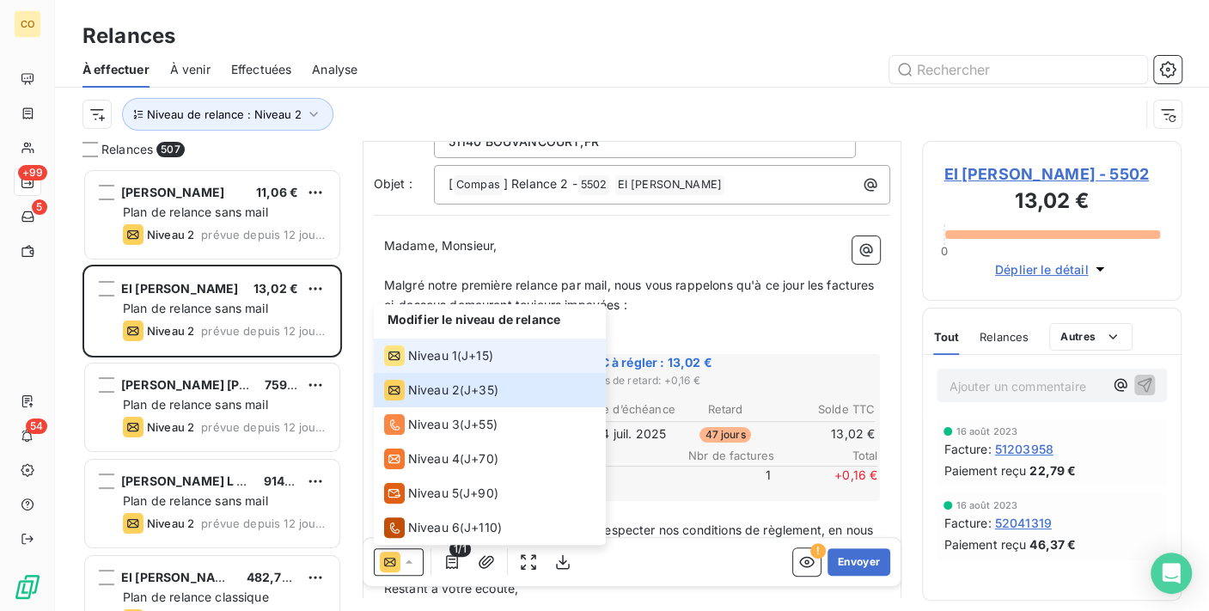
click at [431, 352] on span "Niveau 1" at bounding box center [432, 355] width 49 height 17
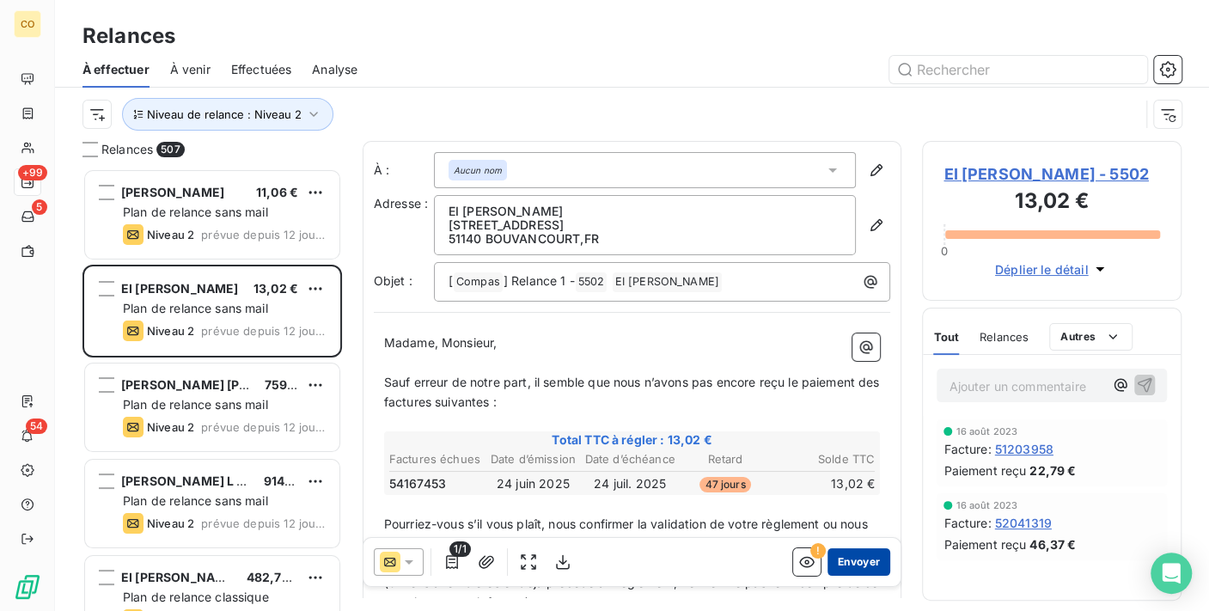
click at [866, 566] on button "Envoyer" at bounding box center [859, 562] width 63 height 28
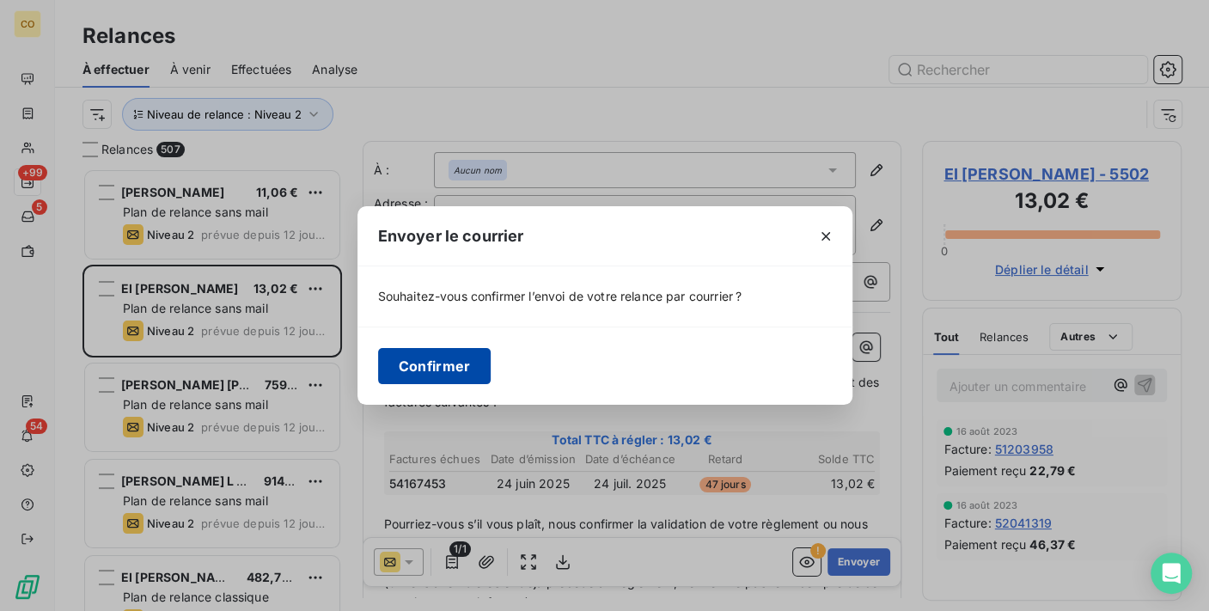
click at [413, 364] on button "Confirmer" at bounding box center [434, 366] width 113 height 36
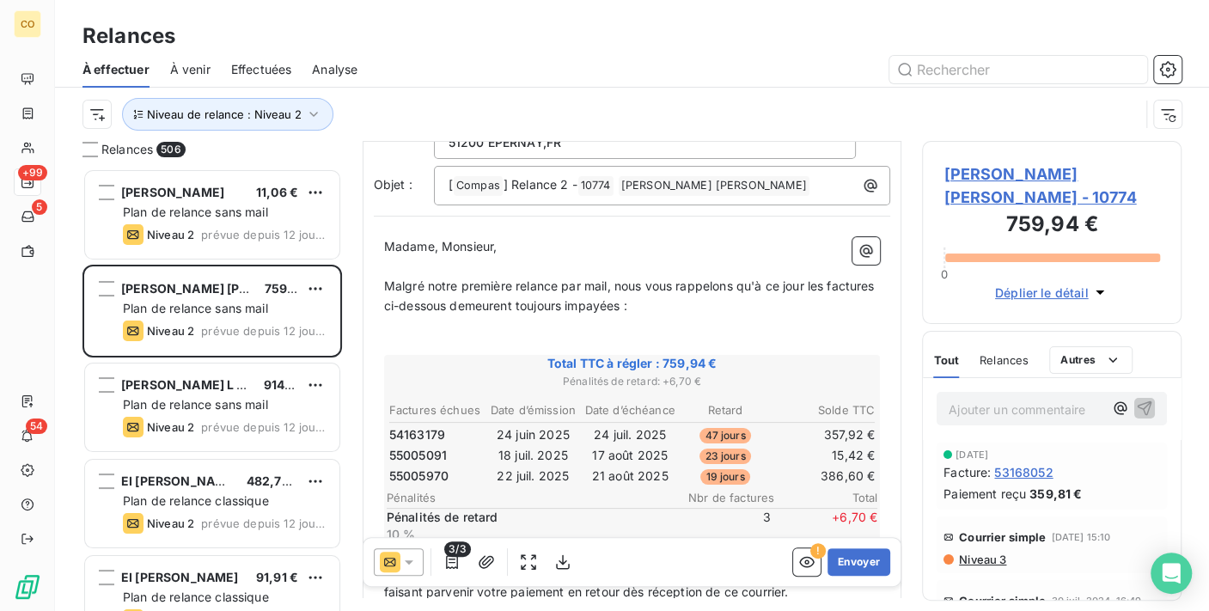
scroll to position [193, 0]
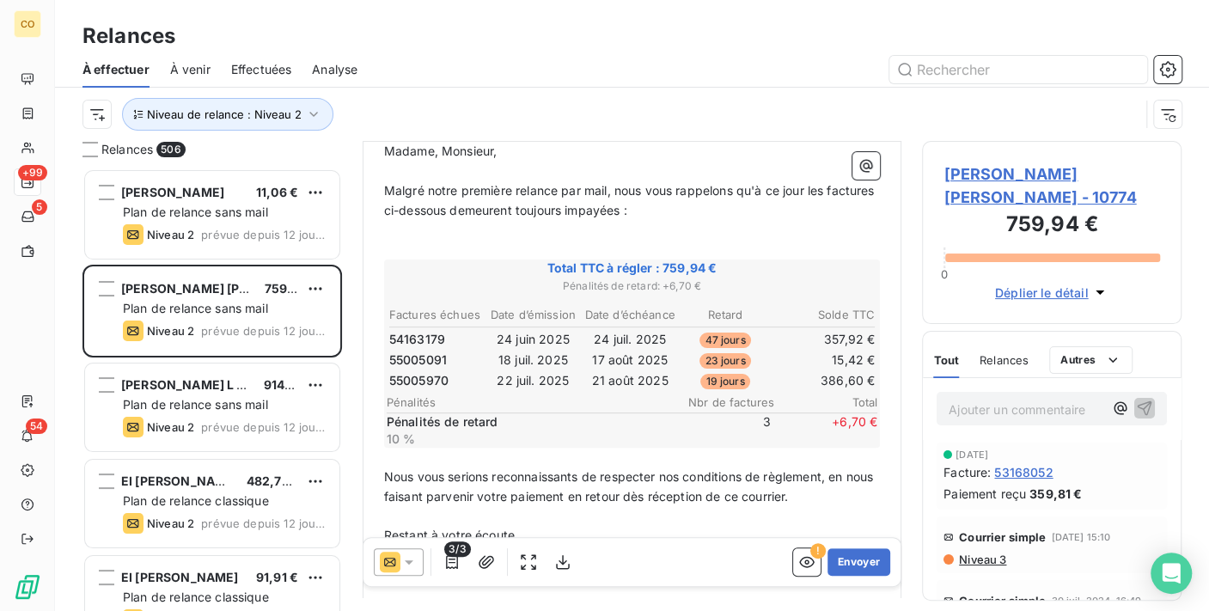
click at [401, 559] on icon at bounding box center [409, 561] width 17 height 17
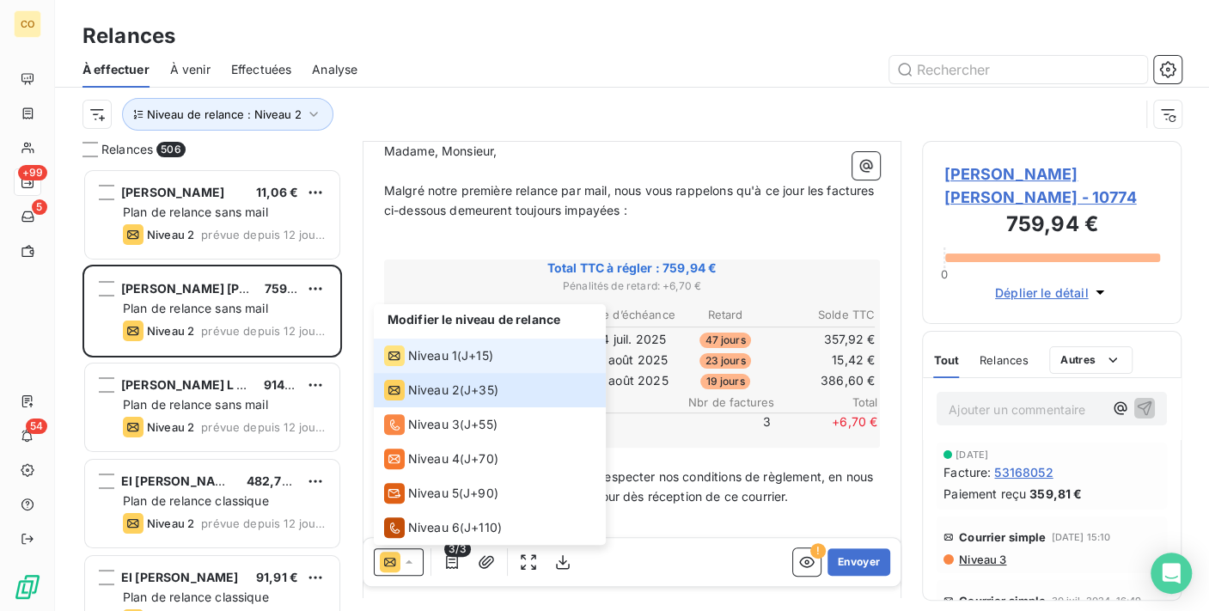
click at [464, 359] on span "J+15 )" at bounding box center [478, 355] width 32 height 17
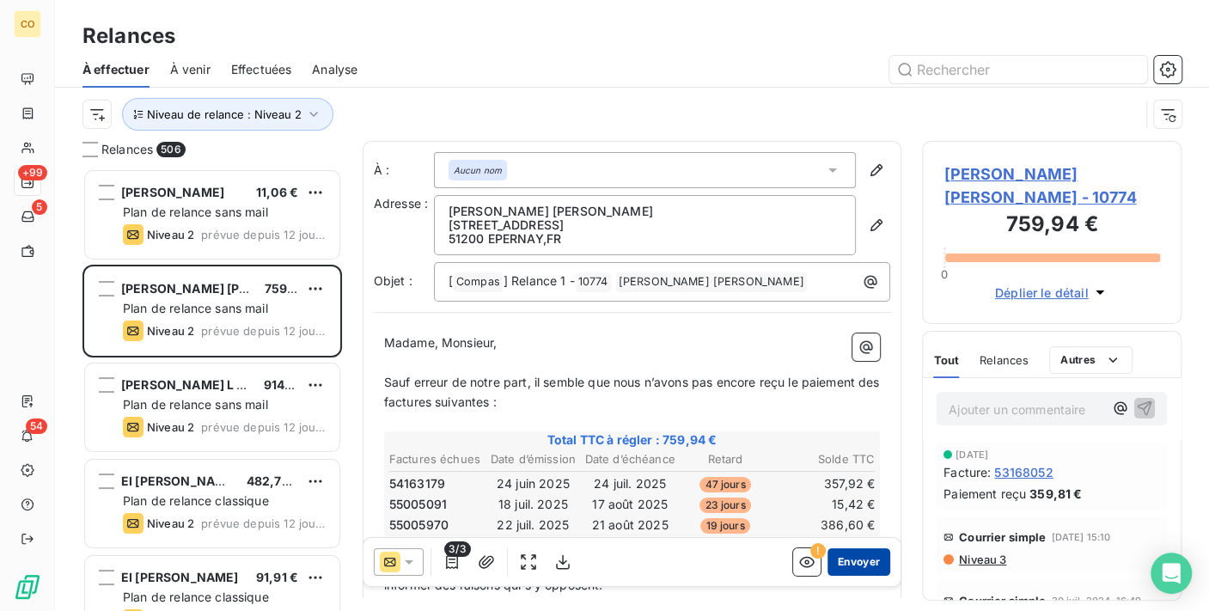
click at [854, 569] on button "Envoyer" at bounding box center [859, 562] width 63 height 28
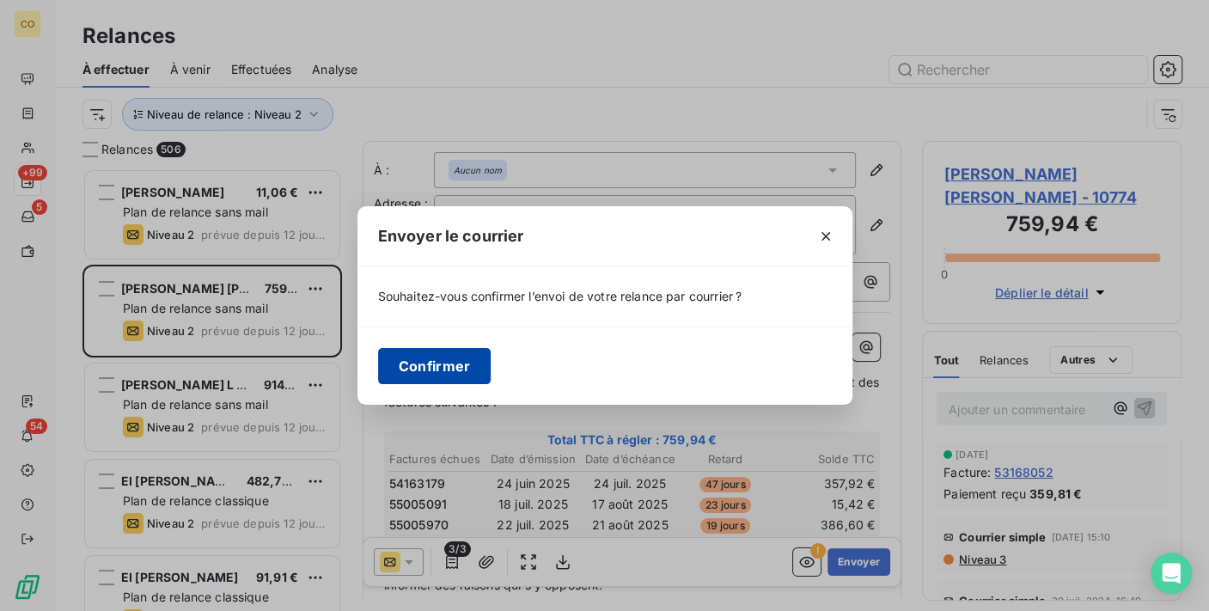
click at [457, 369] on button "Confirmer" at bounding box center [434, 366] width 113 height 36
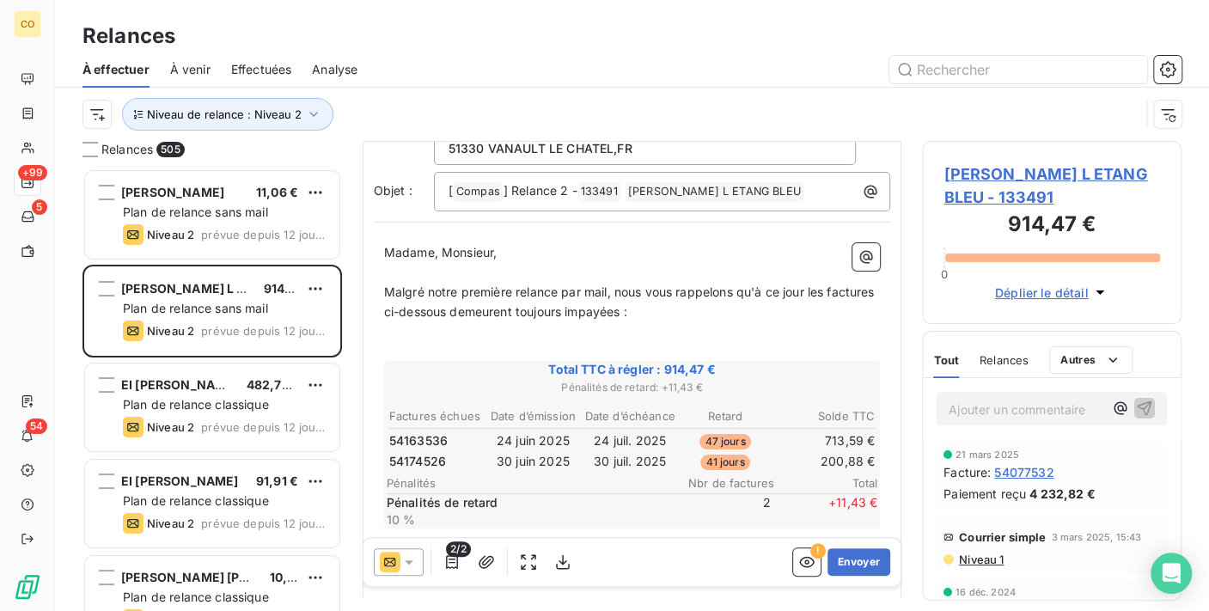
scroll to position [193, 0]
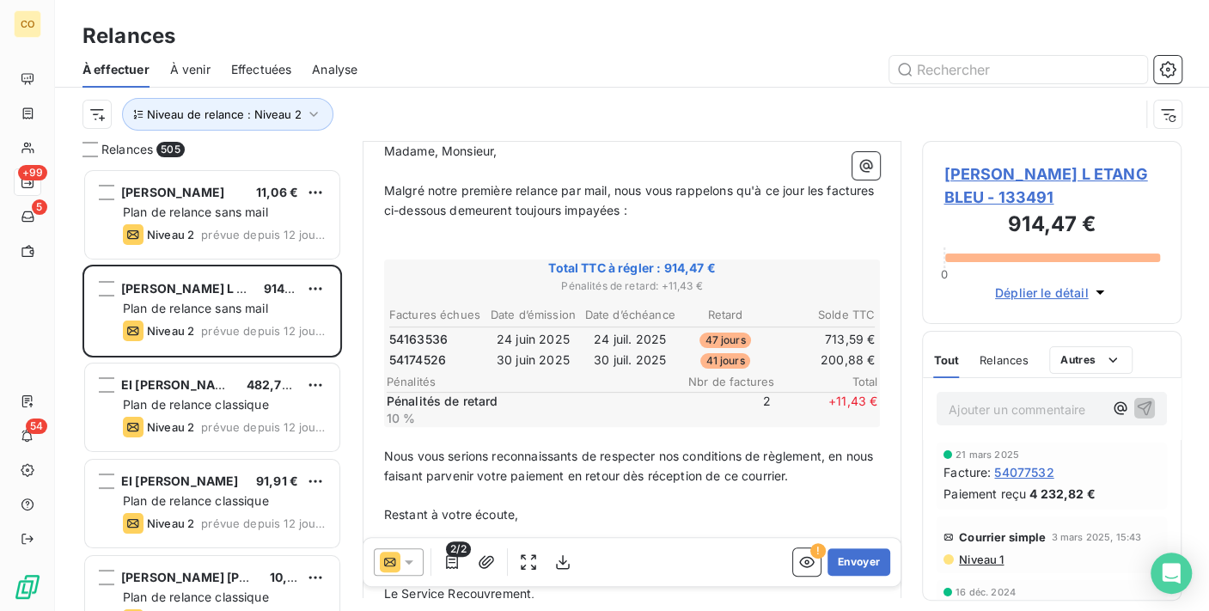
click at [414, 563] on icon at bounding box center [409, 561] width 17 height 17
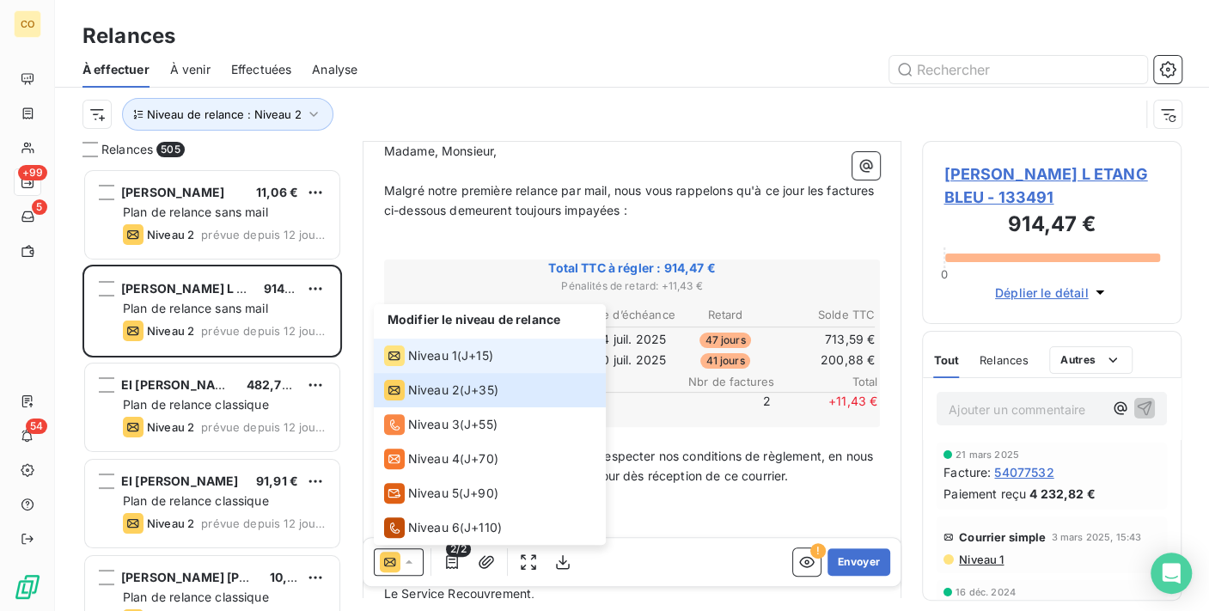
click at [438, 353] on span "Niveau 1" at bounding box center [432, 355] width 49 height 17
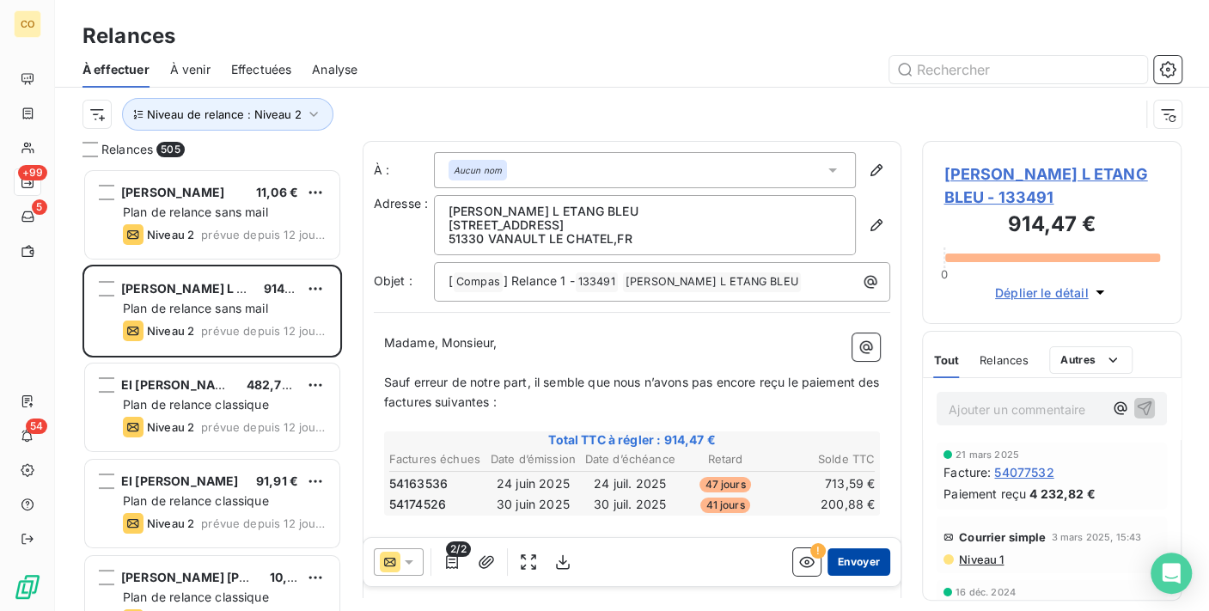
click at [830, 567] on button "Envoyer" at bounding box center [859, 562] width 63 height 28
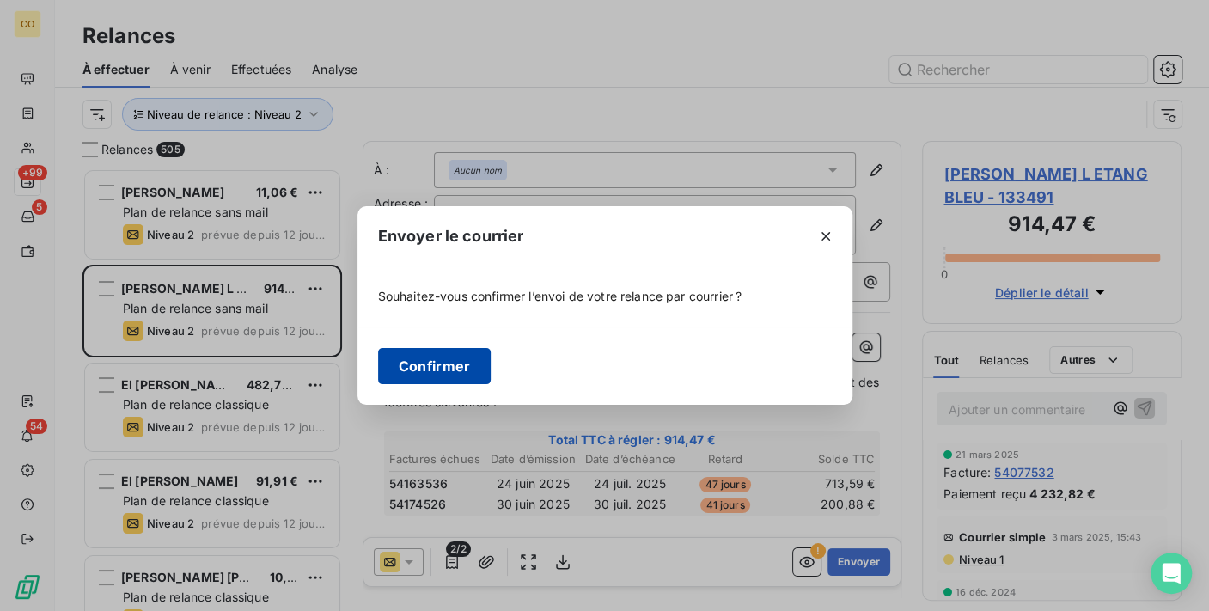
click at [463, 363] on button "Confirmer" at bounding box center [434, 366] width 113 height 36
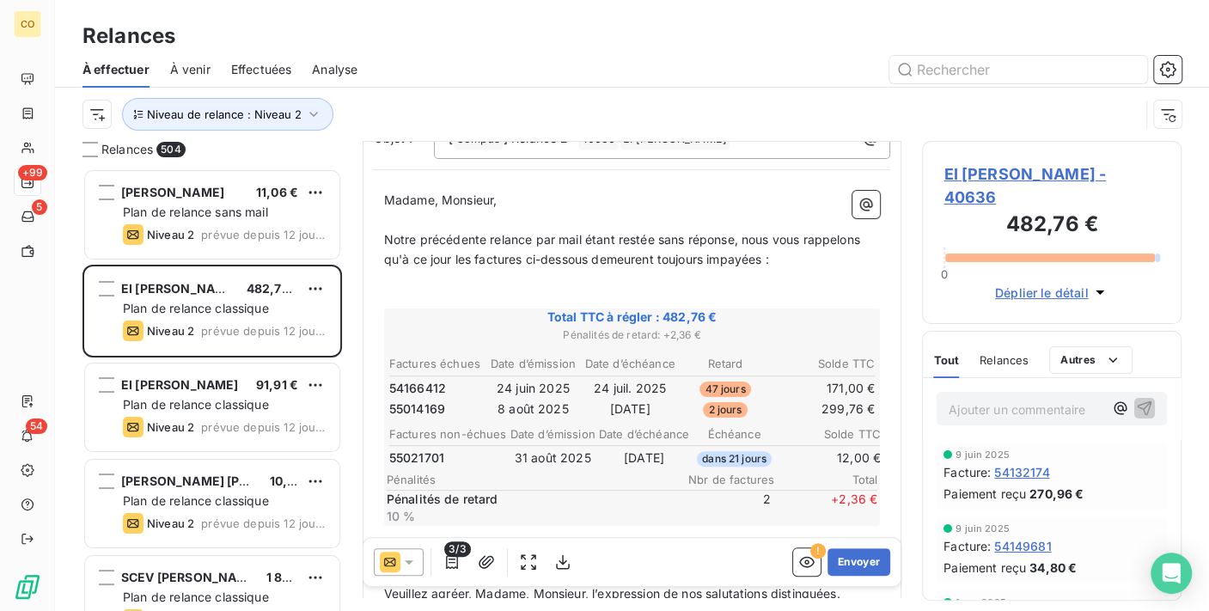
scroll to position [97, 0]
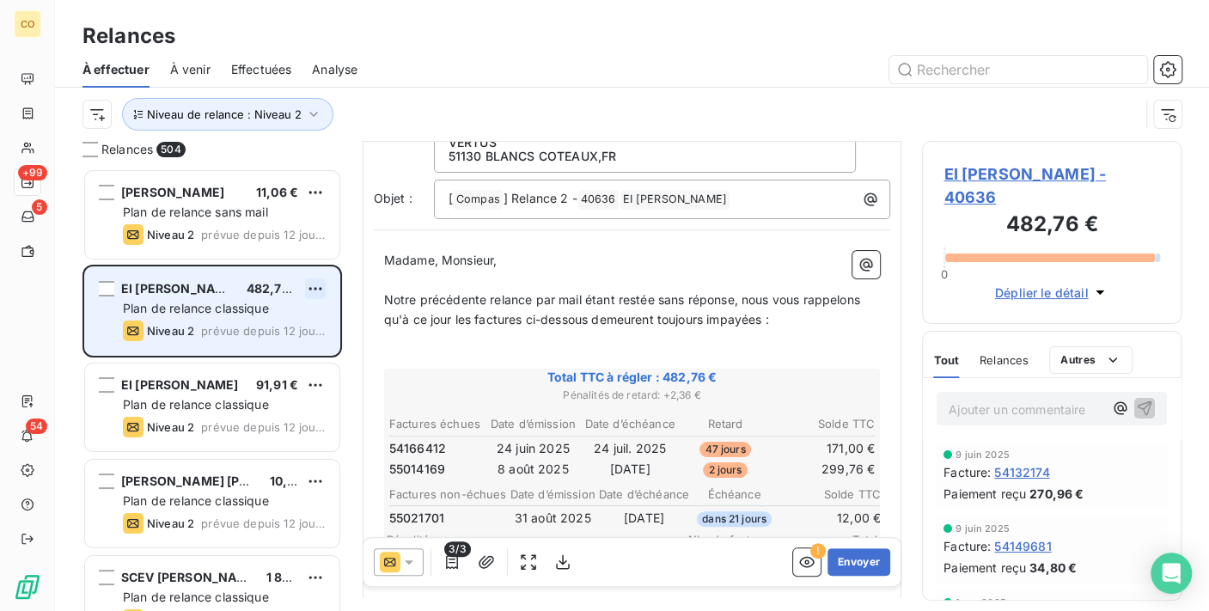
click at [319, 285] on html "CO +99 5 54 Relances À effectuer À venir Effectuées Analyse Niveau de relance :…" at bounding box center [604, 305] width 1209 height 611
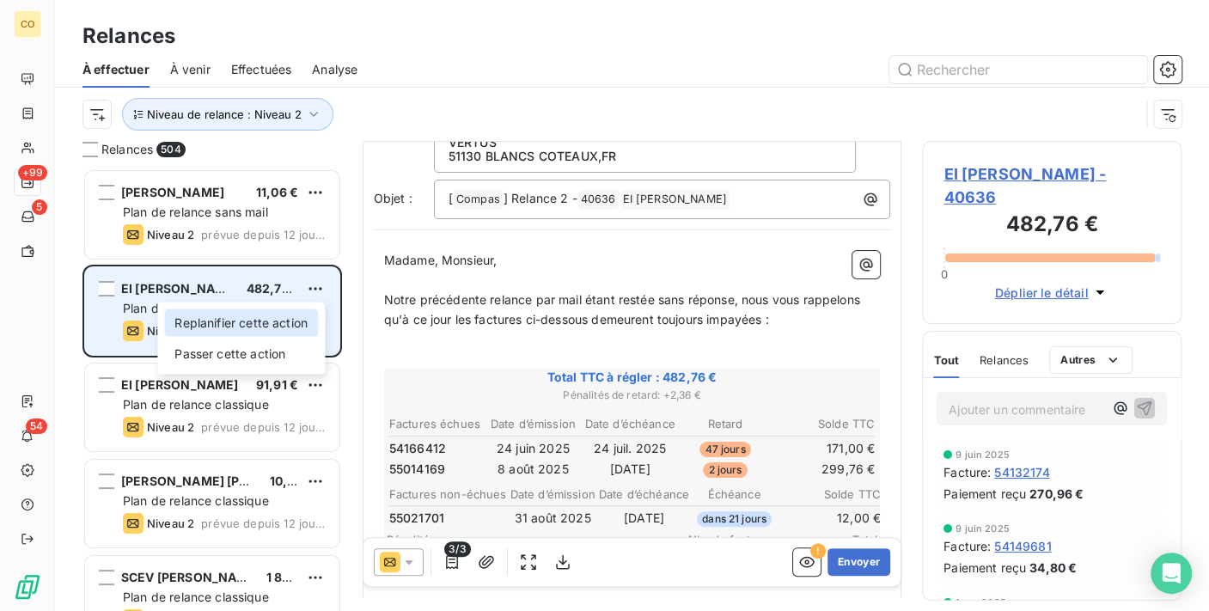
click at [286, 313] on div "Replanifier cette action" at bounding box center [241, 323] width 154 height 28
select select "8"
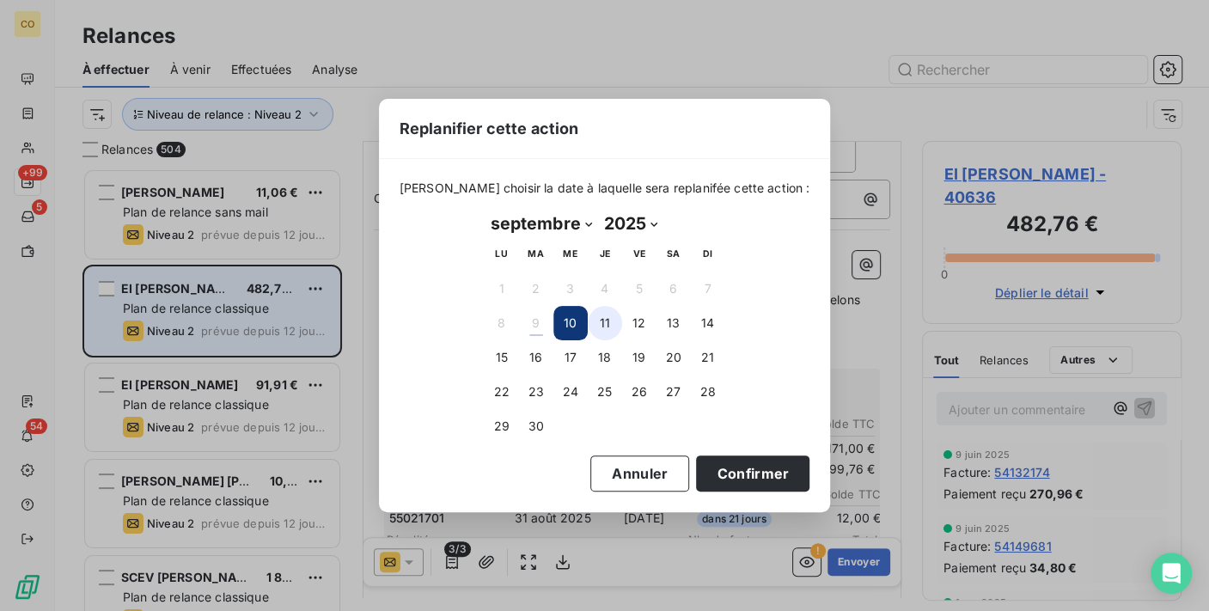
click at [616, 322] on button "11" at bounding box center [605, 323] width 34 height 34
click at [739, 450] on div "[PERSON_NAME] choisir la date à laquelle sera replanifée cette action : septemb…" at bounding box center [605, 317] width 411 height 275
click at [740, 465] on button "Confirmer" at bounding box center [752, 474] width 113 height 36
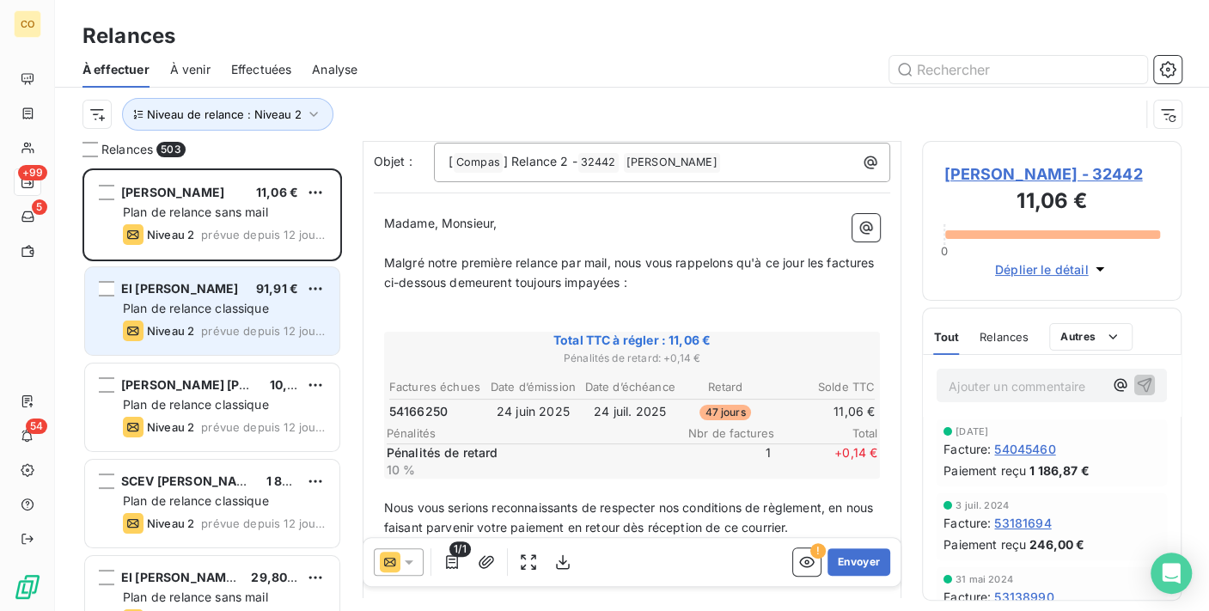
scroll to position [287, 0]
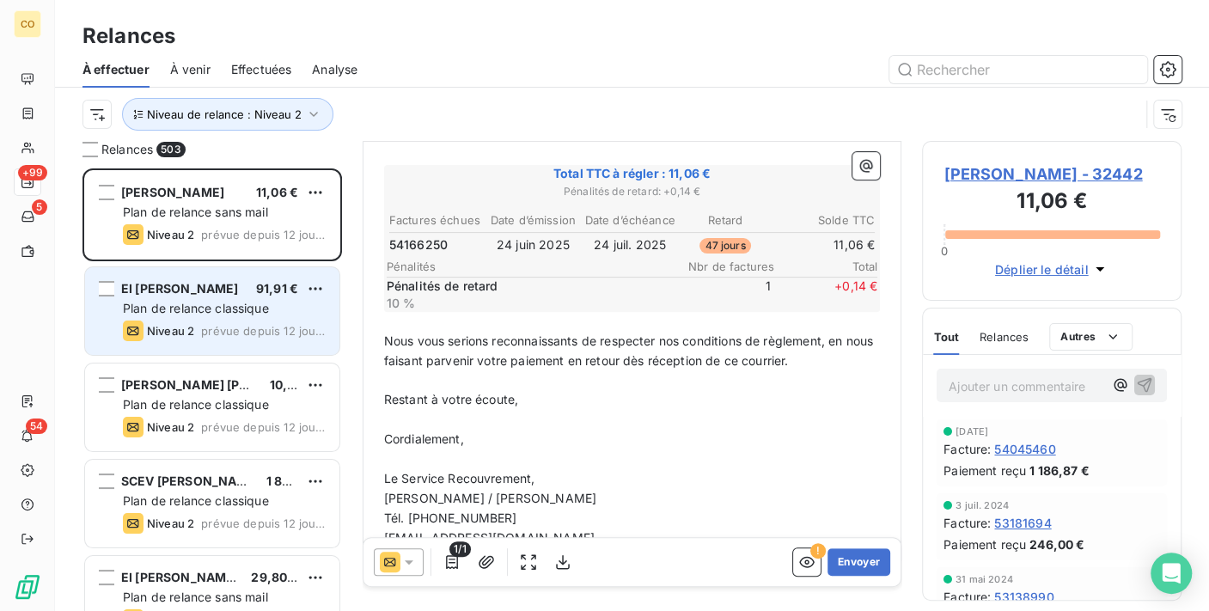
click at [407, 560] on icon at bounding box center [409, 561] width 17 height 17
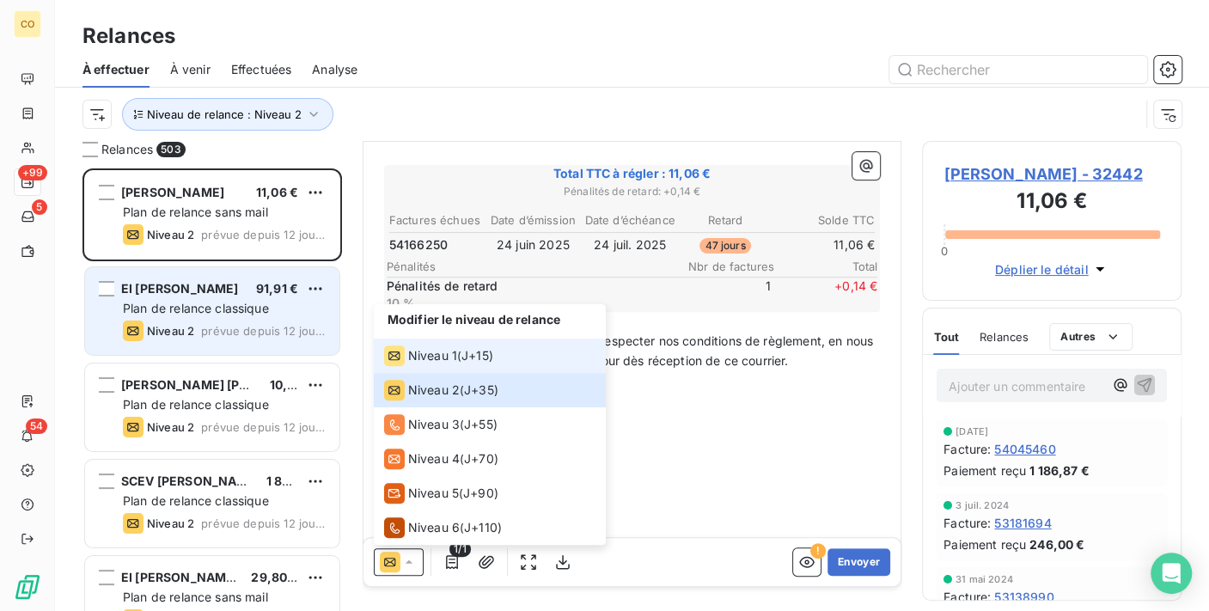
click at [434, 357] on span "Niveau 1" at bounding box center [432, 355] width 49 height 17
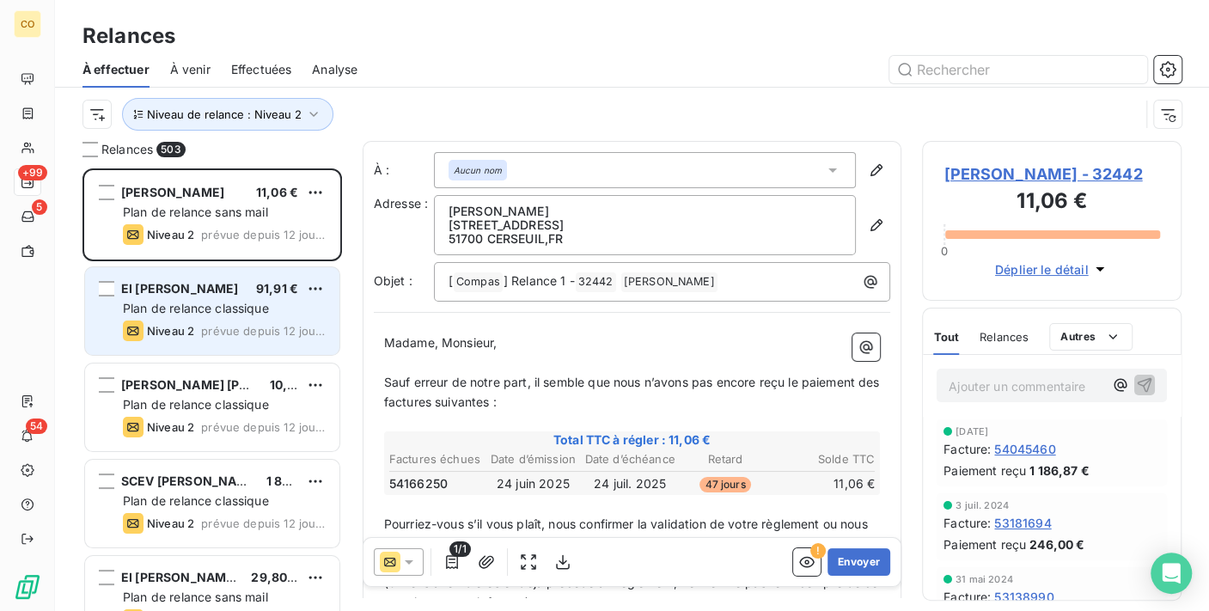
scroll to position [191, 0]
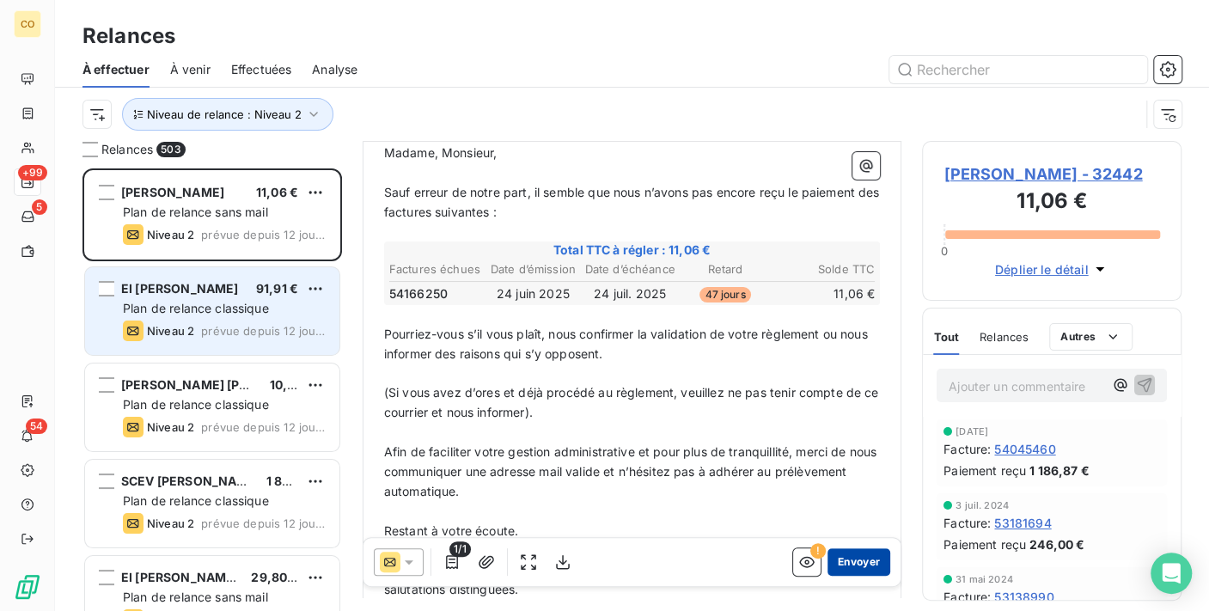
click at [845, 559] on button "Envoyer" at bounding box center [859, 562] width 63 height 28
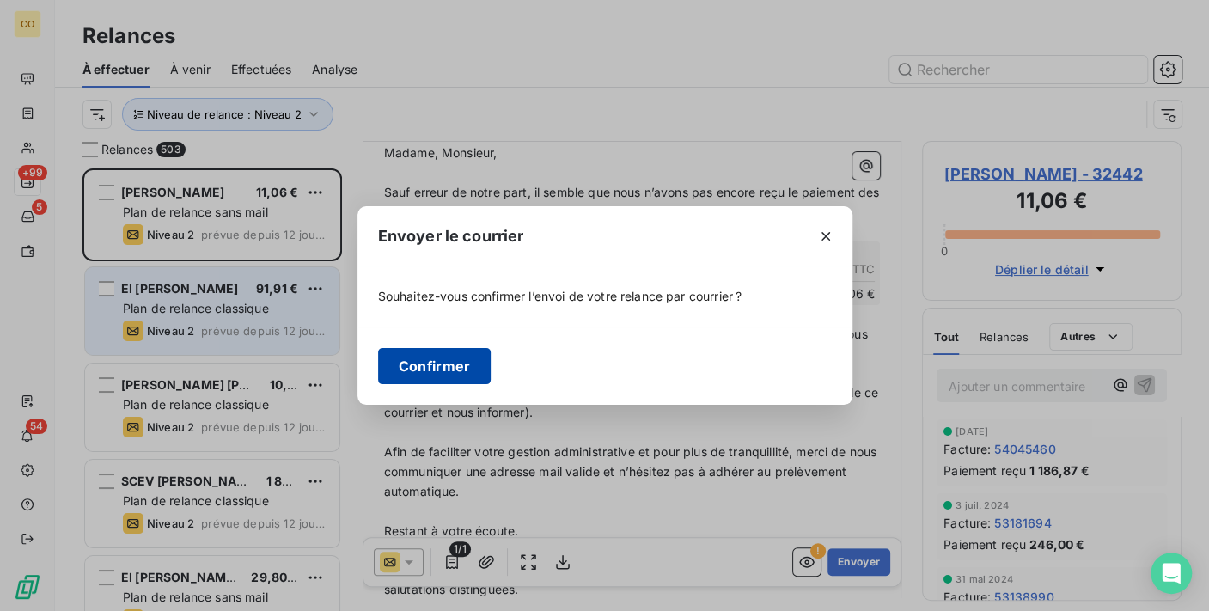
click at [440, 365] on button "Confirmer" at bounding box center [434, 366] width 113 height 36
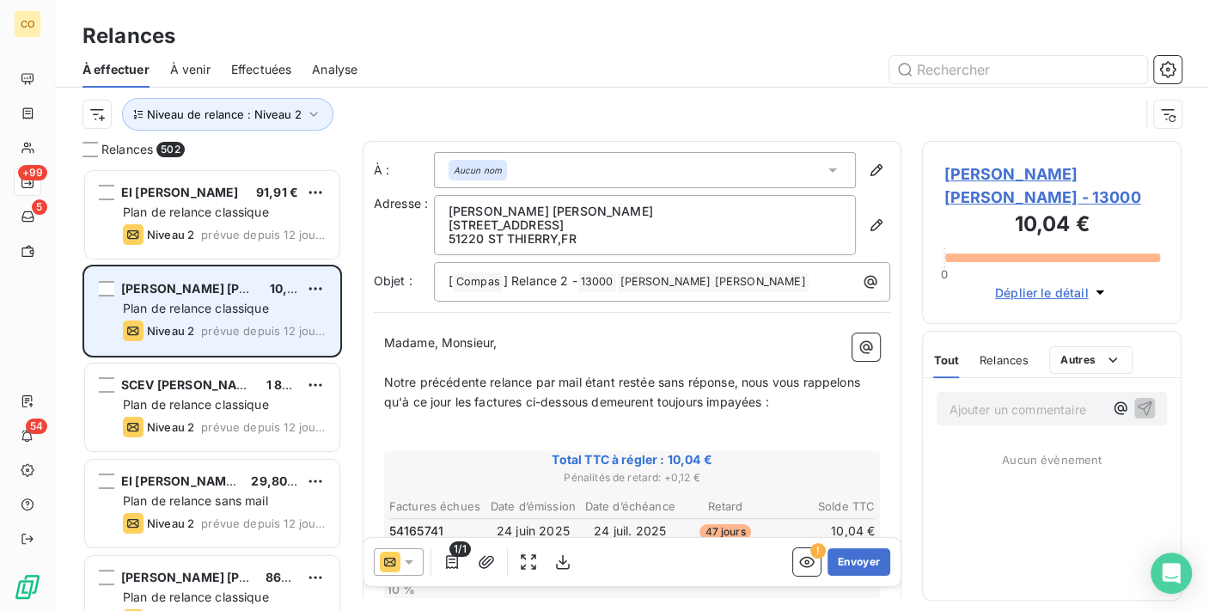
scroll to position [2, 0]
click at [413, 556] on icon at bounding box center [409, 561] width 17 height 17
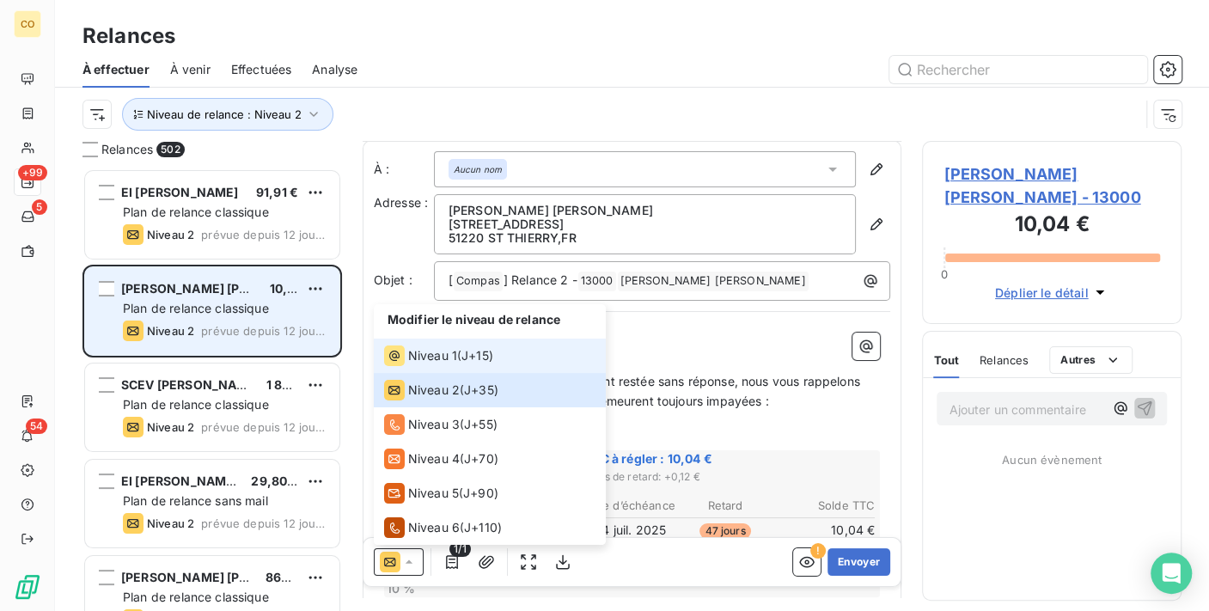
click at [420, 352] on span "Niveau 1" at bounding box center [432, 355] width 49 height 17
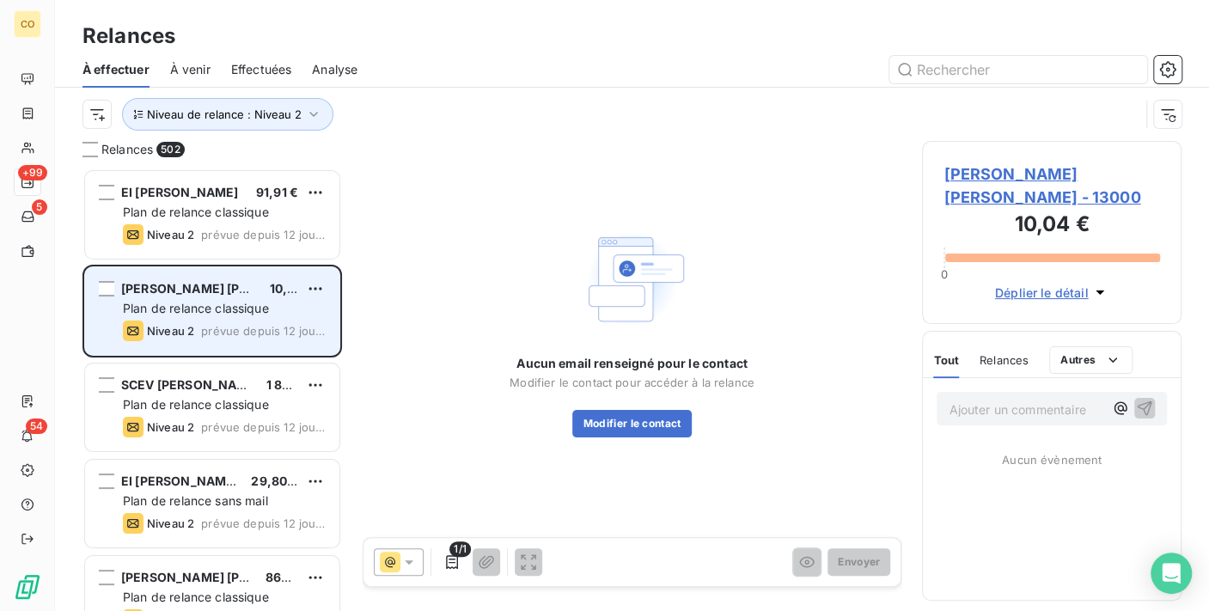
click at [1021, 168] on span "[PERSON_NAME] [PERSON_NAME] - 13000" at bounding box center [1052, 185] width 217 height 46
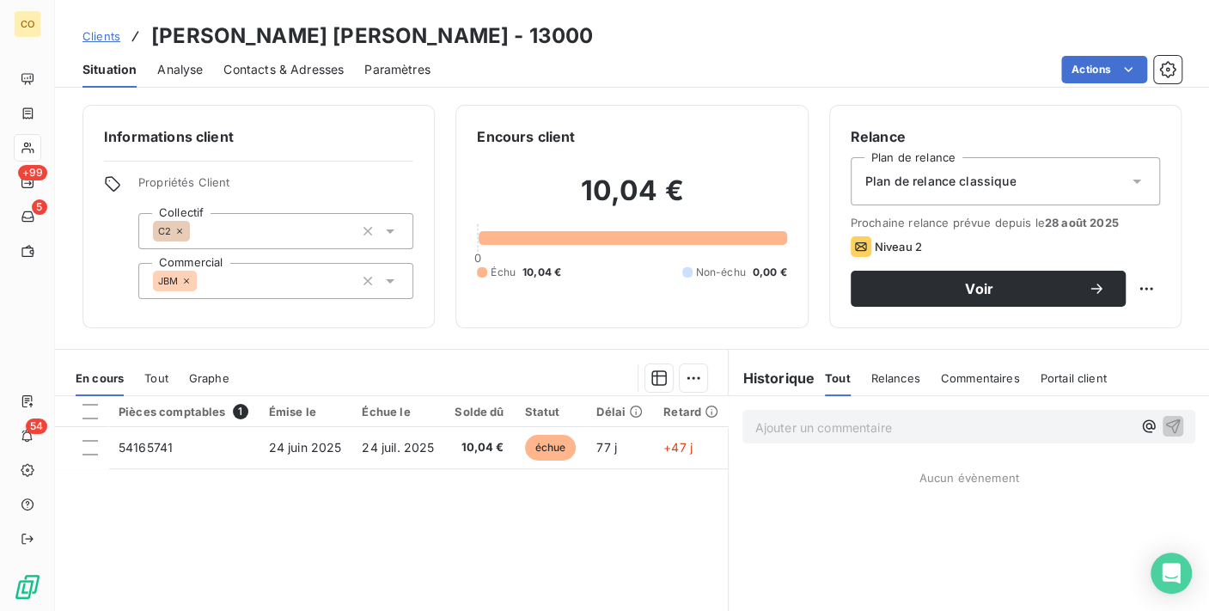
click at [1052, 192] on div "Plan de relance classique" at bounding box center [1005, 181] width 309 height 48
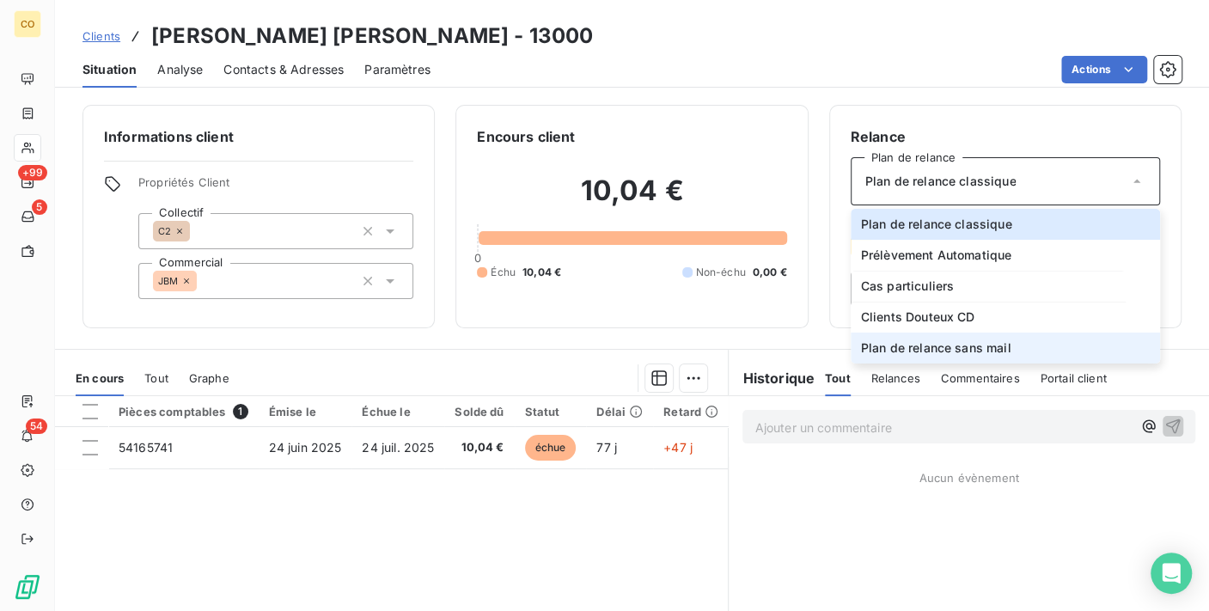
click at [1021, 343] on li "Plan de relance sans mail" at bounding box center [1005, 348] width 309 height 31
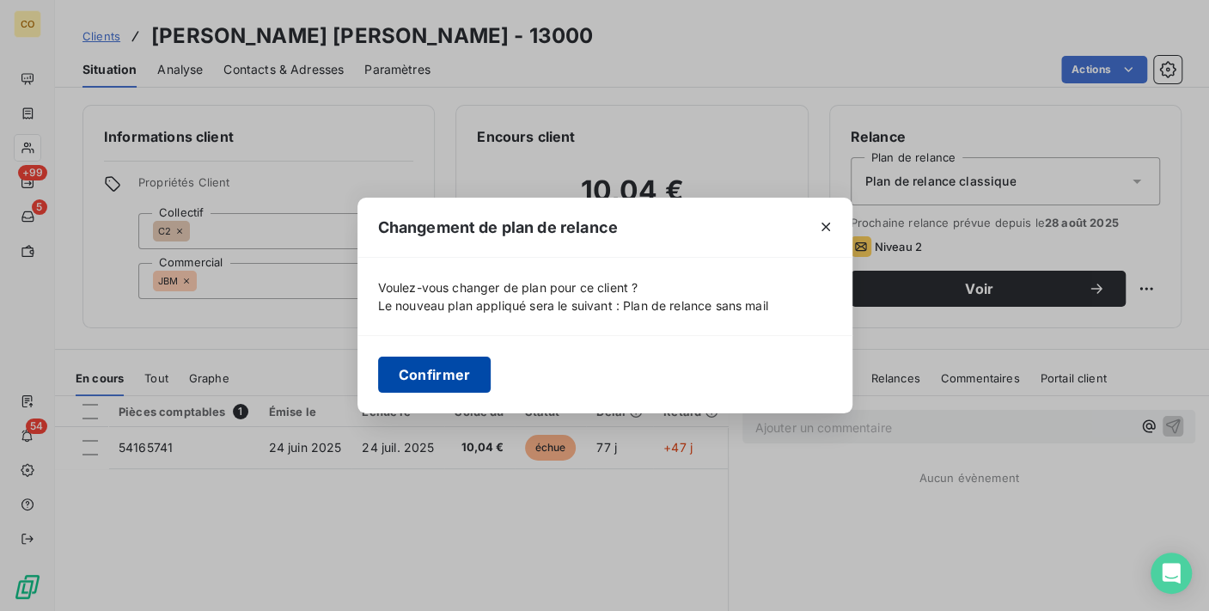
click at [446, 376] on button "Confirmer" at bounding box center [434, 375] width 113 height 36
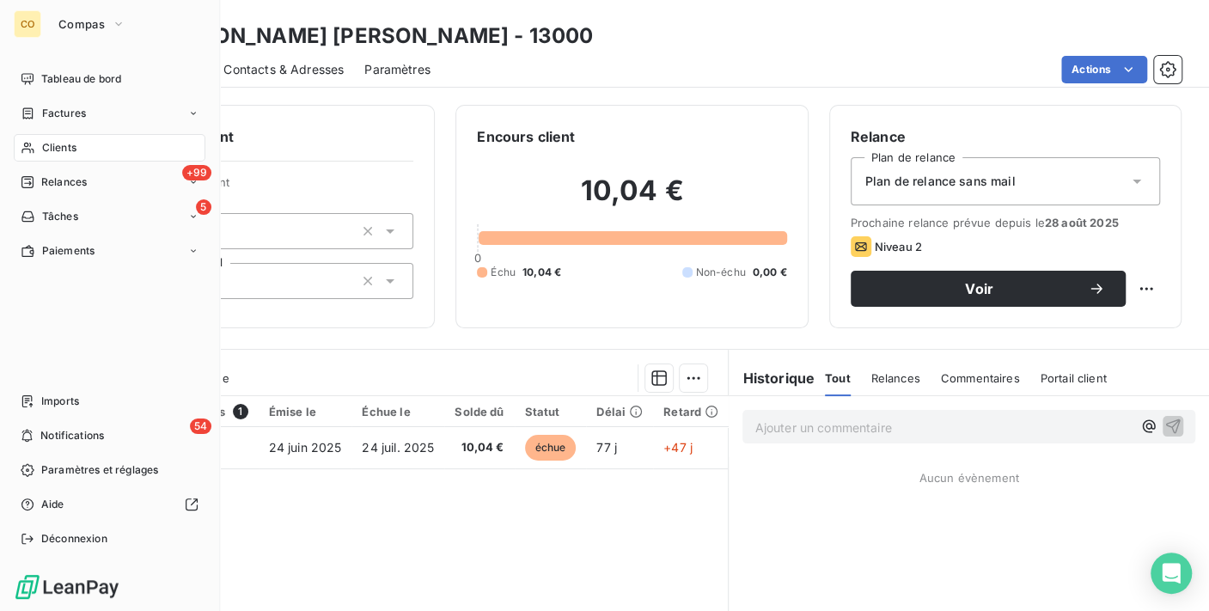
click at [58, 185] on span "Relances" at bounding box center [64, 181] width 46 height 15
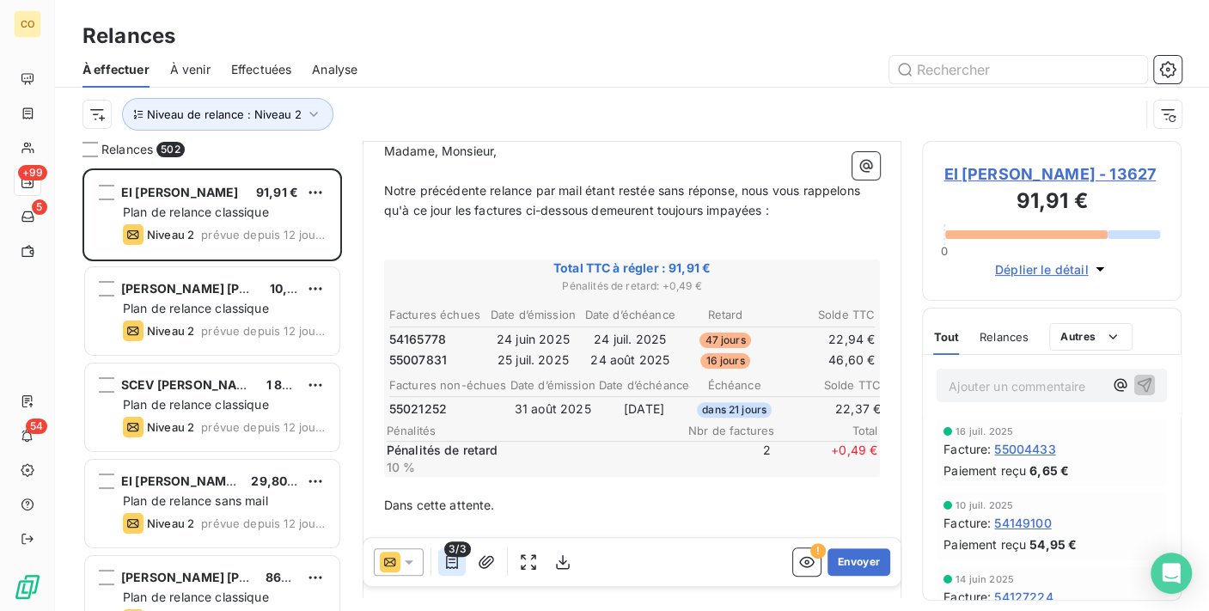
scroll to position [193, 0]
click at [414, 555] on icon at bounding box center [409, 561] width 17 height 17
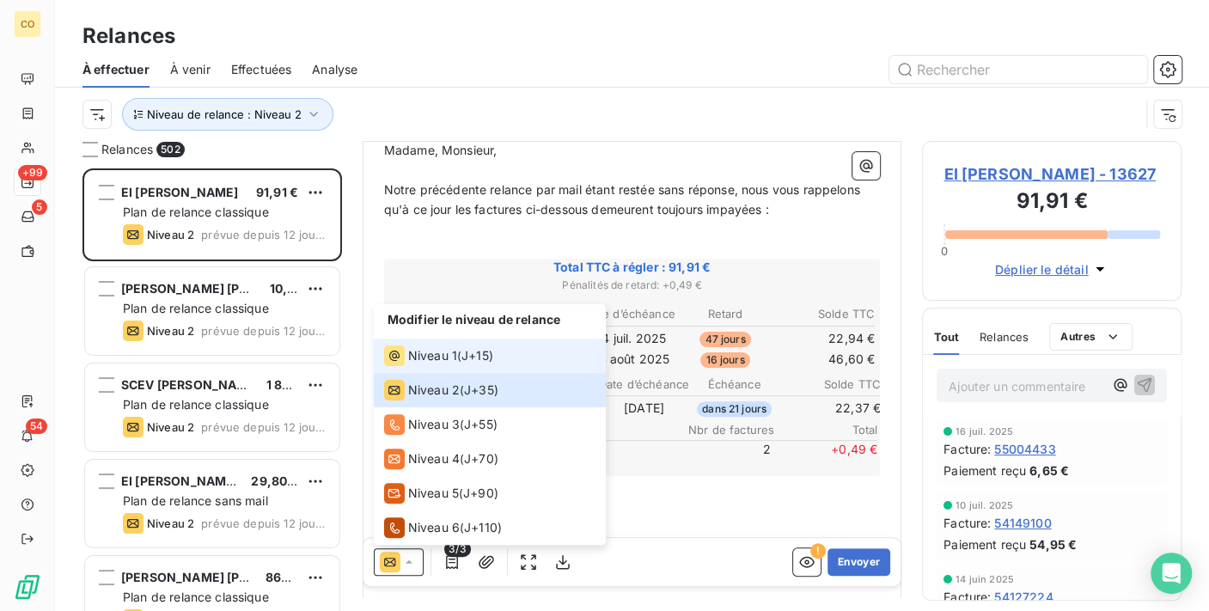
click at [444, 353] on span "Niveau 1" at bounding box center [432, 355] width 49 height 17
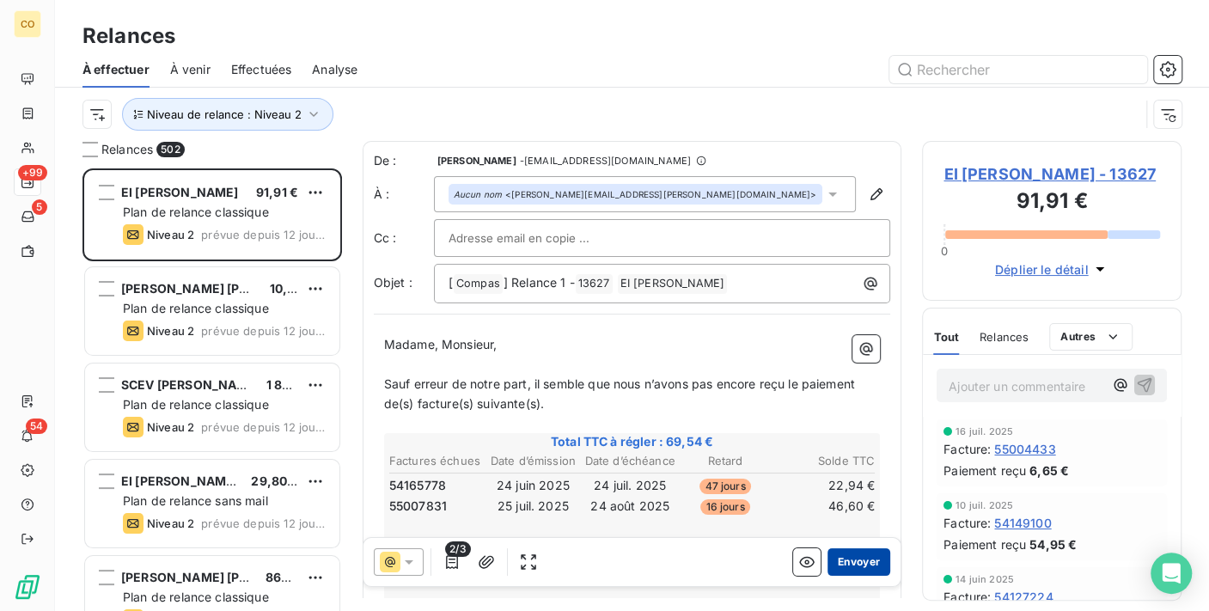
click at [864, 563] on button "Envoyer" at bounding box center [859, 562] width 63 height 28
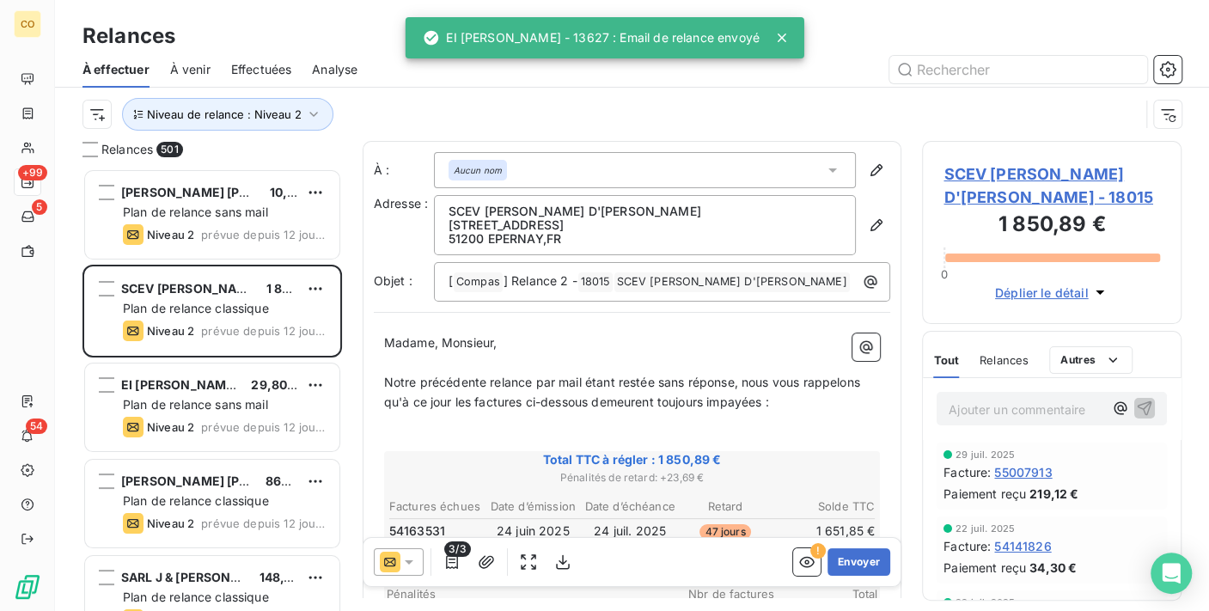
click at [272, 67] on span "Effectuées" at bounding box center [261, 69] width 61 height 17
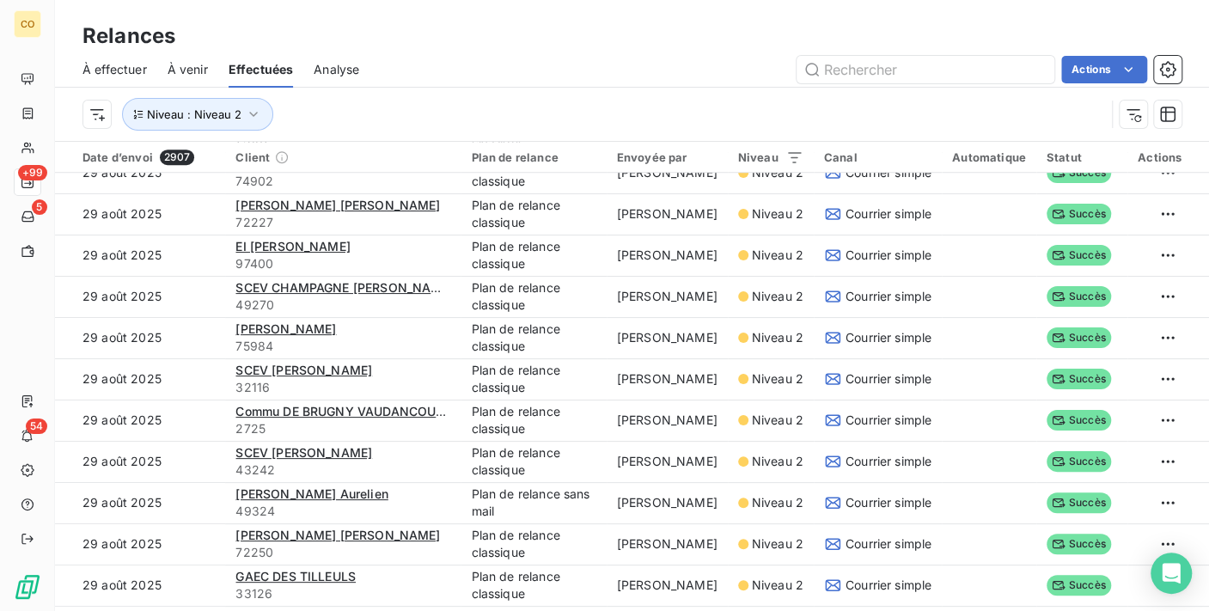
scroll to position [859, 0]
